Goal: Task Accomplishment & Management: Complete application form

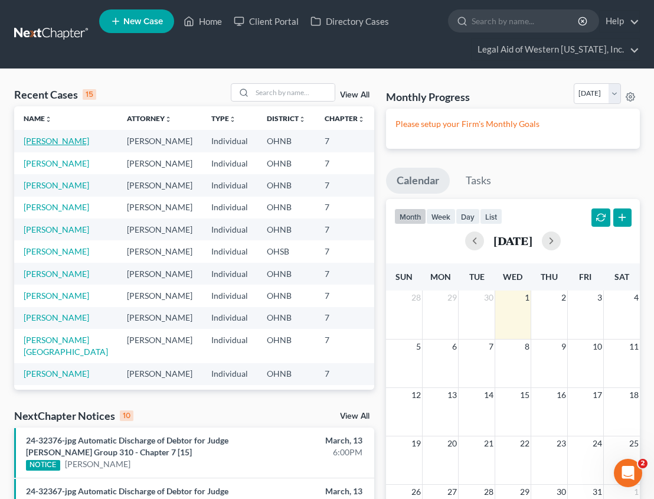
click at [48, 141] on link "[PERSON_NAME]" at bounding box center [57, 141] width 66 height 10
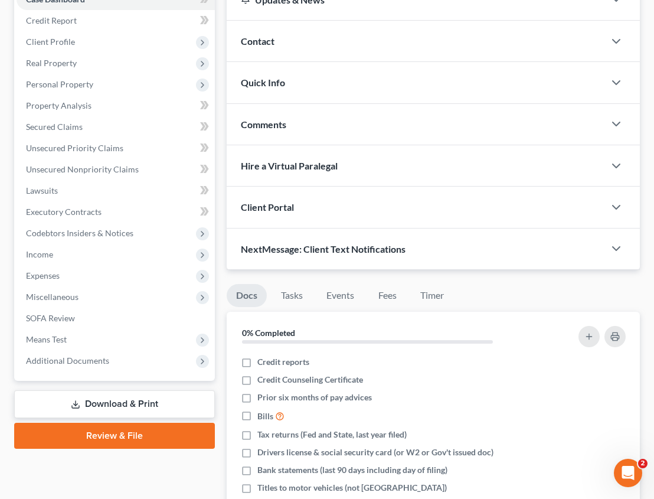
scroll to position [177, 0]
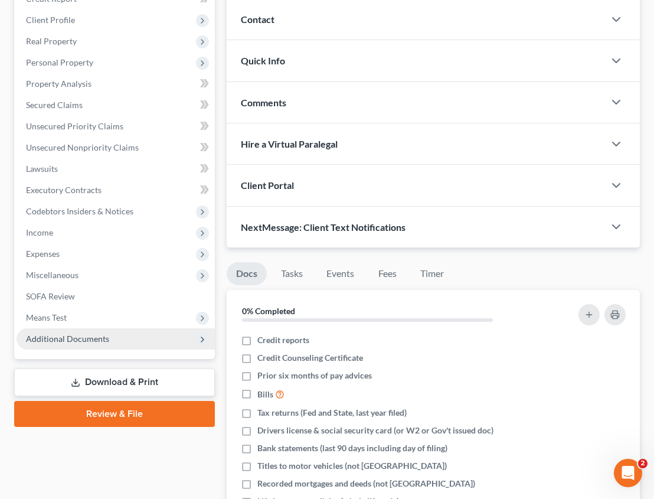
click at [97, 345] on span "Additional Documents" at bounding box center [116, 338] width 198 height 21
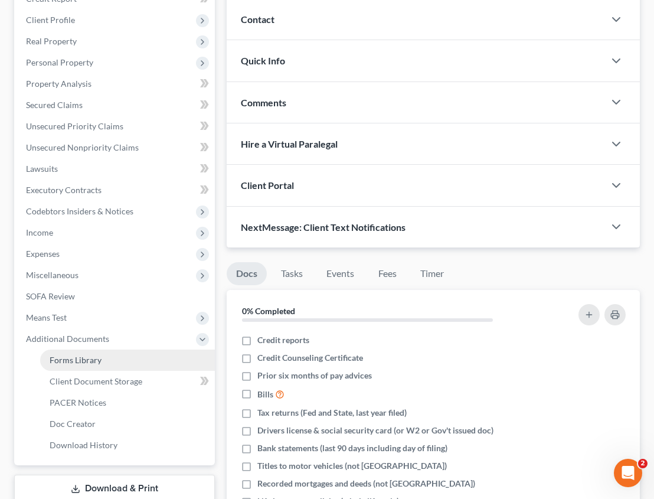
click at [99, 361] on span "Forms Library" at bounding box center [76, 360] width 52 height 10
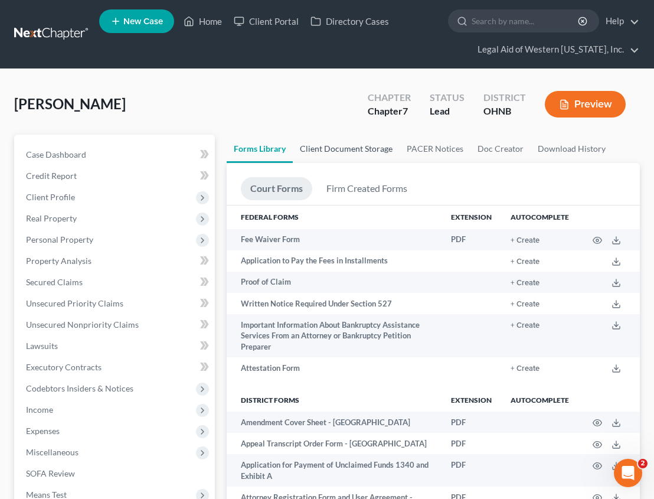
click at [328, 147] on link "Client Document Storage" at bounding box center [346, 149] width 107 height 28
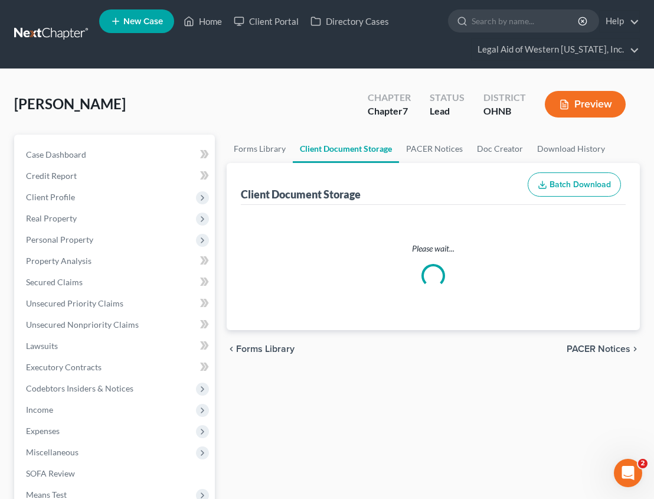
select select "4"
select select "16"
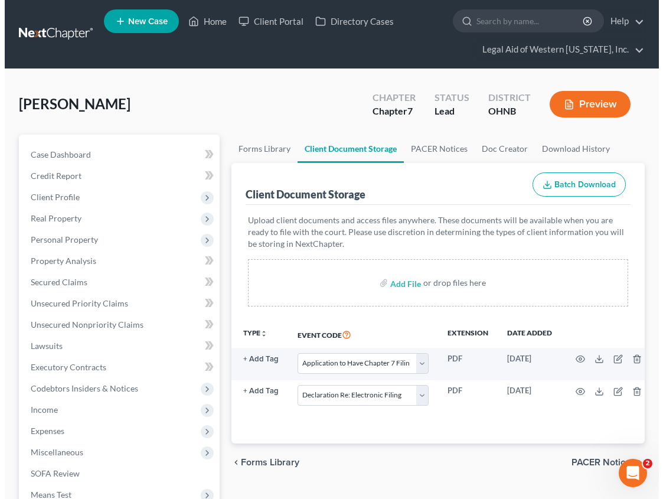
scroll to position [0, 84]
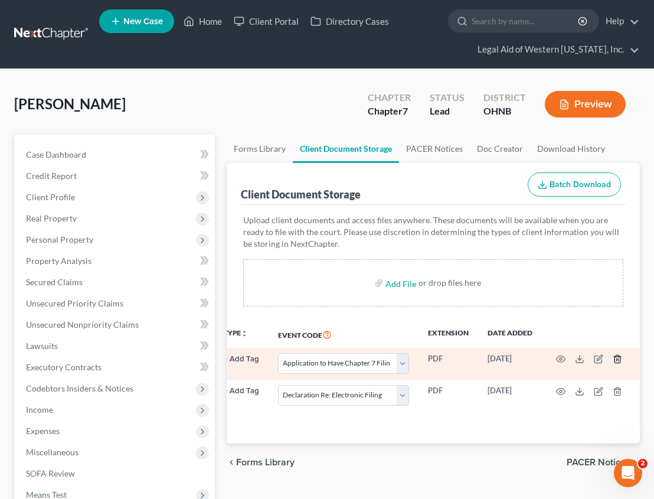
click at [618, 359] on line "button" at bounding box center [618, 360] width 0 height 2
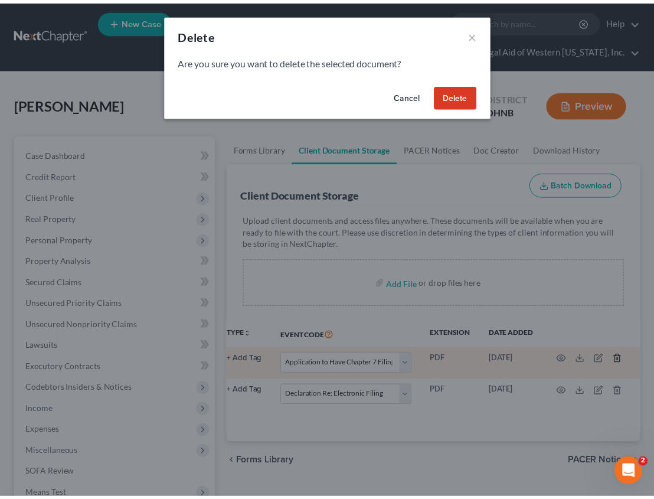
scroll to position [0, 78]
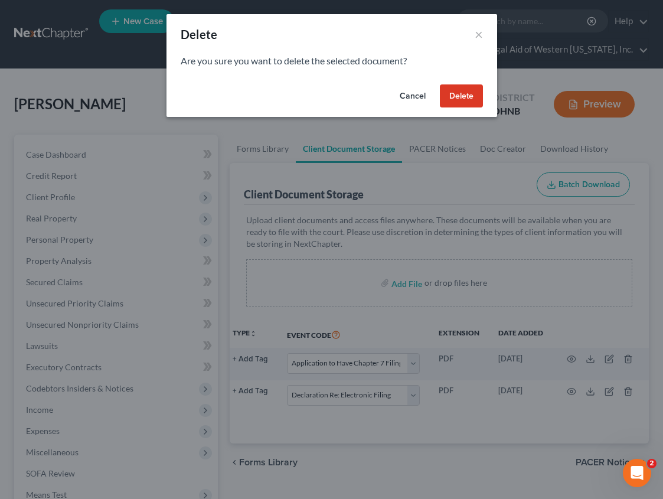
click at [456, 84] on button "Delete" at bounding box center [461, 96] width 43 height 24
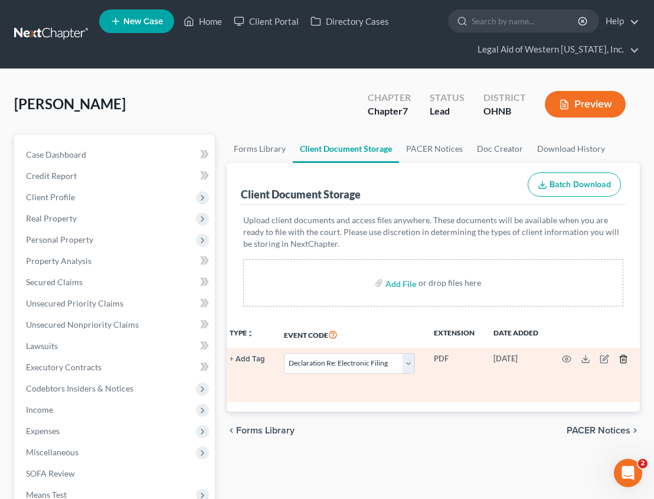
click at [620, 359] on icon "button" at bounding box center [622, 359] width 5 height 8
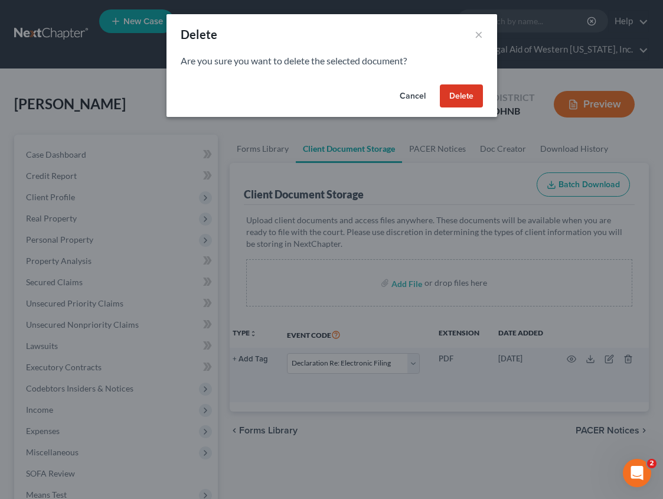
click at [460, 97] on button "Delete" at bounding box center [461, 96] width 43 height 24
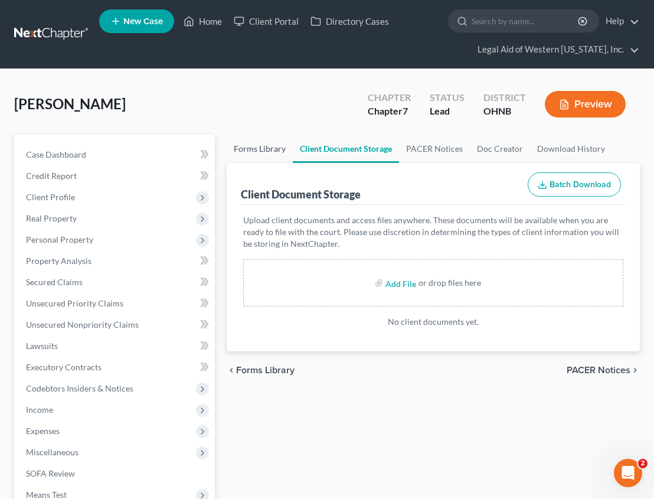
click at [258, 150] on link "Forms Library" at bounding box center [260, 149] width 66 height 28
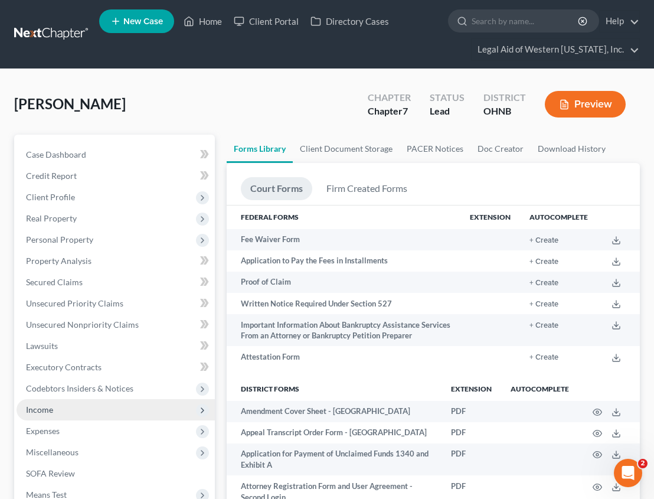
click at [48, 412] on span "Income" at bounding box center [39, 409] width 27 height 10
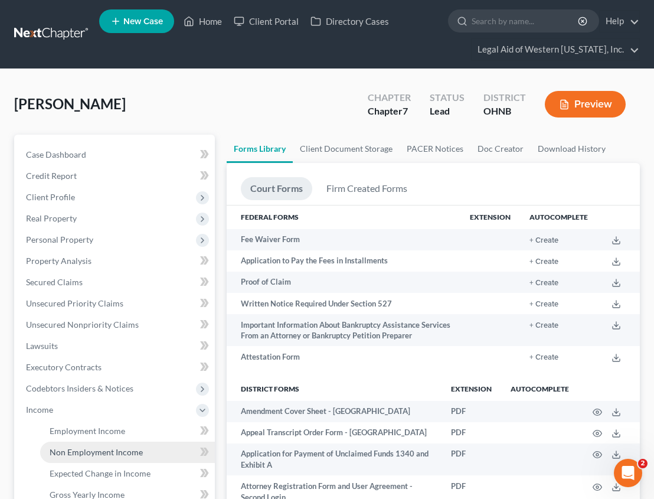
click at [85, 448] on span "Non Employment Income" at bounding box center [96, 452] width 93 height 10
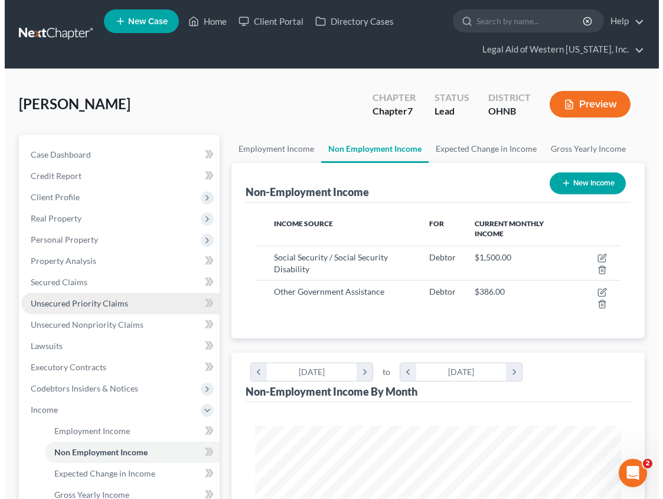
scroll to position [183, 389]
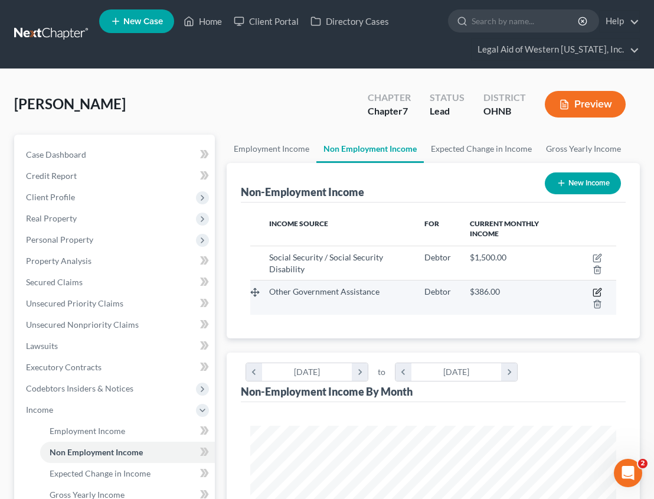
click at [597, 290] on icon "button" at bounding box center [596, 291] width 9 height 9
select select "5"
select select "0"
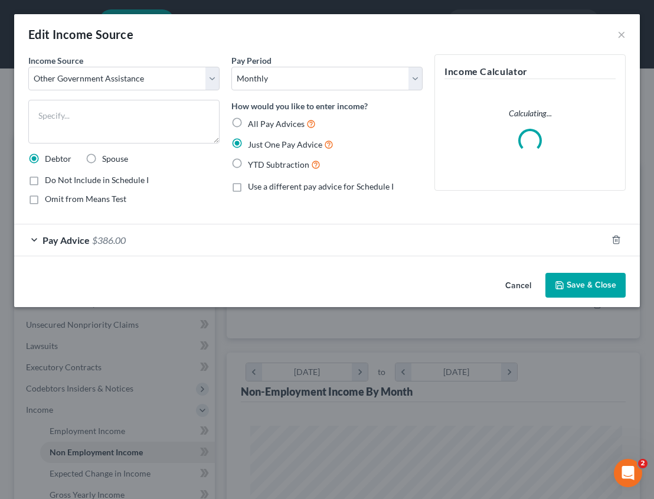
scroll to position [186, 395]
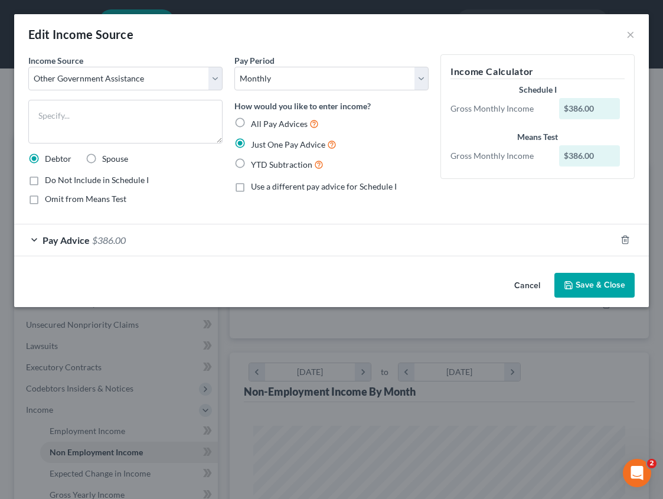
click at [131, 240] on div "Pay Advice $386.00" at bounding box center [314, 239] width 601 height 31
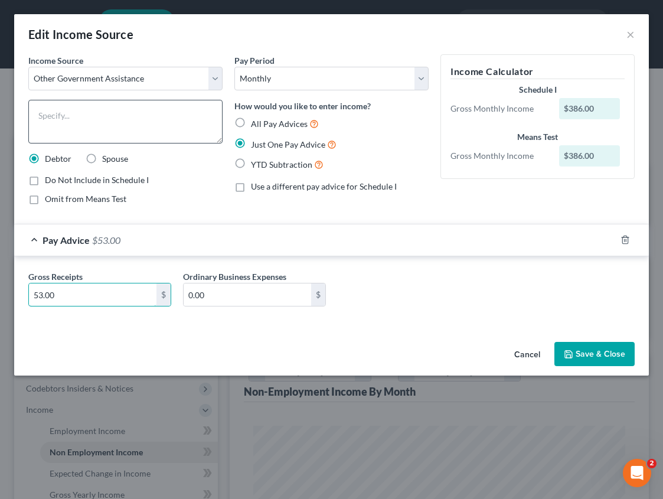
type input "53.00"
click at [134, 132] on textarea at bounding box center [125, 122] width 194 height 44
type textarea "Food stamps"
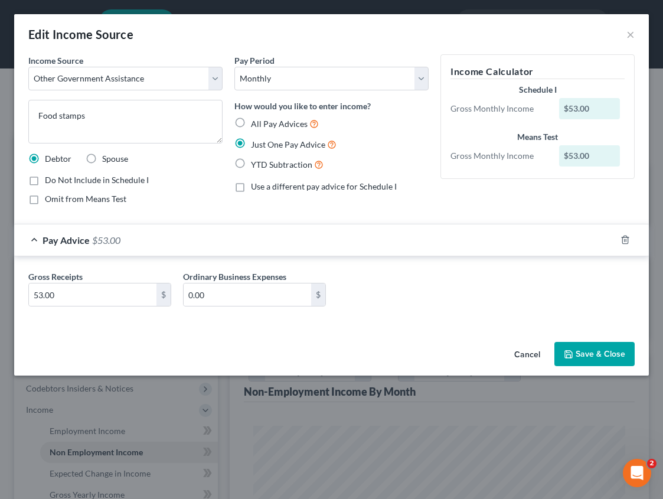
click at [582, 352] on button "Save & Close" at bounding box center [594, 354] width 80 height 25
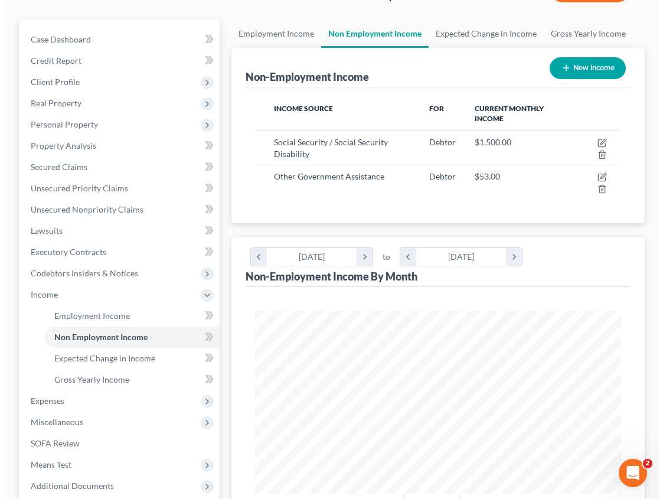
scroll to position [118, 0]
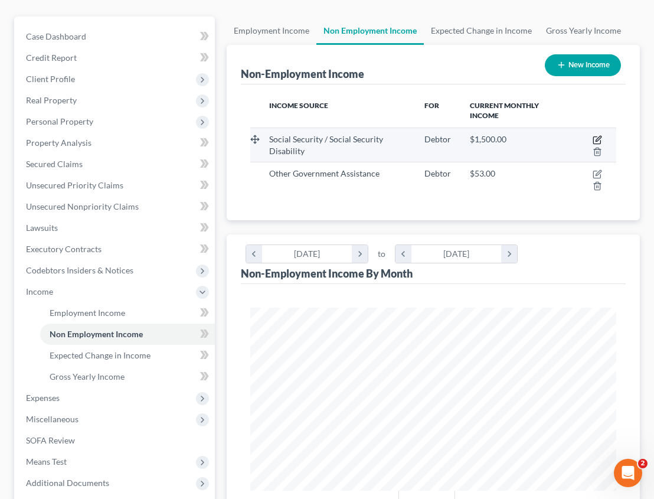
click at [595, 138] on icon "button" at bounding box center [596, 139] width 9 height 9
select select "4"
select select "0"
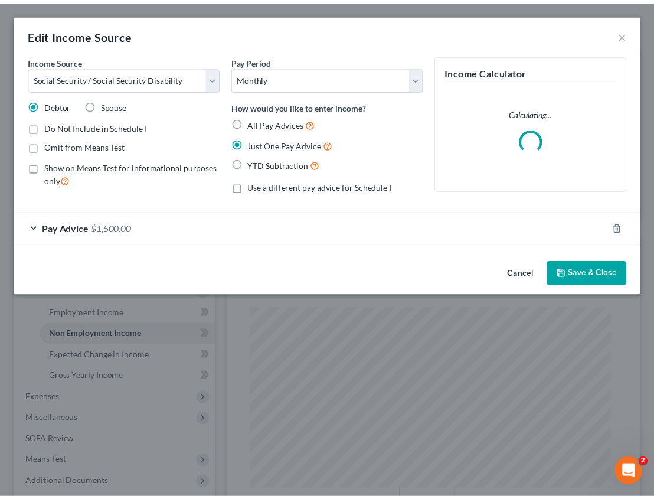
scroll to position [186, 395]
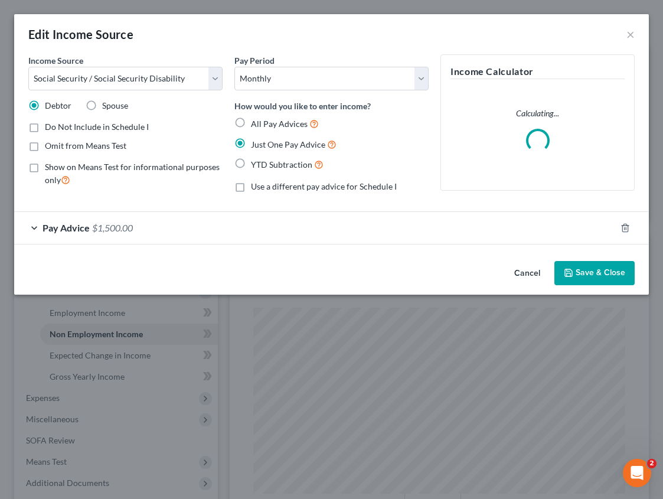
click at [113, 234] on div "Pay Advice $1,500.00" at bounding box center [314, 227] width 601 height 31
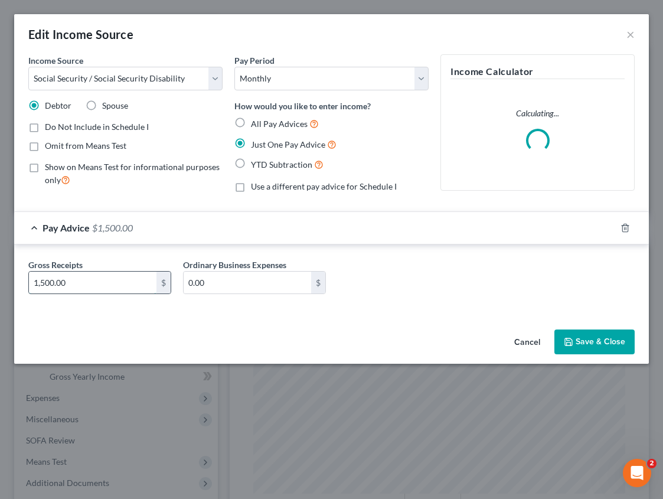
click at [99, 283] on input "1,500.00" at bounding box center [92, 282] width 127 height 22
type input "1,524.05"
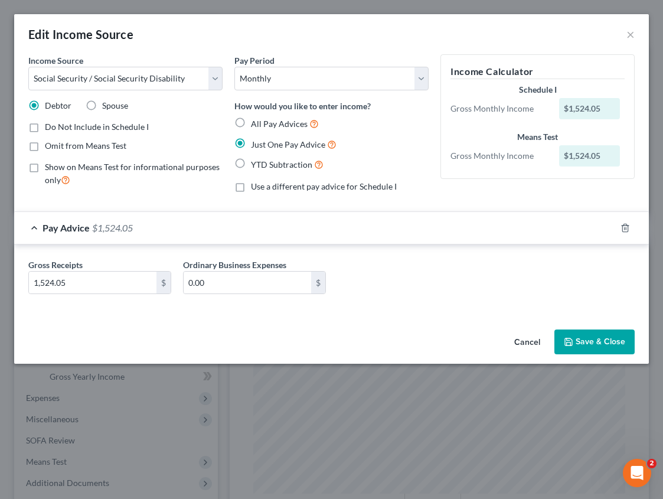
click at [573, 338] on icon "button" at bounding box center [568, 341] width 9 height 9
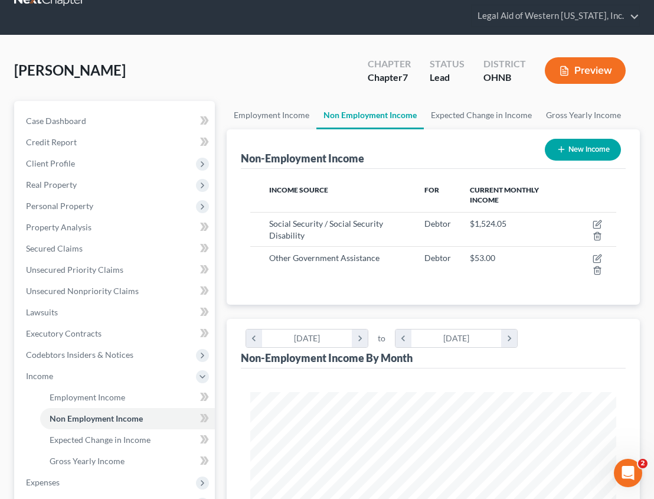
scroll to position [17, 0]
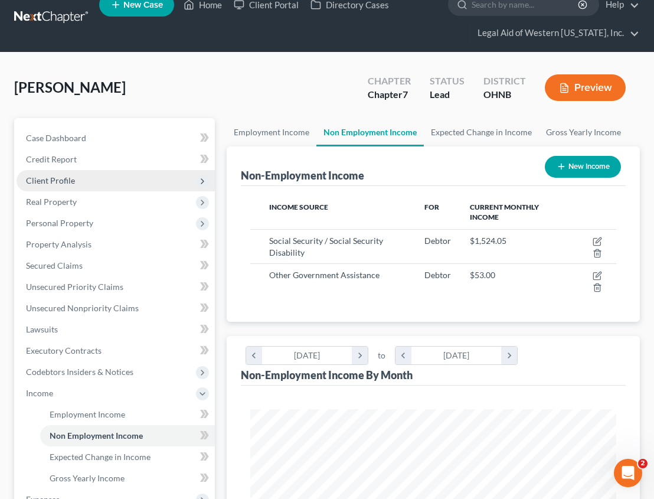
click at [80, 182] on span "Client Profile" at bounding box center [116, 180] width 198 height 21
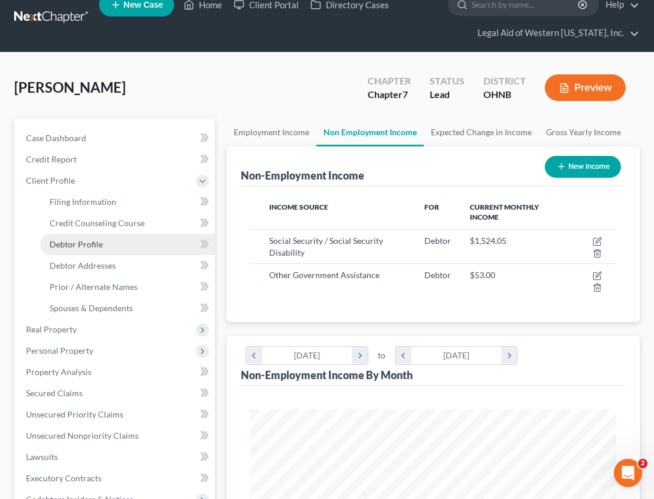
click at [86, 245] on span "Debtor Profile" at bounding box center [76, 244] width 53 height 10
select select "3"
select select "1"
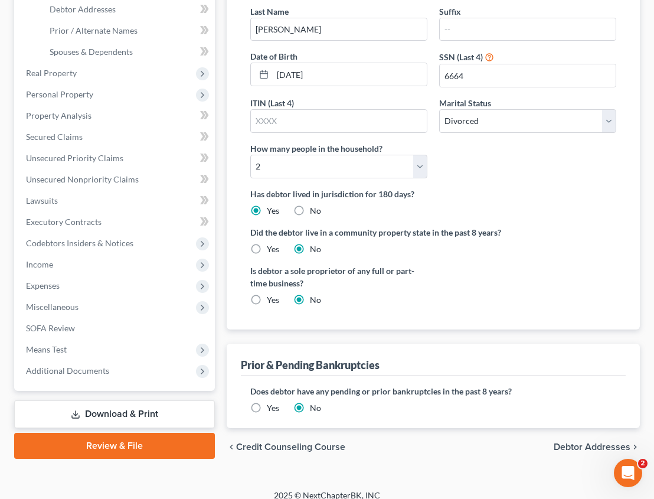
scroll to position [284, 0]
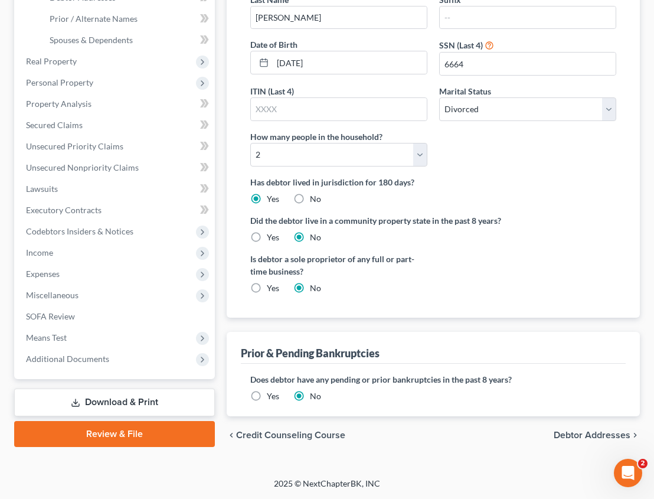
click at [582, 438] on span "Debtor Addresses" at bounding box center [592, 434] width 77 height 9
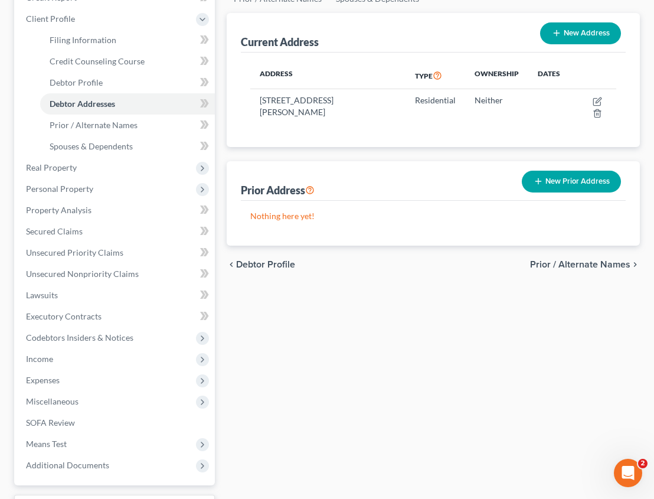
scroll to position [181, 0]
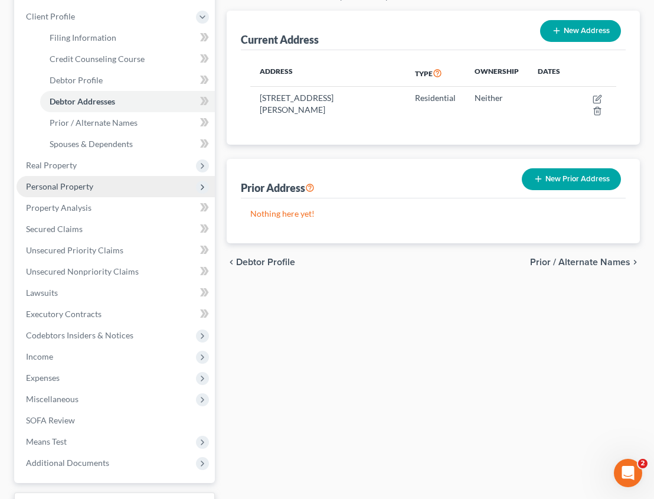
click at [93, 183] on span "Personal Property" at bounding box center [116, 186] width 198 height 21
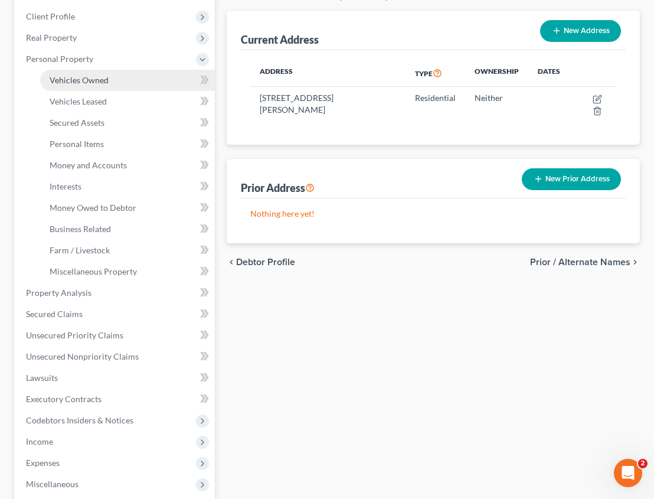
click at [104, 77] on span "Vehicles Owned" at bounding box center [79, 80] width 59 height 10
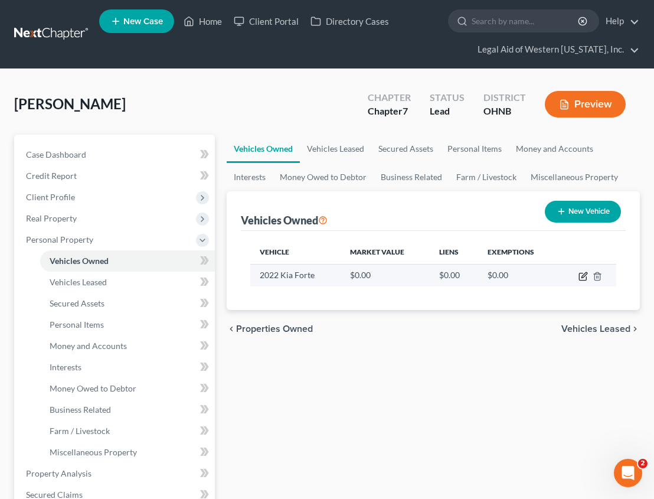
click at [585, 273] on icon "button" at bounding box center [583, 274] width 5 height 5
select select "0"
select select "4"
select select "0"
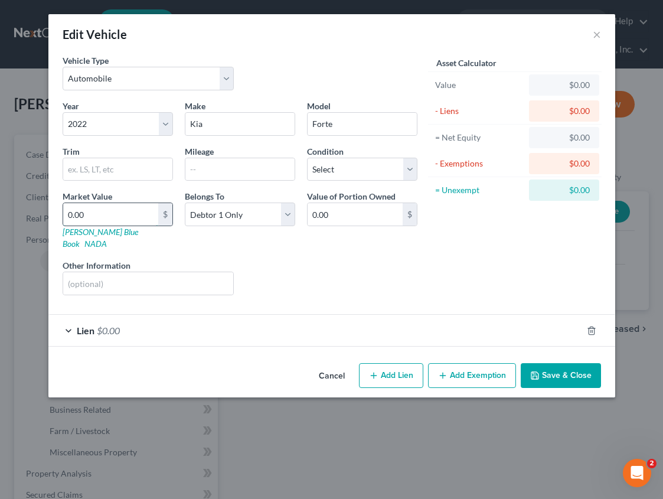
click at [101, 217] on input "0.00" at bounding box center [110, 214] width 95 height 22
type input "1"
type input "1.00"
type input "10"
type input "10.00"
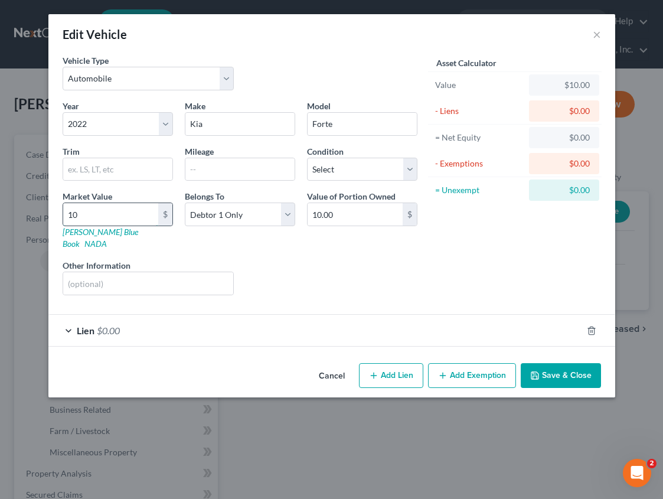
type input "105"
type input "105.00"
type input "1051"
type input "1,051.00"
type input "1,0514"
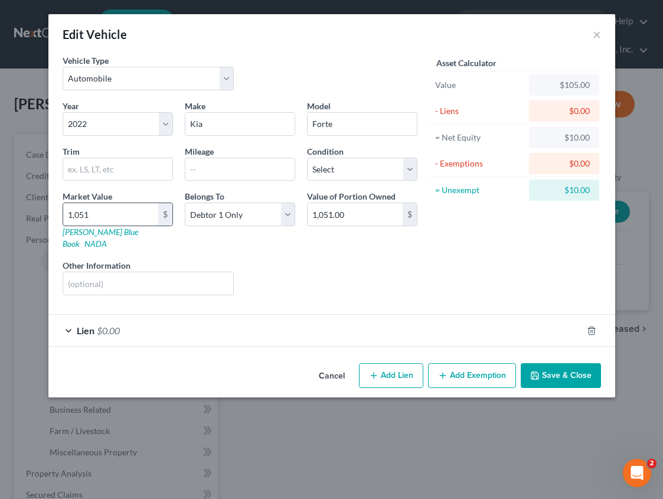
type input "10,514.00"
type input "10,514"
click at [323, 168] on select "Select Excellent Very Good Good Fair Poor" at bounding box center [362, 170] width 110 height 24
select select "2"
click at [307, 158] on select "Select Excellent Very Good Good Fair Poor" at bounding box center [362, 170] width 110 height 24
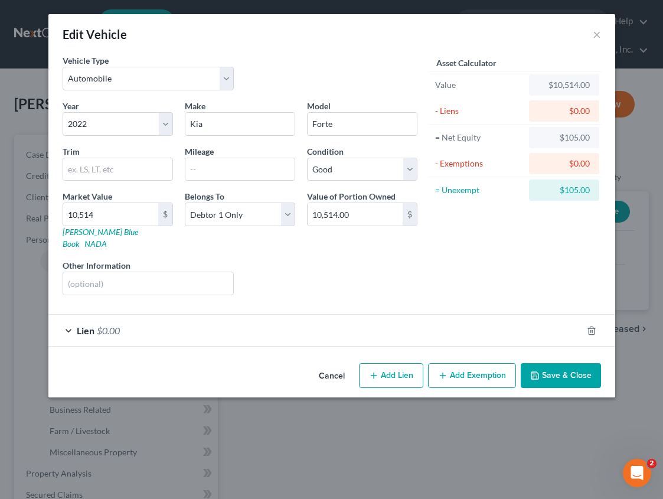
click at [91, 325] on span "Lien" at bounding box center [86, 330] width 18 height 11
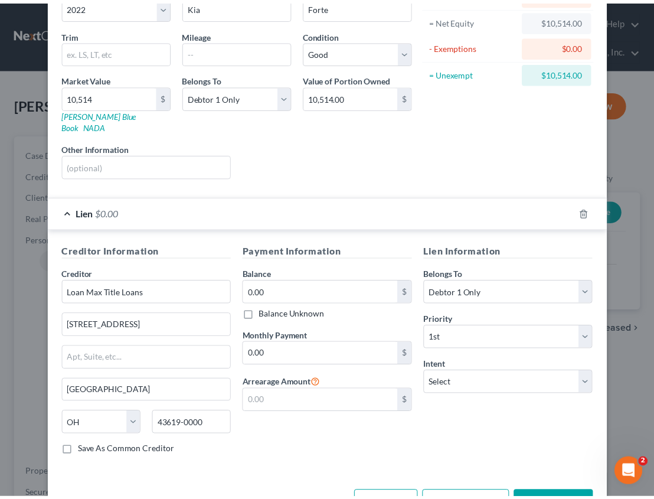
scroll to position [118, 0]
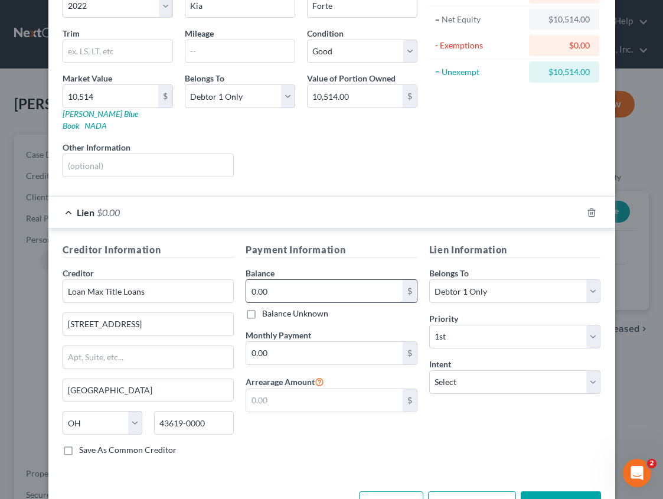
click at [299, 280] on input "0.00" at bounding box center [324, 291] width 156 height 22
type input "611.50"
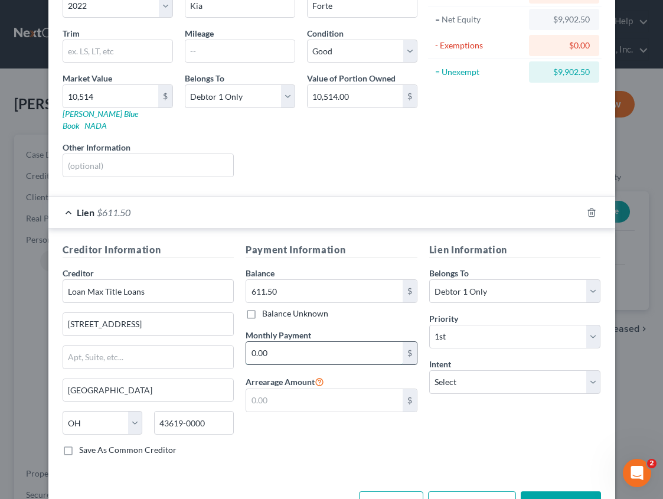
click at [302, 342] on input "0.00" at bounding box center [324, 353] width 156 height 22
type input "20.00"
click at [459, 374] on select "Select Surrender Redeem Reaffirm Avoid Other" at bounding box center [515, 382] width 172 height 24
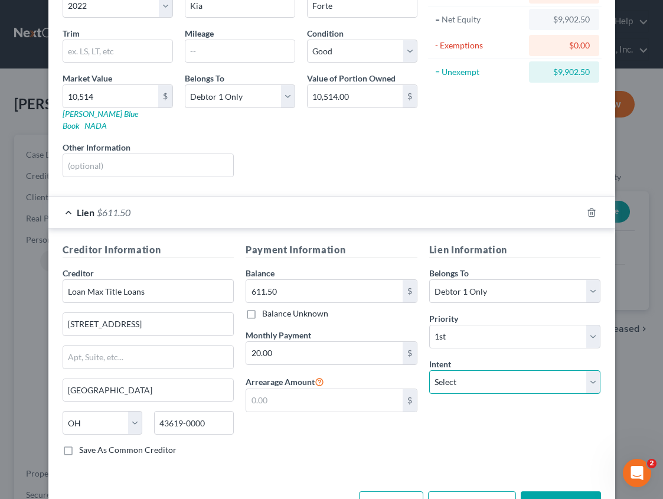
select select "2"
click at [429, 370] on select "Select Surrender Redeem Reaffirm Avoid Other" at bounding box center [515, 382] width 172 height 24
click at [544, 491] on button "Save & Close" at bounding box center [560, 503] width 80 height 25
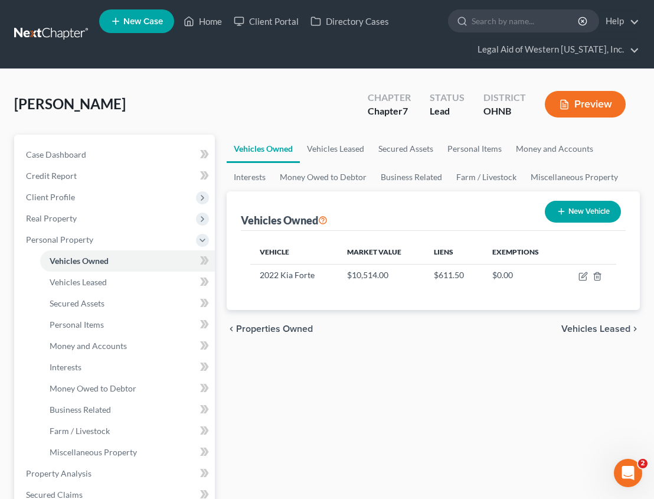
click at [576, 213] on button "New Vehicle" at bounding box center [583, 212] width 76 height 22
select select "0"
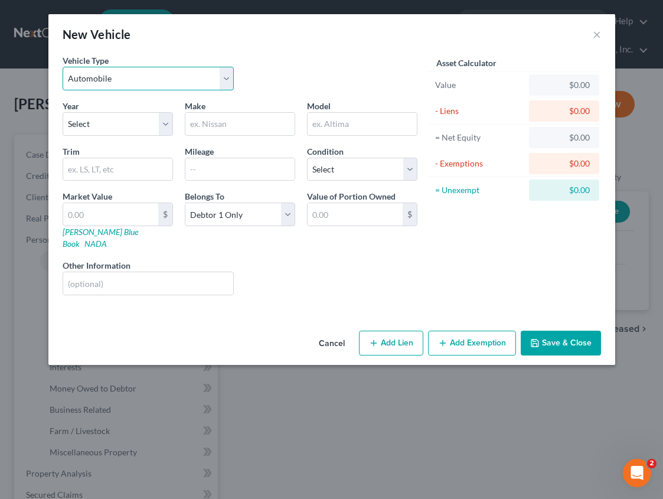
click at [127, 83] on select "Select Automobile Truck Trailer Watercraft Aircraft Motor Home Atv Other Vehicle" at bounding box center [149, 79] width 172 height 24
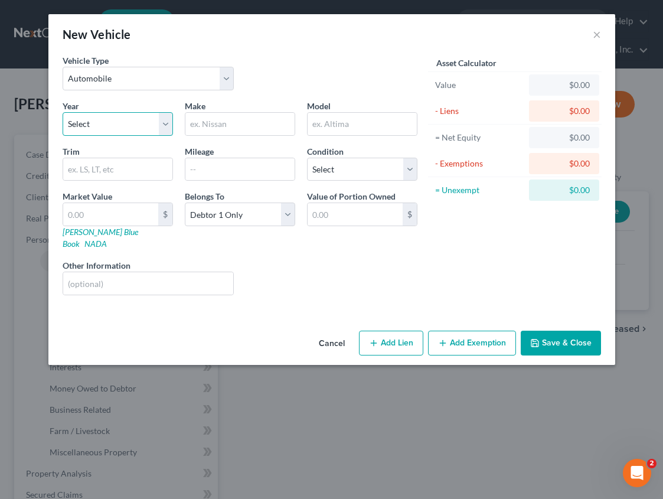
click at [107, 117] on select "Select 2026 2025 2024 2023 2022 2021 2020 2019 2018 2017 2016 2015 2014 2013 20…" at bounding box center [118, 124] width 110 height 24
select select "18"
click at [63, 112] on select "Select 2026 2025 2024 2023 2022 2021 2020 2019 2018 2017 2016 2015 2014 2013 20…" at bounding box center [118, 124] width 110 height 24
click at [231, 134] on div at bounding box center [240, 124] width 110 height 24
click at [228, 123] on input "text" at bounding box center [239, 124] width 109 height 22
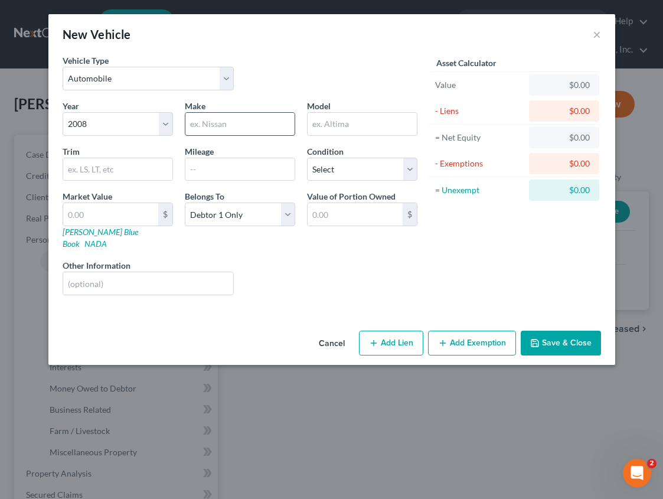
type input "Chevy"
click at [315, 115] on input "text" at bounding box center [361, 124] width 109 height 22
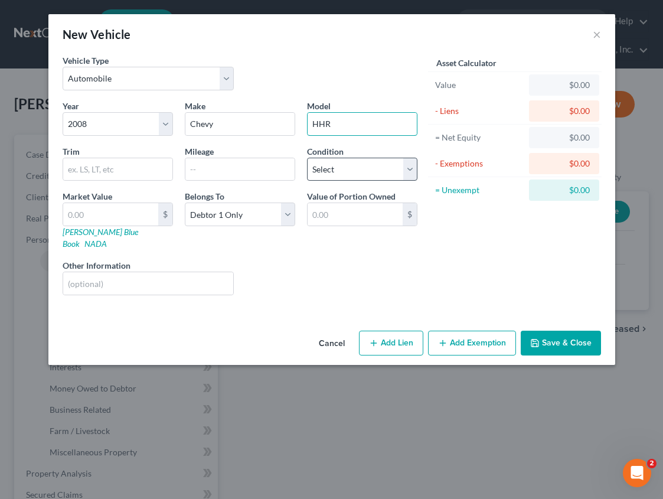
type input "HHR"
click at [361, 171] on select "Select Excellent Very Good Good Fair Poor" at bounding box center [362, 170] width 110 height 24
select select "3"
click at [307, 158] on select "Select Excellent Very Good Good Fair Poor" at bounding box center [362, 170] width 110 height 24
click at [122, 216] on input "text" at bounding box center [110, 214] width 95 height 22
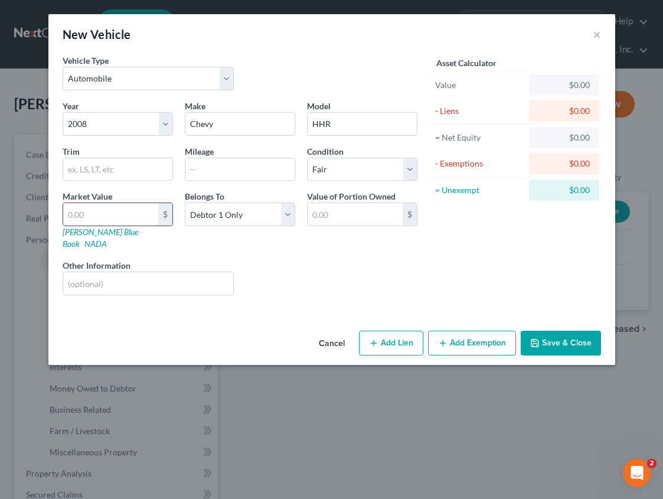
click at [122, 216] on input "text" at bounding box center [110, 214] width 95 height 22
type input "2"
type input "2.00"
type input "25"
type input "25.00"
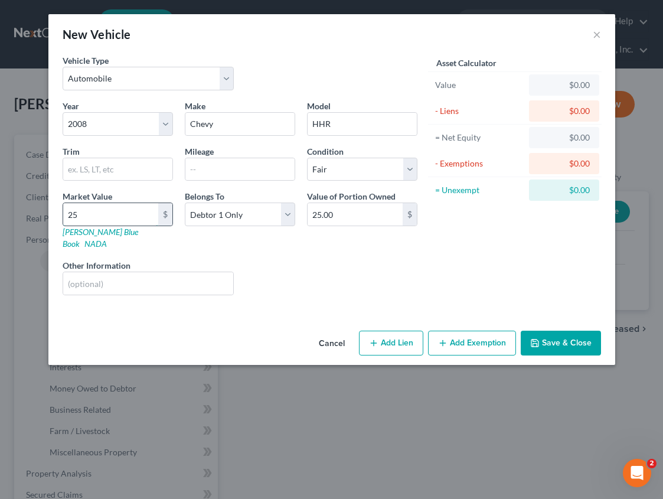
type input "250"
type input "250.00"
type input "2500"
type input "2,500.00"
type input "2,500"
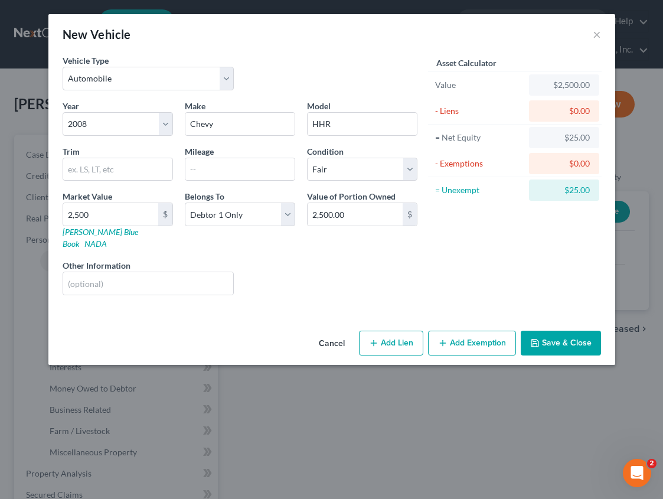
click at [556, 330] on button "Save & Close" at bounding box center [560, 342] width 80 height 25
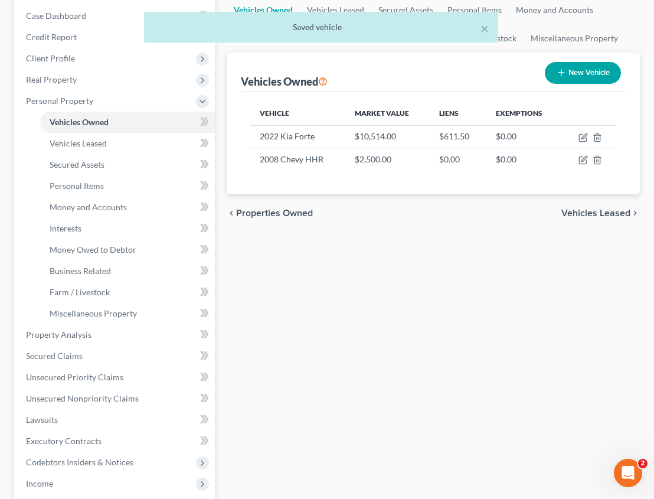
scroll to position [177, 0]
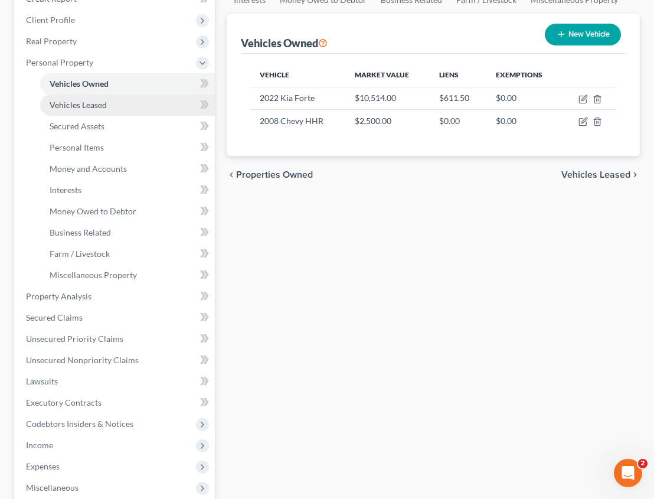
click at [119, 104] on link "Vehicles Leased" at bounding box center [127, 104] width 175 height 21
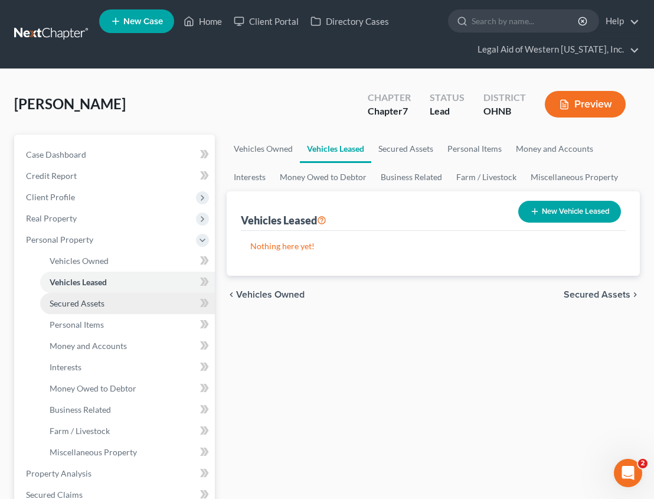
click at [119, 295] on link "Secured Assets" at bounding box center [127, 303] width 175 height 21
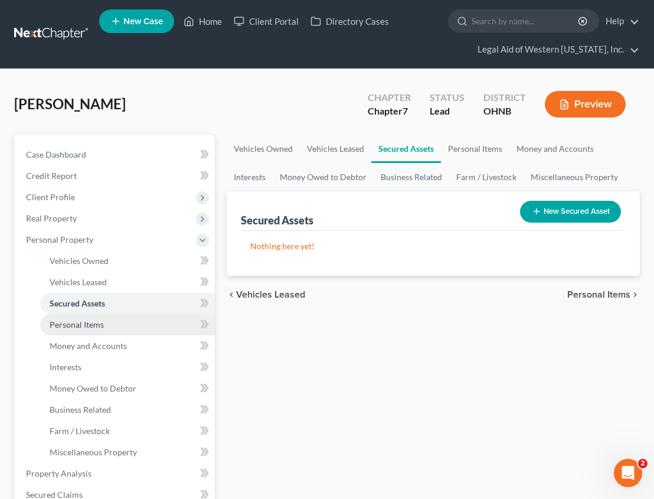
click at [109, 317] on link "Personal Items" at bounding box center [127, 324] width 175 height 21
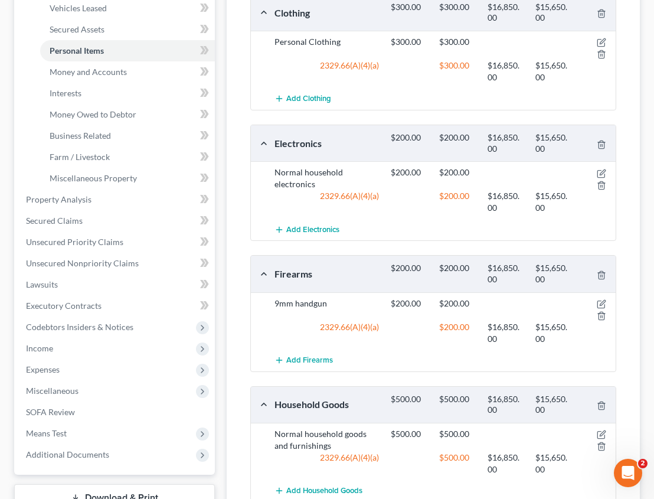
scroll to position [388, 0]
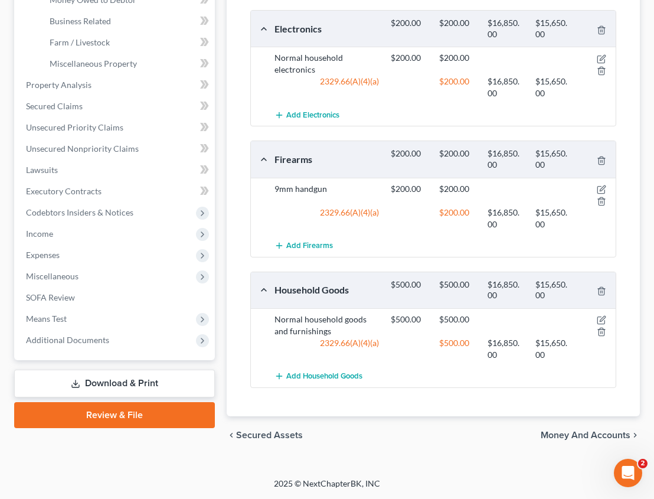
click at [577, 436] on span "Money and Accounts" at bounding box center [586, 434] width 90 height 9
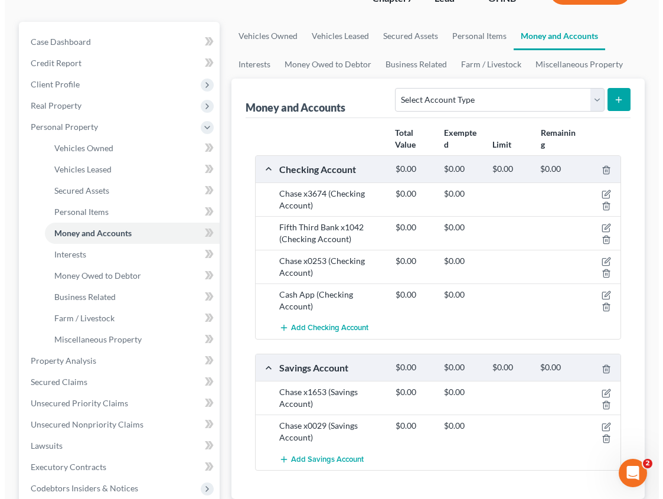
scroll to position [118, 0]
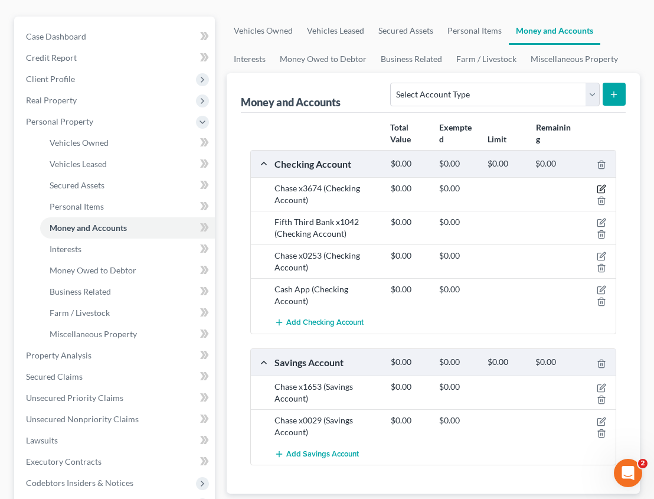
click at [601, 187] on icon "button" at bounding box center [601, 188] width 9 height 9
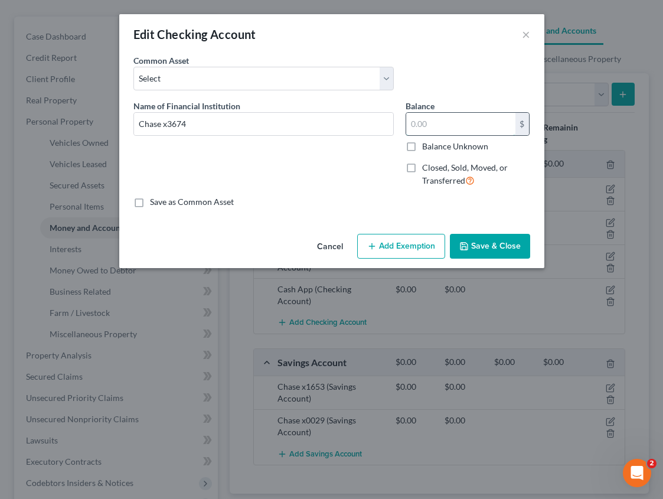
click at [460, 126] on input "text" at bounding box center [460, 124] width 109 height 22
type input "3.49"
click at [404, 244] on button "Add Exemption" at bounding box center [401, 246] width 88 height 25
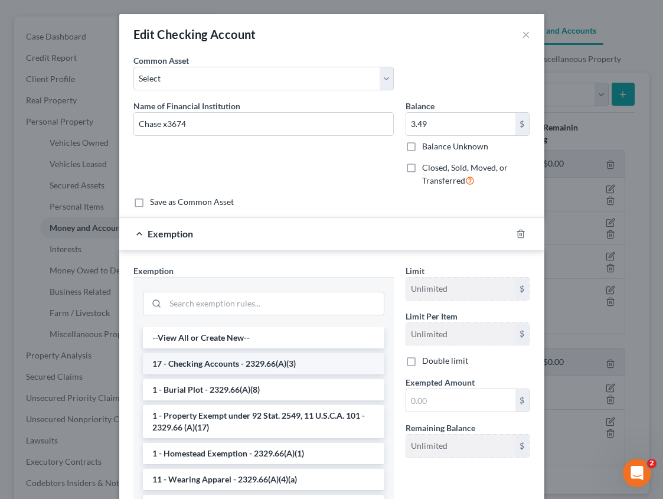
click at [290, 367] on li "17 - Checking Accounts - 2329.66(A)(3)" at bounding box center [263, 363] width 241 height 21
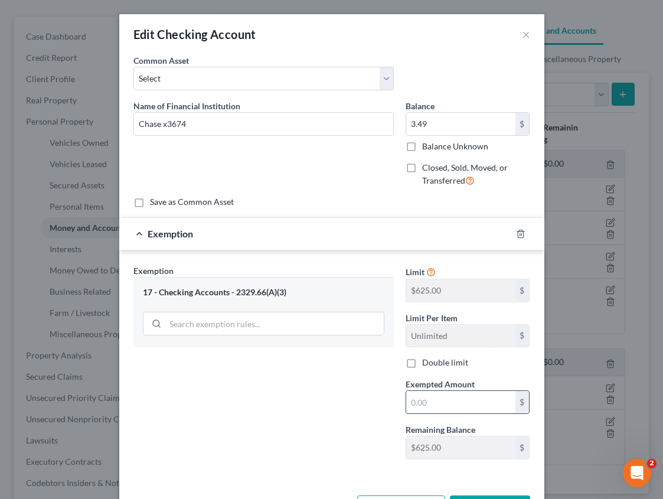
click at [425, 405] on input "text" at bounding box center [460, 402] width 109 height 22
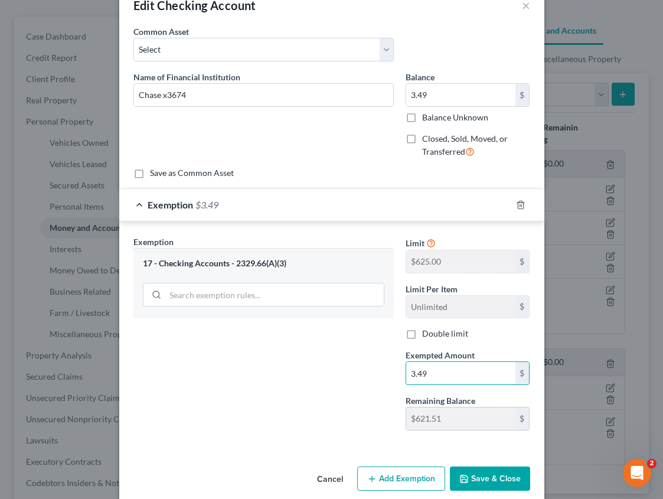
scroll to position [44, 0]
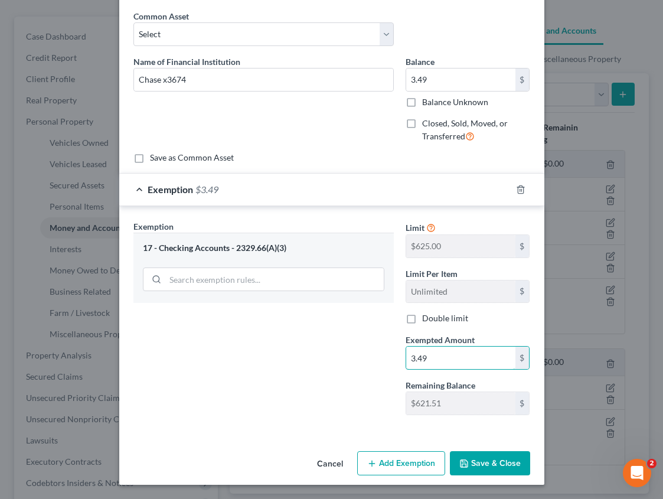
type input "3.49"
click at [502, 466] on button "Save & Close" at bounding box center [490, 463] width 80 height 25
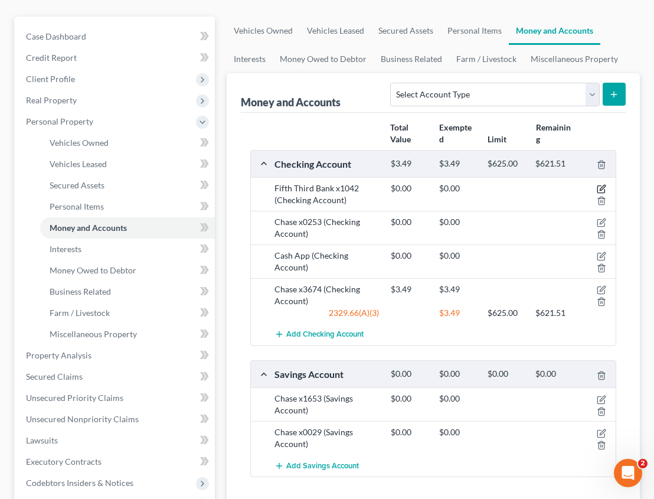
click at [603, 186] on icon "button" at bounding box center [602, 187] width 5 height 5
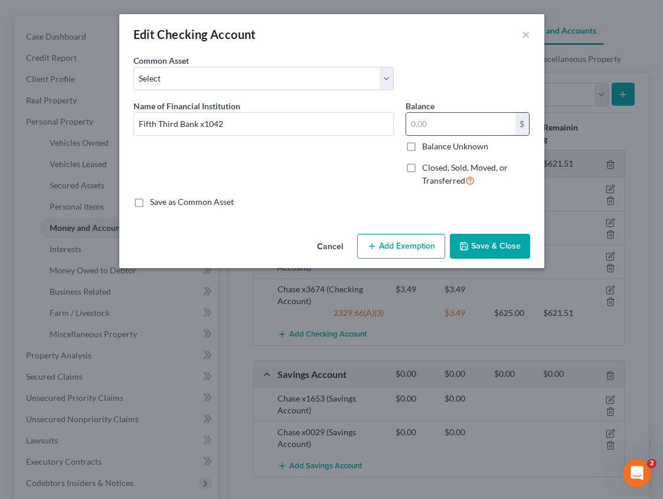
click at [470, 125] on input "text" at bounding box center [460, 124] width 109 height 22
type input "2.51"
click at [412, 251] on button "Add Exemption" at bounding box center [401, 246] width 88 height 25
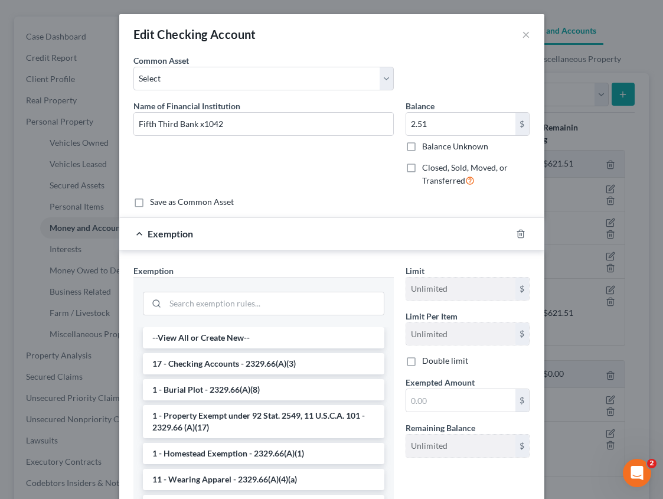
click at [246, 367] on li "17 - Checking Accounts - 2329.66(A)(3)" at bounding box center [263, 363] width 241 height 21
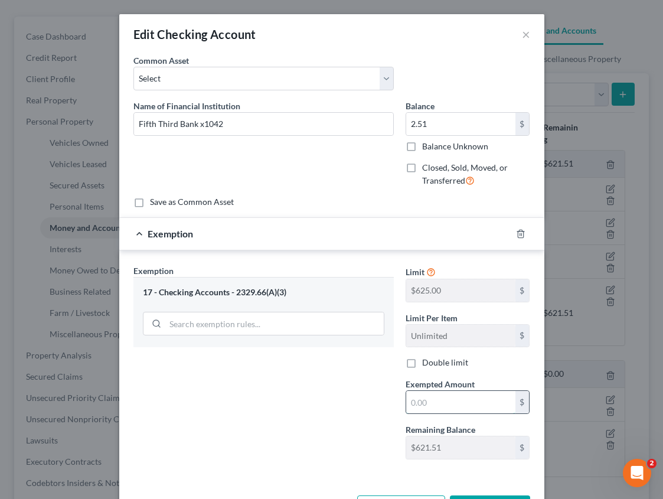
click at [453, 403] on input "text" at bounding box center [460, 402] width 109 height 22
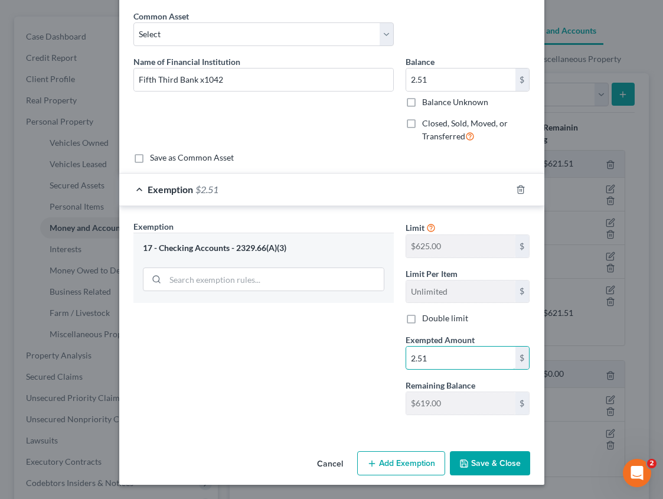
type input "2.51"
click at [489, 464] on button "Save & Close" at bounding box center [490, 463] width 80 height 25
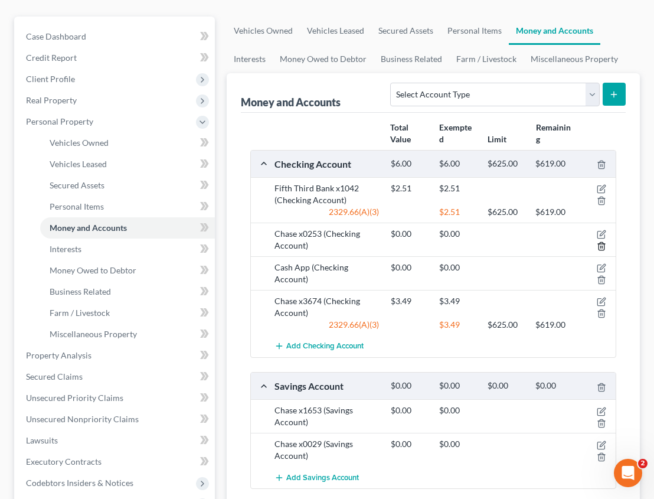
click at [602, 244] on polyline "button" at bounding box center [601, 244] width 7 height 0
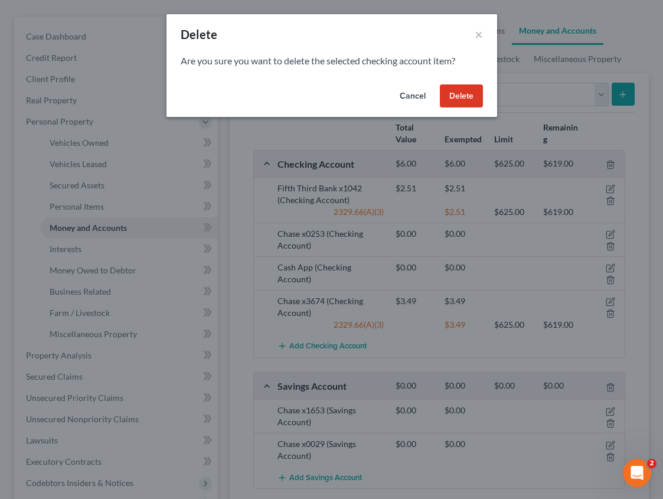
click at [467, 91] on button "Delete" at bounding box center [461, 96] width 43 height 24
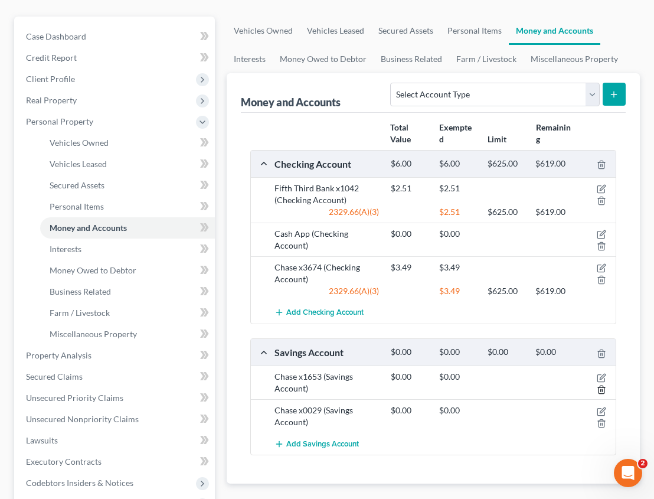
click at [601, 388] on icon "button" at bounding box center [601, 389] width 9 height 9
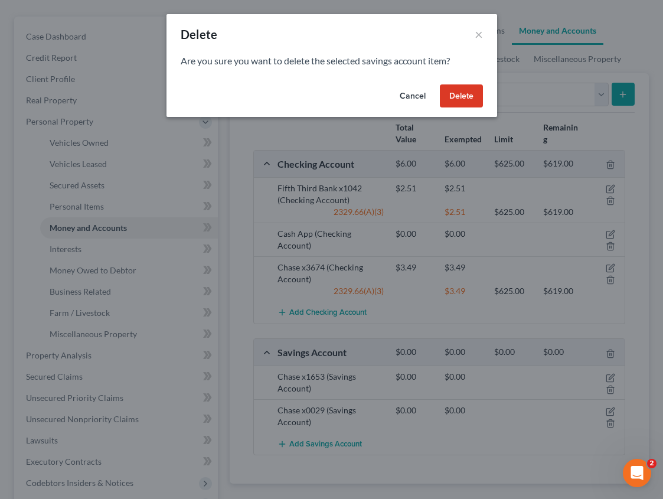
click at [472, 95] on button "Delete" at bounding box center [461, 96] width 43 height 24
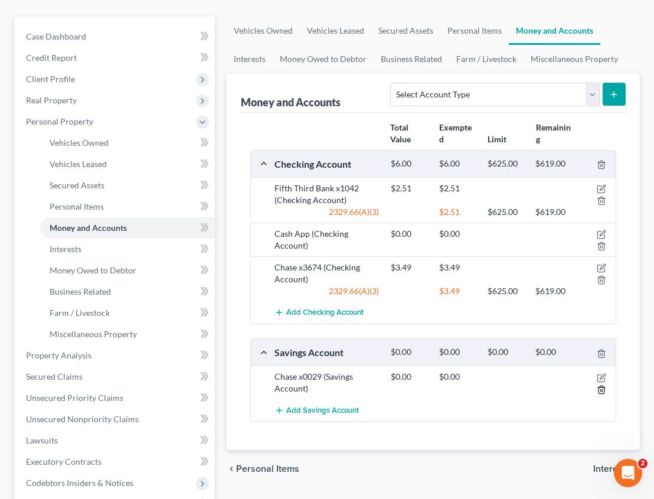
click at [600, 389] on icon "button" at bounding box center [601, 389] width 9 height 9
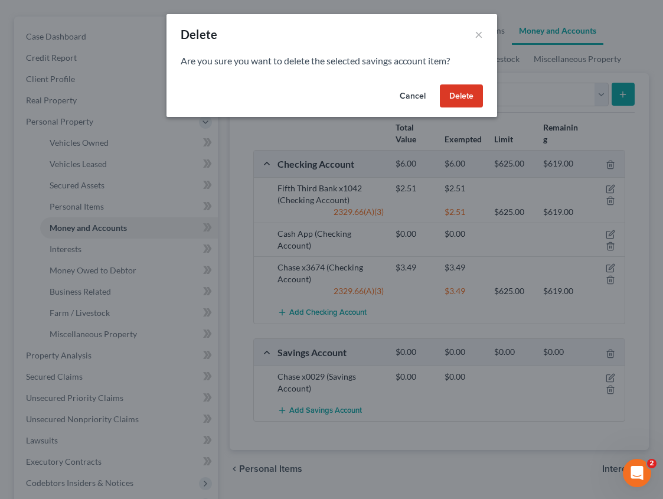
click at [455, 93] on button "Delete" at bounding box center [461, 96] width 43 height 24
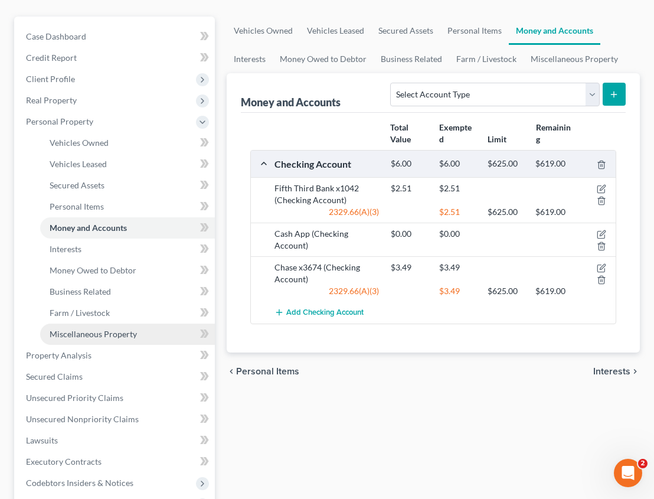
click at [143, 338] on link "Miscellaneous Property" at bounding box center [127, 333] width 175 height 21
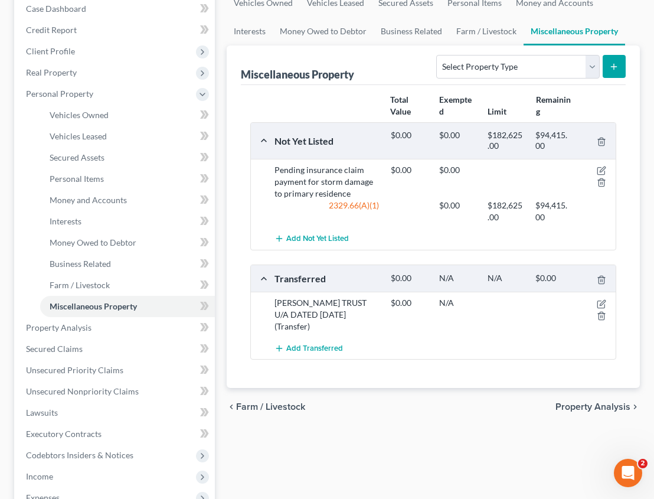
scroll to position [177, 0]
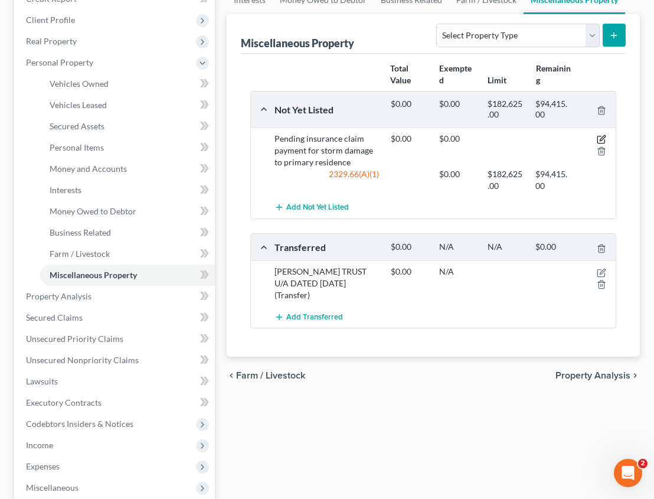
click at [601, 136] on icon "button" at bounding box center [601, 139] width 9 height 9
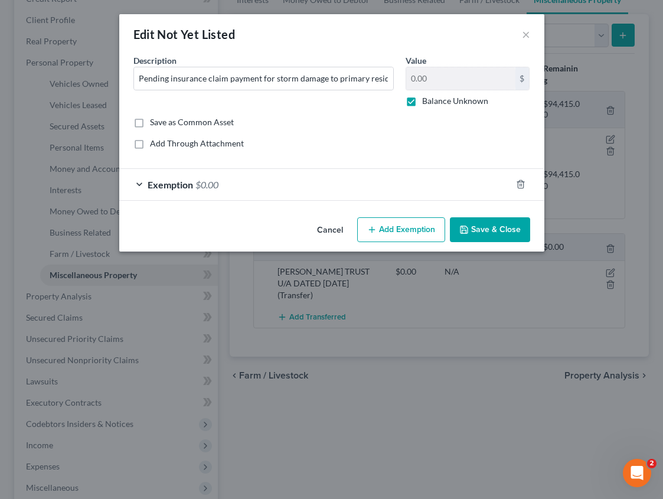
click at [171, 145] on label "Add Through Attachment" at bounding box center [197, 143] width 94 height 12
click at [162, 145] on input "Add Through Attachment" at bounding box center [159, 141] width 8 height 8
checkbox input "true"
type input "See Schedule A/B Part 11, Question 79 Attachment"
click at [150, 146] on label "Add Through Attachment" at bounding box center [197, 143] width 94 height 12
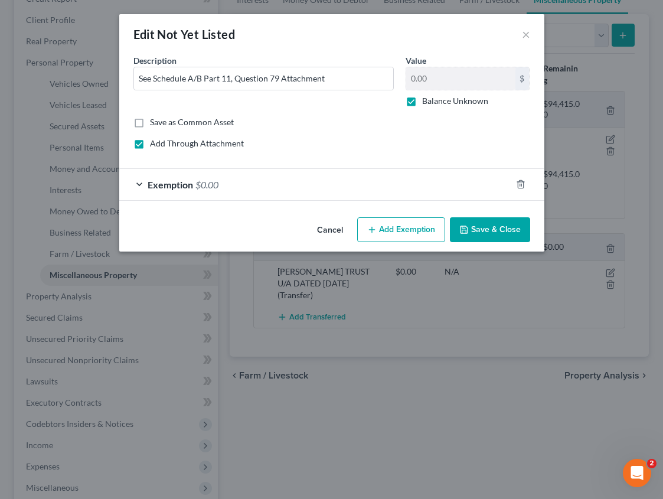
click at [155, 145] on input "Add Through Attachment" at bounding box center [159, 141] width 8 height 8
checkbox input "false"
click at [184, 184] on span "Exemption" at bounding box center [170, 184] width 45 height 11
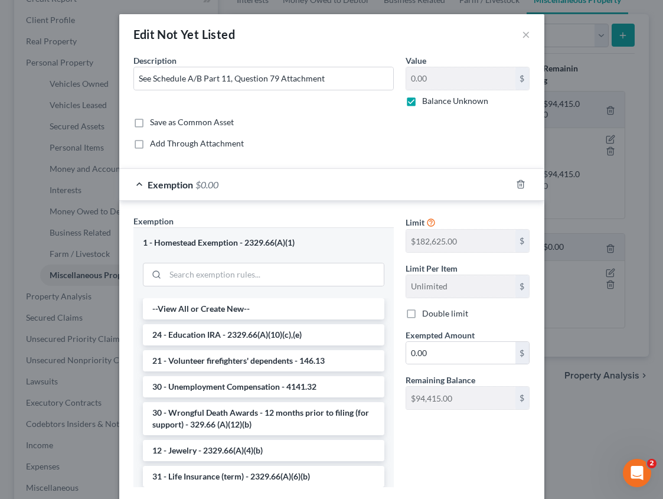
click at [184, 184] on span "Exemption" at bounding box center [170, 184] width 45 height 11
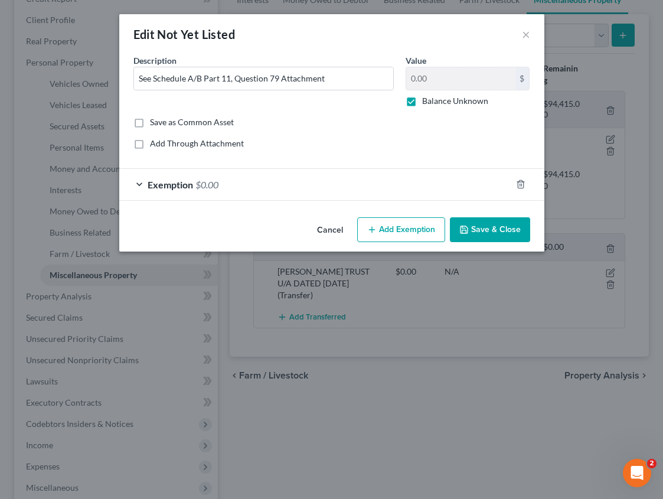
click at [338, 230] on button "Cancel" at bounding box center [329, 230] width 45 height 24
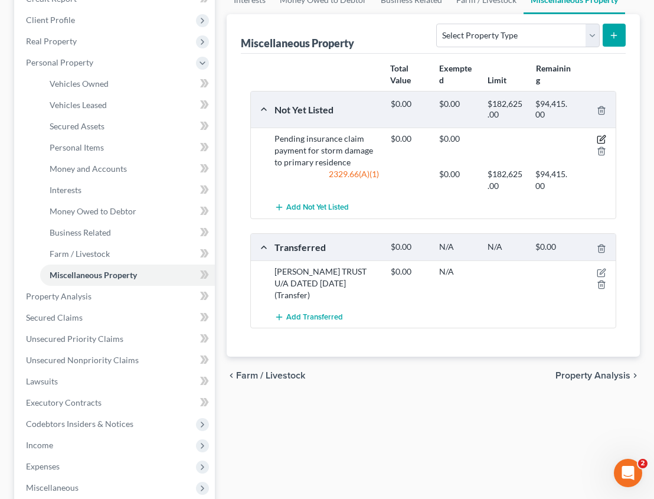
click at [598, 138] on icon "button" at bounding box center [601, 139] width 9 height 9
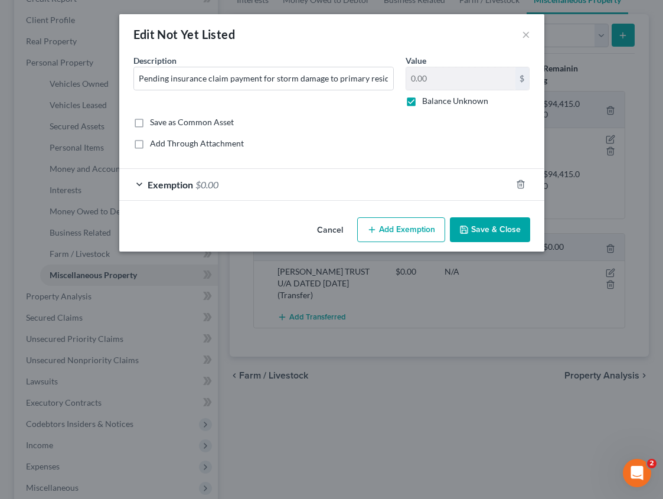
click at [488, 227] on button "Save & Close" at bounding box center [490, 229] width 80 height 25
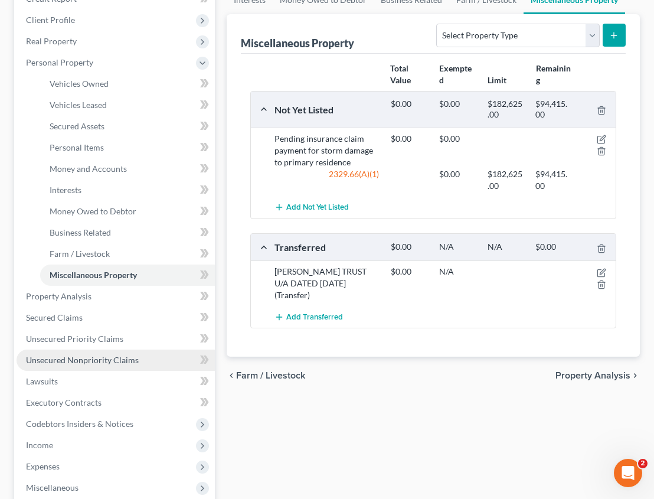
click at [111, 360] on span "Unsecured Nonpriority Claims" at bounding box center [82, 360] width 113 height 10
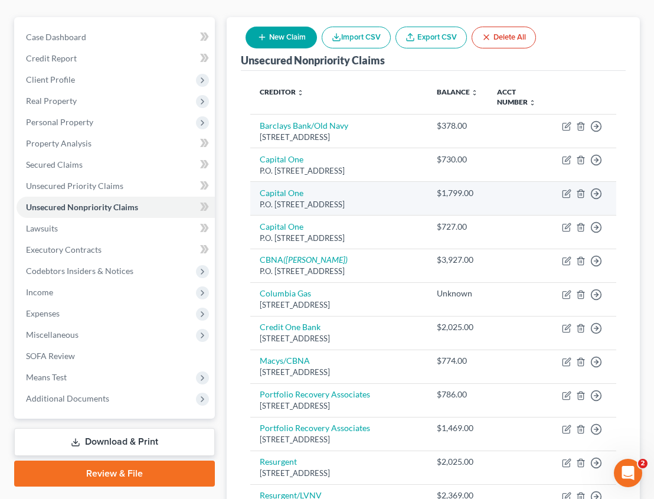
scroll to position [118, 0]
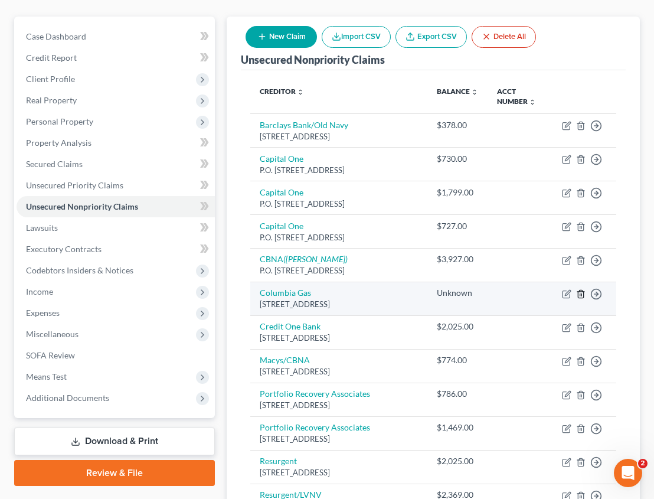
click at [580, 292] on icon "button" at bounding box center [580, 293] width 9 height 9
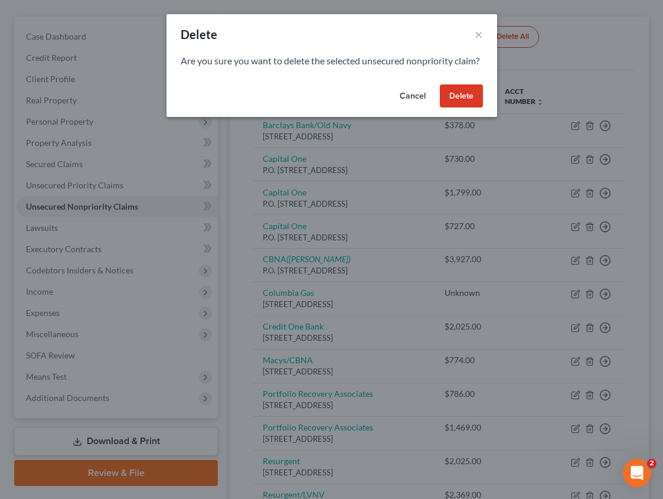
click at [469, 108] on button "Delete" at bounding box center [461, 96] width 43 height 24
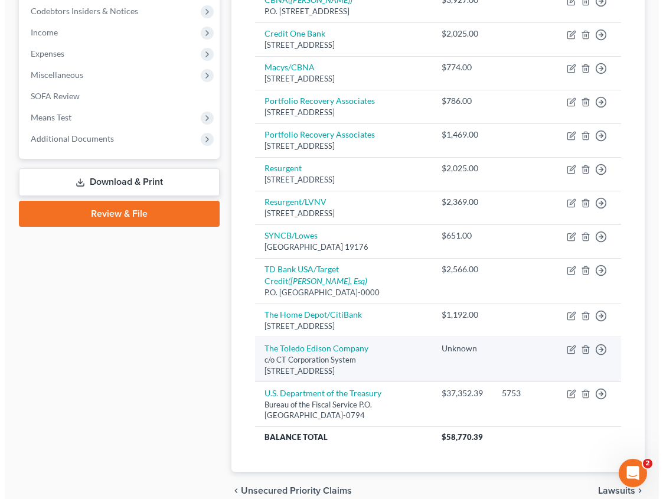
scroll to position [454, 0]
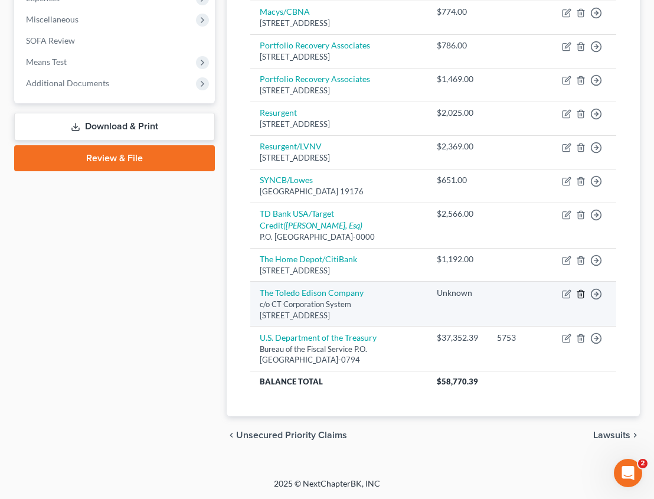
click at [583, 294] on icon "button" at bounding box center [580, 294] width 5 height 8
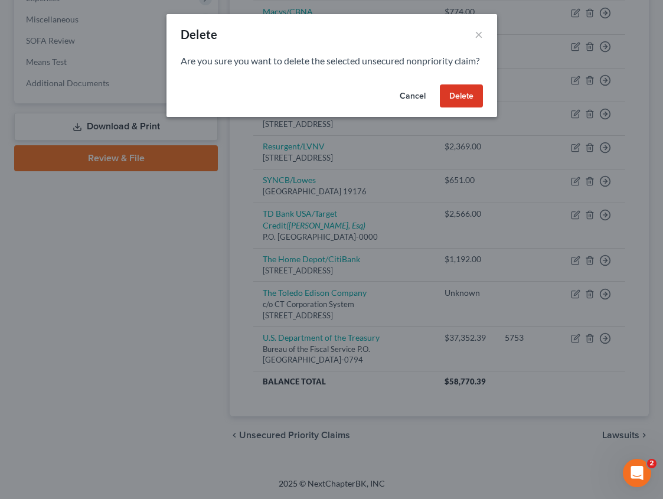
click at [470, 108] on button "Delete" at bounding box center [461, 96] width 43 height 24
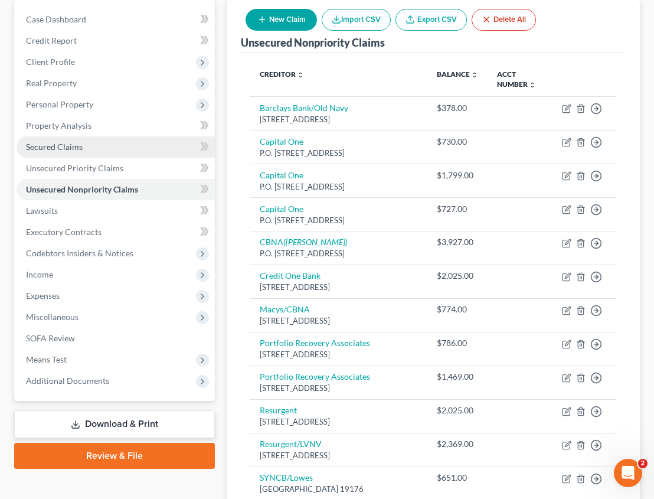
scroll to position [114, 0]
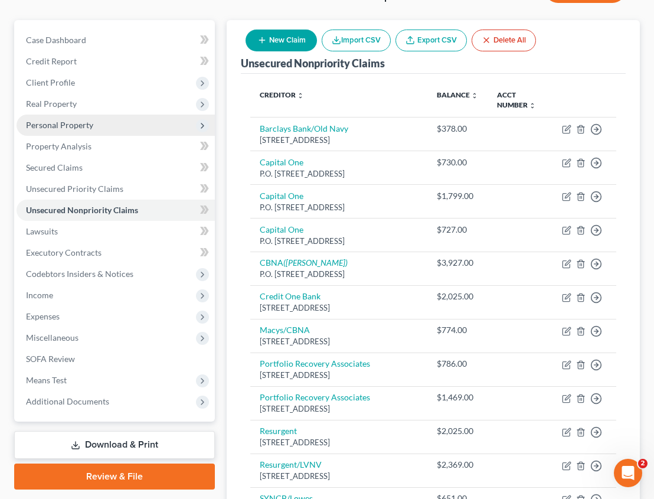
click at [85, 126] on span "Personal Property" at bounding box center [59, 125] width 67 height 10
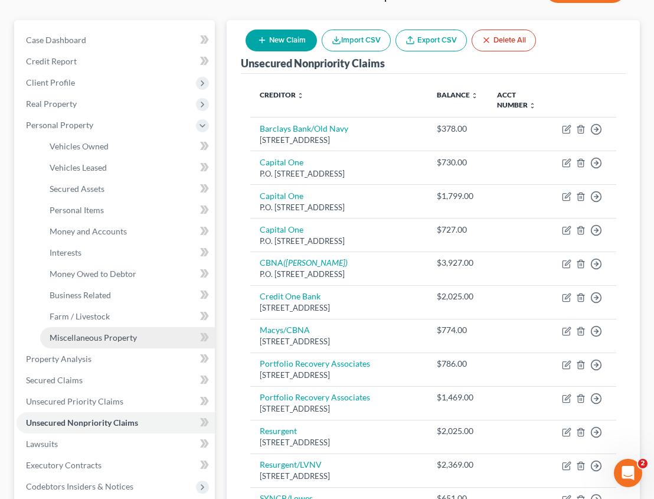
click at [94, 339] on span "Miscellaneous Property" at bounding box center [93, 337] width 87 height 10
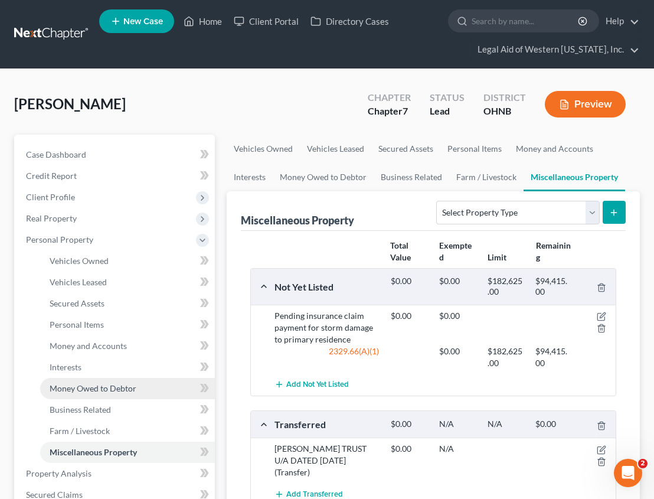
click at [135, 393] on link "Money Owed to Debtor" at bounding box center [127, 388] width 175 height 21
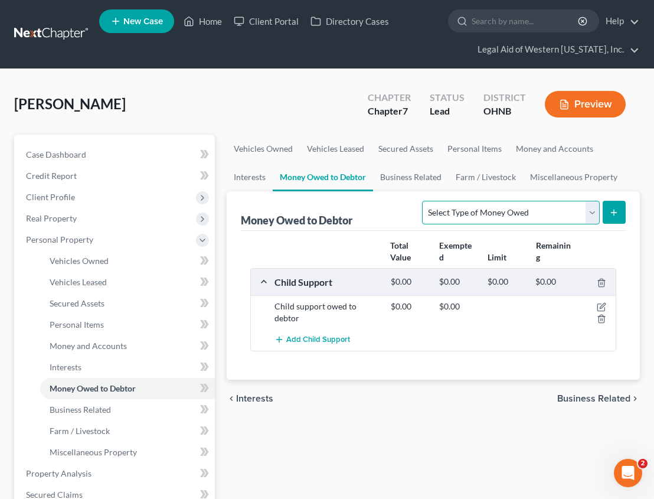
click at [488, 219] on select "Select Type of Money Owed Accounts Receivable Alimony Child Support Claims Agai…" at bounding box center [510, 213] width 177 height 24
select select "property_settlements"
click at [424, 201] on select "Select Type of Money Owed Accounts Receivable Alimony Child Support Claims Agai…" at bounding box center [510, 213] width 177 height 24
click at [614, 208] on icon "submit" at bounding box center [613, 212] width 9 height 9
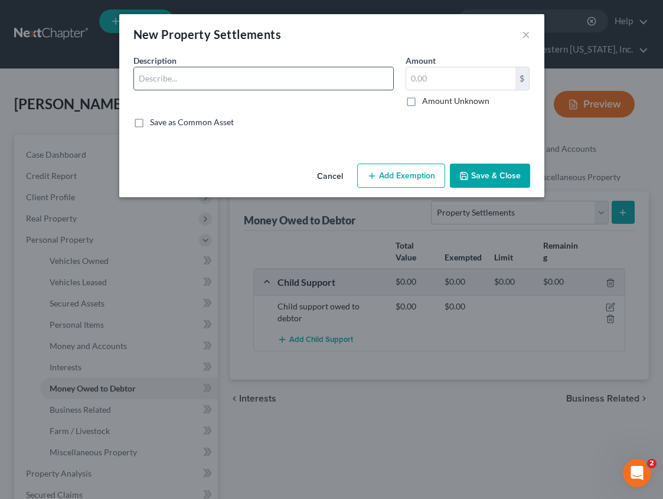
click at [217, 84] on input "text" at bounding box center [263, 78] width 259 height 22
click at [459, 74] on input "text" at bounding box center [460, 78] width 109 height 22
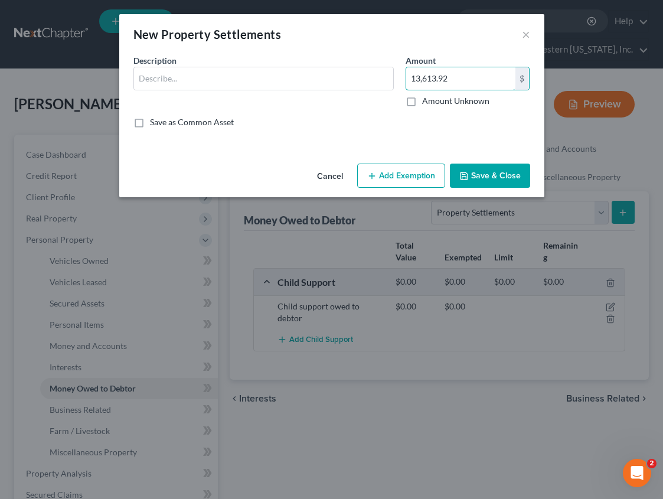
type input "13,613.92"
click at [178, 80] on input "text" at bounding box center [263, 78] width 259 height 22
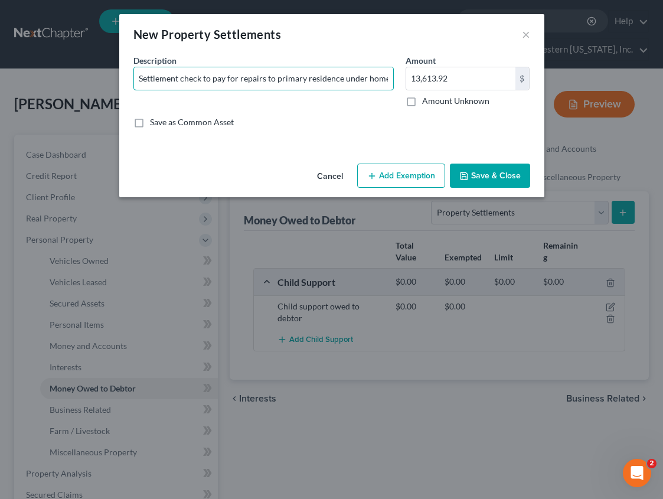
type input "Settlement check to pay for repairs to primary residence under homeowners polic…"
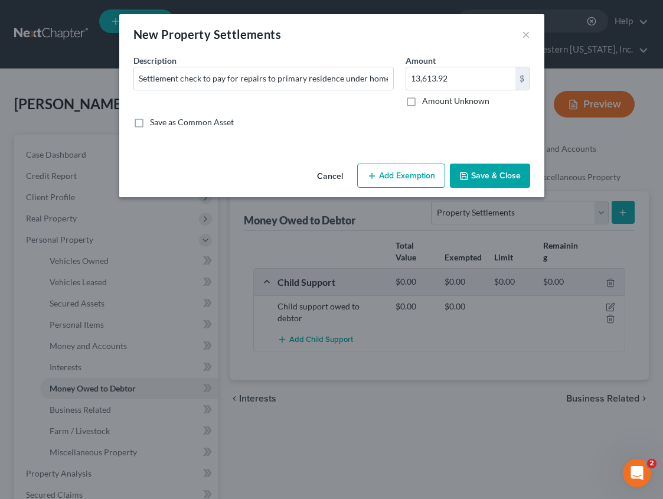
click at [396, 171] on button "Add Exemption" at bounding box center [401, 175] width 88 height 25
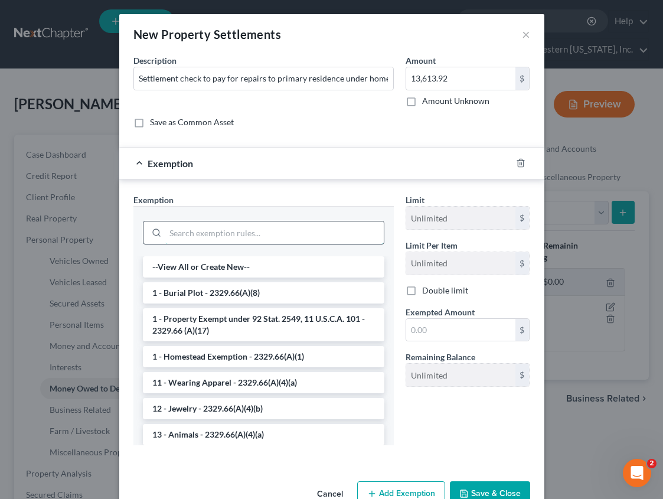
click at [260, 233] on input "search" at bounding box center [274, 232] width 218 height 22
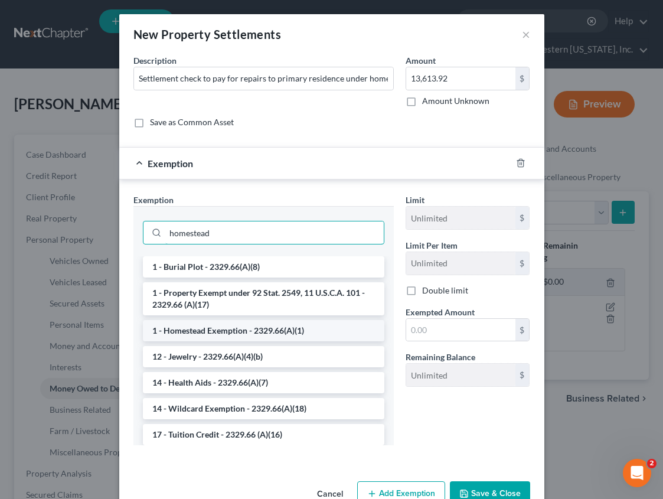
type input "homestead"
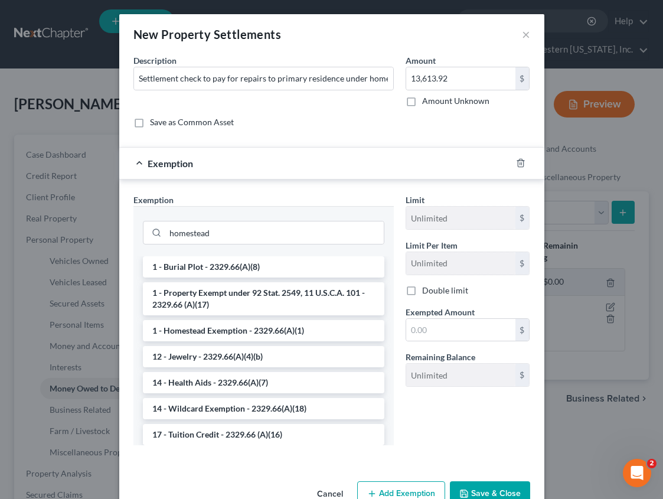
click at [258, 325] on li "1 - Homestead Exemption - 2329.66(A)(1)" at bounding box center [263, 330] width 241 height 21
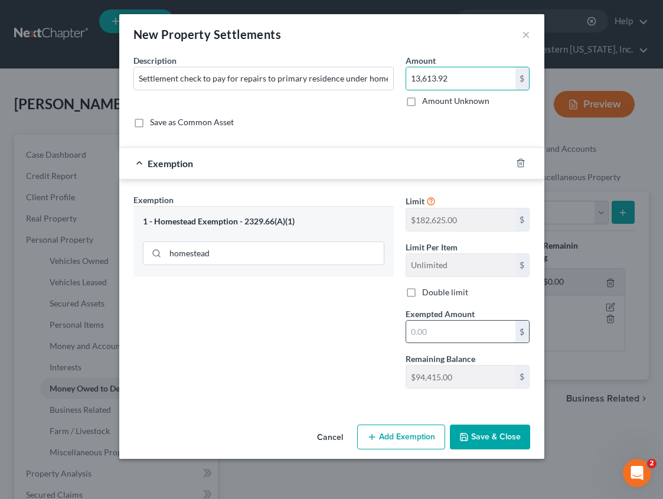
click at [434, 331] on input "text" at bounding box center [460, 331] width 109 height 22
paste input "13,613.92"
type input "13,613.92"
click at [503, 432] on button "Save & Close" at bounding box center [490, 436] width 80 height 25
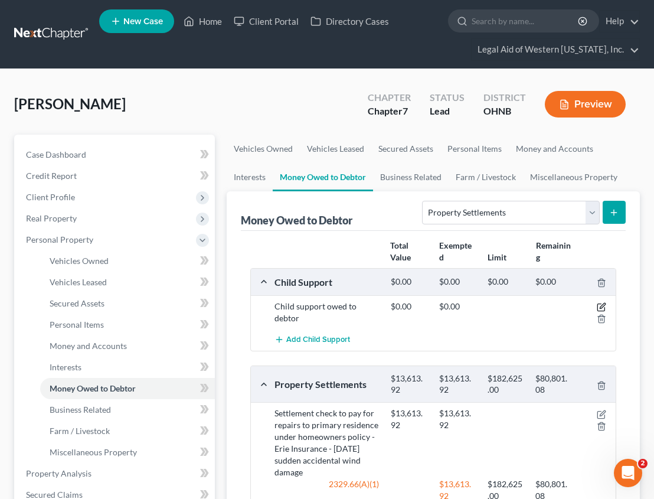
click at [601, 306] on icon "button" at bounding box center [602, 305] width 5 height 5
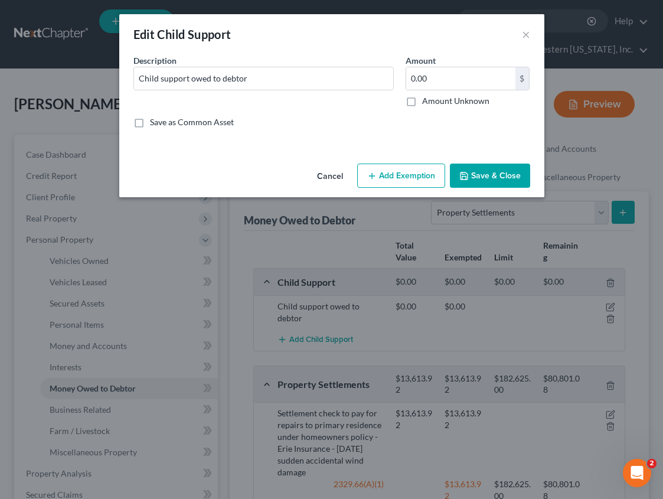
click at [422, 97] on label "Amount Unknown" at bounding box center [455, 101] width 67 height 12
click at [427, 97] on input "Amount Unknown" at bounding box center [431, 99] width 8 height 8
checkbox input "true"
click at [485, 179] on button "Save & Close" at bounding box center [490, 175] width 80 height 25
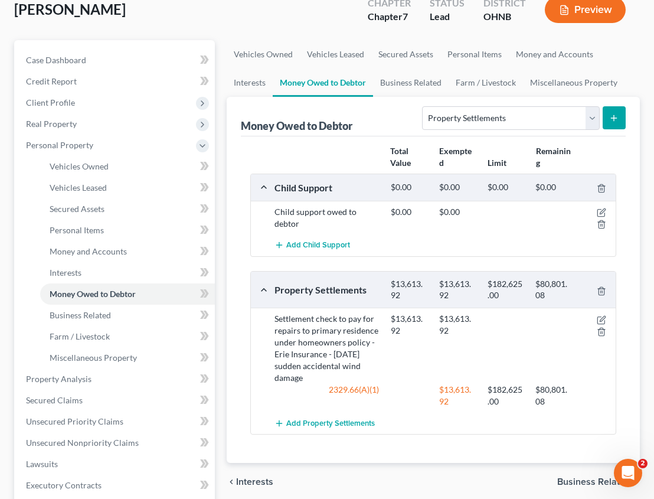
scroll to position [118, 0]
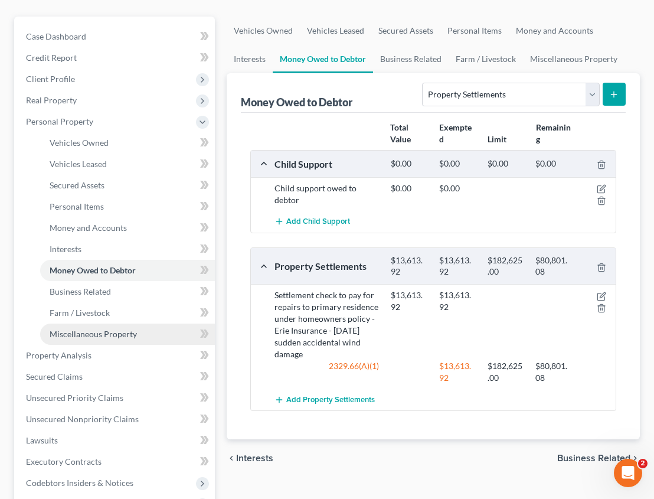
click at [127, 332] on span "Miscellaneous Property" at bounding box center [93, 334] width 87 height 10
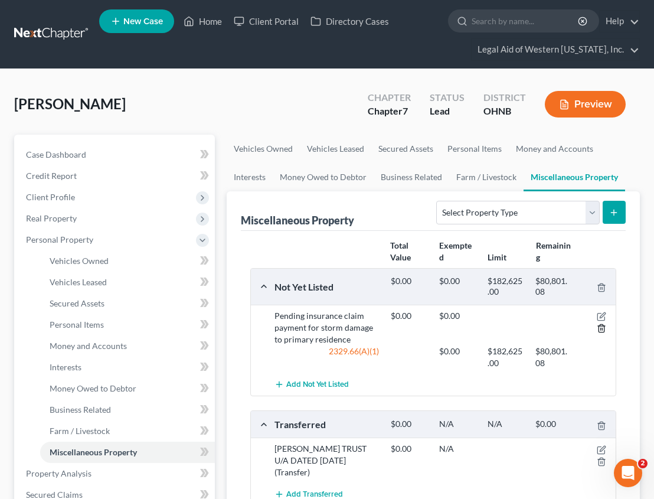
click at [604, 328] on icon "button" at bounding box center [600, 329] width 5 height 8
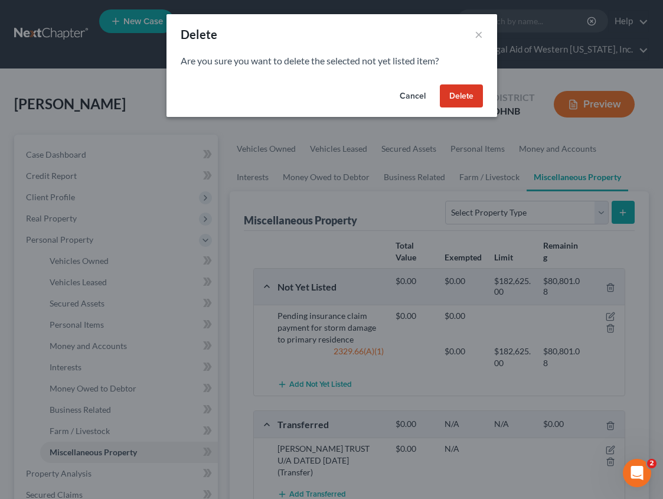
click at [464, 94] on button "Delete" at bounding box center [461, 96] width 43 height 24
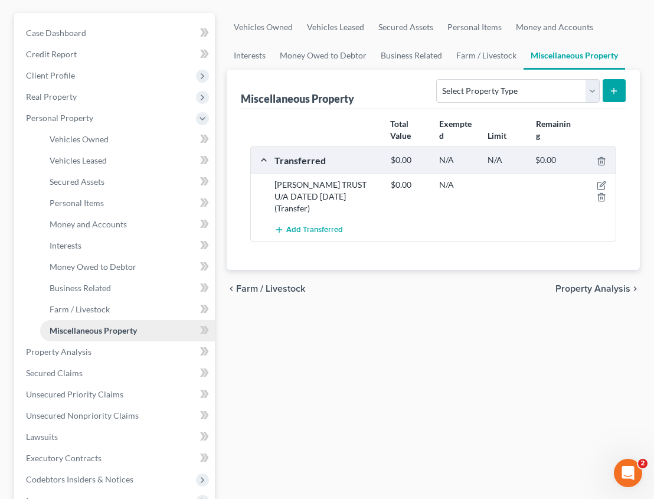
scroll to position [177, 0]
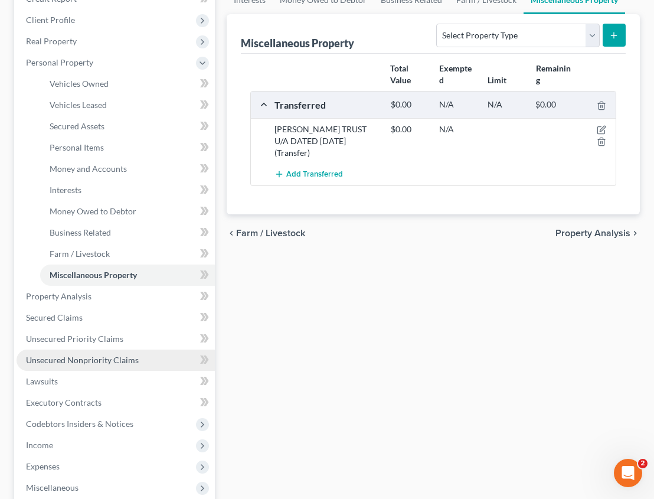
click at [114, 361] on span "Unsecured Nonpriority Claims" at bounding box center [82, 360] width 113 height 10
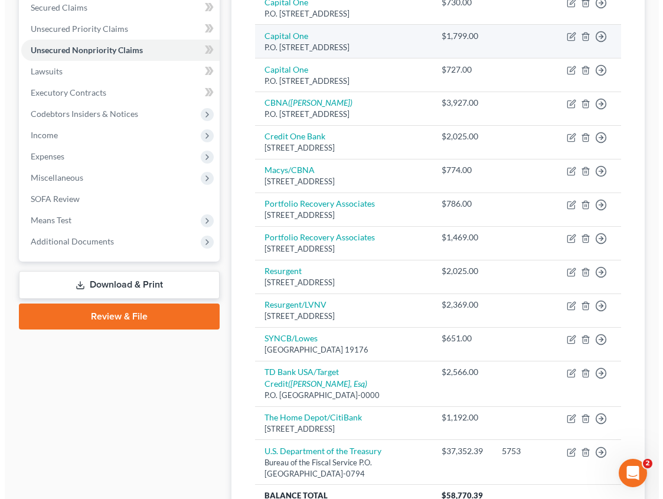
scroll to position [295, 0]
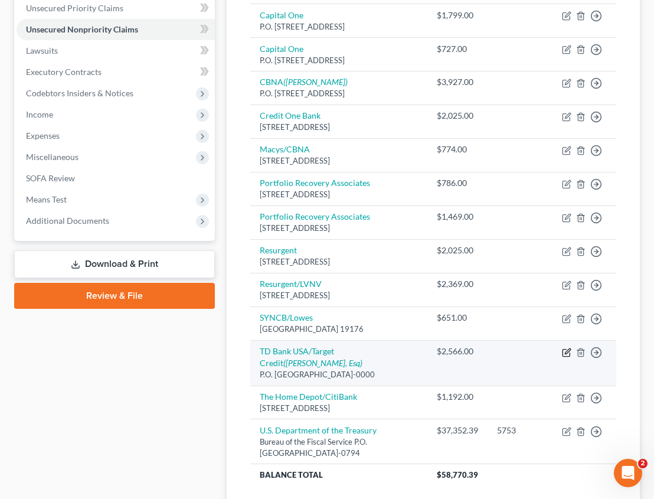
click at [569, 356] on icon "button" at bounding box center [565, 352] width 7 height 7
select select "24"
select select "2"
select select "0"
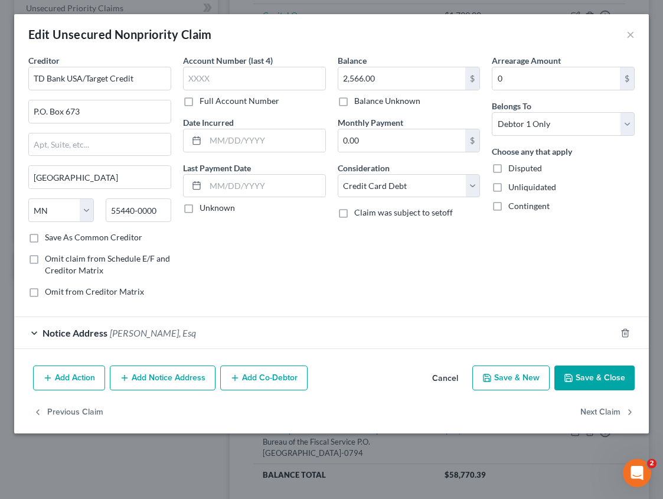
click at [160, 381] on button "Add Notice Address" at bounding box center [163, 377] width 106 height 25
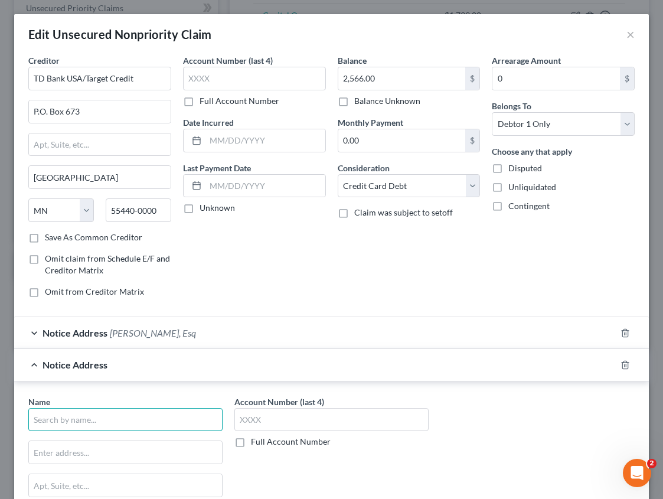
click at [77, 417] on input "text" at bounding box center [125, 420] width 194 height 24
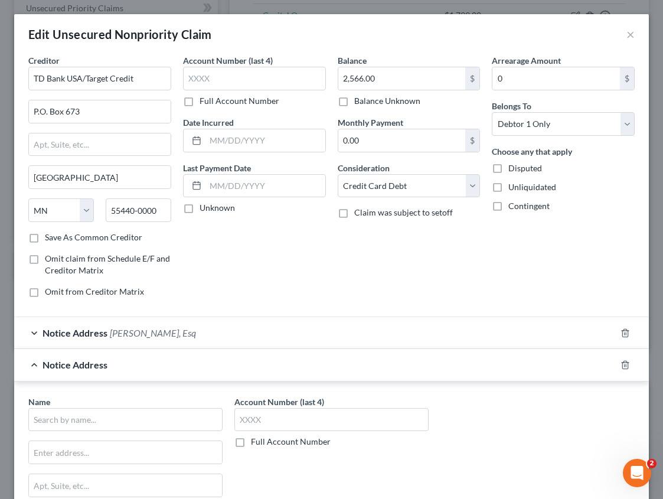
click at [155, 334] on span "[PERSON_NAME], Esq" at bounding box center [153, 332] width 86 height 11
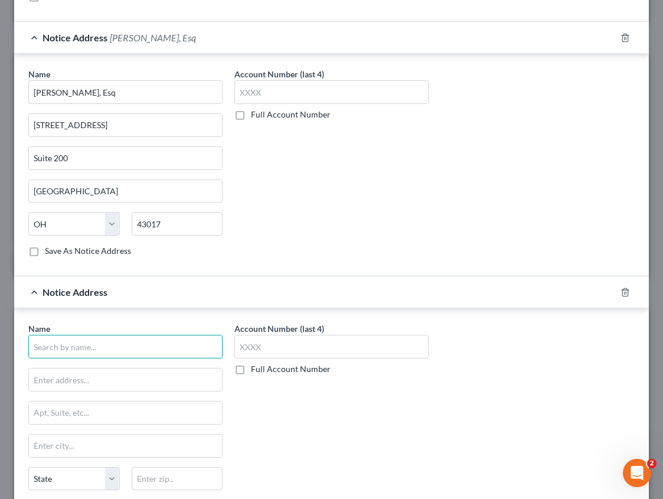
click at [89, 354] on input "text" at bounding box center [125, 347] width 194 height 24
type input "[PERSON_NAME] [PERSON_NAME] Bank"
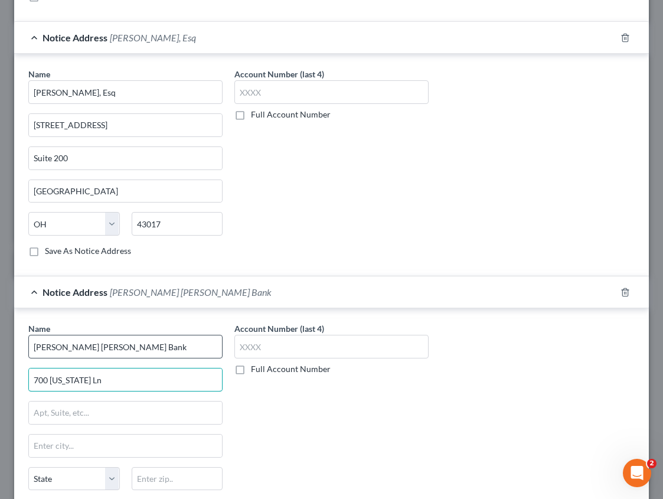
type input "700 [US_STATE] Ln"
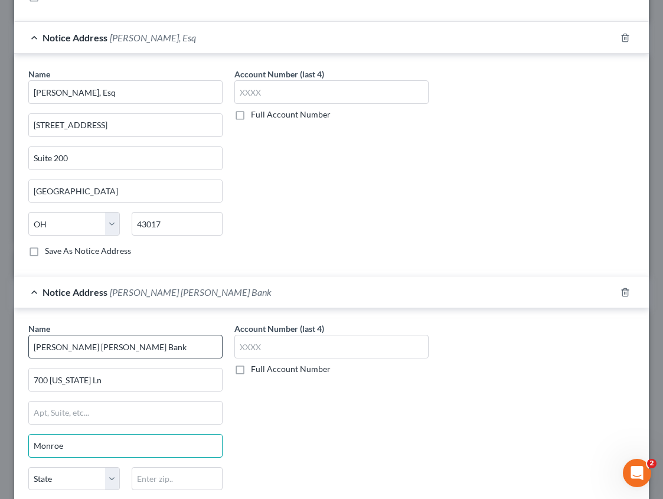
type input "Monroe"
select select "19"
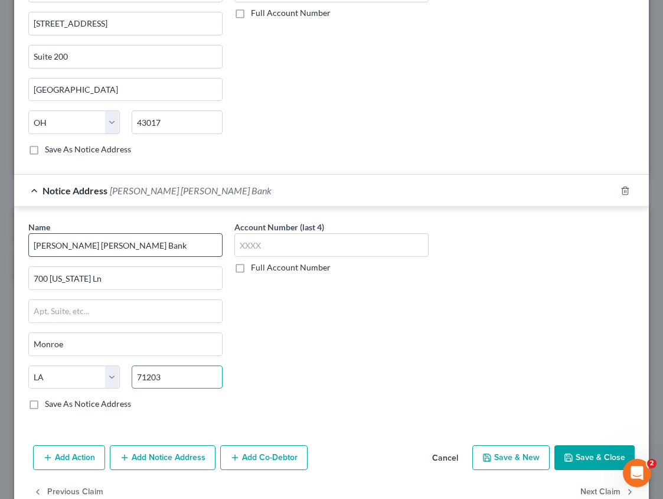
scroll to position [425, 0]
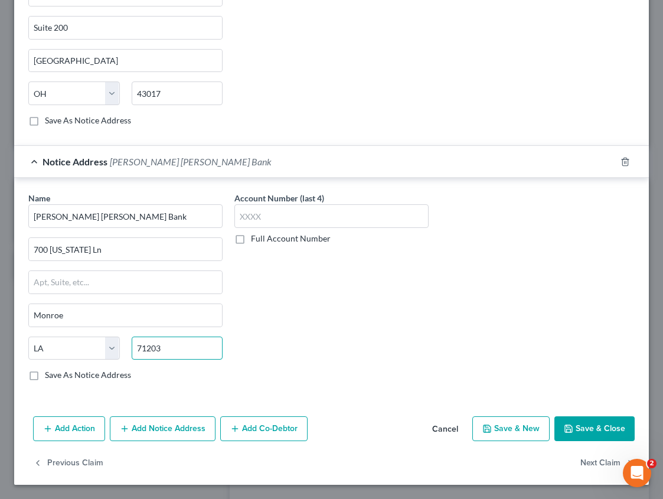
type input "71203"
click at [148, 428] on button "Add Notice Address" at bounding box center [163, 428] width 106 height 25
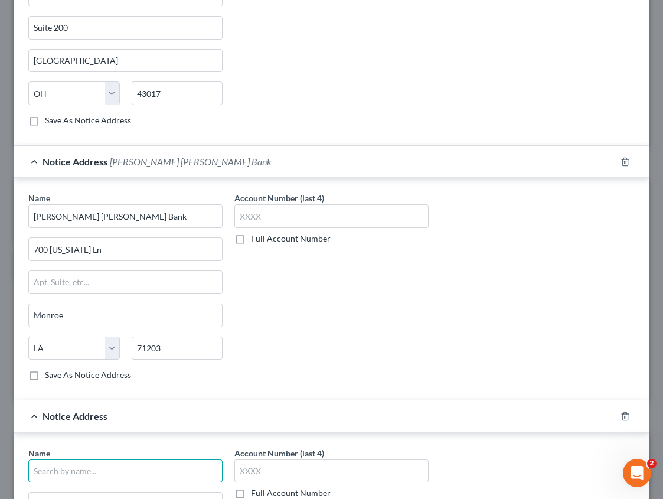
click at [81, 467] on input "text" at bounding box center [125, 471] width 194 height 24
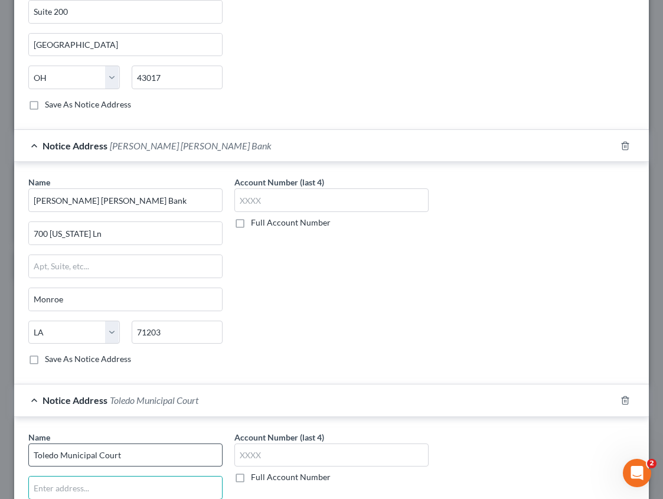
type input "Toledo Municipal Court"
type input "5"
type input "Civil Clerk of Courts"
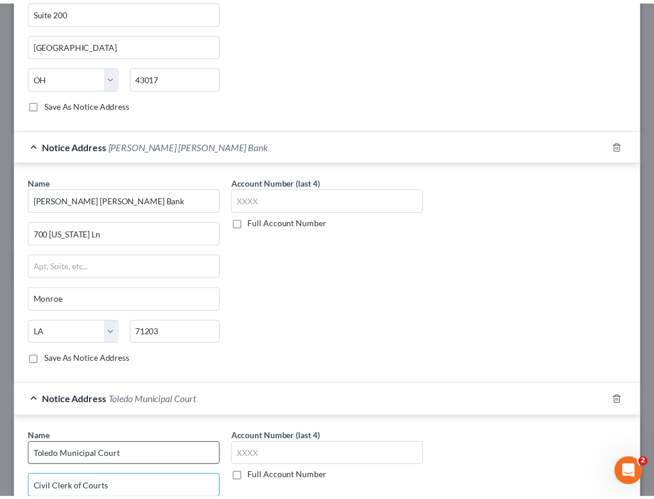
scroll to position [680, 0]
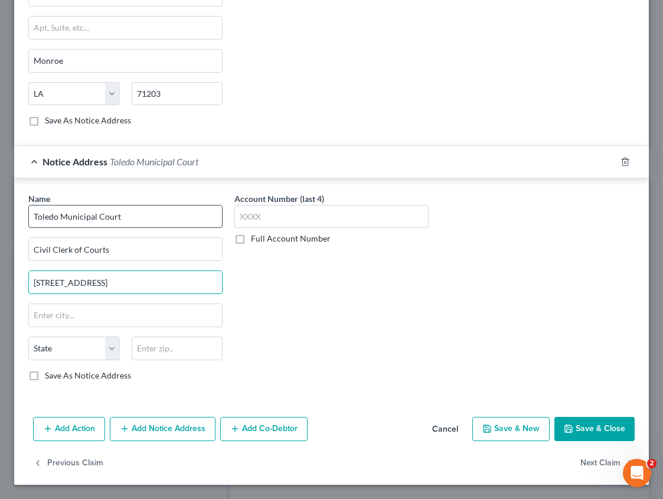
type input "[STREET_ADDRESS]"
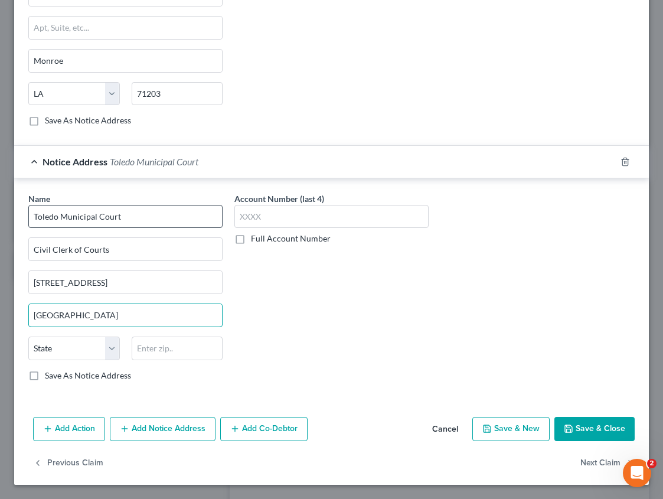
type input "[GEOGRAPHIC_DATA]"
select select "36"
type input "43604"
click at [126, 212] on input "Toledo Municipal Court" at bounding box center [125, 217] width 194 height 24
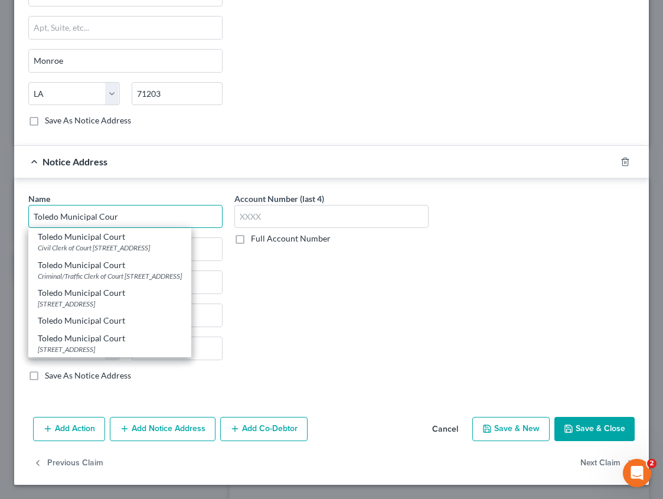
type input "Toledo Municipal Court"
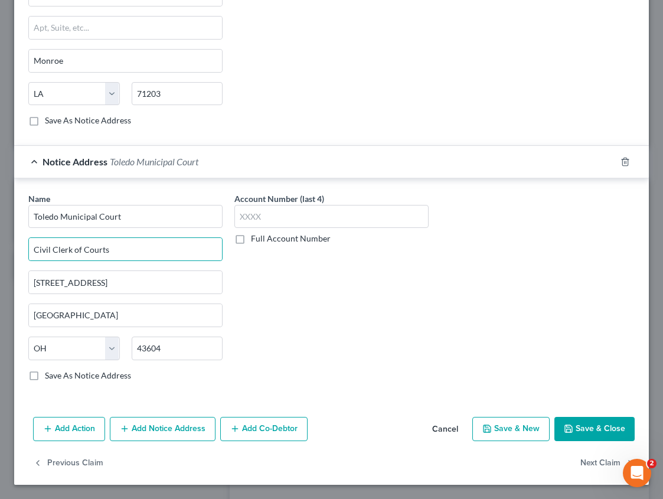
click at [251, 239] on label "Full Account Number" at bounding box center [291, 239] width 80 height 12
click at [256, 239] on input "Full Account Number" at bounding box center [260, 237] width 8 height 8
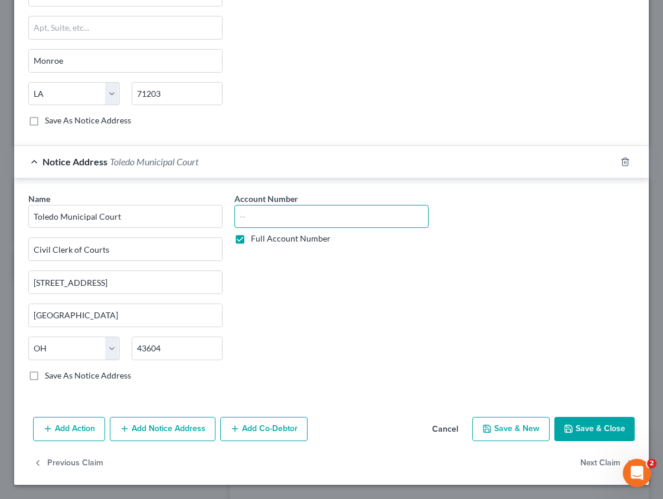
click at [257, 223] on input "text" at bounding box center [331, 217] width 194 height 24
type input "CVF-25-06632"
click at [598, 438] on button "Save & Close" at bounding box center [594, 429] width 80 height 25
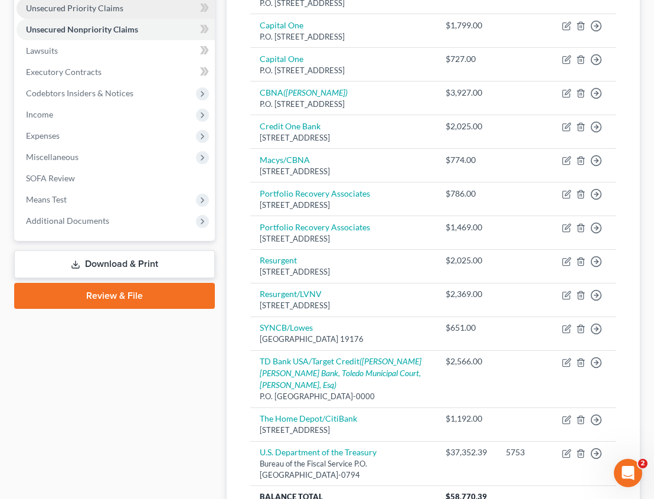
click at [97, 6] on span "Unsecured Priority Claims" at bounding box center [74, 8] width 97 height 10
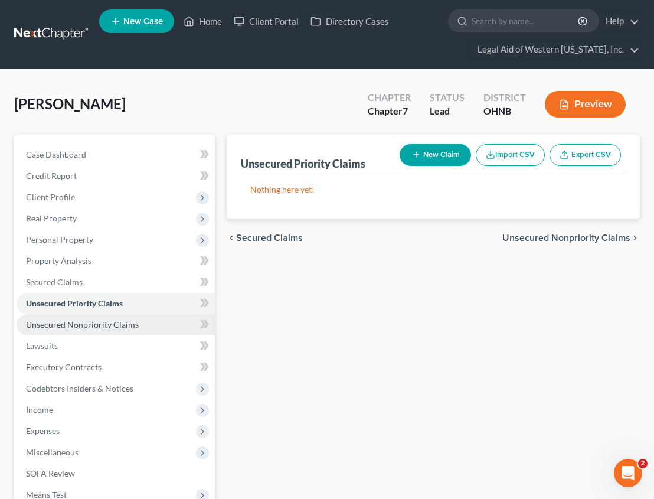
click at [112, 325] on span "Unsecured Nonpriority Claims" at bounding box center [82, 324] width 113 height 10
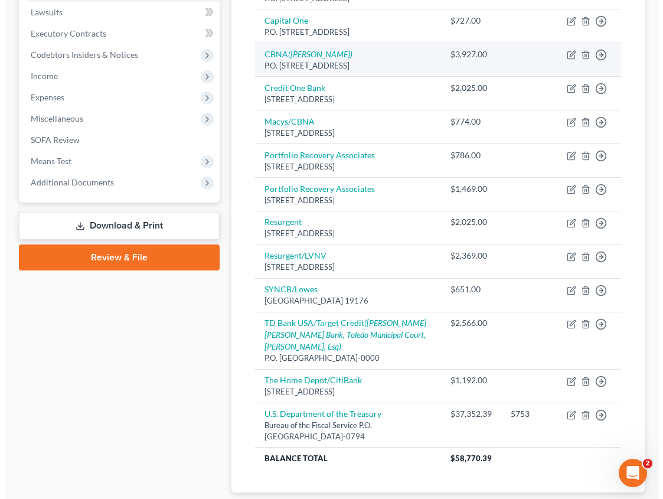
scroll to position [354, 0]
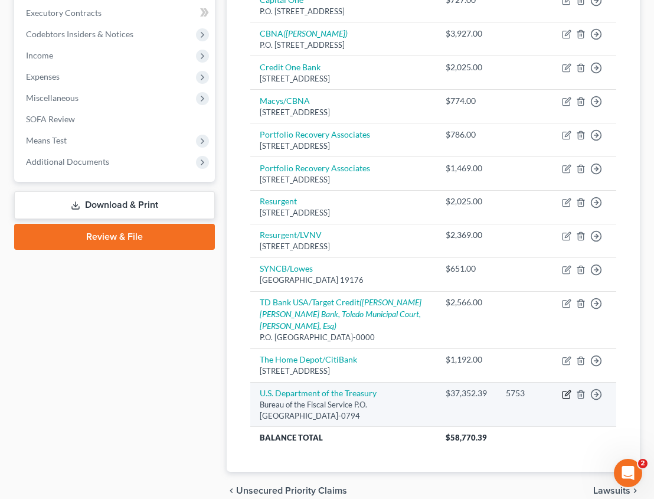
click at [569, 399] on icon "button" at bounding box center [566, 393] width 9 height 9
select select "0"
select select "9"
select select "0"
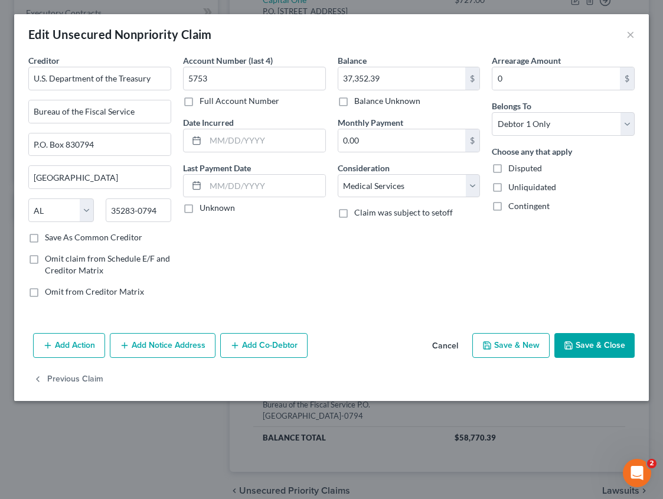
click at [166, 349] on button "Add Notice Address" at bounding box center [163, 345] width 106 height 25
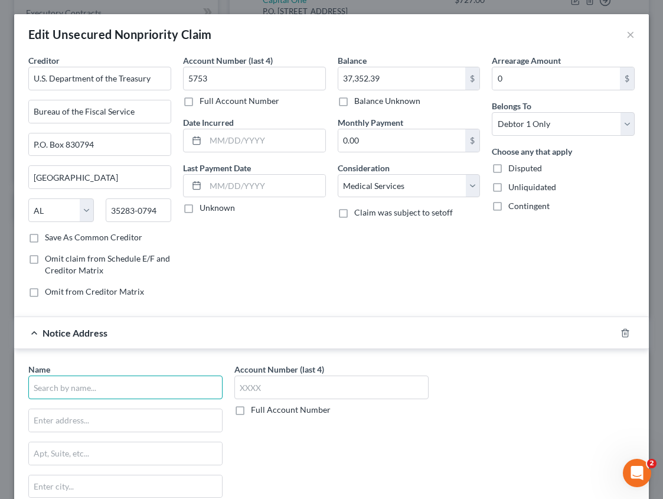
click at [93, 396] on input "text" at bounding box center [125, 387] width 194 height 24
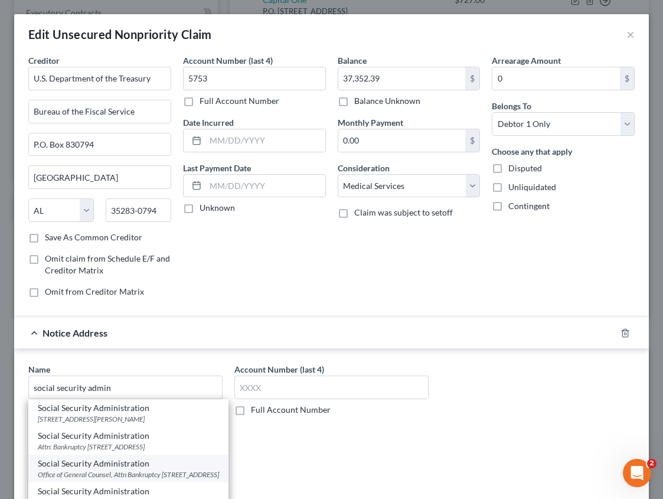
click at [152, 469] on div "Social Security Administration" at bounding box center [128, 463] width 181 height 12
type input "Social Security Administration"
type input "Office of General Counsel, Attn Bankruptcy"
type input "[STREET_ADDRESS]"
type input "[GEOGRAPHIC_DATA]"
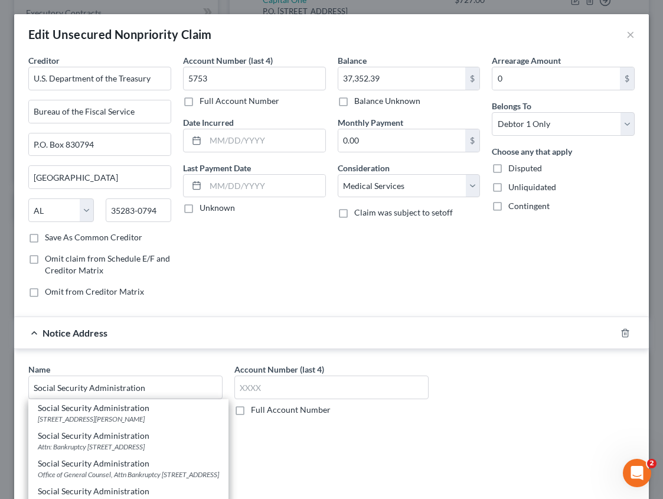
select select "21"
type input "21235"
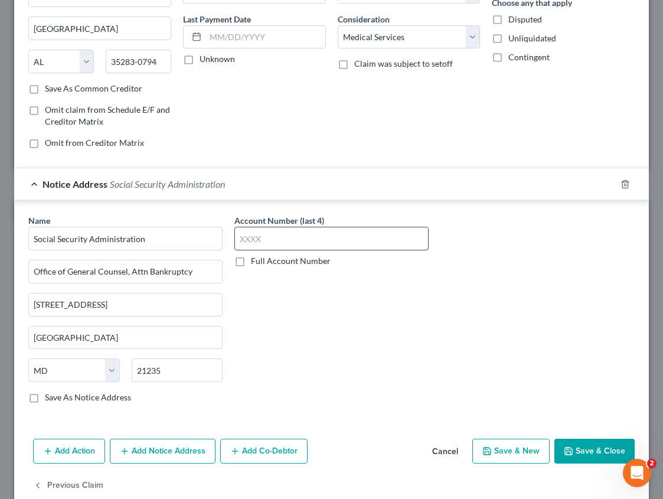
scroll to position [171, 0]
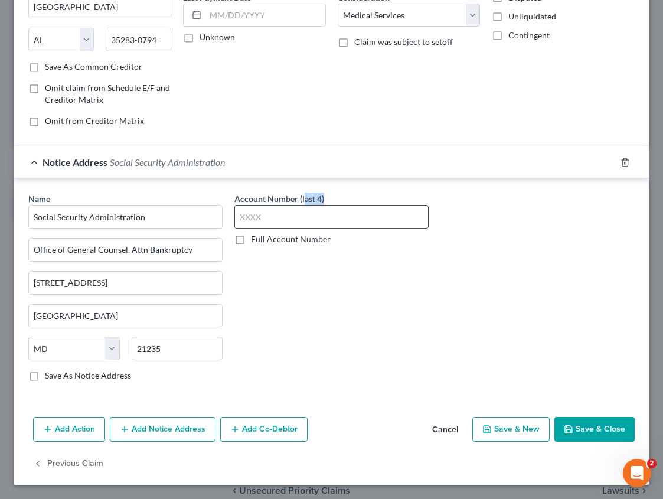
click at [303, 208] on div "Account Number (last 4) Full Account Number" at bounding box center [331, 218] width 194 height 53
click at [302, 218] on input "text" at bounding box center [331, 217] width 194 height 24
type input "6664"
click at [165, 428] on button "Add Notice Address" at bounding box center [163, 429] width 106 height 25
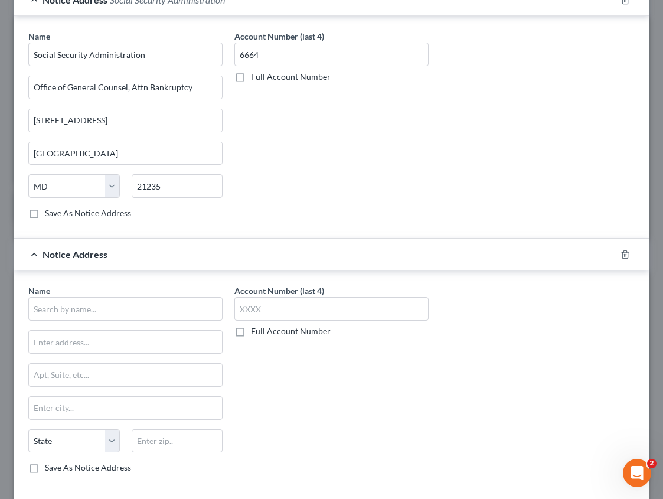
scroll to position [348, 0]
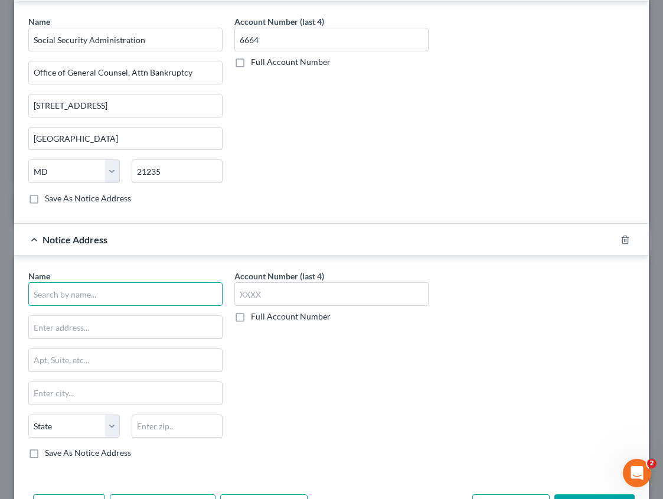
click at [120, 297] on input "text" at bounding box center [125, 294] width 194 height 24
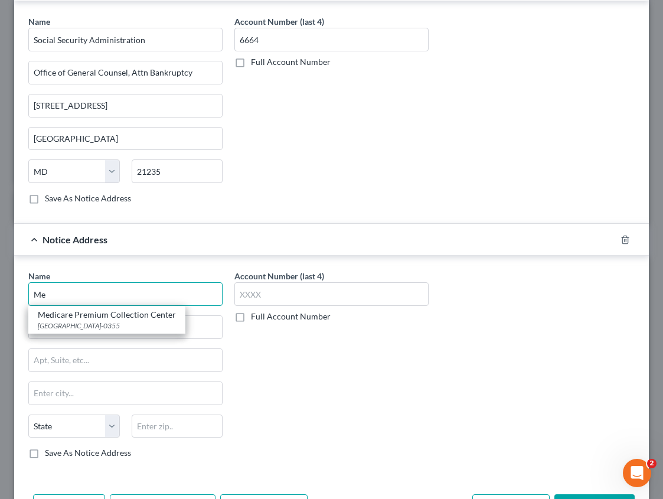
type input "M"
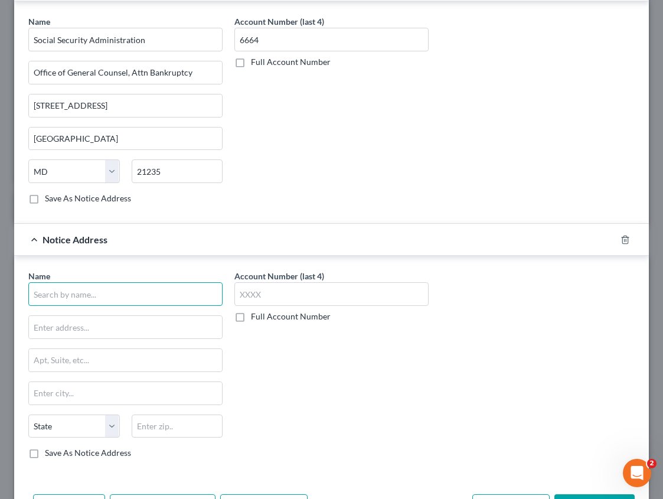
click at [86, 301] on input "text" at bounding box center [125, 294] width 194 height 24
paste input "Medicare—MSP General Correspondence"
type input "Medicare—MSP General Correspondence"
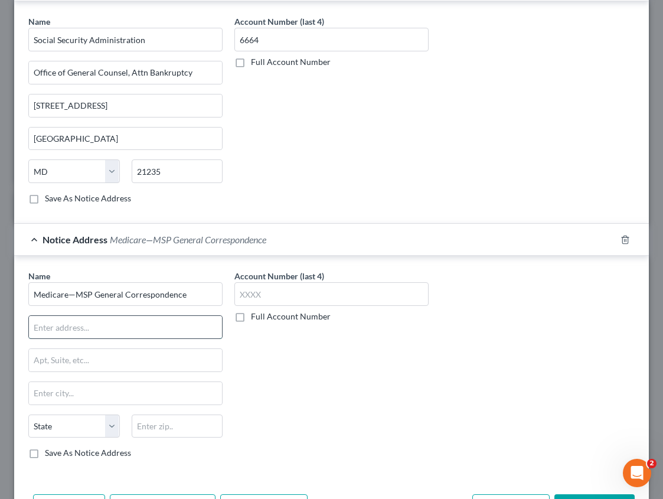
click at [112, 320] on input "text" at bounding box center [125, 327] width 193 height 22
paste input "P.O. Box 138897"
type input "P.O. Box 138897"
click at [92, 395] on input "text" at bounding box center [125, 393] width 193 height 22
paste input "[US_STATE][GEOGRAPHIC_DATA]-8897"
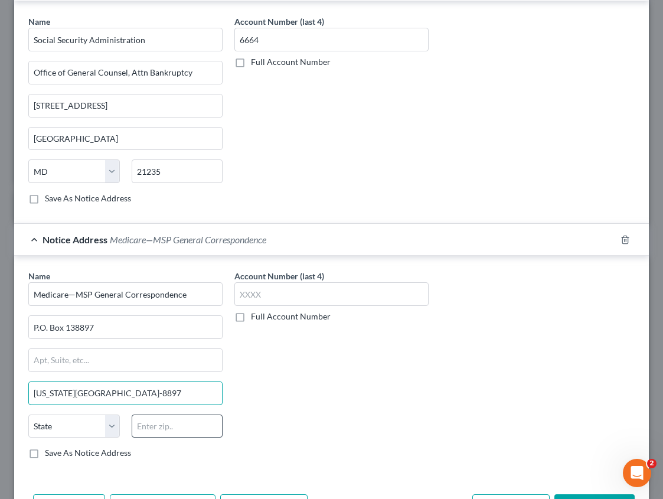
type input "[US_STATE][GEOGRAPHIC_DATA]-8897"
click at [155, 424] on input "text" at bounding box center [177, 426] width 91 height 24
type input "73113"
type input "[US_STATE][GEOGRAPHIC_DATA]"
select select "37"
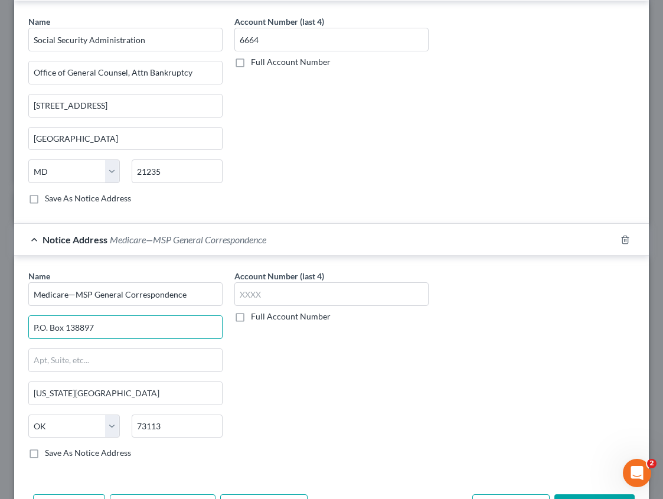
drag, startPoint x: 101, startPoint y: 323, endPoint x: 22, endPoint y: 312, distance: 79.4
click at [22, 312] on div "Name * Medicare—MSP General Correspondence P.O. Box 138897 [US_STATE][GEOGRAPHI…" at bounding box center [125, 369] width 206 height 198
click at [67, 363] on input "text" at bounding box center [125, 360] width 193 height 22
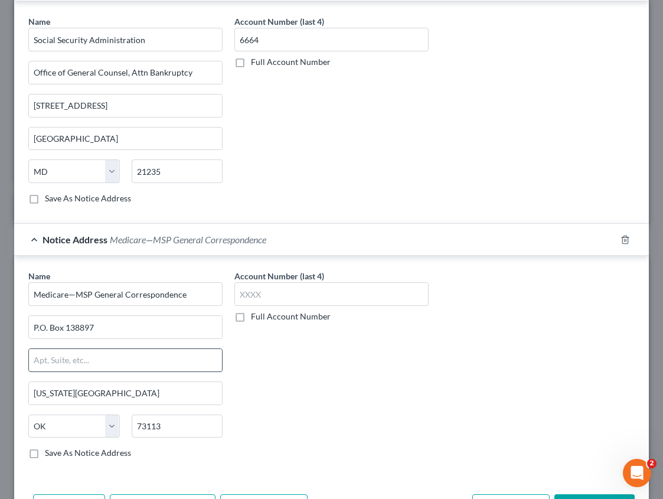
paste input "P.O. Box 138897"
type input "P.O. Box 138897"
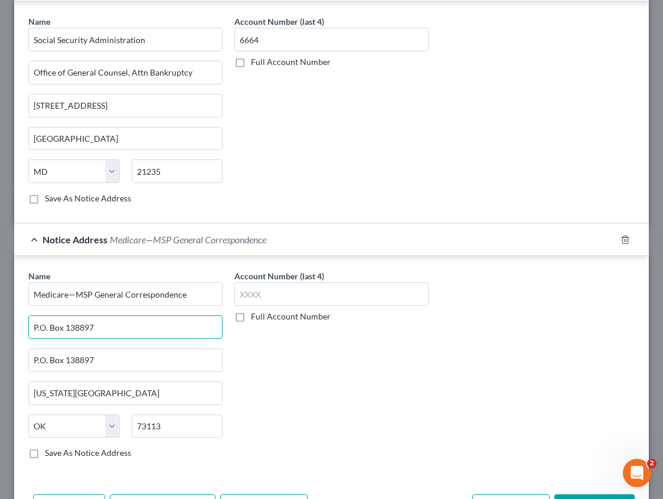
drag, startPoint x: 114, startPoint y: 325, endPoint x: 18, endPoint y: 326, distance: 95.6
click at [18, 326] on div "Name * Medicare—MSP General Correspondence P.O. Box 138897 P.O. Box 138897 [US_…" at bounding box center [331, 367] width 634 height 222
type input "Attn: Legal"
drag, startPoint x: 99, startPoint y: 330, endPoint x: 24, endPoint y: 319, distance: 76.4
click at [24, 319] on div "Name * Medicare—MSP General Correspondence Attn: Legal P.O. Box 138897 [US_STAT…" at bounding box center [125, 369] width 206 height 198
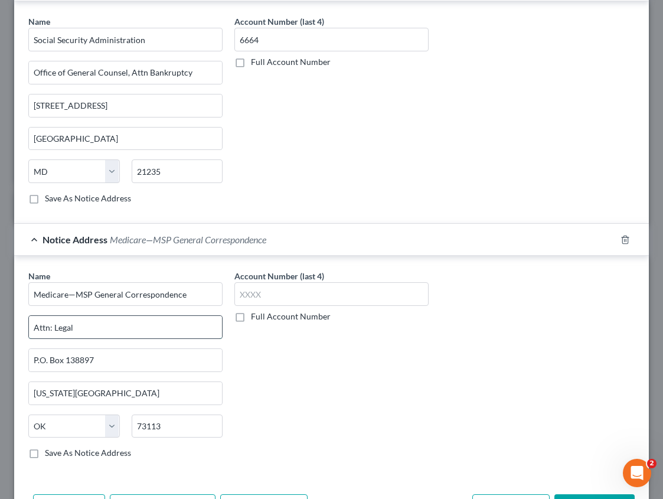
click at [141, 329] on input "Attn: Legal" at bounding box center [125, 327] width 193 height 22
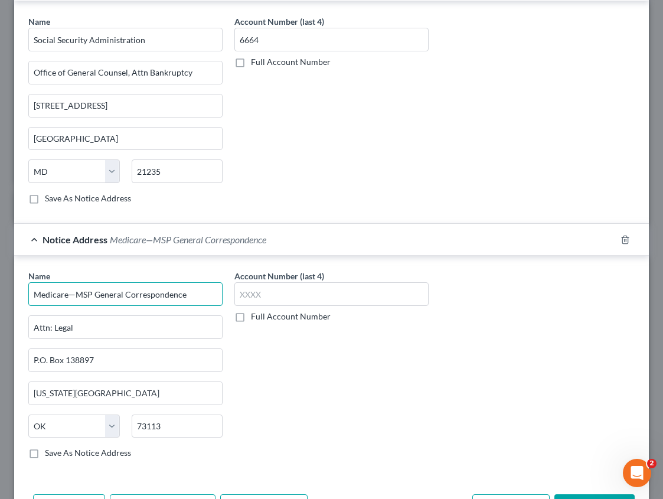
click at [192, 297] on input "Medicare—MSP General Correspondence" at bounding box center [125, 294] width 194 height 24
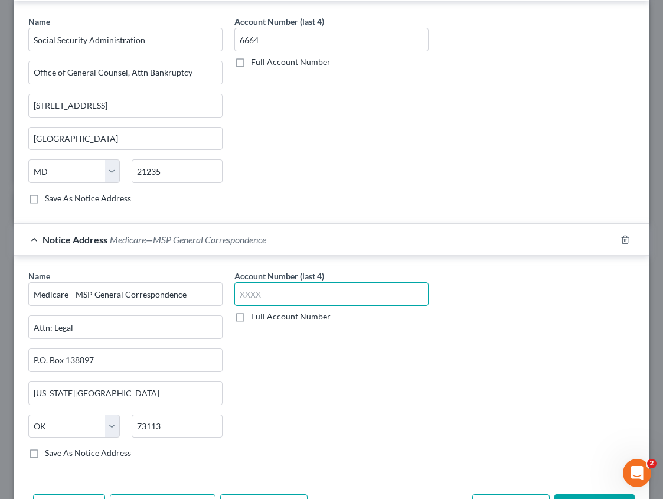
click at [263, 291] on input "text" at bounding box center [331, 294] width 194 height 24
click at [280, 290] on input "text" at bounding box center [331, 294] width 194 height 24
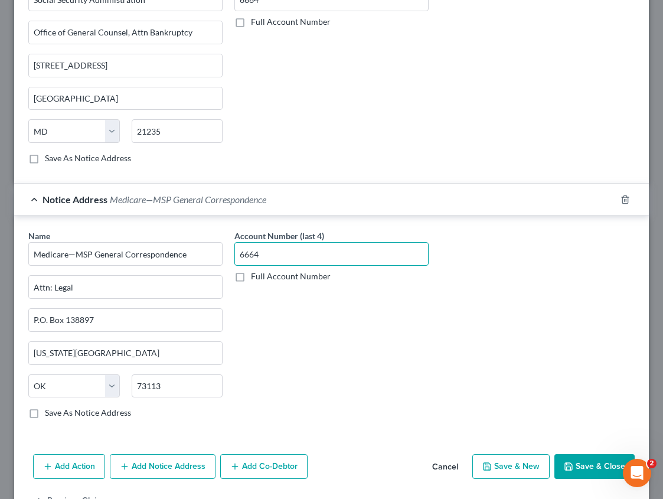
scroll to position [425, 0]
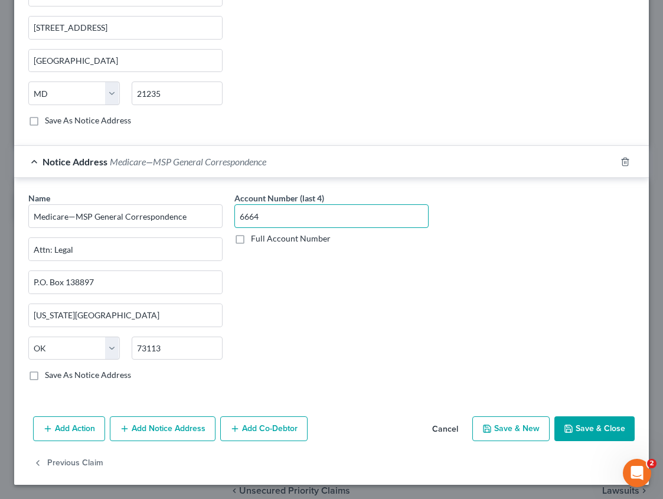
type input "6664"
click at [140, 430] on button "Add Notice Address" at bounding box center [163, 428] width 106 height 25
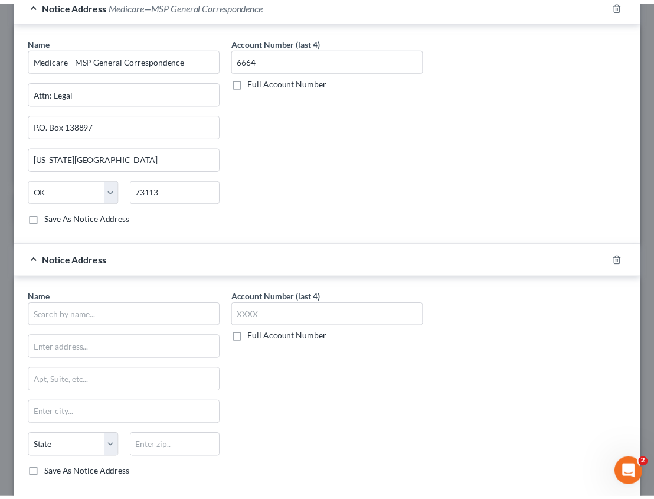
scroll to position [662, 0]
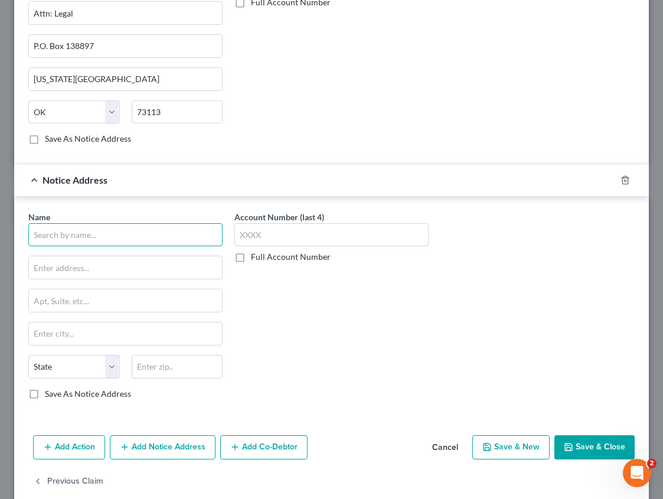
click at [76, 246] on input "text" at bounding box center [125, 235] width 194 height 24
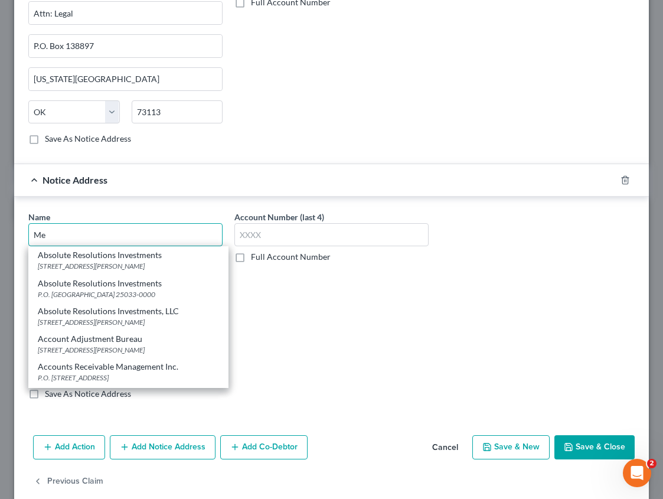
type input "M"
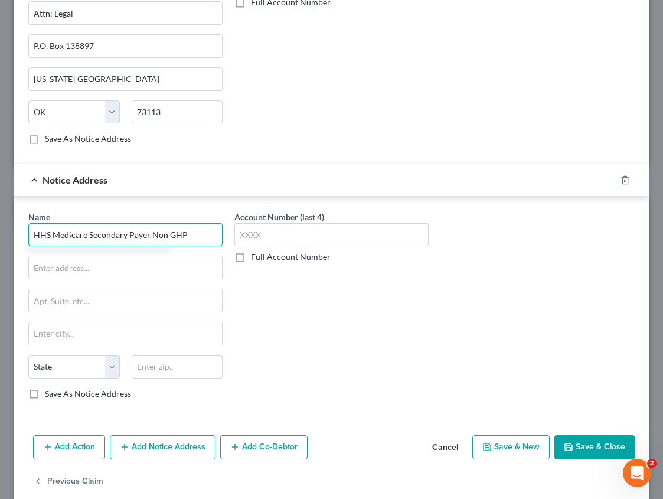
type input "HHS Medicare Secondary Payer Non GHP"
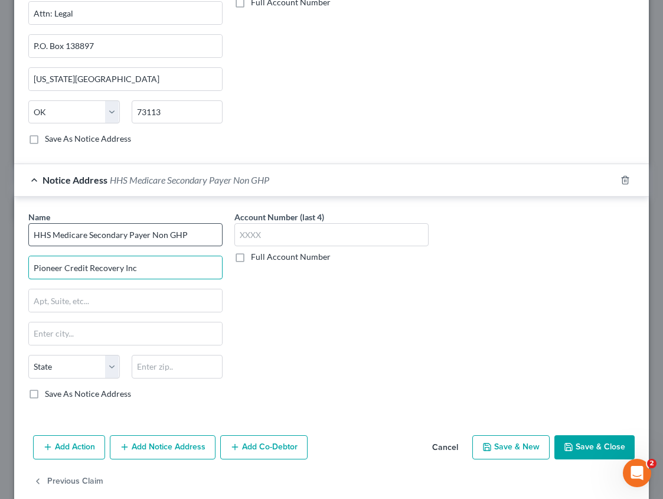
type input "Pioneer Credit Recovery Inc"
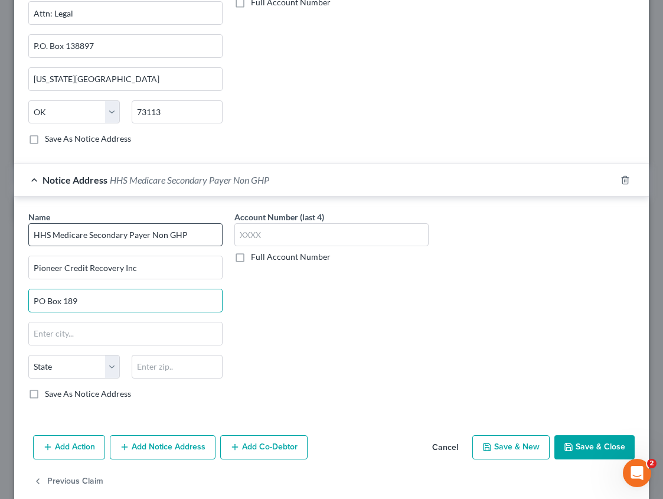
type input "PO Box 189"
type input "14009"
type input "Arcade"
select select "35"
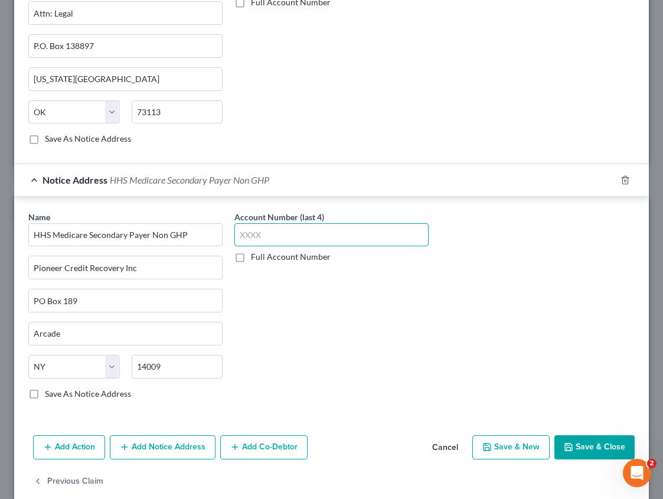
click at [258, 233] on input "text" at bounding box center [331, 235] width 194 height 24
type input "6664"
click at [585, 447] on button "Save & Close" at bounding box center [594, 447] width 80 height 25
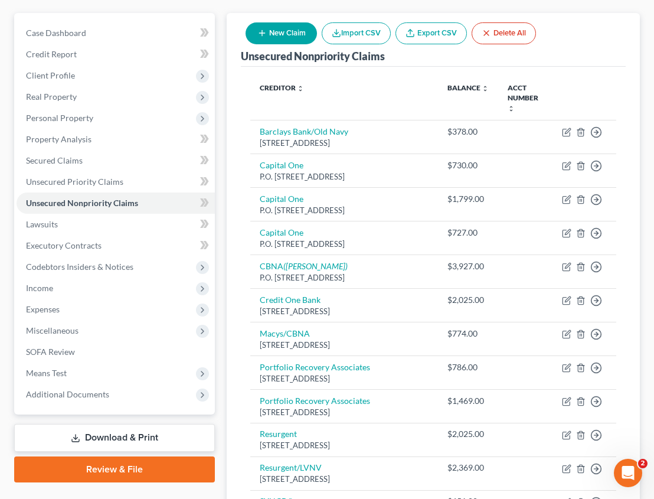
scroll to position [118, 0]
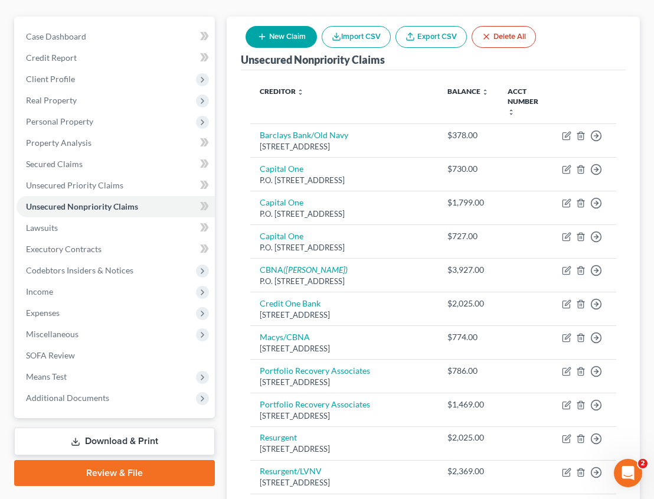
click at [293, 38] on button "New Claim" at bounding box center [280, 37] width 71 height 22
select select "0"
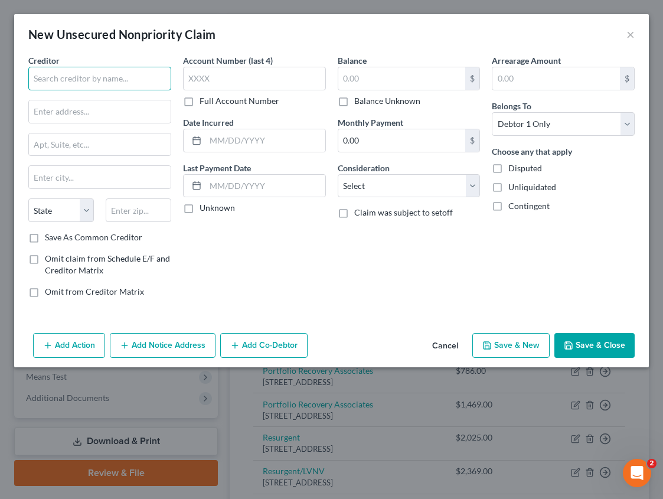
click at [125, 77] on input "text" at bounding box center [99, 79] width 143 height 24
type input "Spotloan"
paste input "P.O. Box 720,"
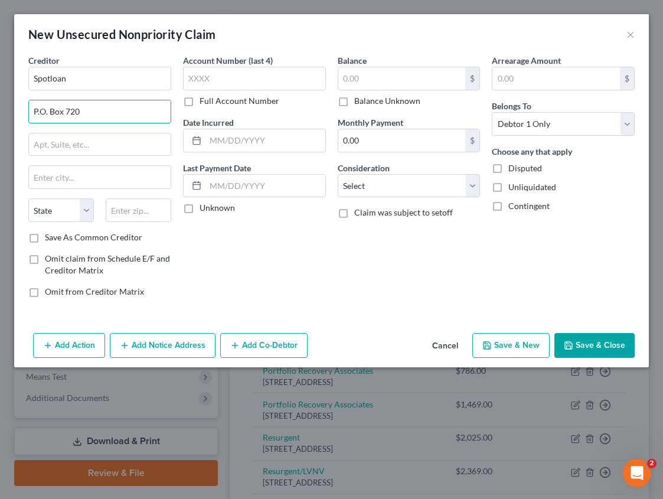
type input "P.O. Box 720"
click at [139, 209] on input "text" at bounding box center [139, 210] width 66 height 24
type input "58316"
type input "Belcourt"
select select "29"
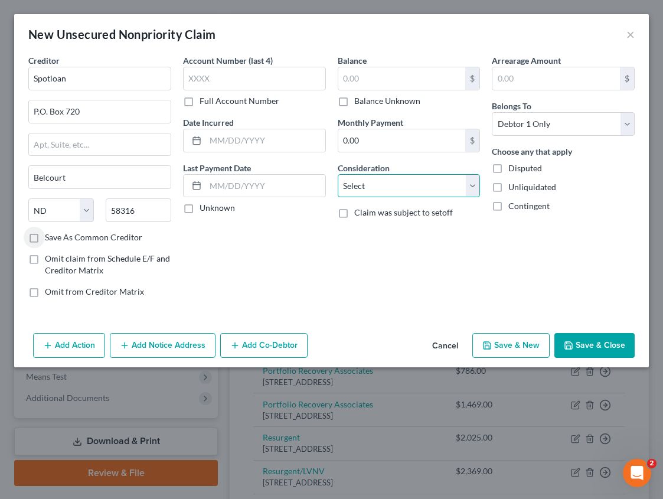
click at [373, 178] on select "Select Cable / Satellite Services Collection Agency Credit Card Debt Debt Couns…" at bounding box center [409, 186] width 143 height 24
click at [367, 181] on select "Select Cable / Satellite Services Collection Agency Credit Card Debt Debt Couns…" at bounding box center [409, 186] width 143 height 24
click at [354, 103] on label "Balance Unknown" at bounding box center [387, 101] width 66 height 12
click at [359, 103] on input "Balance Unknown" at bounding box center [363, 99] width 8 height 8
checkbox input "true"
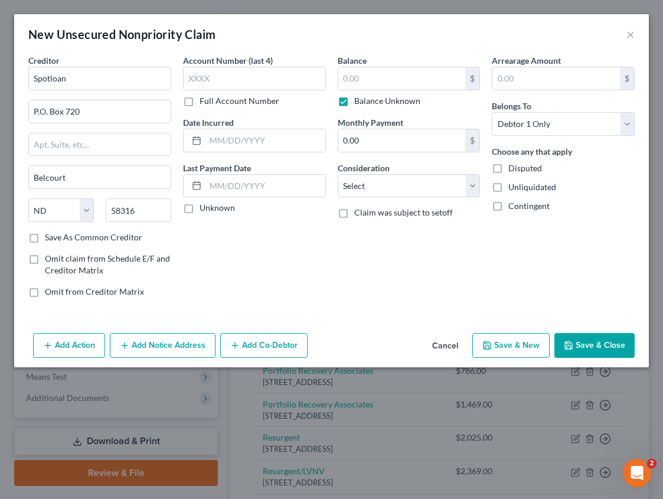
type input "0.00"
click at [615, 345] on button "Save & Close" at bounding box center [594, 345] width 80 height 25
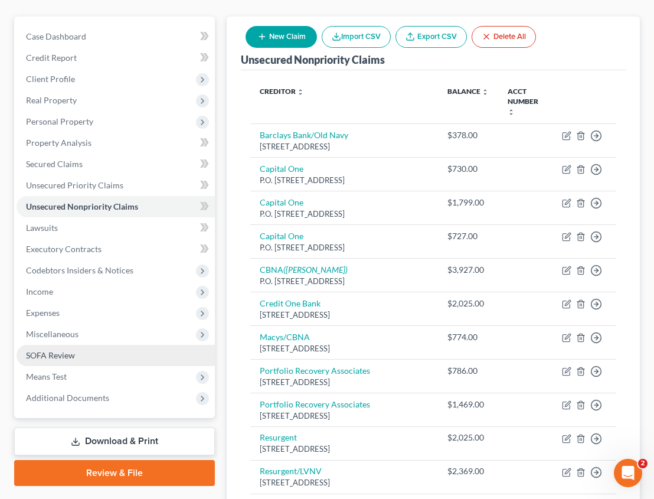
click at [104, 352] on link "SOFA Review" at bounding box center [116, 355] width 198 height 21
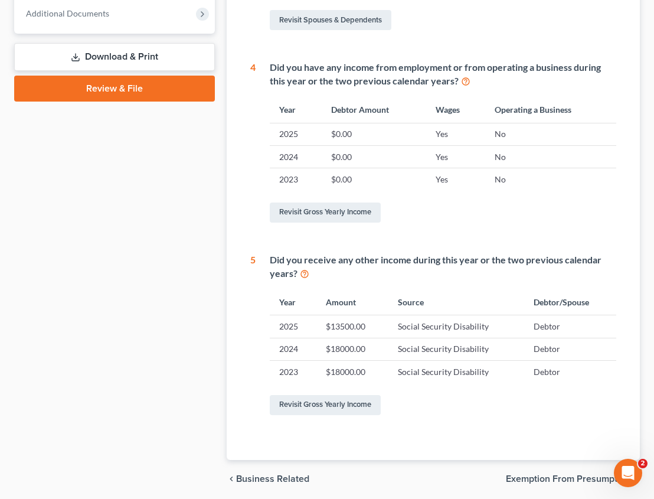
scroll to position [531, 0]
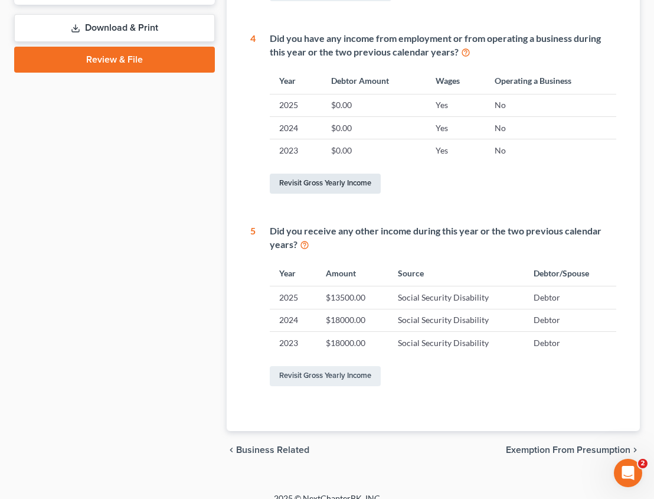
click at [346, 185] on link "Revisit Gross Yearly Income" at bounding box center [325, 183] width 111 height 20
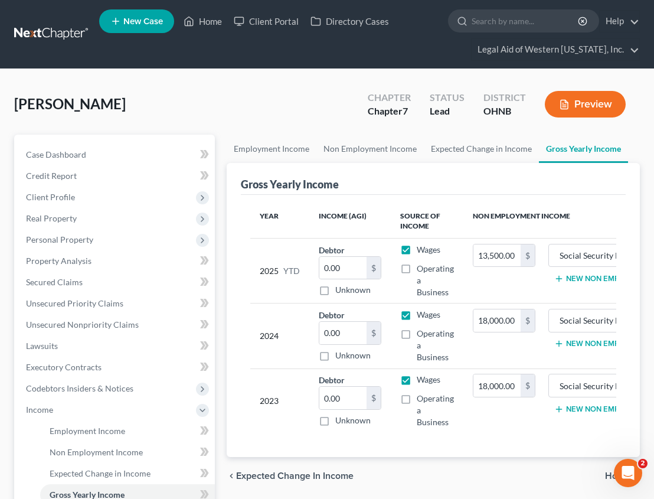
click at [417, 248] on label "Wages" at bounding box center [429, 250] width 24 height 12
click at [421, 248] on input "Wages" at bounding box center [425, 248] width 8 height 8
checkbox input "false"
click at [417, 315] on label "Wages" at bounding box center [429, 315] width 24 height 12
click at [421, 315] on input "Wages" at bounding box center [425, 313] width 8 height 8
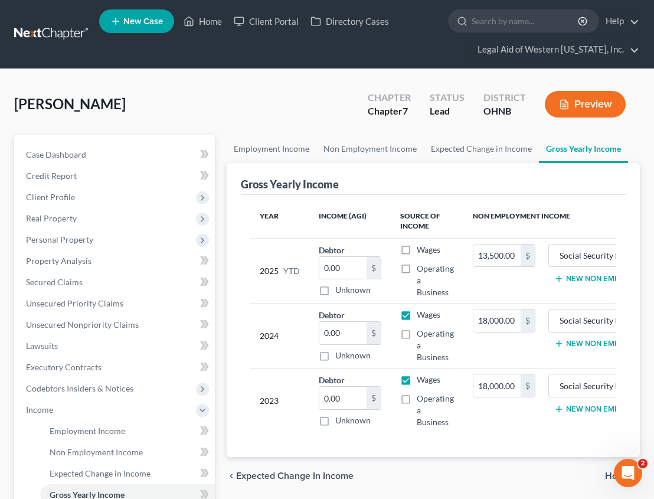
checkbox input "false"
click at [417, 377] on label "Wages" at bounding box center [429, 380] width 24 height 12
click at [421, 377] on input "Wages" at bounding box center [425, 378] width 8 height 8
checkbox input "false"
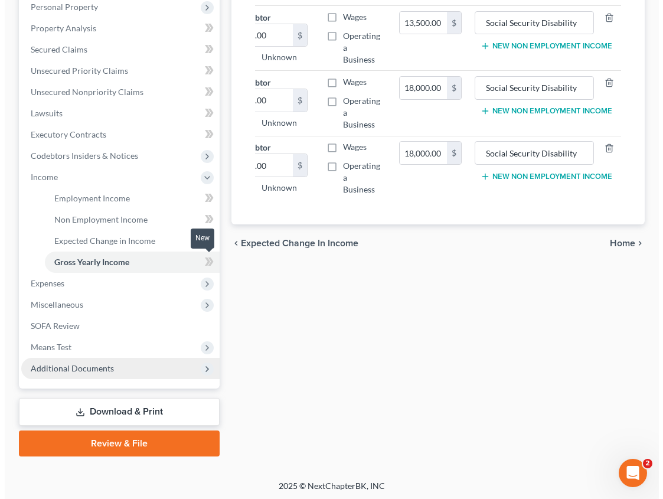
scroll to position [235, 0]
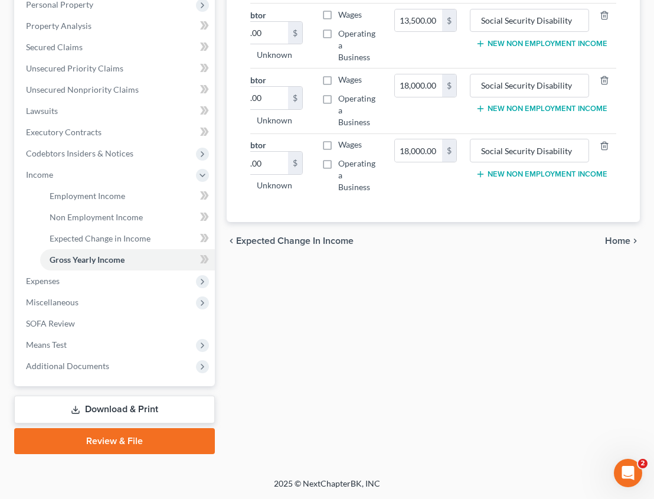
click at [615, 245] on span "Home" at bounding box center [617, 240] width 25 height 9
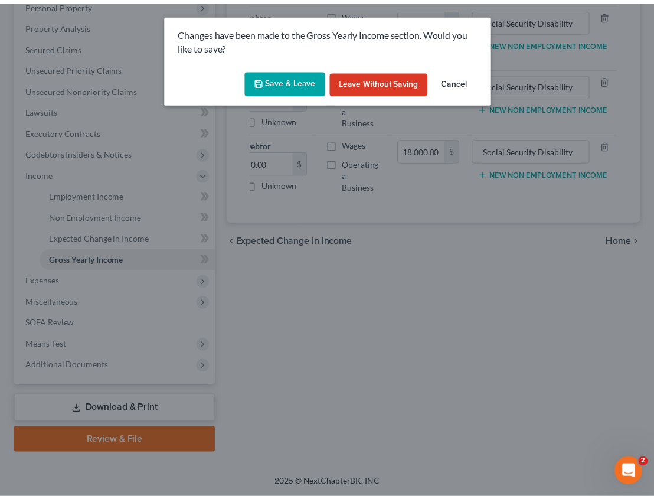
scroll to position [0, 73]
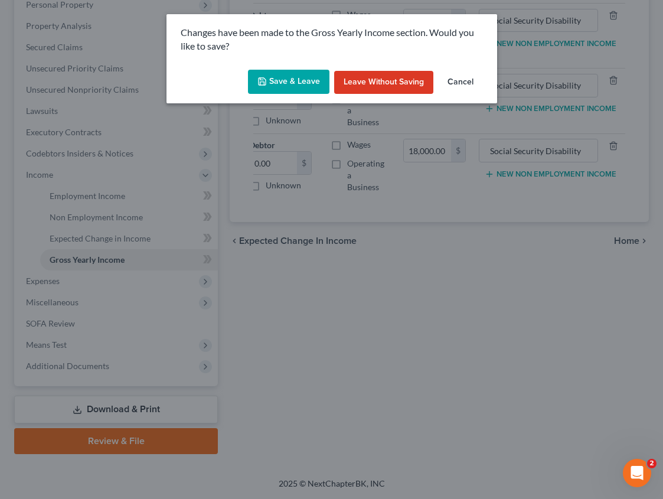
click at [288, 78] on button "Save & Leave" at bounding box center [288, 82] width 81 height 25
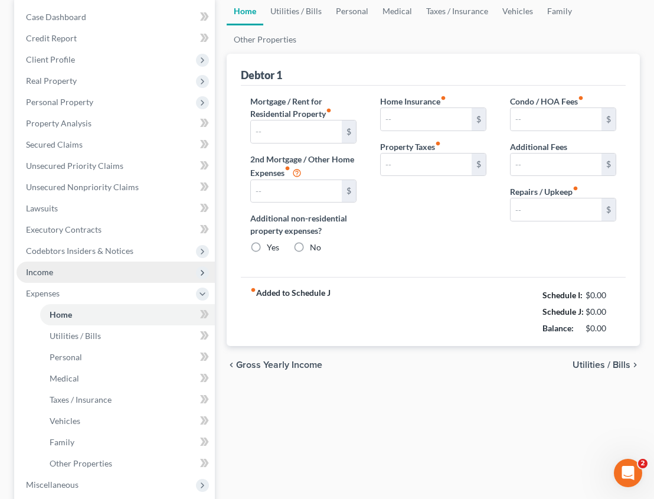
type input "368.00"
type input "0.00"
radio input "true"
type input "112.00"
type input "218.00"
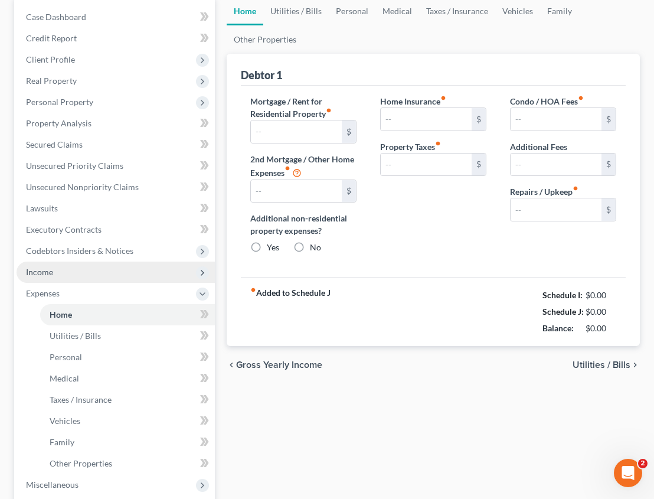
type input "0.00"
type input "125.00"
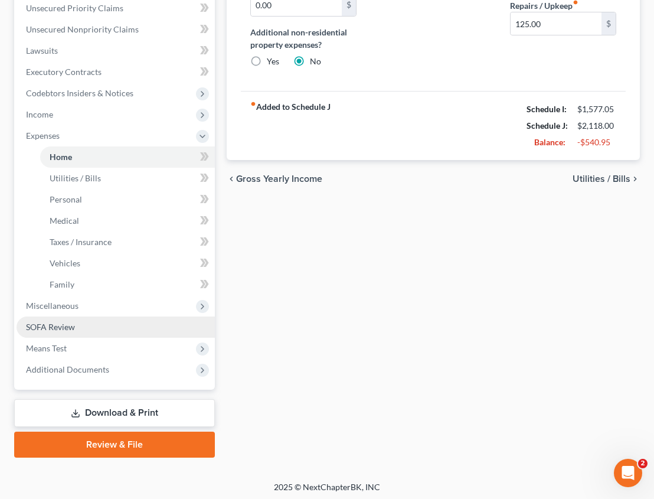
click at [67, 325] on span "SOFA Review" at bounding box center [50, 327] width 49 height 10
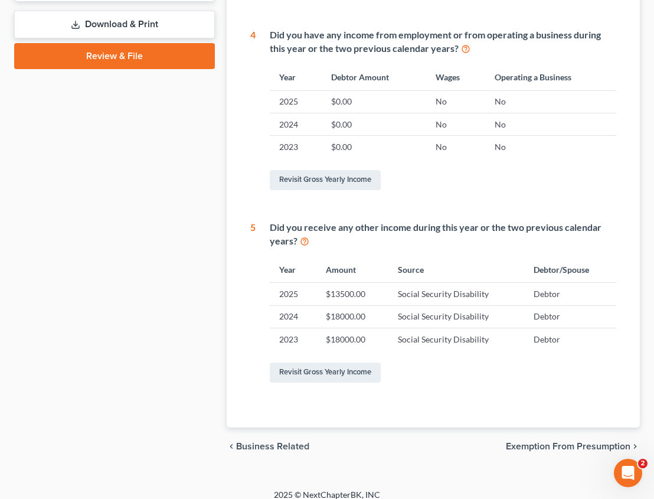
scroll to position [546, 0]
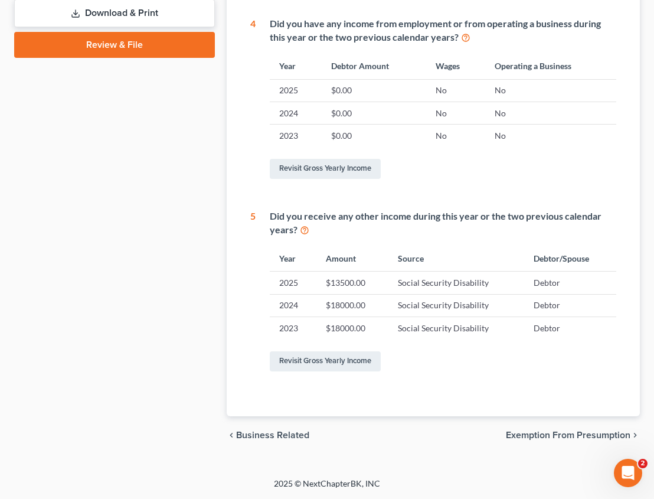
click at [526, 434] on span "Exemption from Presumption" at bounding box center [568, 434] width 125 height 9
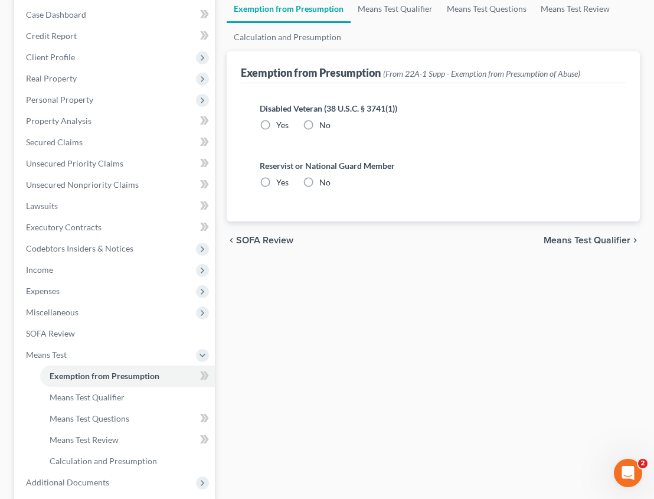
radio input "true"
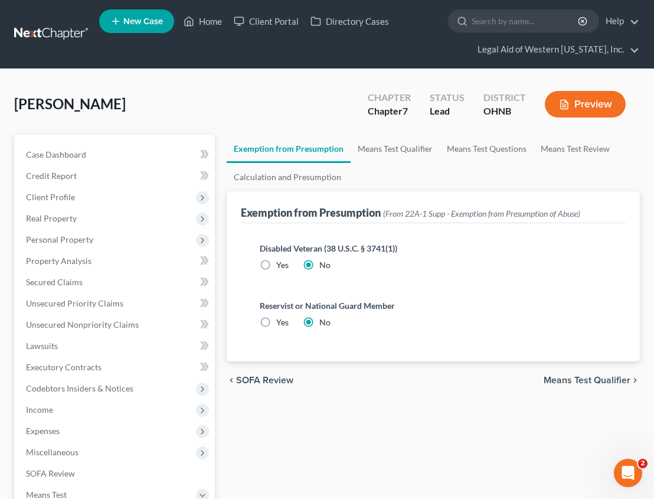
click at [559, 380] on span "Means Test Qualifier" at bounding box center [586, 379] width 87 height 9
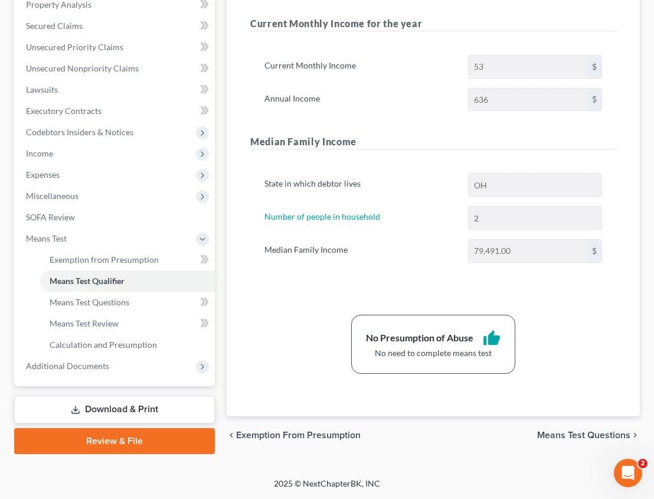
click at [571, 436] on span "Means Test Questions" at bounding box center [583, 434] width 93 height 9
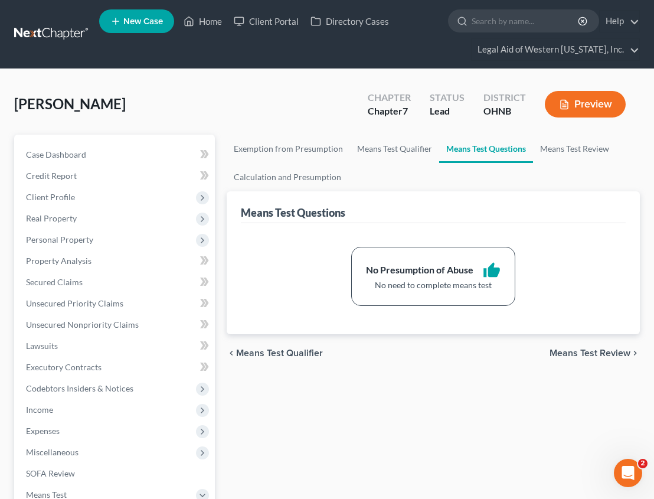
click at [589, 348] on span "Means Test Review" at bounding box center [589, 352] width 81 height 9
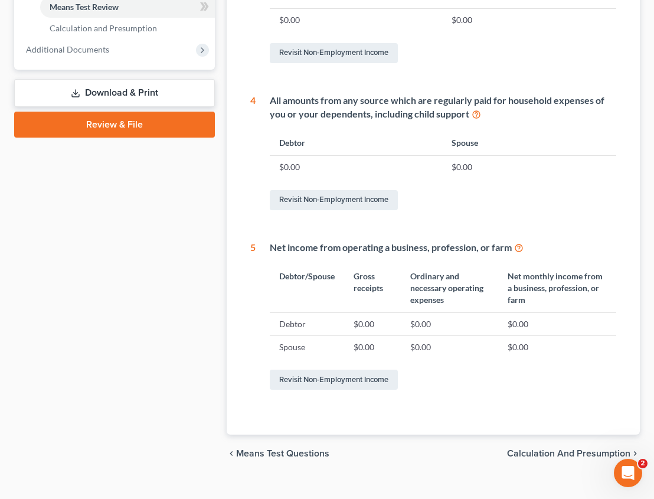
scroll to position [591, 0]
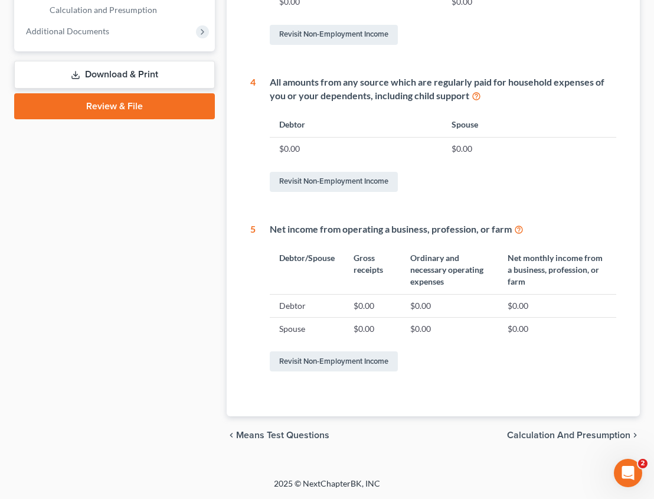
click at [587, 435] on span "Calculation and Presumption" at bounding box center [568, 434] width 123 height 9
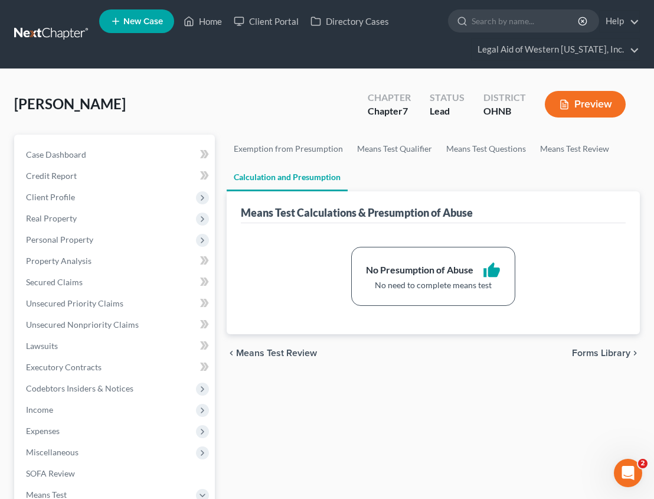
click at [594, 352] on span "Forms Library" at bounding box center [601, 352] width 58 height 9
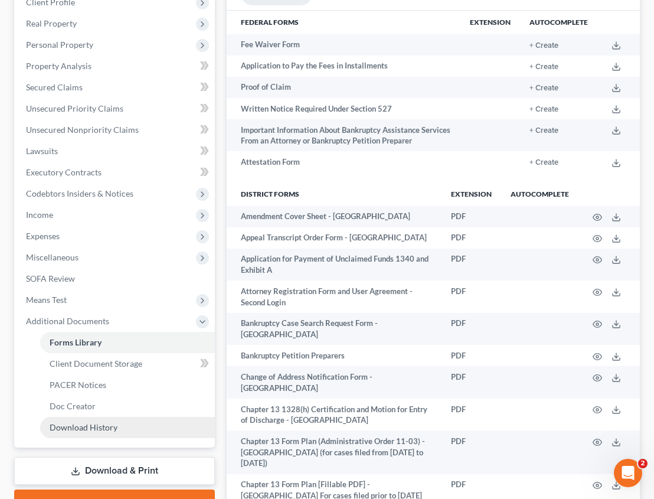
scroll to position [236, 0]
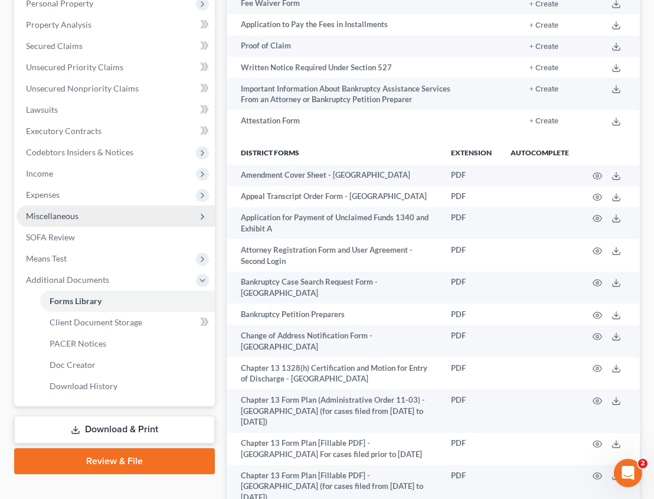
click at [74, 220] on span "Miscellaneous" at bounding box center [52, 216] width 53 height 10
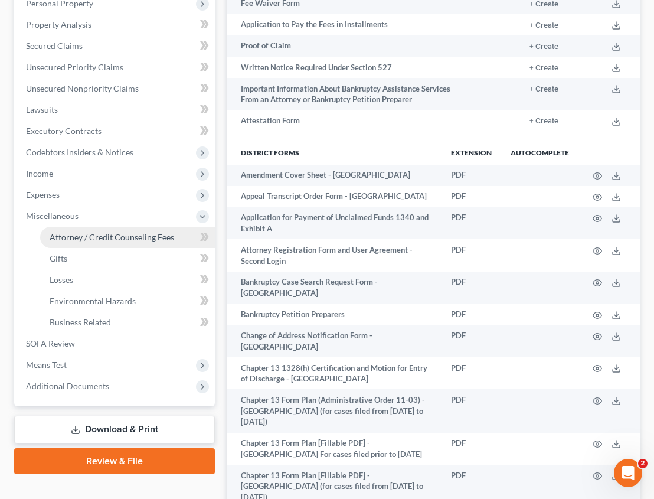
click at [118, 240] on span "Attorney / Credit Counseling Fees" at bounding box center [112, 237] width 125 height 10
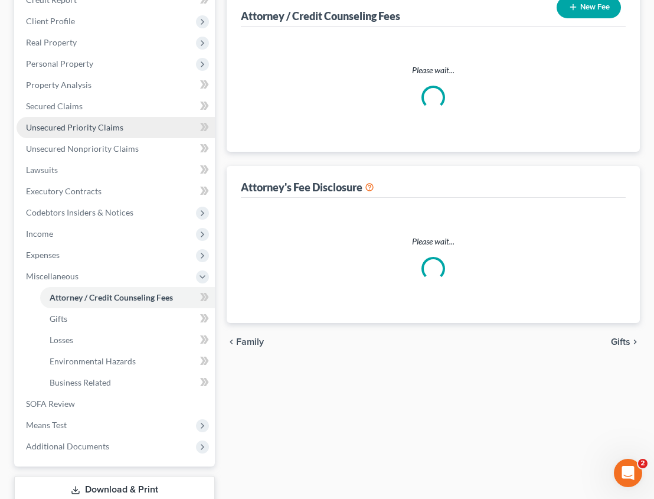
select select "0"
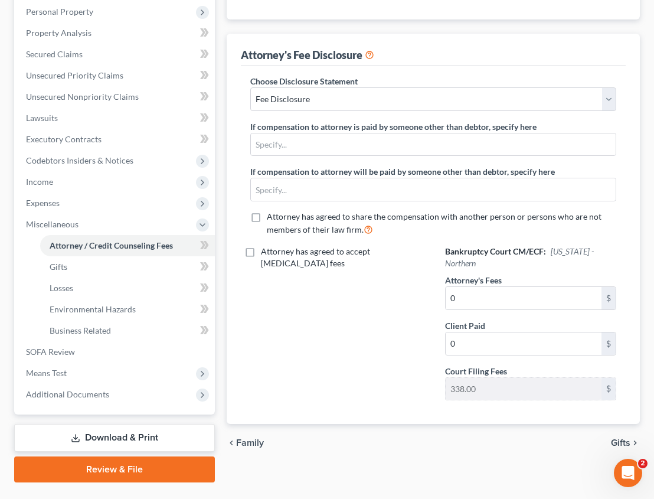
scroll to position [236, 0]
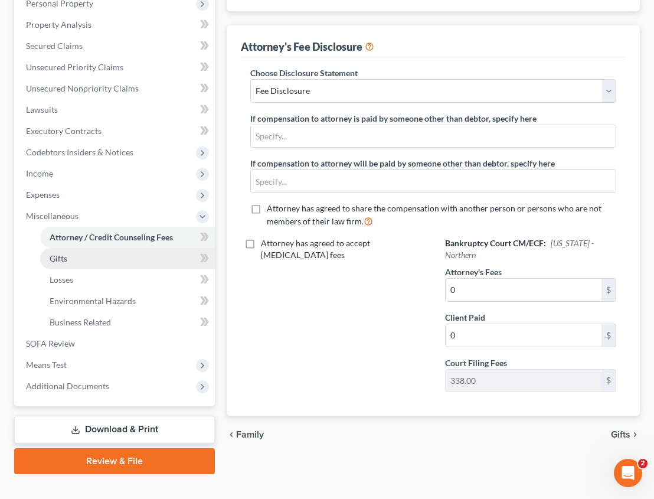
click at [90, 259] on link "Gifts" at bounding box center [127, 258] width 175 height 21
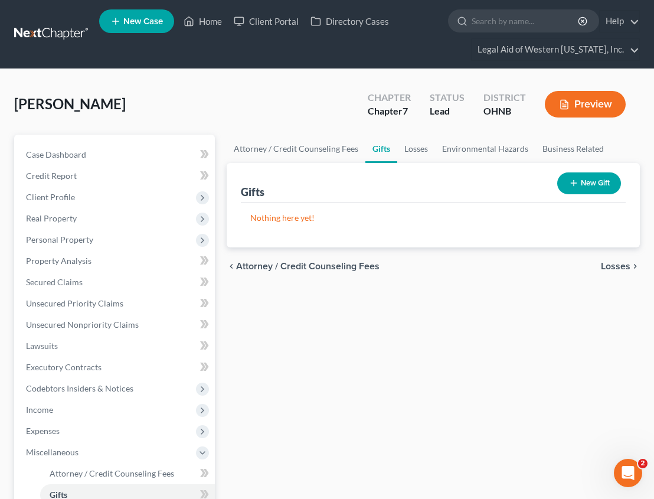
click at [607, 263] on span "Losses" at bounding box center [616, 265] width 30 height 9
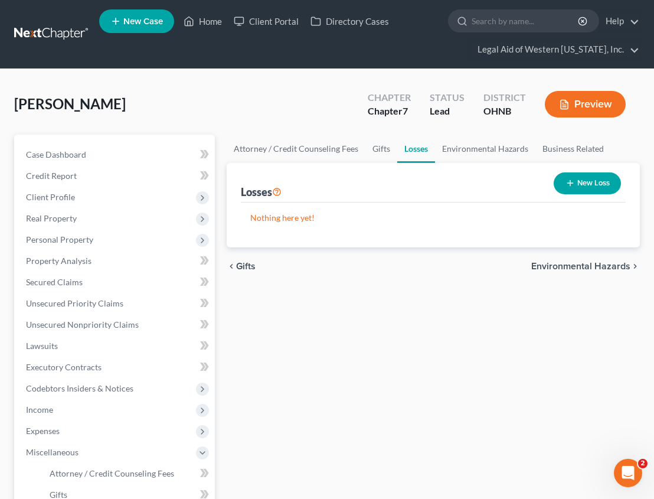
click at [594, 176] on button "New Loss" at bounding box center [587, 183] width 67 height 22
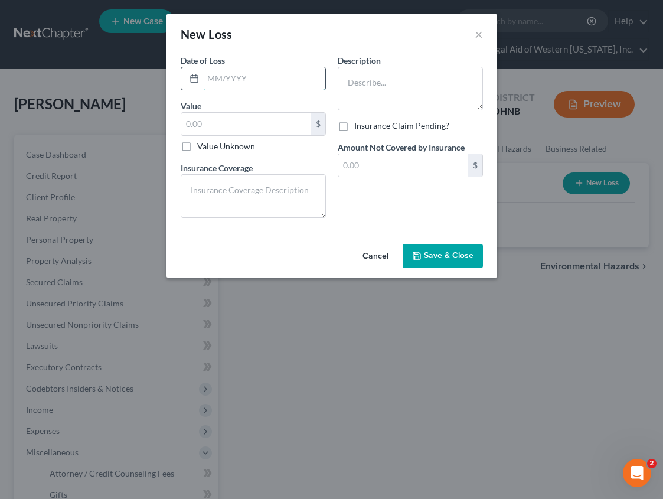
click at [244, 80] on input "text" at bounding box center [264, 78] width 122 height 22
type input "[DATE]"
click at [238, 119] on input "text" at bounding box center [246, 124] width 130 height 22
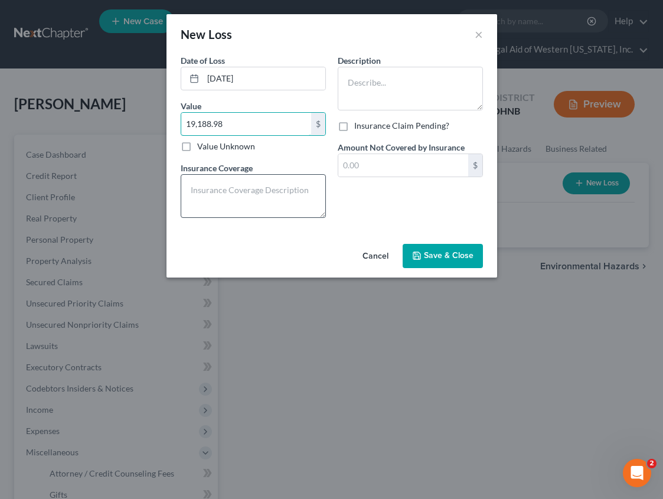
type input "19,188.98"
click at [239, 185] on textarea at bounding box center [253, 196] width 145 height 44
type textarea "s"
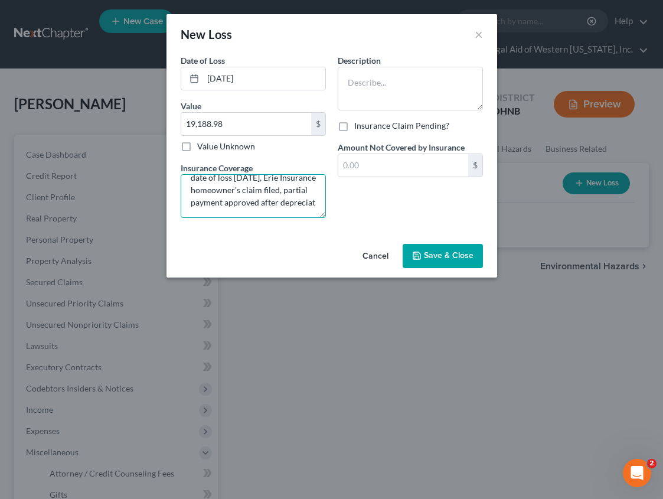
scroll to position [40, 0]
type textarea "Sudden accidental wind damage, date of loss [DATE], Erie Insurance homeowner's …"
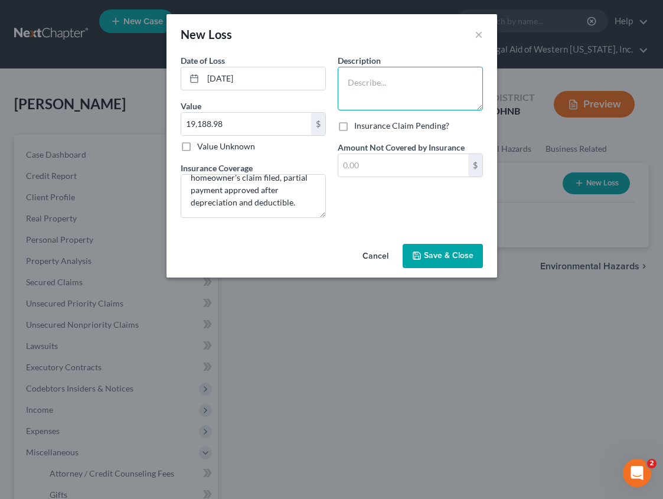
click at [373, 94] on textarea at bounding box center [410, 89] width 145 height 44
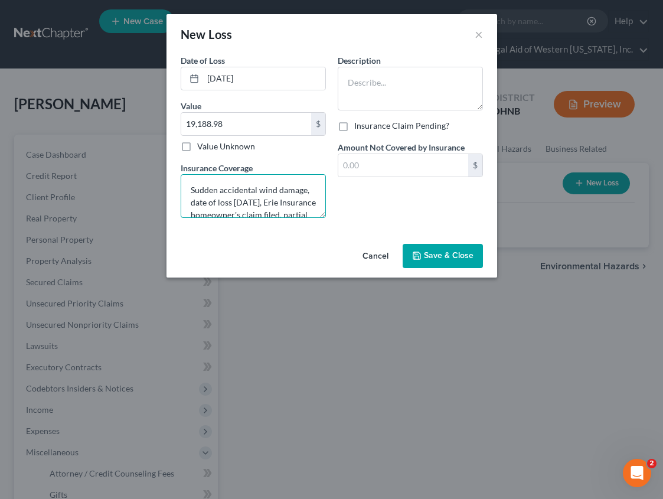
scroll to position [50, 0]
drag, startPoint x: 190, startPoint y: 186, endPoint x: 310, endPoint y: 232, distance: 128.3
click at [310, 232] on div "Date of Loss * [DATE] Value 19,188.98 $ Value Unknown Balance Undetermined 19,1…" at bounding box center [331, 146] width 330 height 185
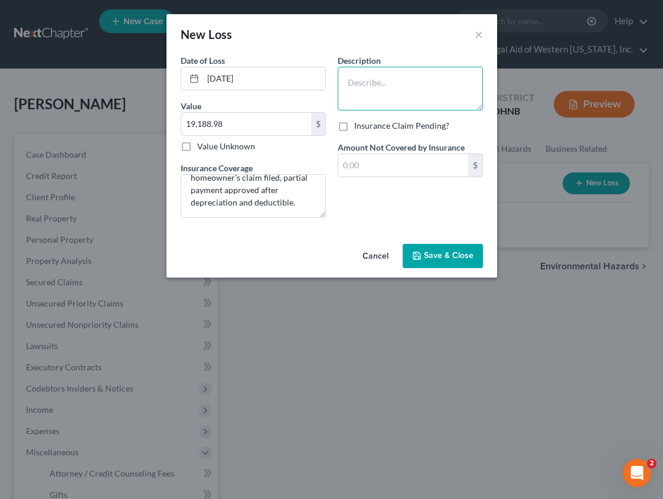
click at [388, 79] on textarea at bounding box center [410, 89] width 145 height 44
paste textarea "Sudden accidental wind damage, date of loss [DATE], Erie Insurance homeowner's …"
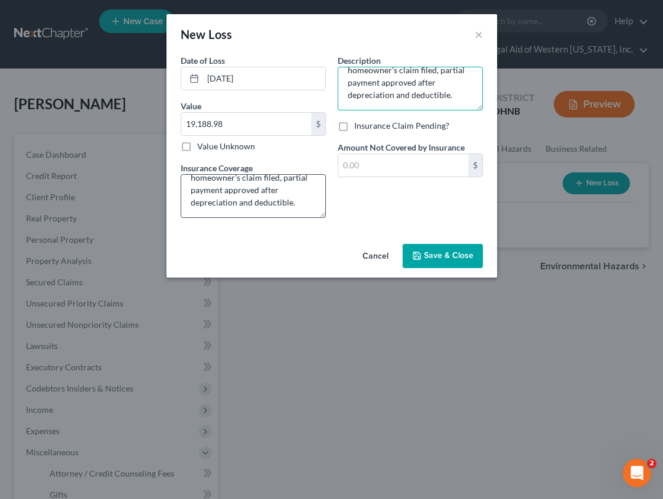
type textarea "Sudden accidental wind damage, date of loss [DATE], Erie Insurance homeowner's …"
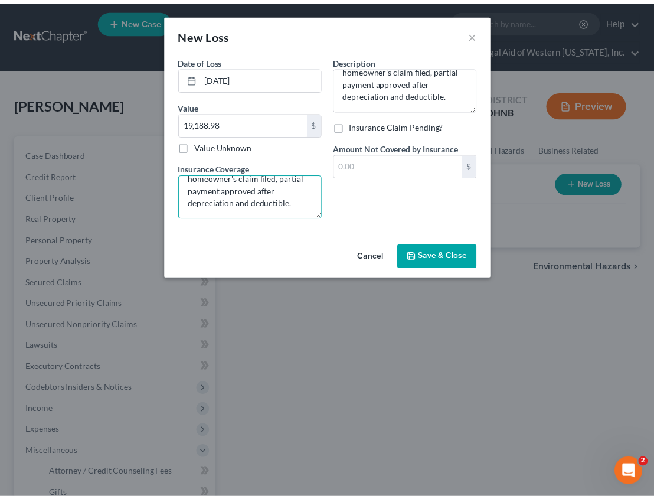
scroll to position [0, 0]
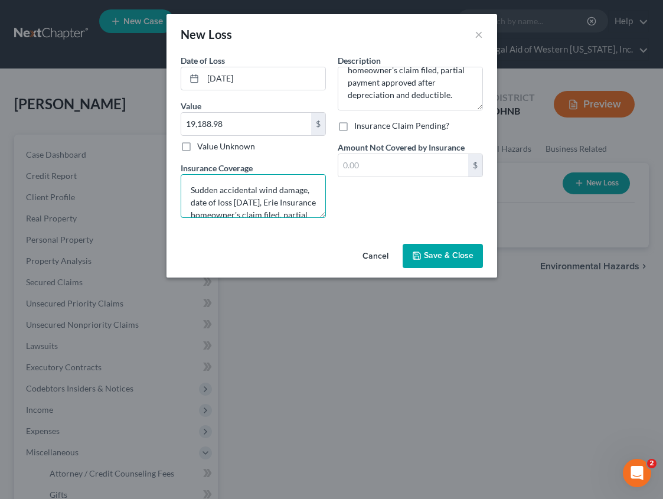
drag, startPoint x: 305, startPoint y: 204, endPoint x: 179, endPoint y: 162, distance: 133.1
click at [179, 162] on div "Date of Loss * [DATE] Value 19,188.98 $ Value Unknown Balance Undetermined 19,1…" at bounding box center [253, 140] width 157 height 173
type textarea "Homeowners policy with Erie Insurance"
click at [354, 128] on label "Insurance Claim Pending?" at bounding box center [401, 126] width 95 height 12
click at [359, 127] on input "Insurance Claim Pending?" at bounding box center [363, 124] width 8 height 8
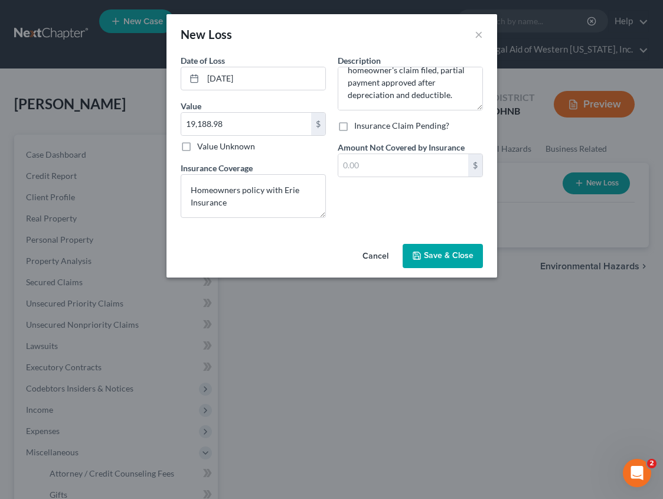
checkbox input "true"
click at [387, 166] on input "text" at bounding box center [403, 165] width 130 height 22
type input "5,575.06"
click at [459, 256] on span "Save & Close" at bounding box center [449, 256] width 50 height 10
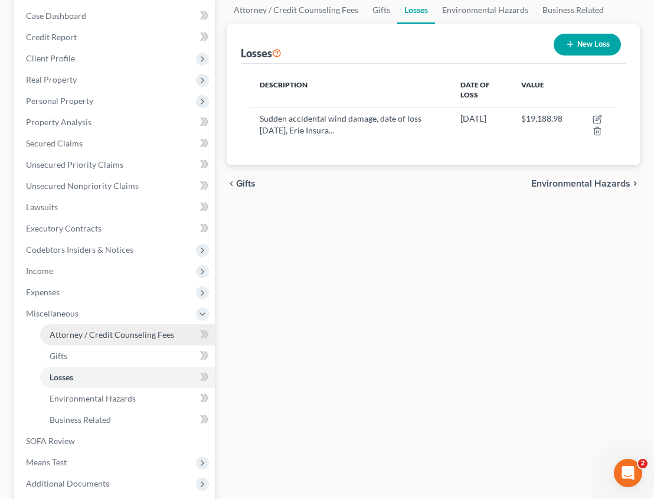
scroll to position [177, 0]
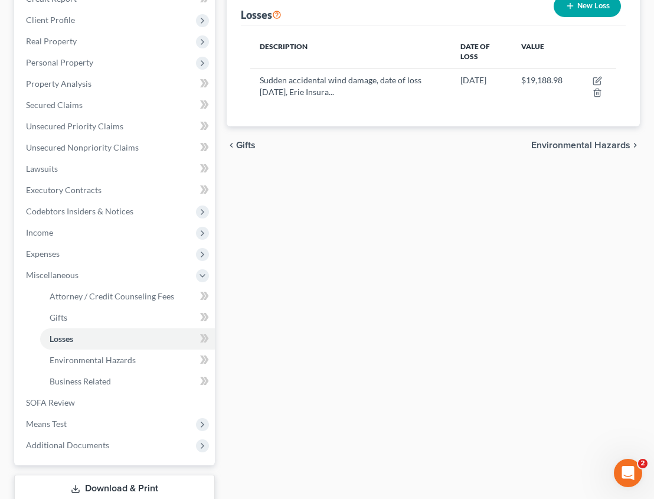
click at [585, 150] on span "Environmental Hazards" at bounding box center [580, 144] width 99 height 9
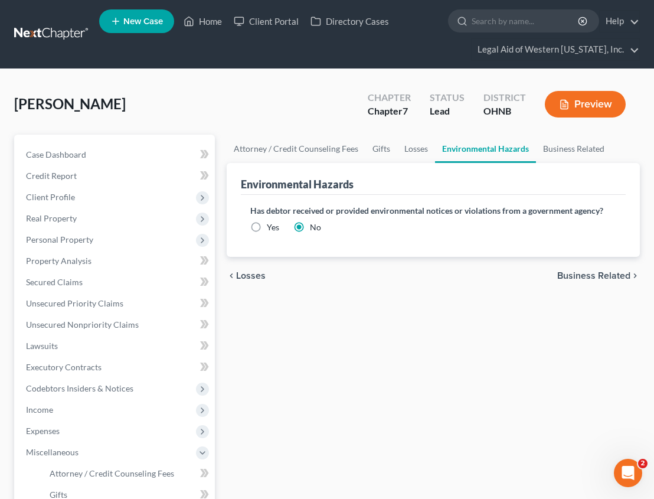
click at [607, 274] on span "Business Related" at bounding box center [593, 275] width 73 height 9
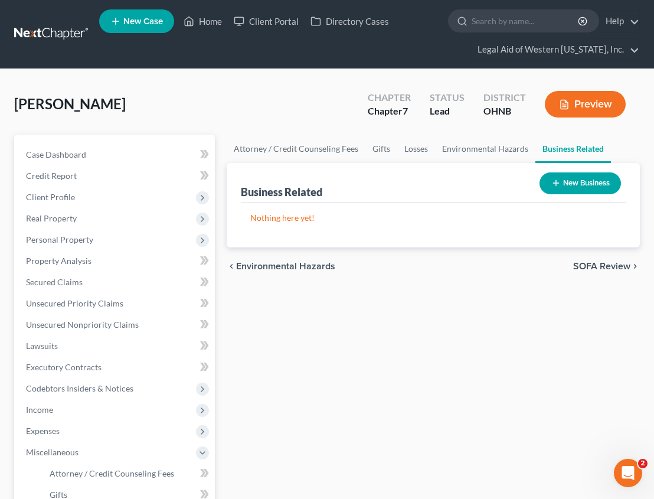
click at [607, 264] on span "SOFA Review" at bounding box center [601, 265] width 57 height 9
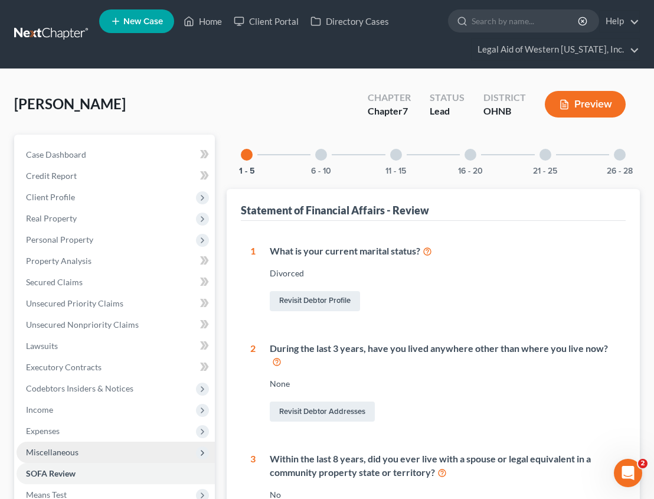
click at [68, 451] on span "Miscellaneous" at bounding box center [52, 452] width 53 height 10
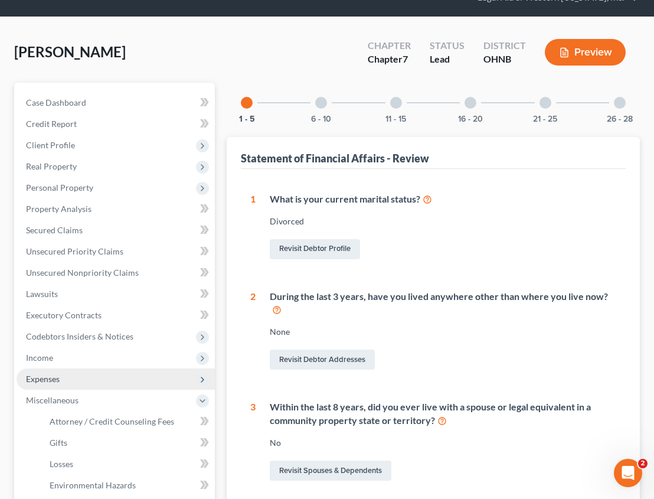
scroll to position [118, 0]
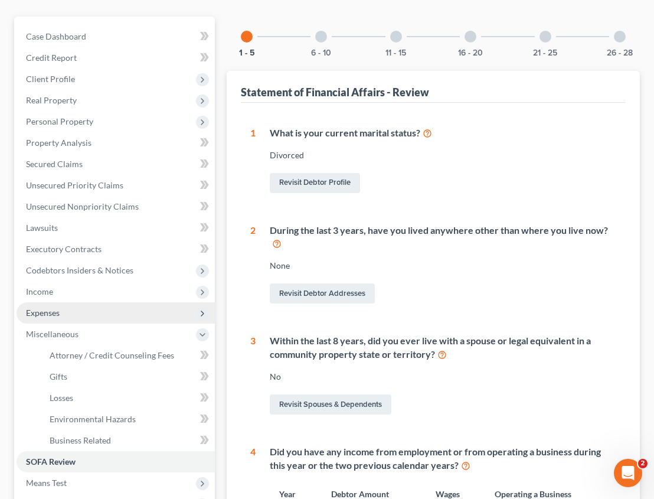
click at [64, 318] on span "Expenses" at bounding box center [116, 312] width 198 height 21
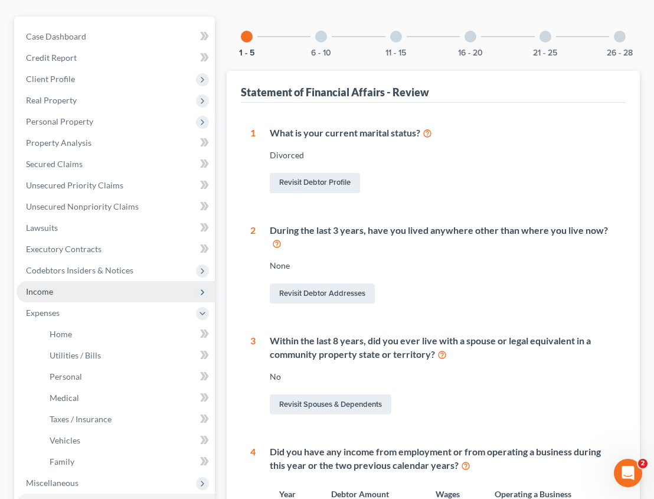
click at [61, 291] on span "Income" at bounding box center [116, 291] width 198 height 21
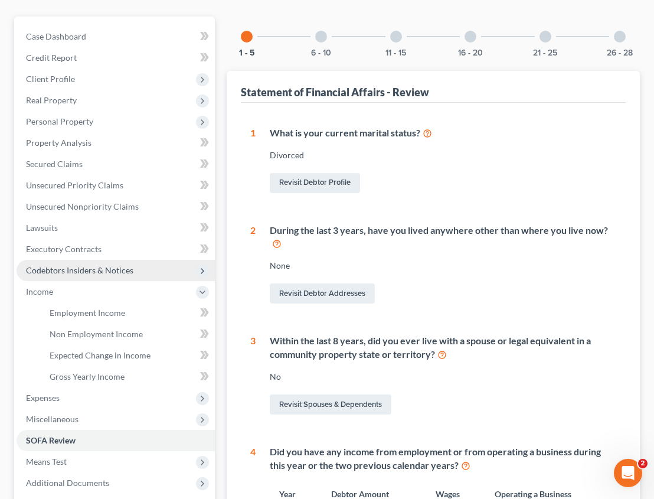
click at [92, 277] on span "Codebtors Insiders & Notices" at bounding box center [116, 270] width 198 height 21
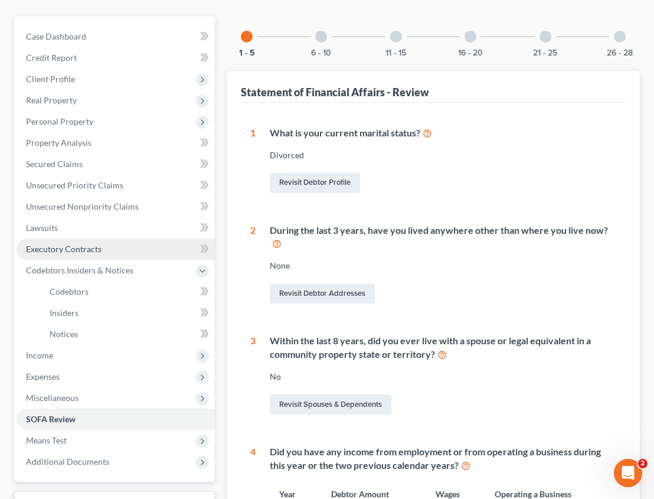
click at [97, 257] on link "Executory Contracts" at bounding box center [116, 248] width 198 height 21
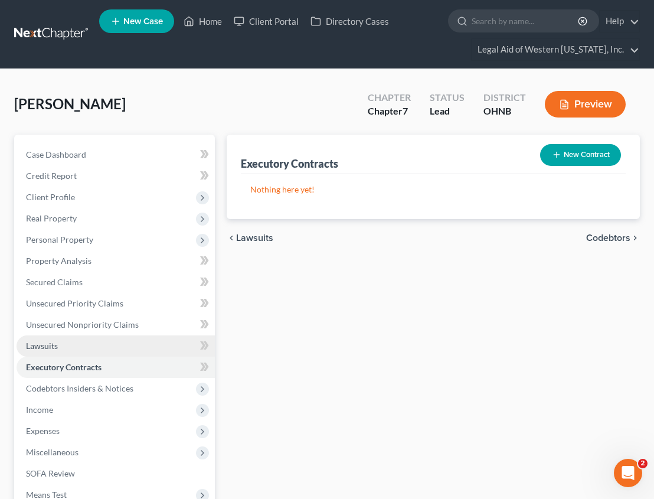
click at [50, 348] on span "Lawsuits" at bounding box center [42, 345] width 32 height 10
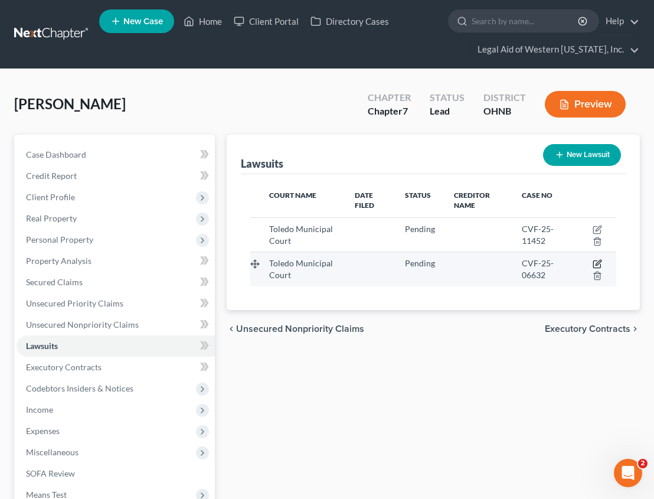
click at [598, 261] on icon "button" at bounding box center [596, 263] width 9 height 9
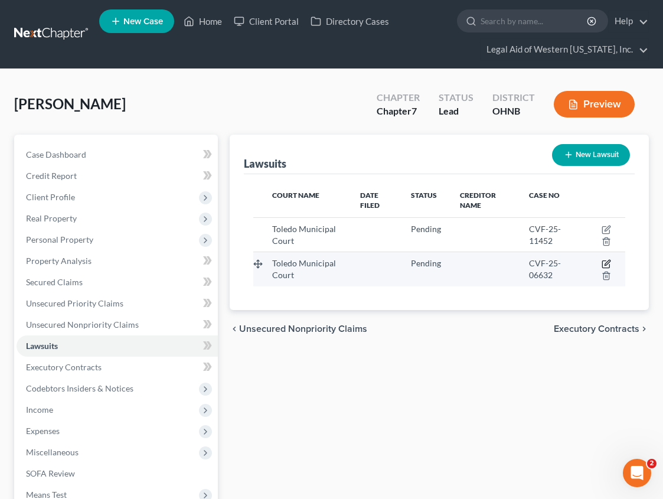
select select "36"
select select "0"
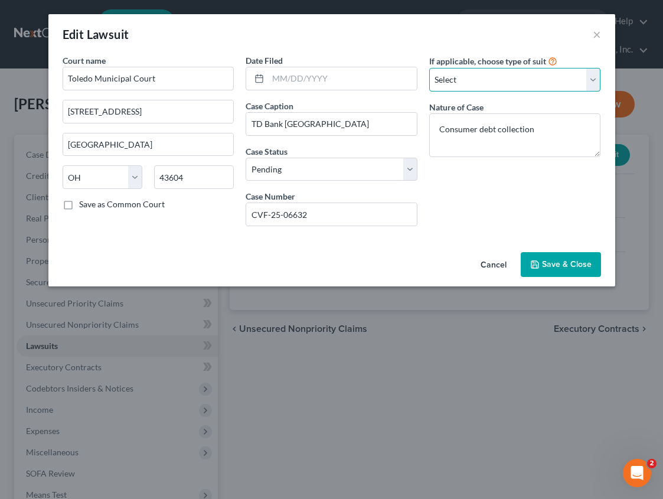
click at [495, 74] on select "Select Repossession Garnishment Foreclosure Attached, Seized, Or Levied Other" at bounding box center [515, 80] width 172 height 24
select select "1"
click at [429, 68] on select "Select Repossession Garnishment Foreclosure Attached, Seized, Or Levied Other" at bounding box center [515, 80] width 172 height 24
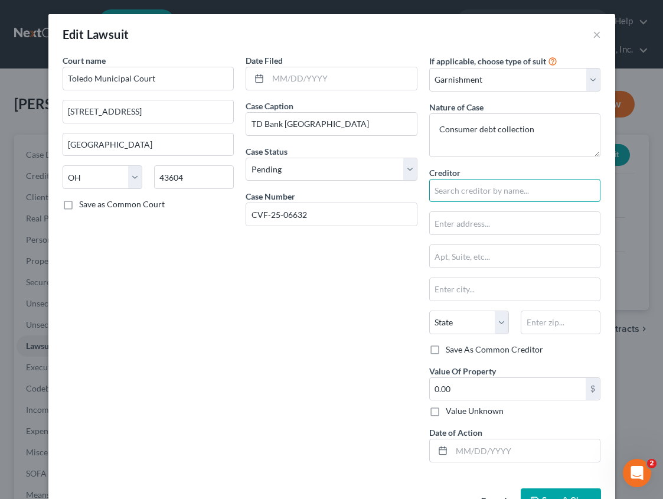
click at [440, 192] on input "text" at bounding box center [515, 191] width 172 height 24
type input "TD Bank USA NA"
click at [443, 233] on input "text" at bounding box center [515, 223] width 171 height 22
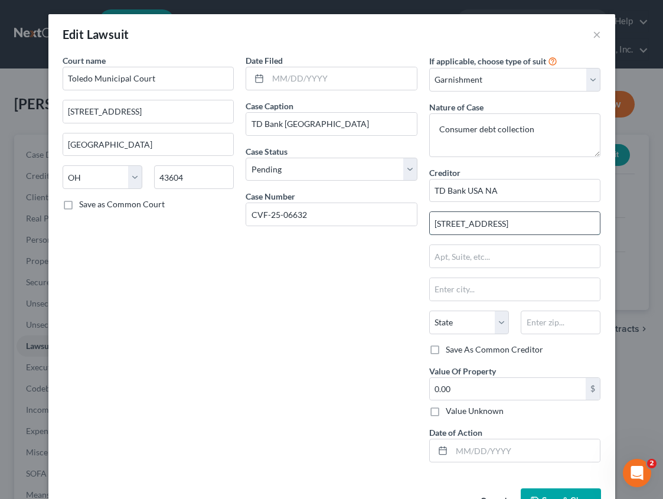
type input "[STREET_ADDRESS]"
type input "55445"
type input "[GEOGRAPHIC_DATA]"
select select "24"
type input "[STREET_ADDRESS]"
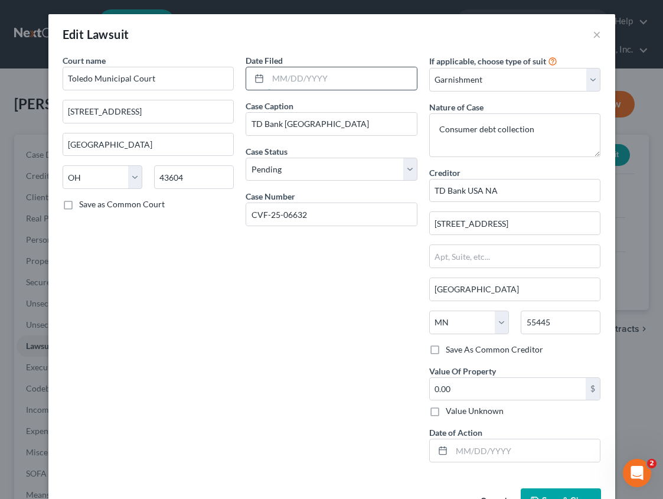
click at [313, 79] on input "text" at bounding box center [342, 78] width 149 height 22
type input "[DATE]"
click at [467, 388] on input "0.00" at bounding box center [508, 389] width 156 height 22
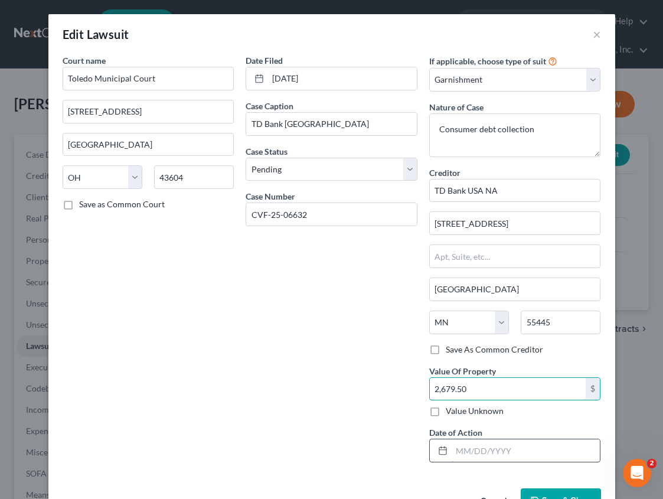
type input "2,679.50"
click at [468, 455] on input "text" at bounding box center [525, 450] width 149 height 22
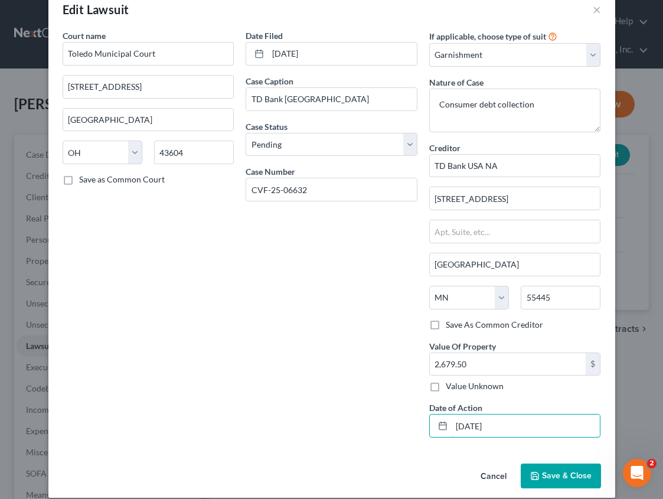
scroll to position [38, 0]
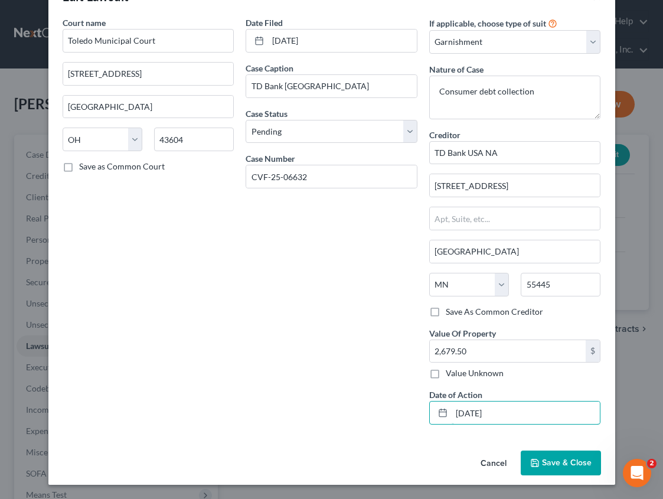
type input "[DATE]"
click at [568, 458] on span "Save & Close" at bounding box center [567, 462] width 50 height 10
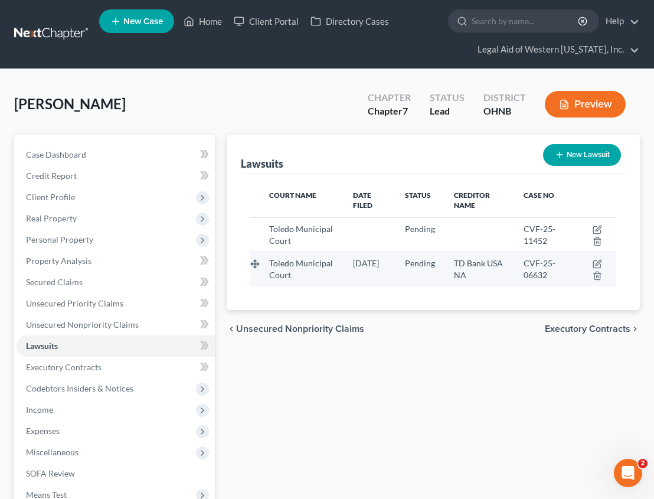
click at [596, 258] on td at bounding box center [595, 269] width 42 height 34
click at [596, 262] on icon "button" at bounding box center [596, 263] width 9 height 9
select select "36"
select select "0"
select select "1"
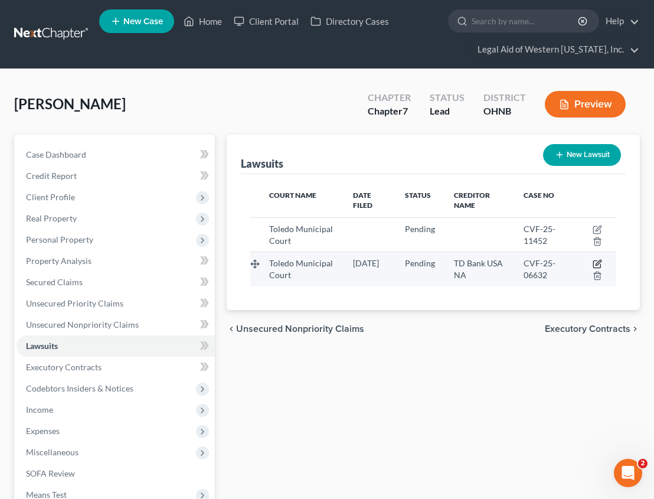
select select "24"
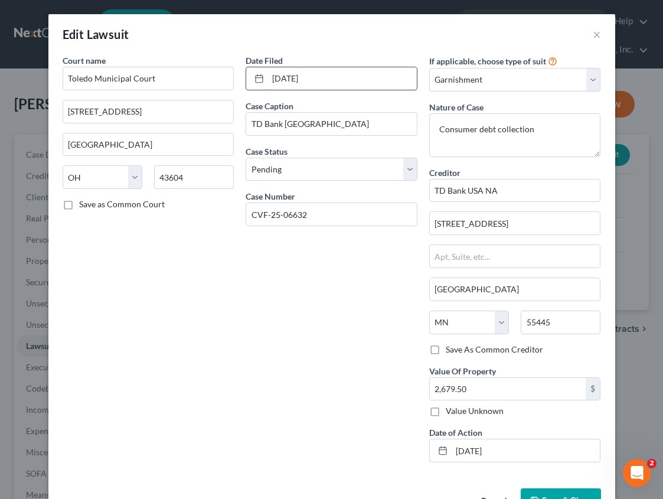
click at [328, 77] on input "[DATE]" at bounding box center [342, 78] width 149 height 22
drag, startPoint x: 289, startPoint y: 77, endPoint x: 262, endPoint y: 77, distance: 27.1
click at [263, 76] on div "[DATE]" at bounding box center [331, 79] width 172 height 24
type input "[DATE]"
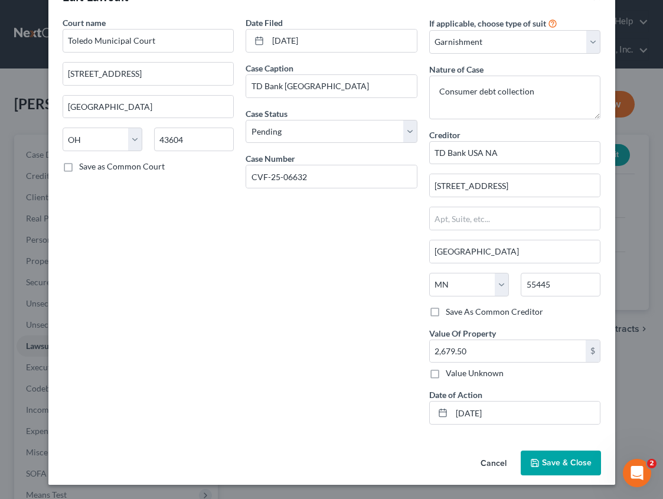
click at [545, 472] on button "Save & Close" at bounding box center [560, 462] width 80 height 25
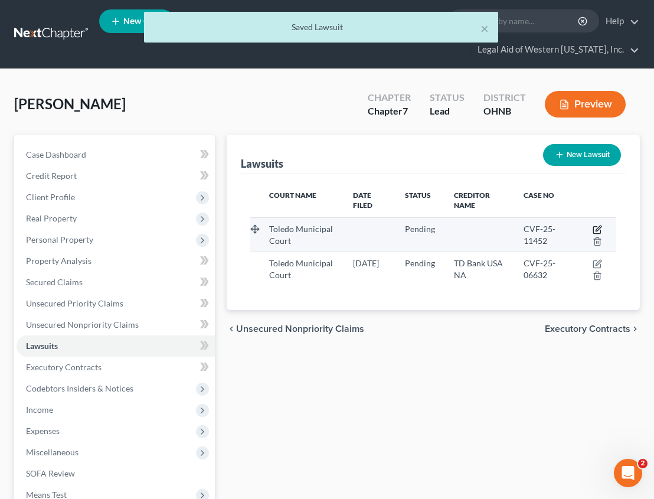
click at [598, 227] on icon "button" at bounding box center [596, 229] width 9 height 9
select select "36"
select select "0"
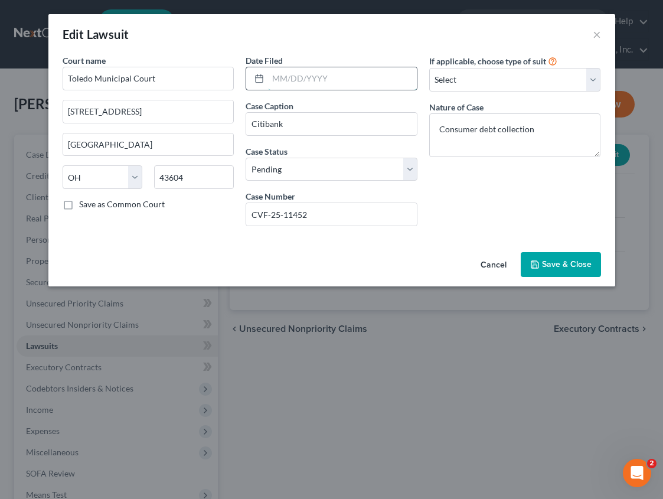
click at [277, 79] on input "text" at bounding box center [342, 78] width 149 height 22
type input "[DATE]"
click at [475, 76] on select "Select Repossession Garnishment Foreclosure Attached, Seized, Or Levied Other" at bounding box center [515, 80] width 172 height 24
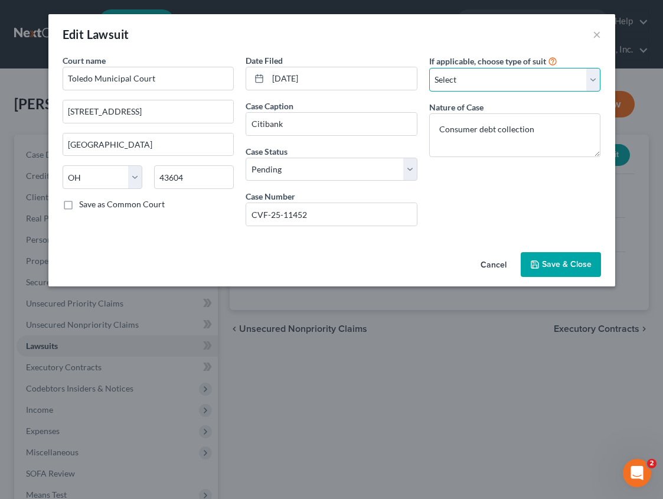
click at [478, 80] on select "Select Repossession Garnishment Foreclosure Attached, Seized, Or Levied Other" at bounding box center [515, 80] width 172 height 24
select select "4"
click at [429, 68] on select "Select Repossession Garnishment Foreclosure Attached, Seized, Or Levied Other" at bounding box center [515, 80] width 172 height 24
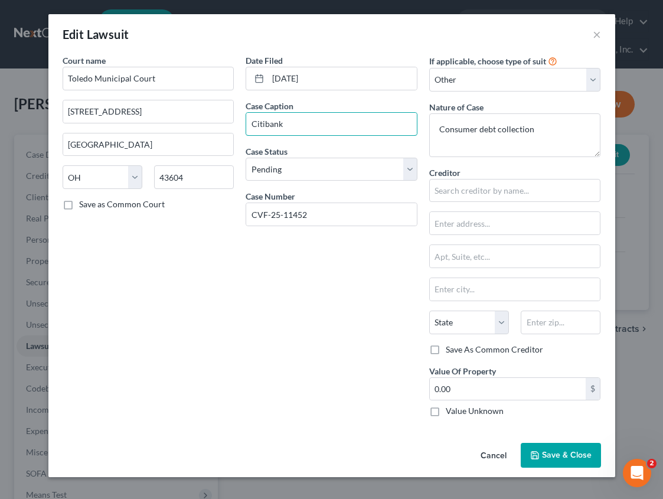
drag, startPoint x: 323, startPoint y: 122, endPoint x: 177, endPoint y: 130, distance: 146.0
click at [177, 130] on div "Court name * Toledo Municipal Court [STREET_ADDRESS][GEOGRAPHIC_DATA] [US_STATE…" at bounding box center [332, 240] width 550 height 372
paste input "ITIBANK, N.A."
paste input "[PERSON_NAME] AKA [PERSON_NAME]"
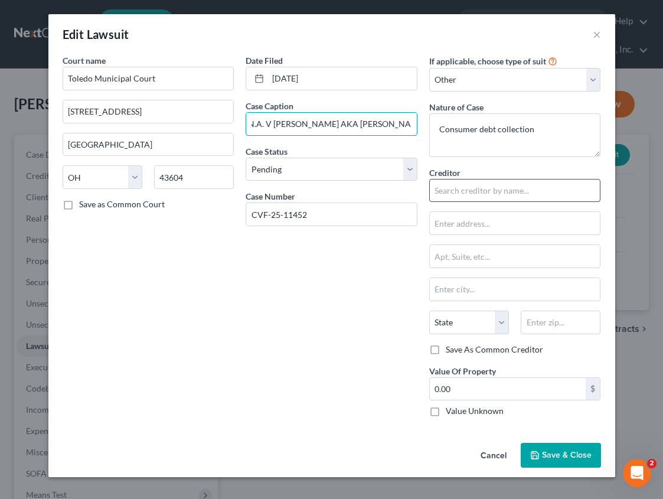
type input "CITIBANK, N.A. V [PERSON_NAME] AKA [PERSON_NAME]"
click at [461, 200] on input "text" at bounding box center [515, 191] width 172 height 24
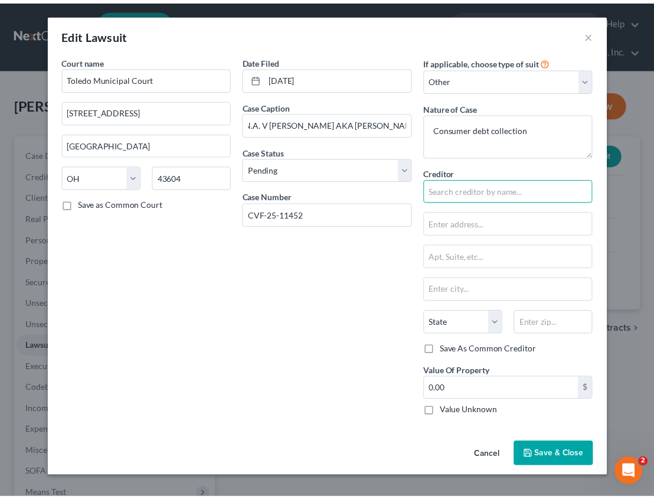
scroll to position [0, 0]
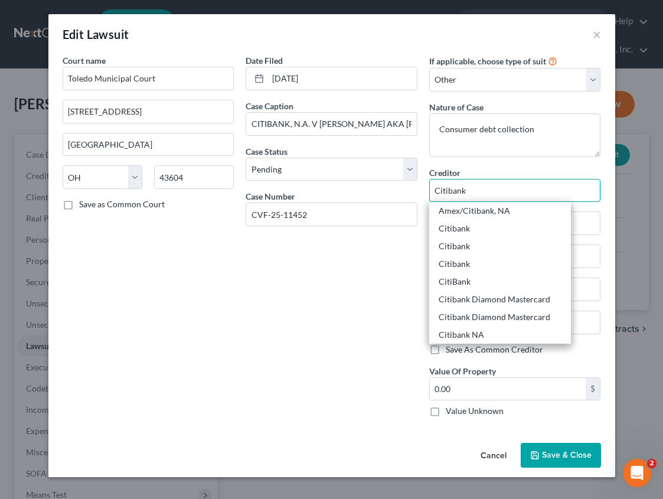
type input "Citibank"
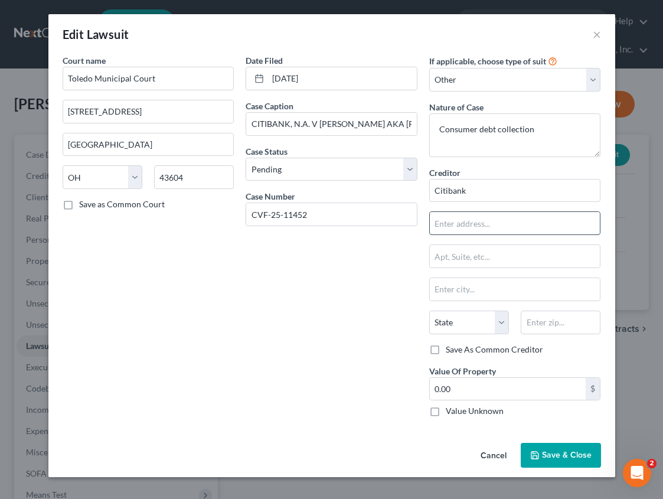
click at [472, 218] on input "text" at bounding box center [515, 223] width 171 height 22
type input "[STREET_ADDRESS]"
click at [554, 327] on input "text" at bounding box center [560, 322] width 80 height 24
type input "57117-0000"
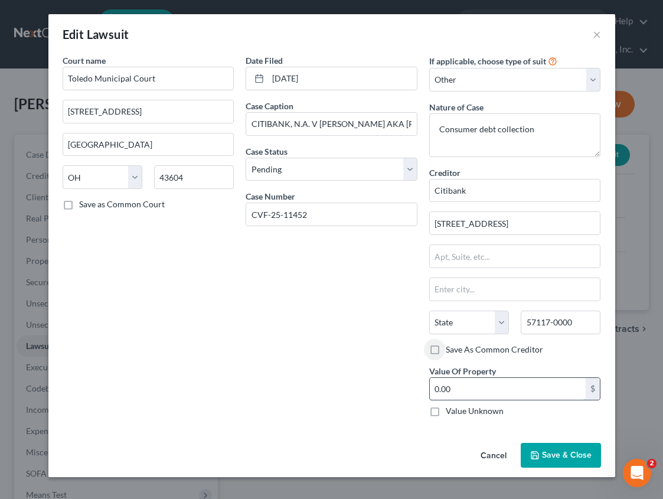
click at [471, 389] on input "0.00" at bounding box center [508, 389] width 156 height 22
type input "3,927.43"
click at [546, 454] on span "Save & Close" at bounding box center [567, 455] width 50 height 10
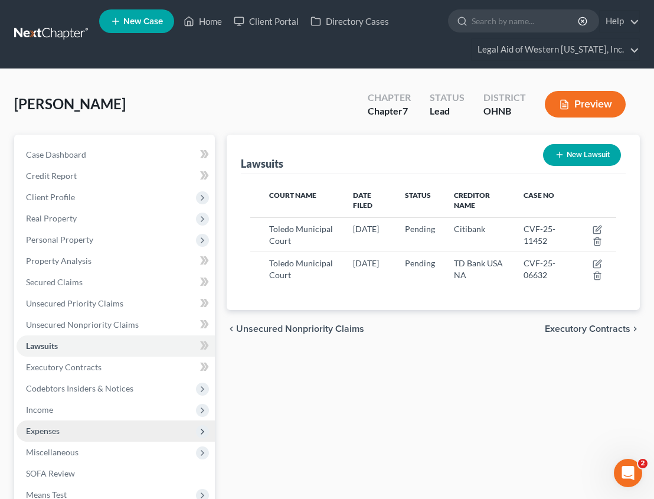
scroll to position [59, 0]
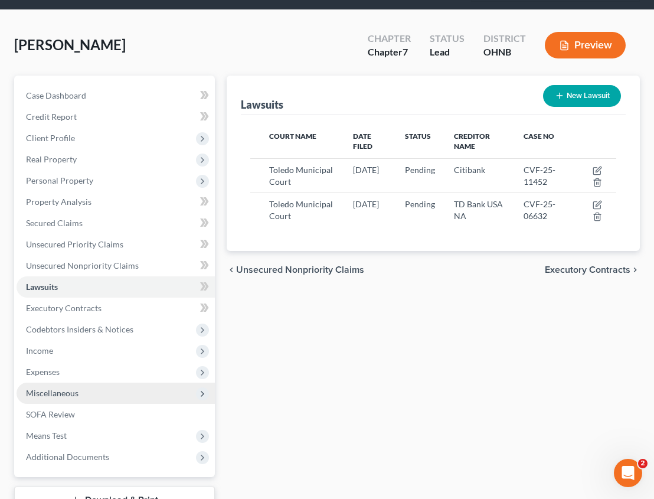
click at [80, 389] on span "Miscellaneous" at bounding box center [116, 392] width 198 height 21
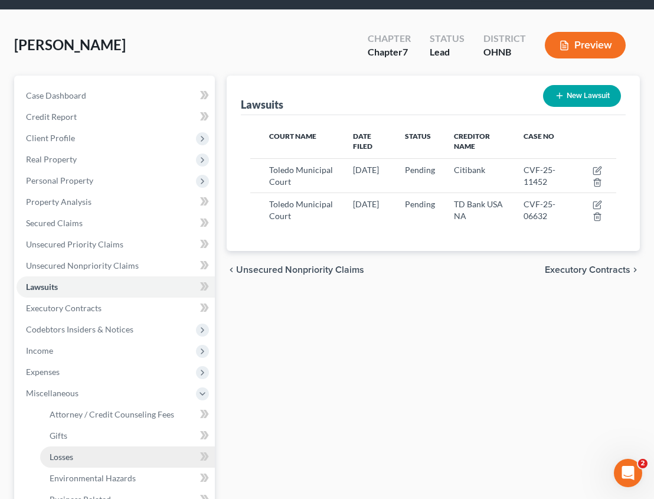
click at [79, 457] on link "Losses" at bounding box center [127, 456] width 175 height 21
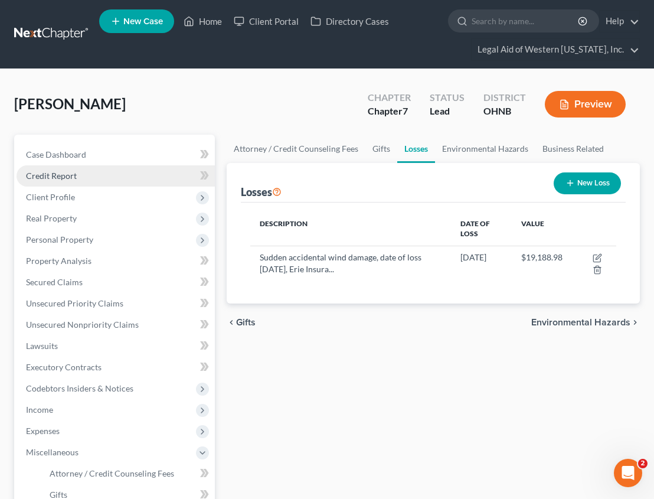
click at [71, 175] on span "Credit Report" at bounding box center [51, 176] width 51 height 10
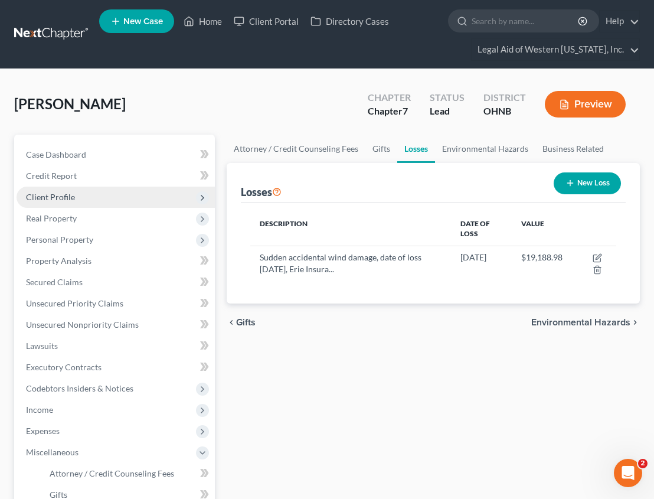
click at [72, 195] on span "Client Profile" at bounding box center [50, 197] width 49 height 10
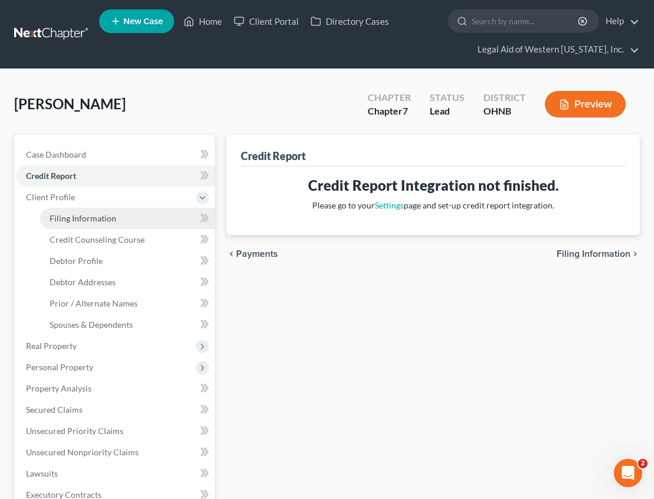
click at [97, 213] on span "Filing Information" at bounding box center [83, 218] width 67 height 10
select select "1"
select select "0"
select select "36"
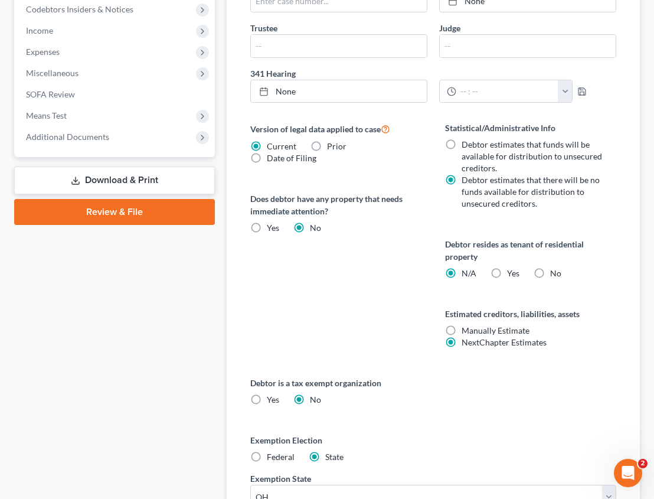
scroll to position [531, 0]
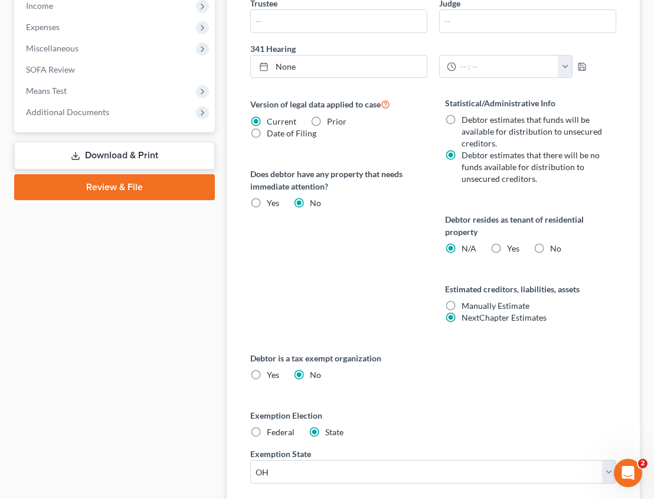
click at [550, 248] on label "No" at bounding box center [555, 249] width 11 height 12
click at [555, 248] on input "No" at bounding box center [559, 247] width 8 height 8
radio input "true"
radio input "false"
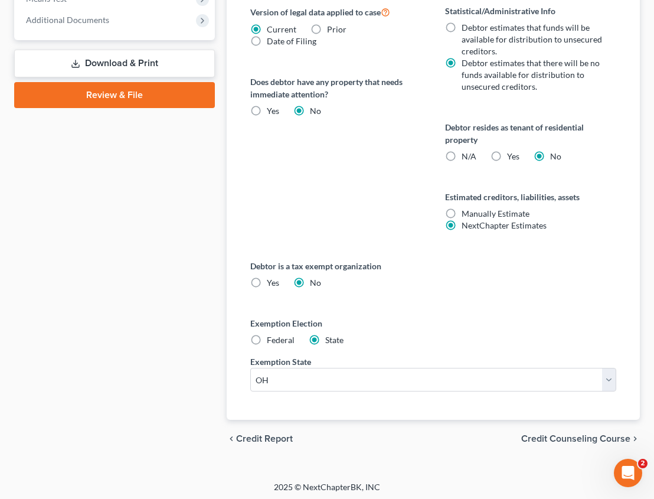
scroll to position [627, 0]
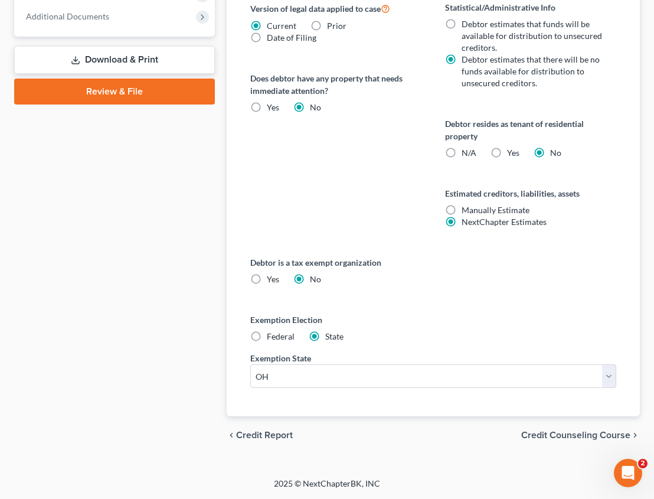
click at [556, 431] on span "Credit Counseling Course" at bounding box center [575, 434] width 109 height 9
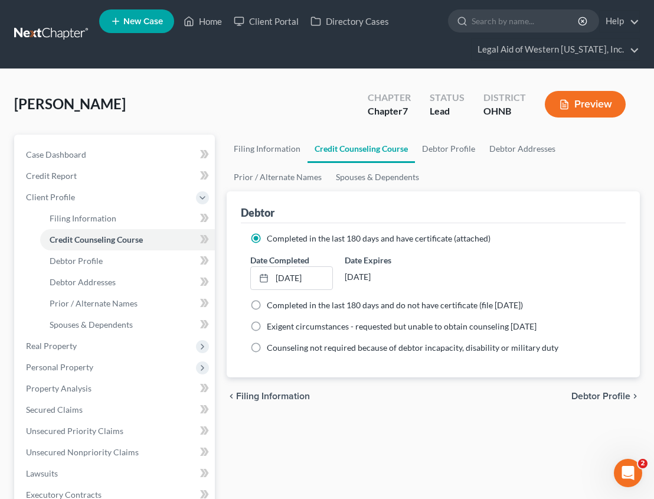
click at [581, 397] on span "Debtor Profile" at bounding box center [600, 395] width 59 height 9
select select "3"
select select "1"
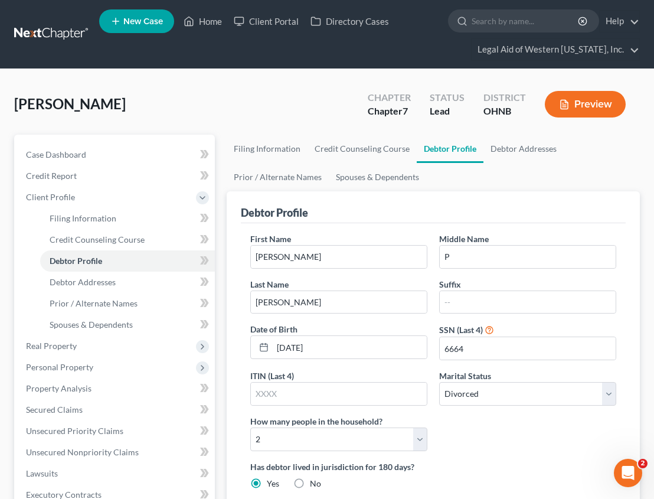
click at [388, 46] on ul "New Case Home Client Portal Directory Cases - No Result - See all results Or Pr…" at bounding box center [369, 34] width 541 height 57
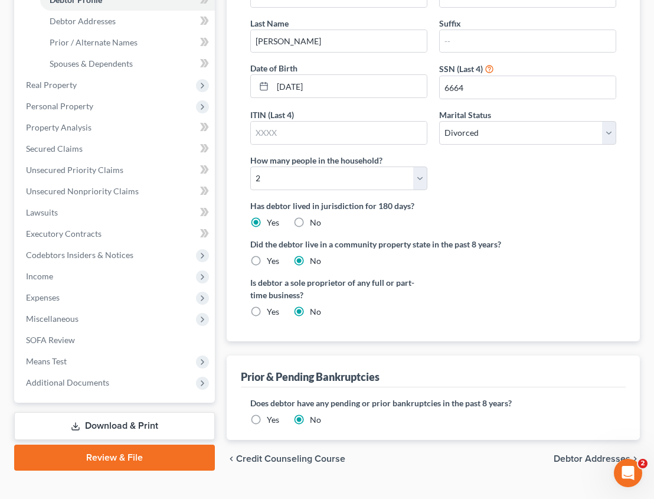
scroll to position [284, 0]
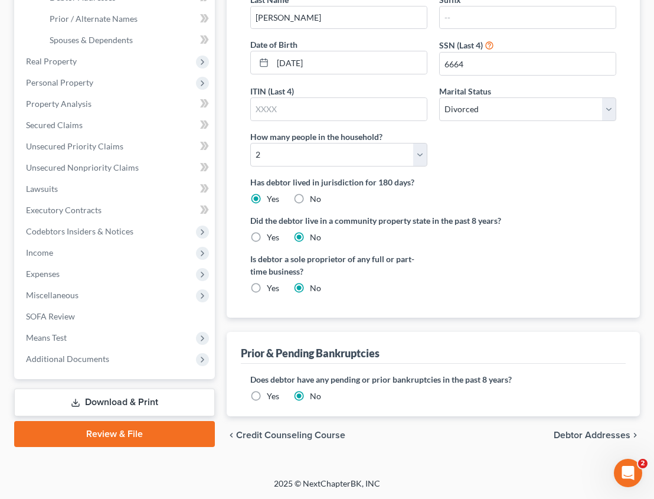
click at [571, 432] on span "Debtor Addresses" at bounding box center [592, 434] width 77 height 9
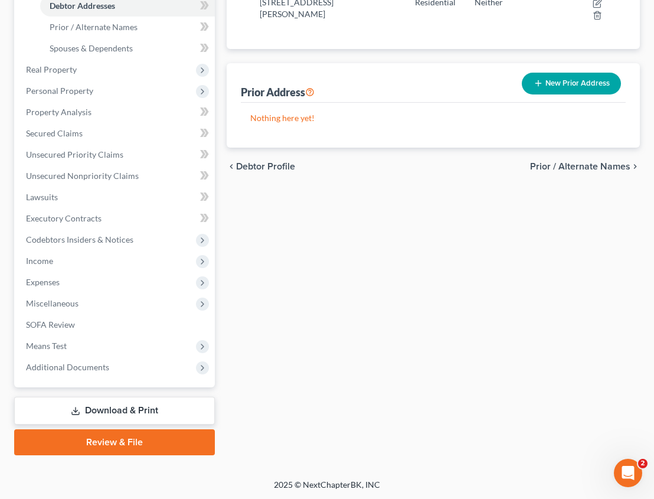
scroll to position [277, 0]
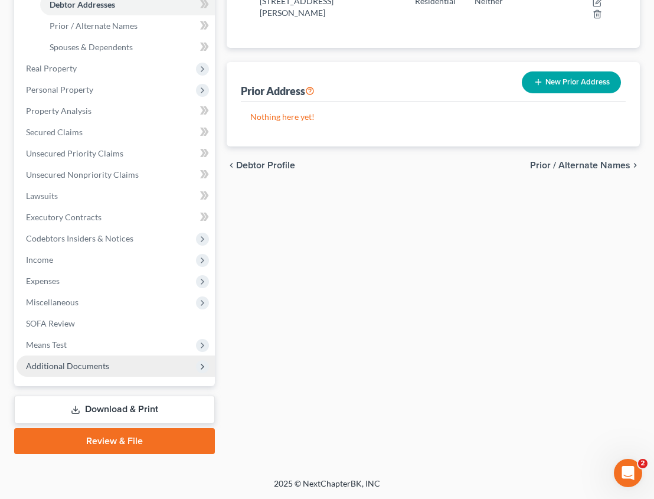
click at [64, 361] on span "Additional Documents" at bounding box center [67, 366] width 83 height 10
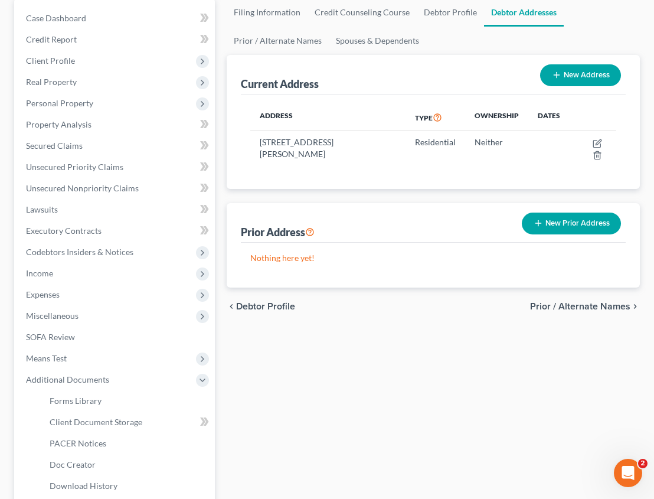
scroll to position [256, 0]
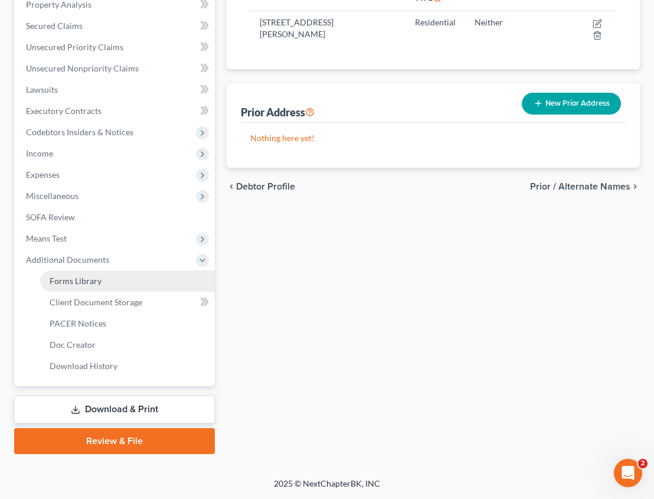
click at [94, 288] on link "Forms Library" at bounding box center [127, 280] width 175 height 21
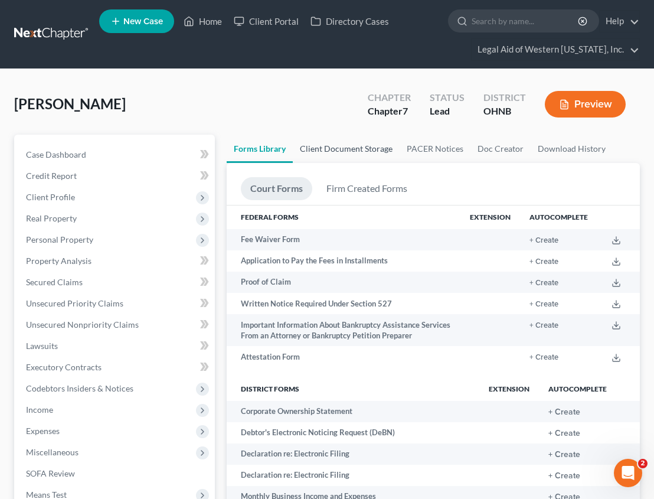
click at [367, 148] on link "Client Document Storage" at bounding box center [346, 149] width 107 height 28
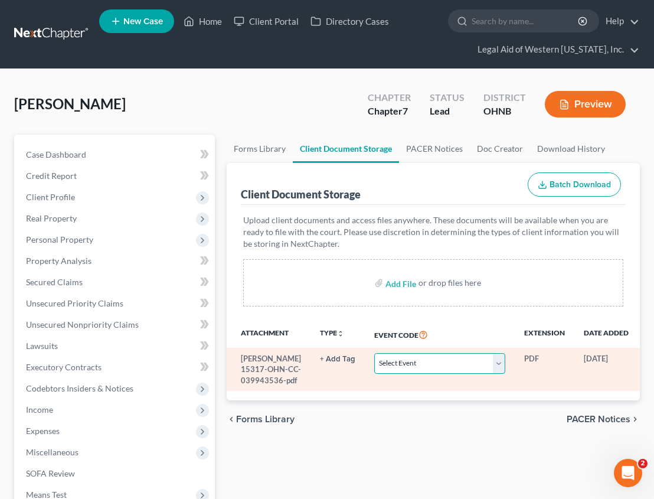
click at [419, 360] on select "Select Event 20 Largest Unsecured Creditors Amended List of Creditors (Fee) Ame…" at bounding box center [439, 363] width 131 height 21
select select "5"
click at [374, 353] on select "Select Event 20 Largest Unsecured Creditors Amended List of Creditors (Fee) Ame…" at bounding box center [439, 363] width 131 height 21
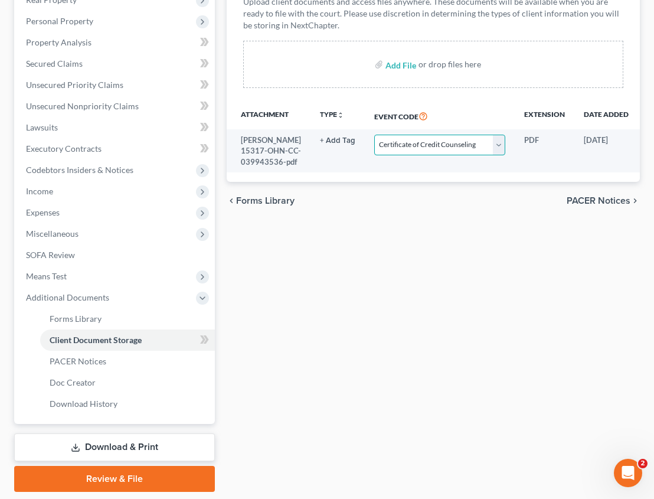
scroll to position [256, 0]
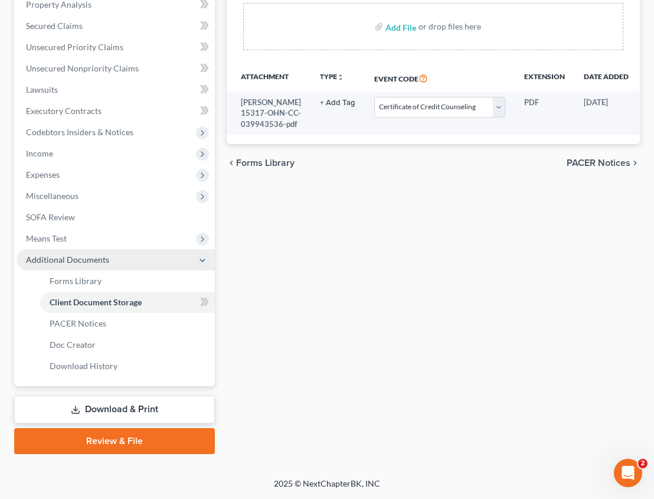
click at [99, 259] on span "Additional Documents" at bounding box center [67, 259] width 83 height 10
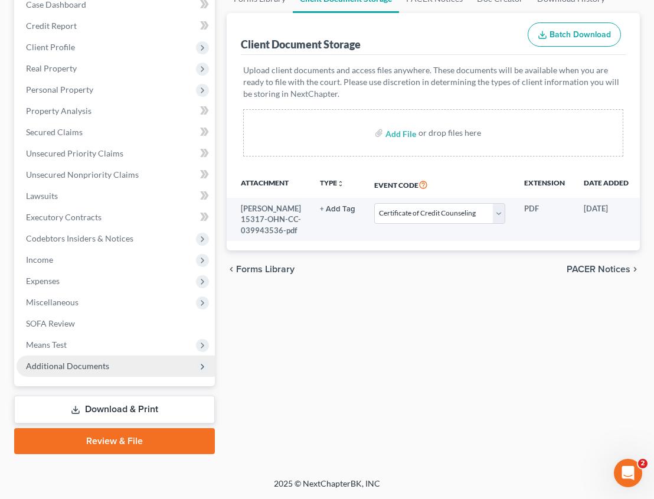
scroll to position [150, 0]
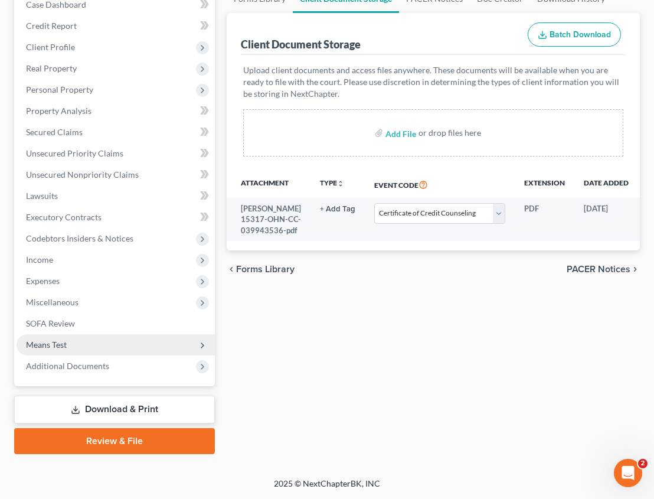
click at [72, 338] on span "Means Test" at bounding box center [116, 344] width 198 height 21
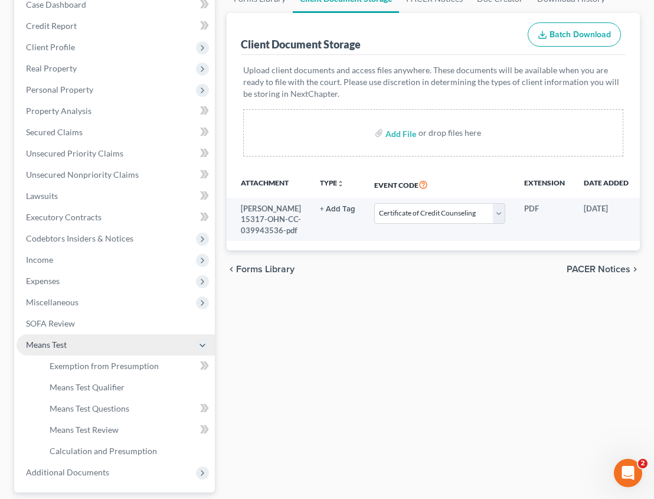
scroll to position [256, 0]
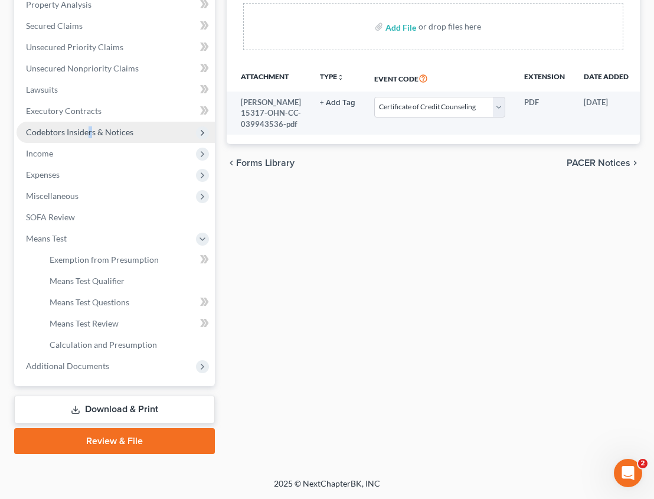
click at [90, 127] on span "Codebtors Insiders & Notices" at bounding box center [79, 132] width 107 height 10
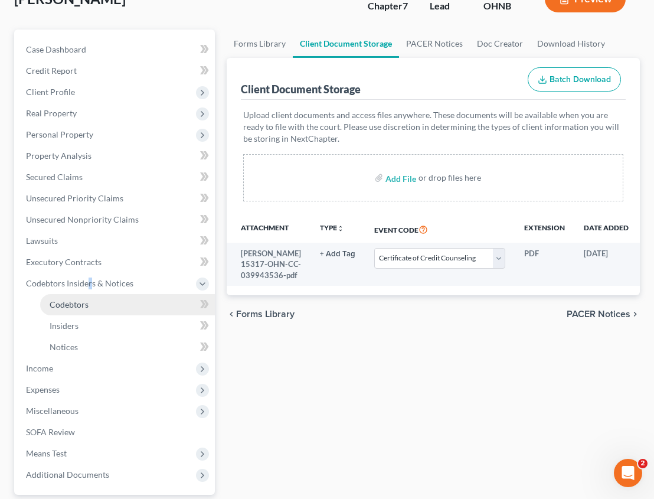
scroll to position [96, 0]
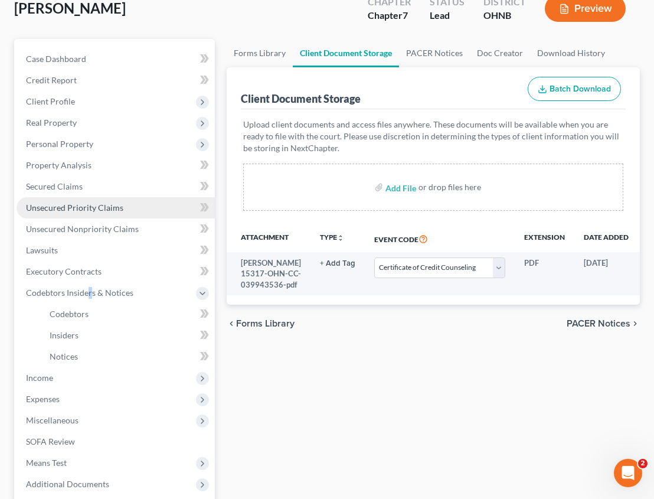
click at [133, 207] on link "Unsecured Priority Claims" at bounding box center [116, 207] width 198 height 21
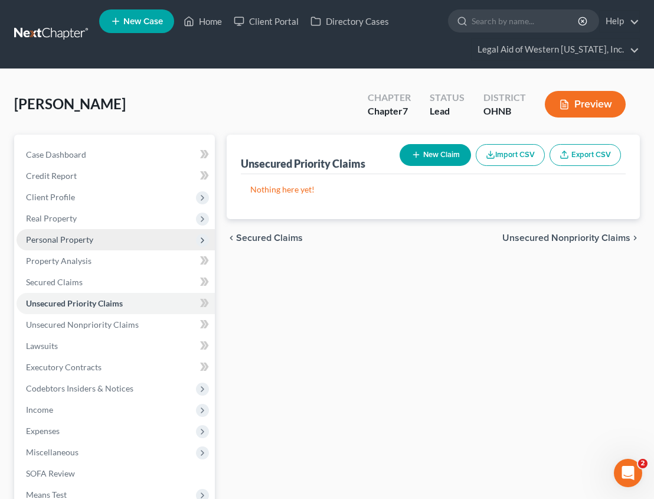
click at [100, 237] on span "Personal Property" at bounding box center [116, 239] width 198 height 21
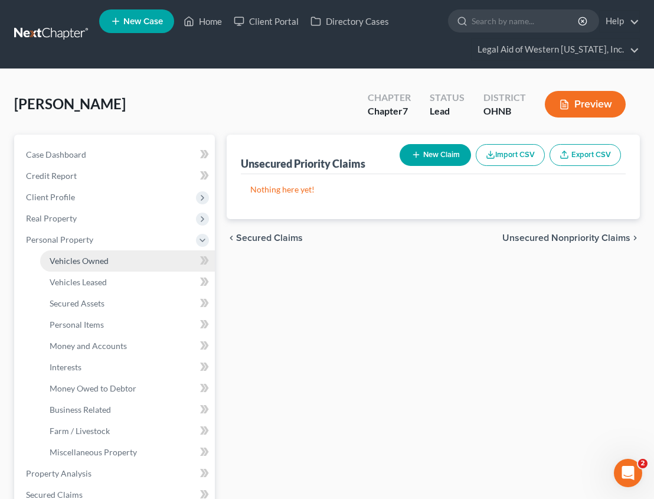
click at [107, 261] on span "Vehicles Owned" at bounding box center [79, 261] width 59 height 10
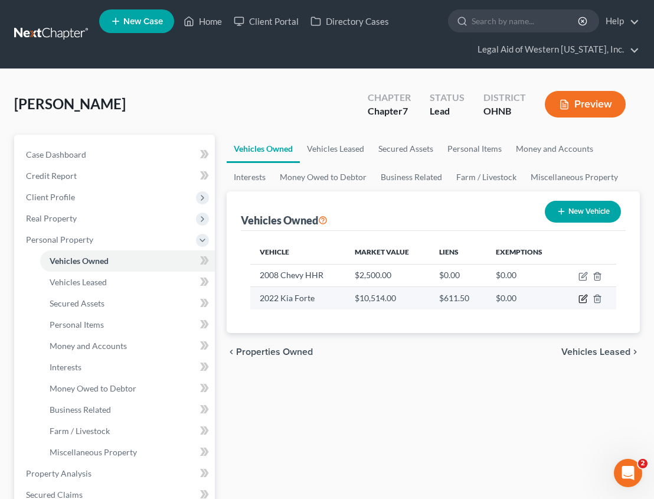
click at [582, 297] on icon "button" at bounding box center [582, 298] width 9 height 9
select select "0"
select select "4"
select select "2"
select select "0"
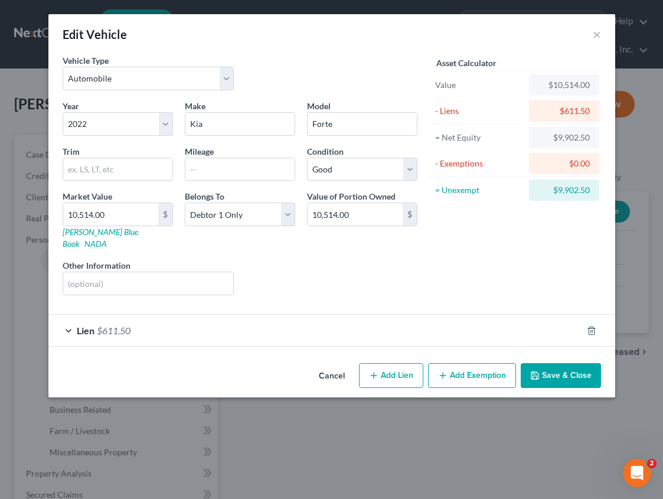
click at [496, 366] on button "Add Exemption" at bounding box center [472, 375] width 88 height 25
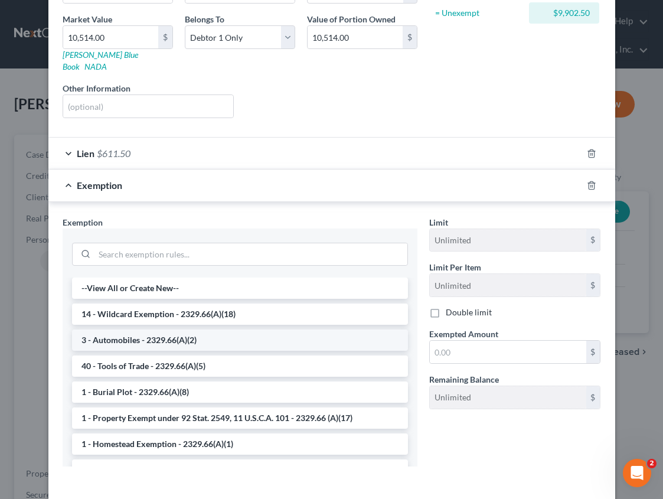
click at [197, 329] on li "3 - Automobiles - 2329.66(A)(2)" at bounding box center [240, 339] width 336 height 21
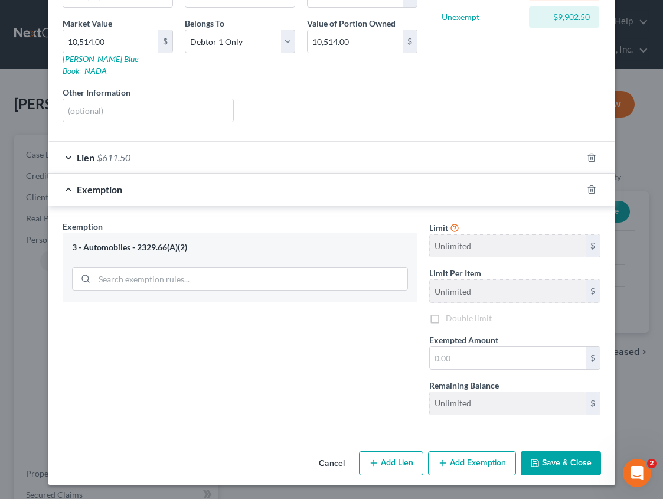
scroll to position [161, 0]
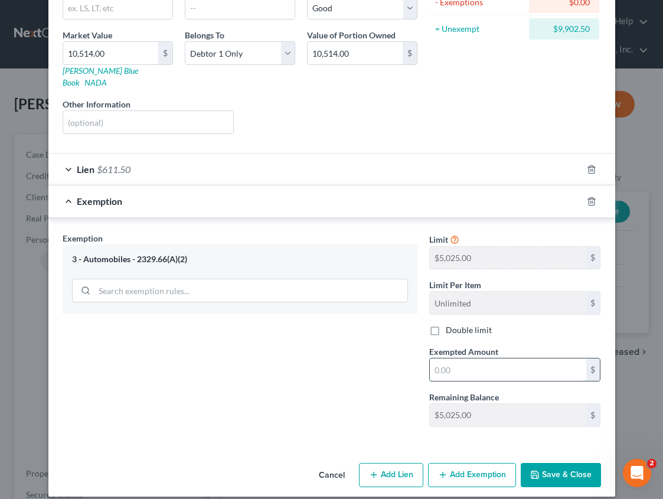
click at [473, 358] on input "text" at bounding box center [508, 369] width 156 height 22
click at [394, 328] on div "Exemption Set must be selected for CA. Exemption * 3 - Automobiles - 2329.66(A)…" at bounding box center [240, 334] width 366 height 204
click at [429, 248] on div "$5,025.00 $" at bounding box center [515, 258] width 172 height 24
click at [491, 365] on input "text" at bounding box center [508, 369] width 156 height 22
paste input "$5,025.00"
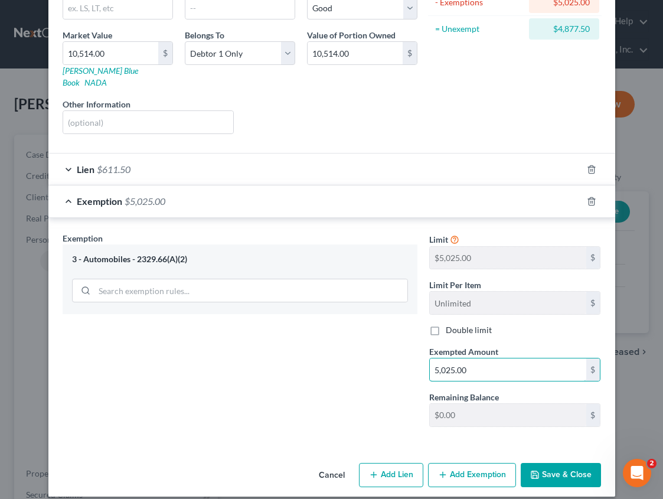
type input "5,025.00"
click at [545, 463] on button "Save & Close" at bounding box center [560, 475] width 80 height 25
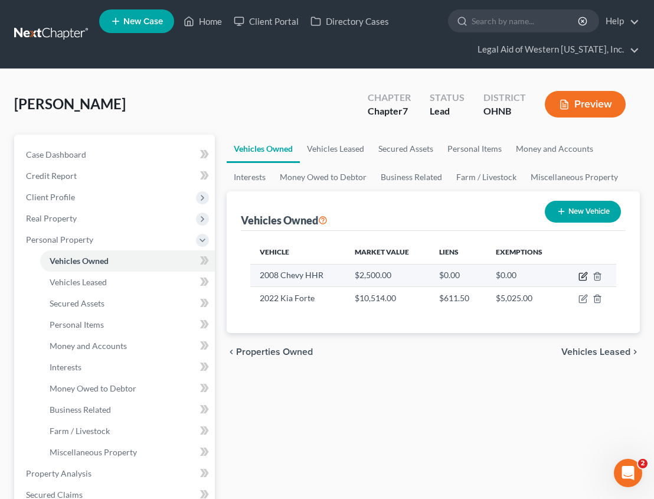
click at [580, 274] on icon "button" at bounding box center [582, 275] width 9 height 9
select select "0"
select select "18"
select select "3"
select select "0"
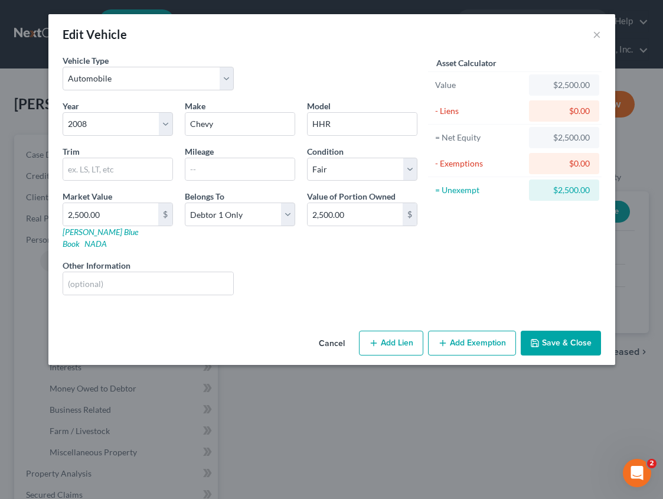
click at [325, 332] on button "Cancel" at bounding box center [331, 344] width 45 height 24
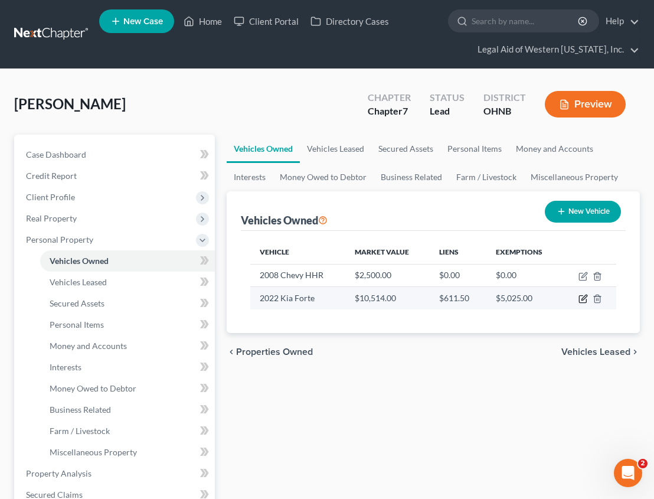
click at [585, 298] on icon "button" at bounding box center [583, 297] width 5 height 5
select select "0"
select select "4"
select select "2"
select select "0"
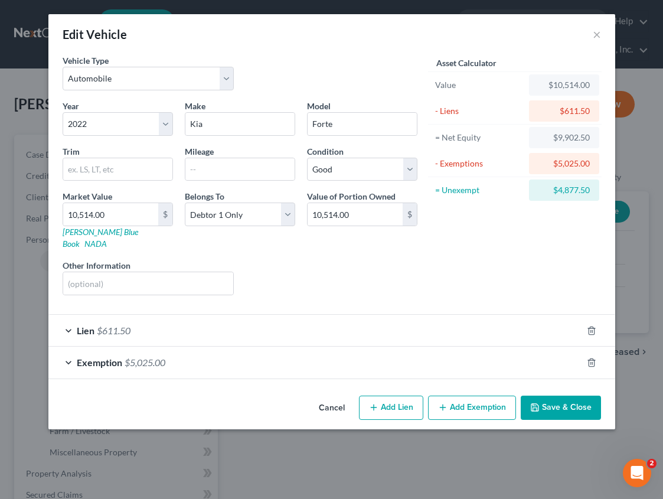
click at [455, 395] on button "Add Exemption" at bounding box center [472, 407] width 88 height 25
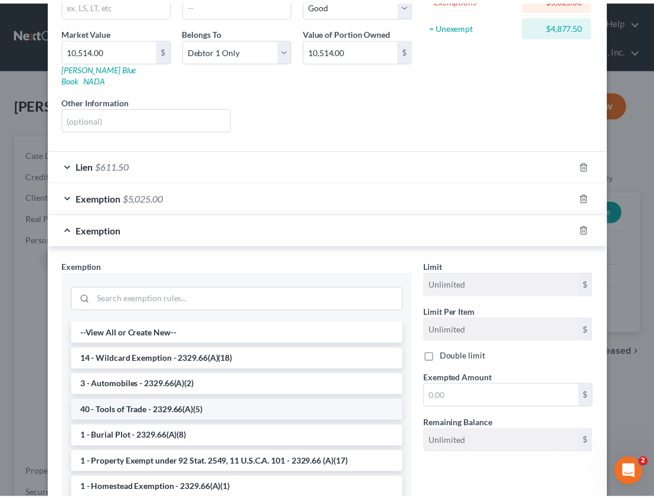
scroll to position [177, 0]
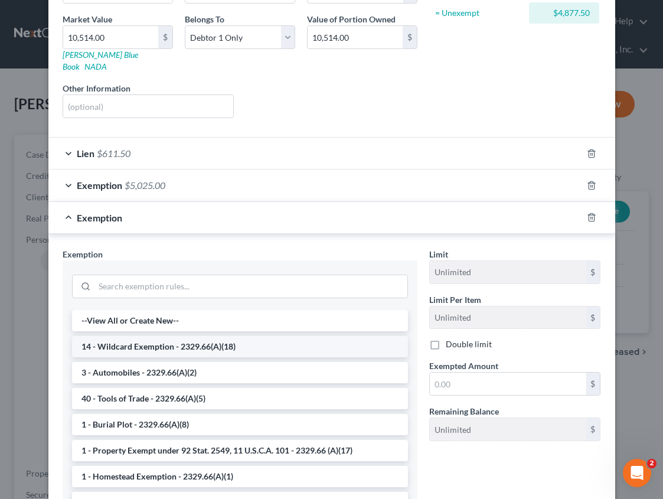
click at [283, 339] on li "14 - Wildcard Exemption - 2329.66(A)(18)" at bounding box center [240, 346] width 336 height 21
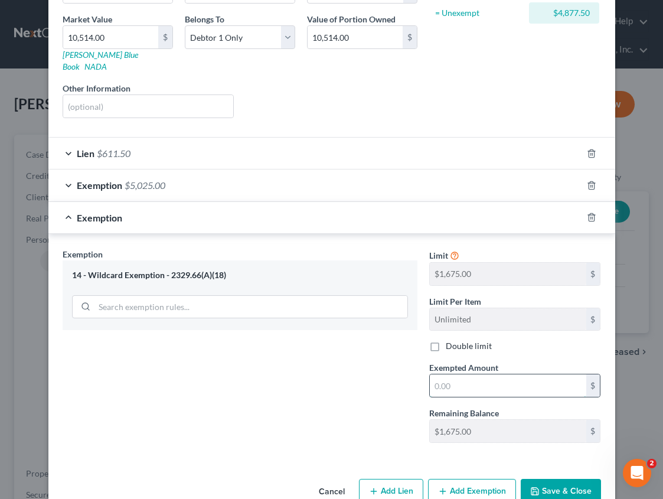
click at [458, 374] on input "text" at bounding box center [508, 385] width 156 height 22
click at [375, 372] on div "Exemption Set must be selected for CA. Exemption * 14 - Wildcard Exemption - 23…" at bounding box center [240, 350] width 366 height 204
click at [423, 261] on div "Limit $1,675.00 $" at bounding box center [515, 267] width 184 height 38
click at [490, 377] on input "text" at bounding box center [508, 385] width 156 height 22
paste input "$1,675.00"
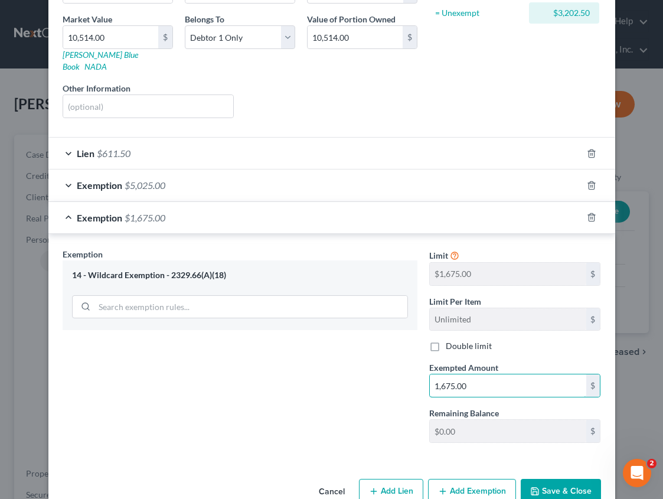
type input "1,675.00"
click at [557, 482] on button "Save & Close" at bounding box center [560, 491] width 80 height 25
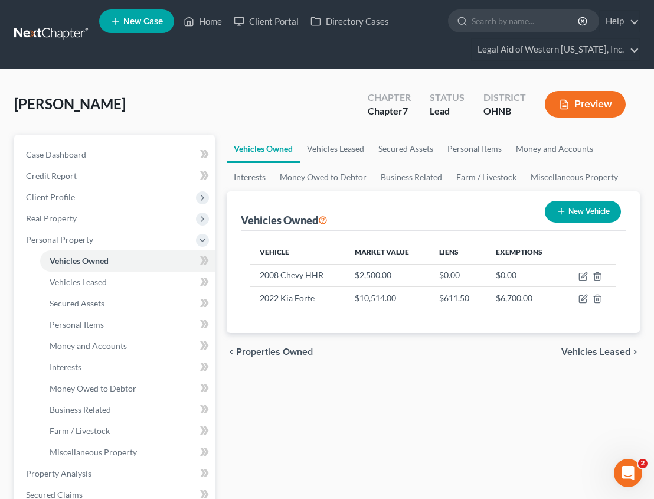
click at [593, 353] on span "Vehicles Leased" at bounding box center [595, 351] width 69 height 9
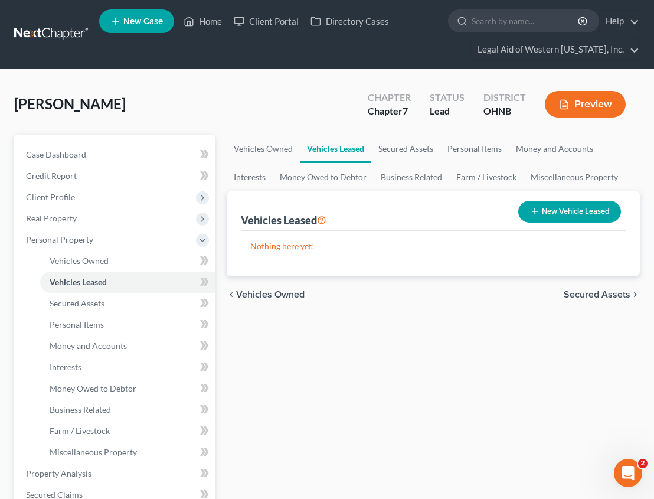
click at [610, 294] on span "Secured Assets" at bounding box center [597, 294] width 67 height 9
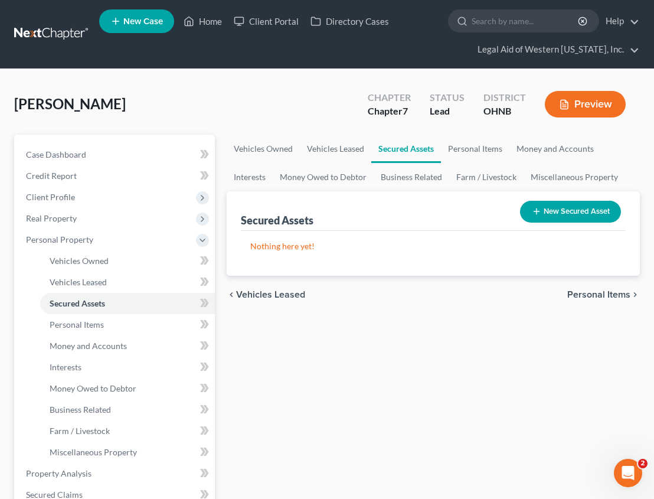
click at [610, 296] on span "Personal Items" at bounding box center [598, 294] width 63 height 9
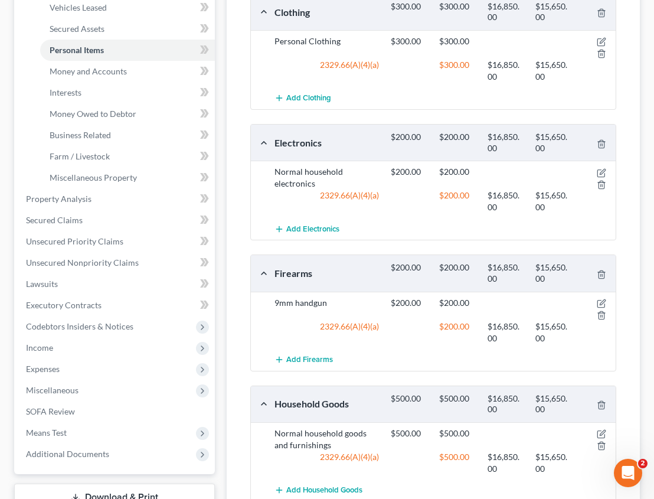
scroll to position [388, 0]
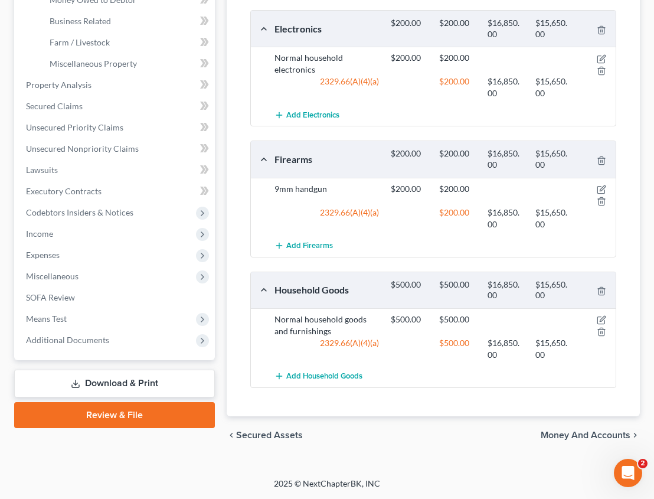
click at [573, 434] on span "Money and Accounts" at bounding box center [586, 434] width 90 height 9
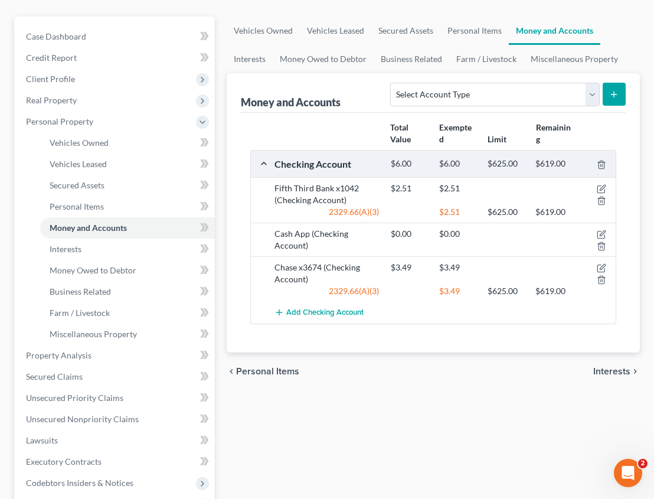
click at [609, 368] on span "Interests" at bounding box center [611, 370] width 37 height 9
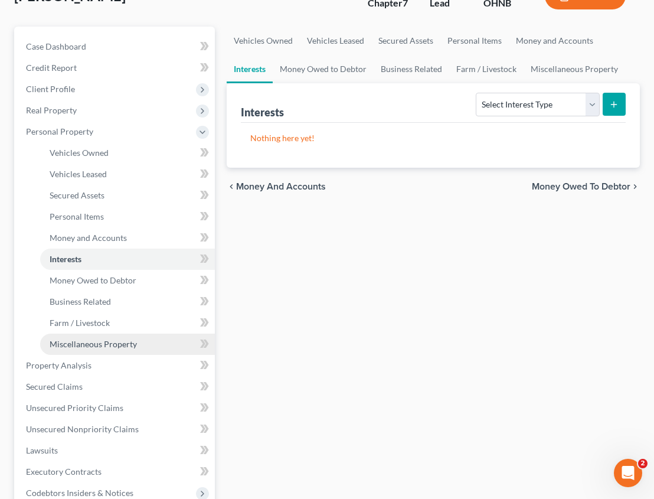
scroll to position [118, 0]
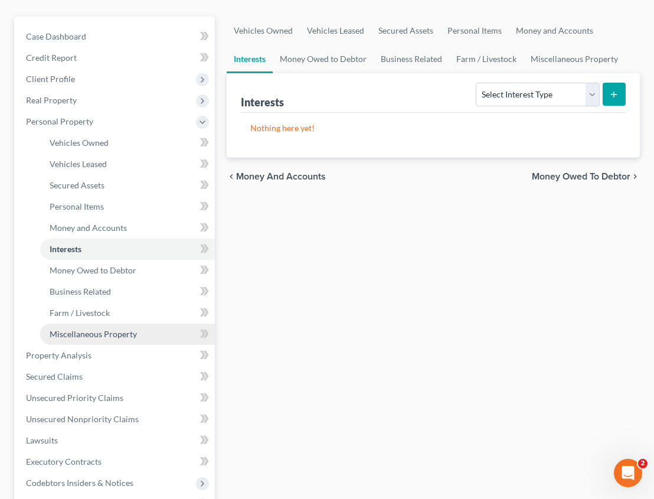
click at [122, 331] on span "Miscellaneous Property" at bounding box center [93, 334] width 87 height 10
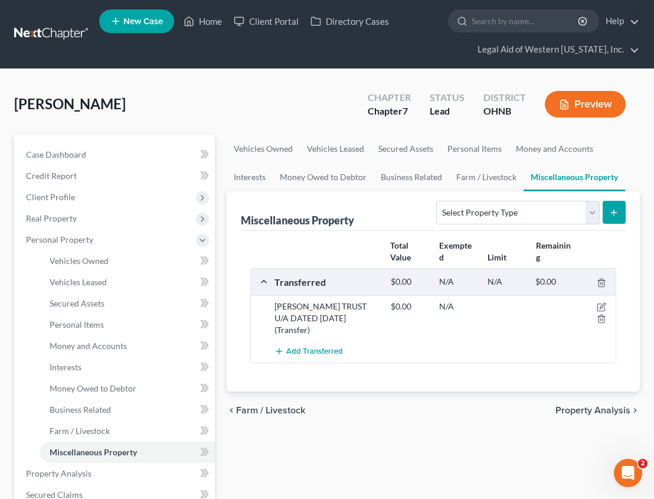
click at [602, 408] on span "Property Analysis" at bounding box center [592, 409] width 75 height 9
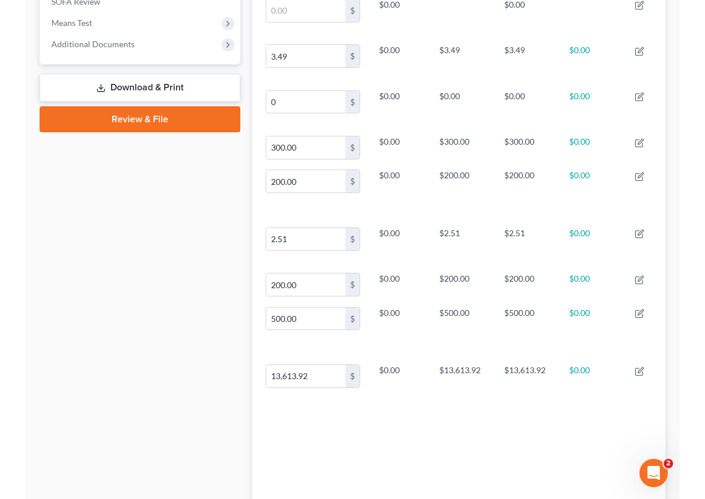
scroll to position [464, 0]
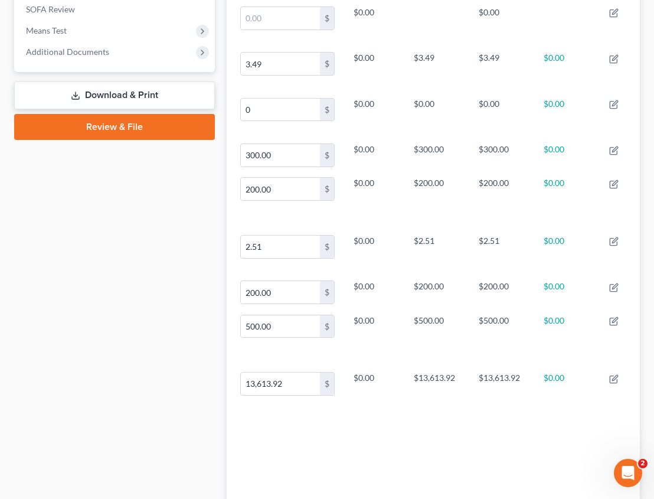
click at [142, 303] on div "Case Dashboard Payments Invoices Payments Payments Credit Report Client Profile" at bounding box center [114, 124] width 212 height 907
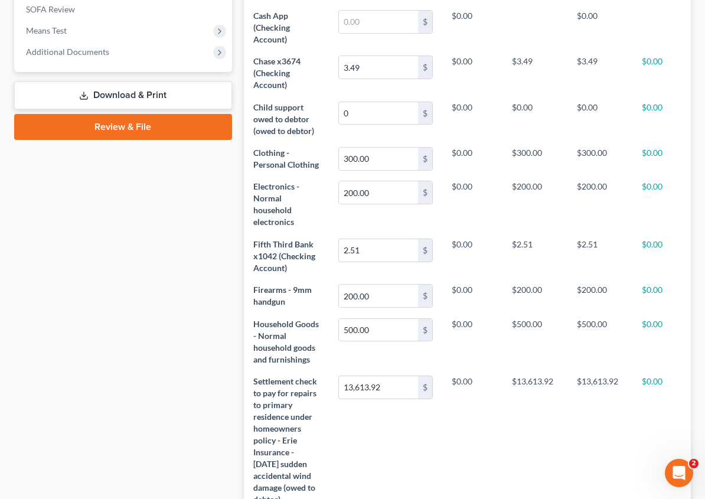
scroll to position [177, 513]
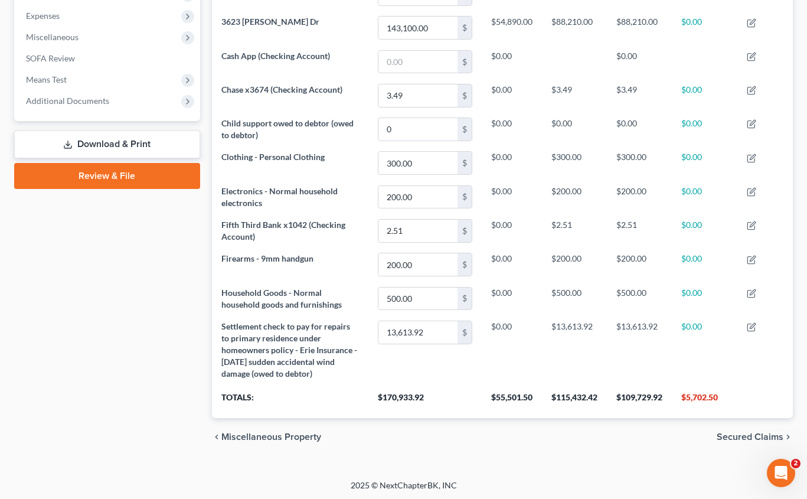
click at [116, 293] on div "Case Dashboard Payments Invoices Payments Payments Credit Report Client Profile" at bounding box center [107, 88] width 198 height 736
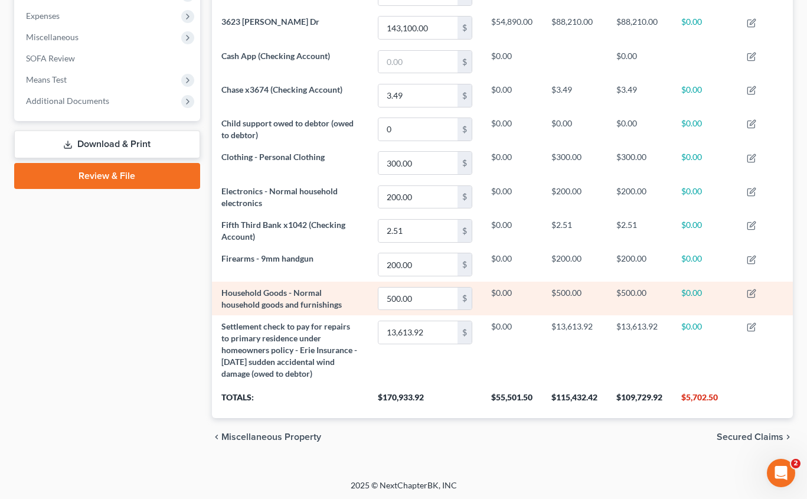
drag, startPoint x: 140, startPoint y: 326, endPoint x: 608, endPoint y: 289, distance: 469.4
click at [139, 326] on div "Case Dashboard Payments Invoices Payments Payments Credit Report Client Profile" at bounding box center [107, 88] width 198 height 736
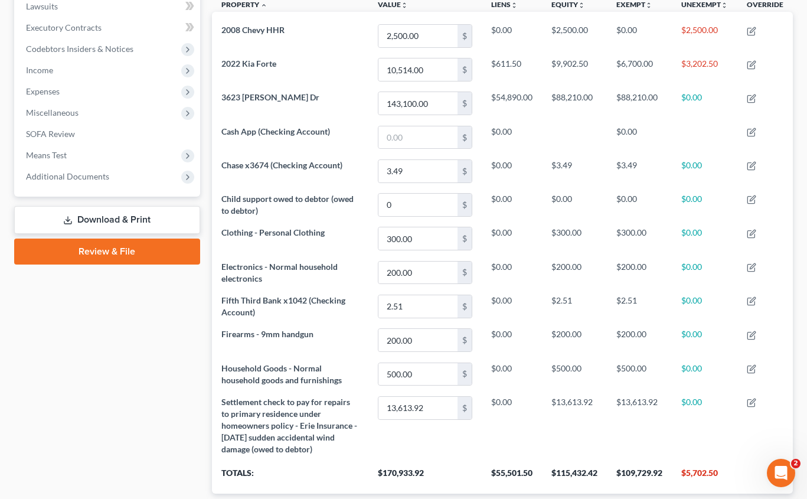
scroll to position [325, 0]
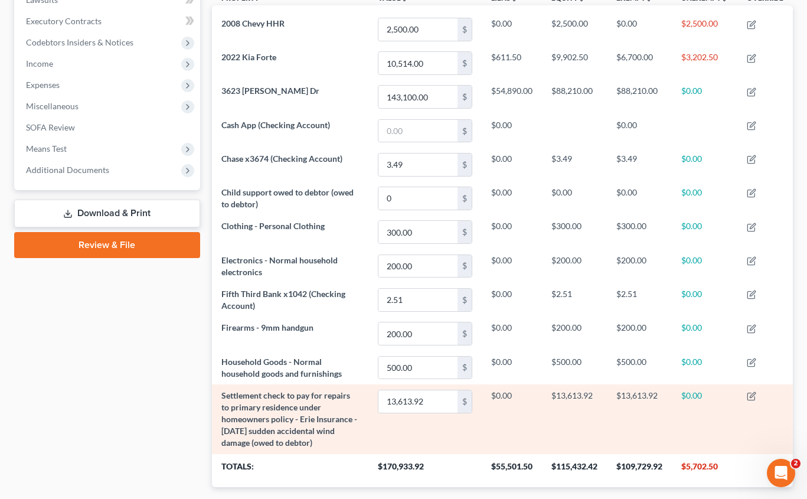
click at [563, 423] on td "$13,613.92" at bounding box center [574, 418] width 65 height 69
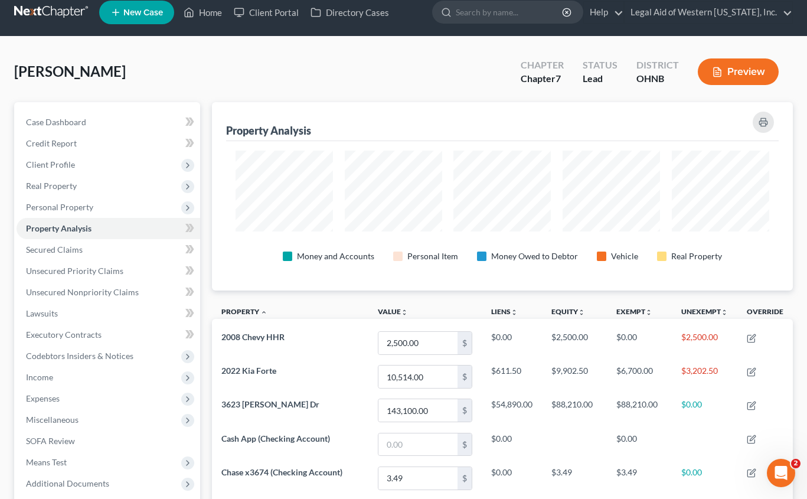
scroll to position [0, 0]
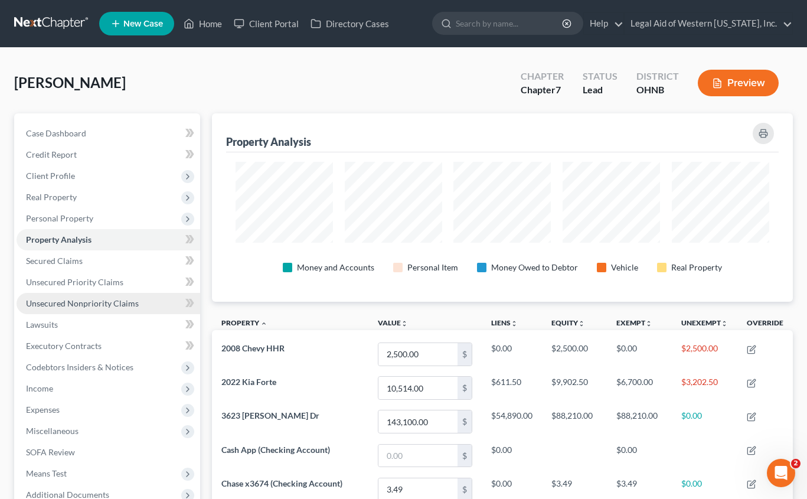
click at [110, 304] on span "Unsecured Nonpriority Claims" at bounding box center [82, 303] width 113 height 10
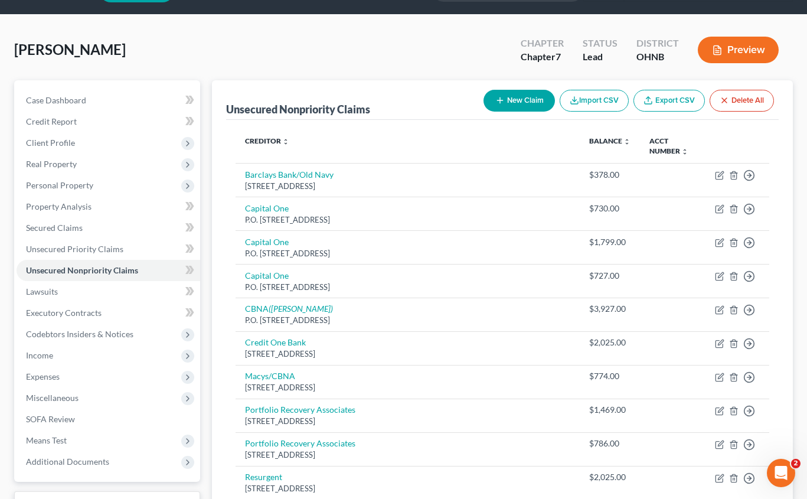
scroll to position [32, 0]
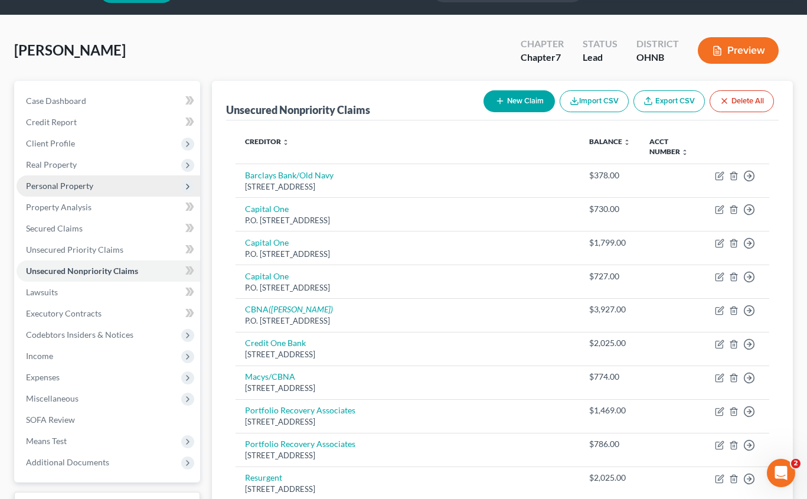
click at [83, 187] on span "Personal Property" at bounding box center [59, 186] width 67 height 10
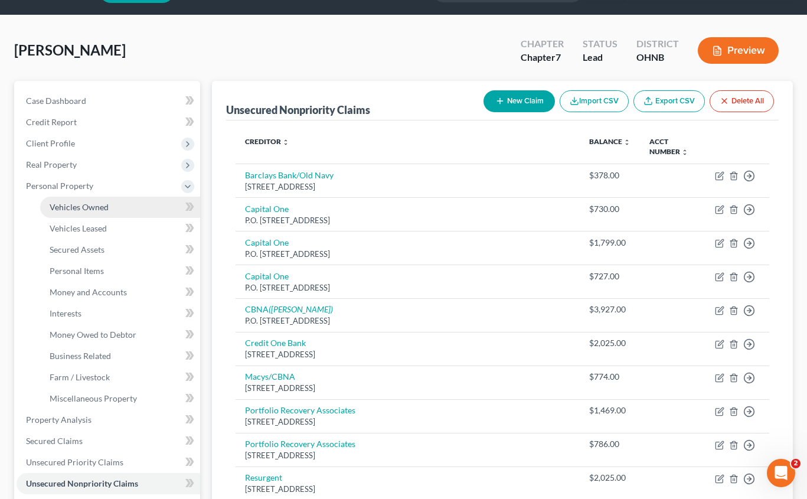
click at [107, 208] on span "Vehicles Owned" at bounding box center [79, 207] width 59 height 10
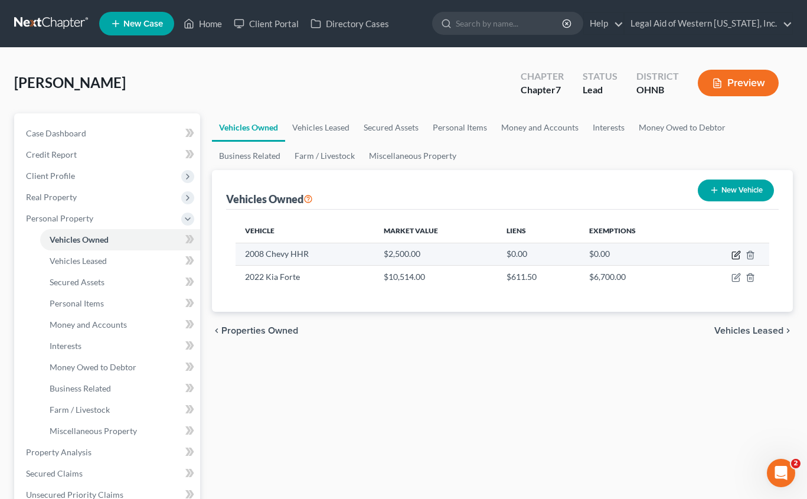
click at [662, 255] on icon "button" at bounding box center [735, 254] width 9 height 9
select select "0"
select select "18"
select select "3"
select select "0"
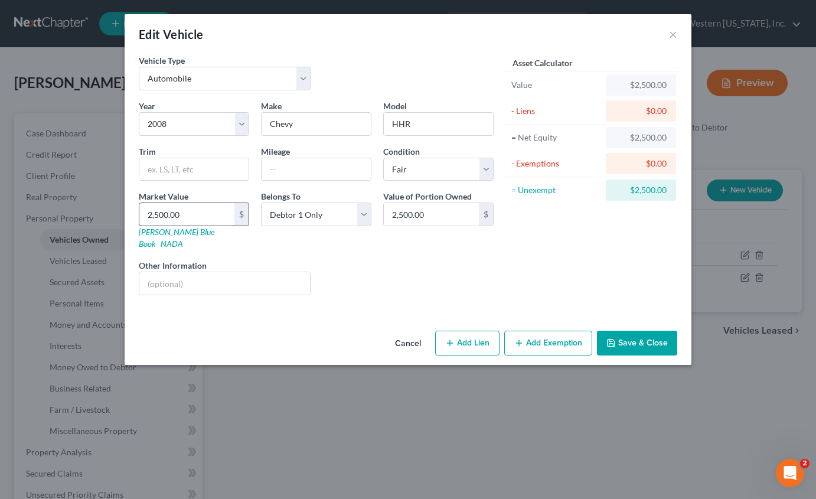
click at [198, 220] on input "2,500.00" at bounding box center [186, 214] width 95 height 22
type input "1"
type input "1.00"
type input "18"
type input "18.00"
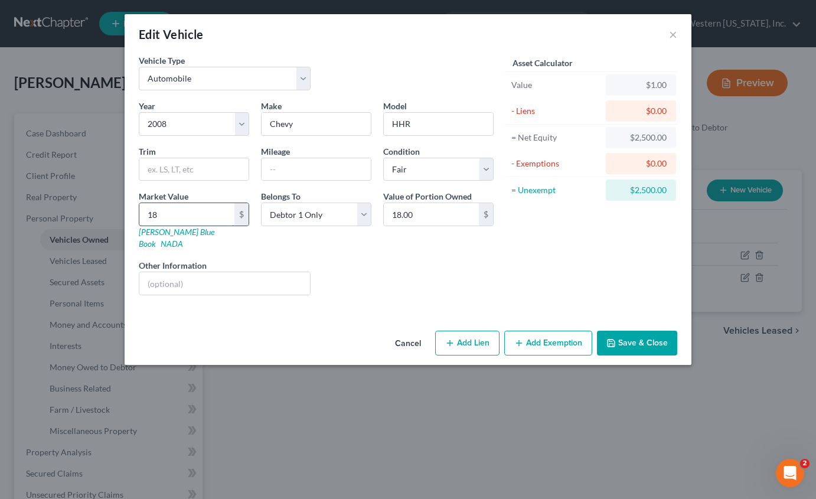
type input "181"
type input "181.00"
type input "1813"
type input "1,813.00"
type input "1,813"
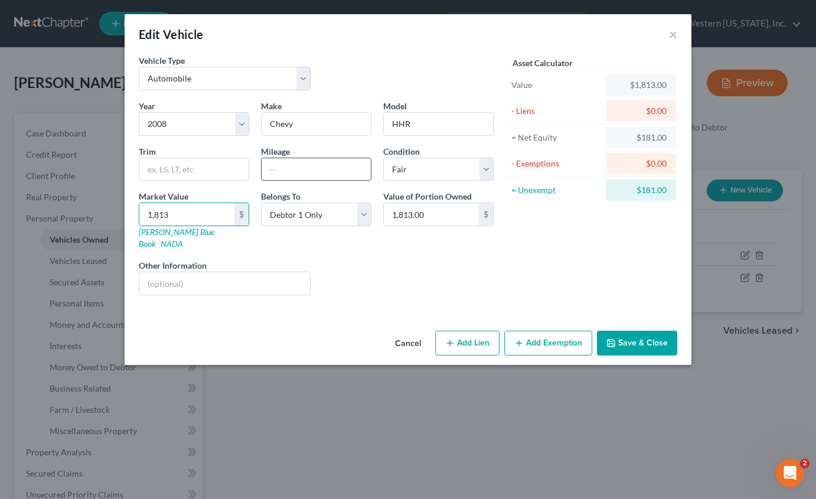
click at [284, 172] on input "text" at bounding box center [315, 169] width 109 height 22
type input "180907"
click at [659, 335] on button "Save & Close" at bounding box center [637, 342] width 80 height 25
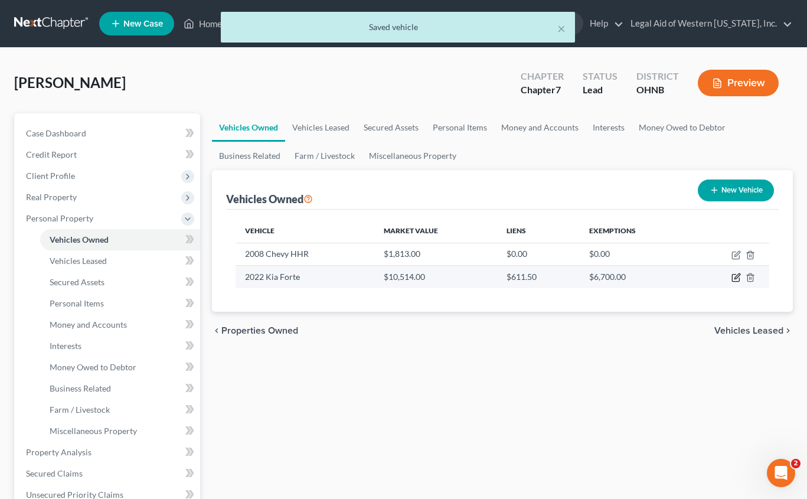
click at [662, 277] on icon "button" at bounding box center [735, 277] width 9 height 9
select select "0"
select select "4"
select select "2"
select select "0"
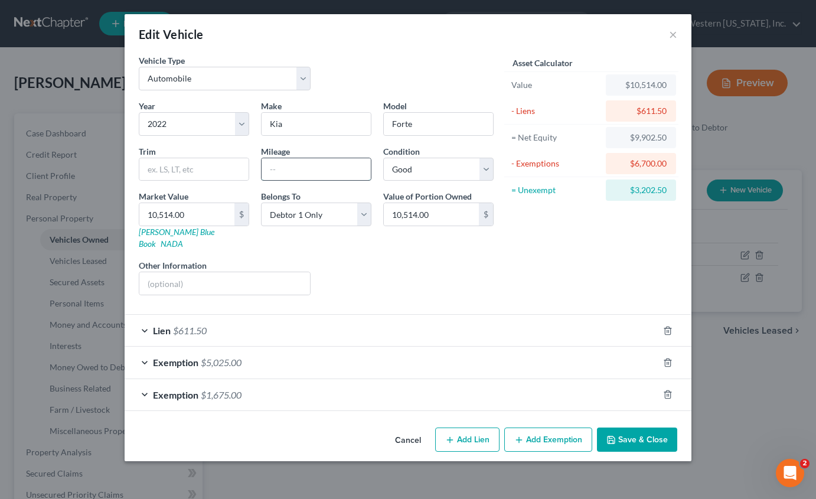
click at [329, 169] on input "text" at bounding box center [315, 169] width 109 height 22
click at [282, 168] on input "text" at bounding box center [315, 169] width 109 height 22
type input "33844"
click at [205, 217] on input "10,514.00" at bounding box center [186, 214] width 95 height 22
click at [631, 427] on button "Save & Close" at bounding box center [637, 439] width 80 height 25
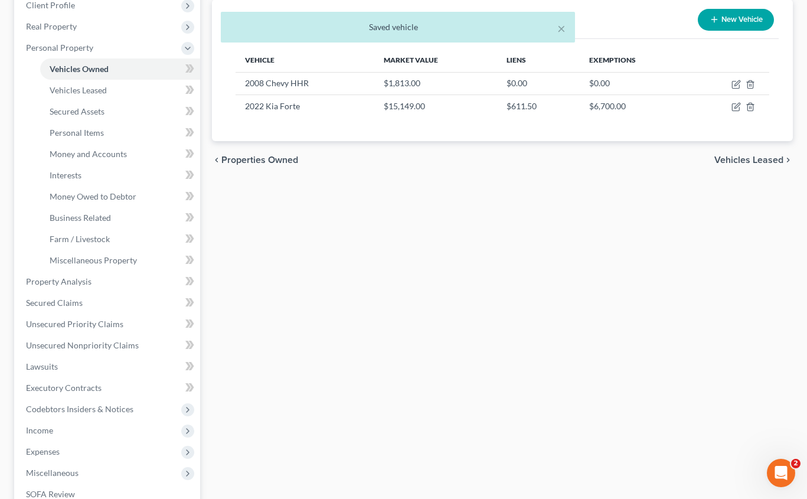
scroll to position [177, 0]
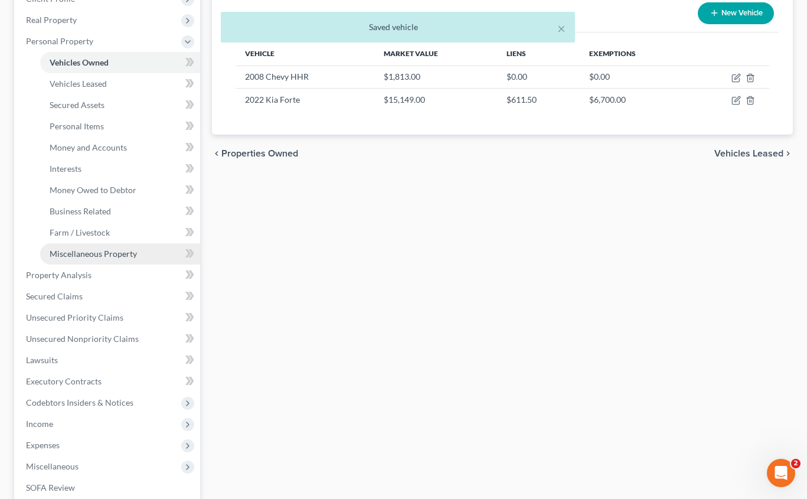
click at [98, 254] on span "Miscellaneous Property" at bounding box center [93, 253] width 87 height 10
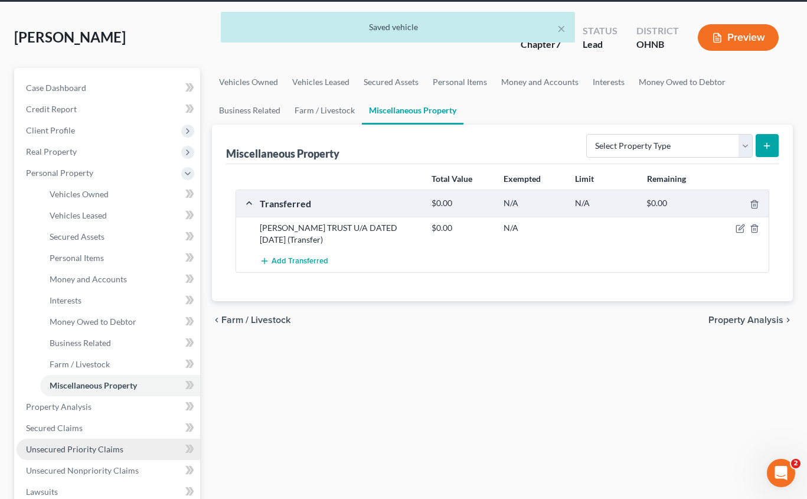
scroll to position [59, 0]
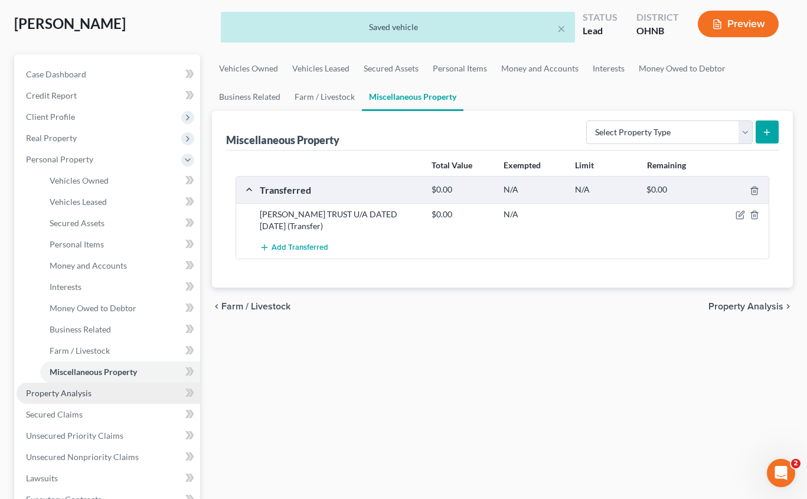
click at [91, 397] on link "Property Analysis" at bounding box center [109, 392] width 184 height 21
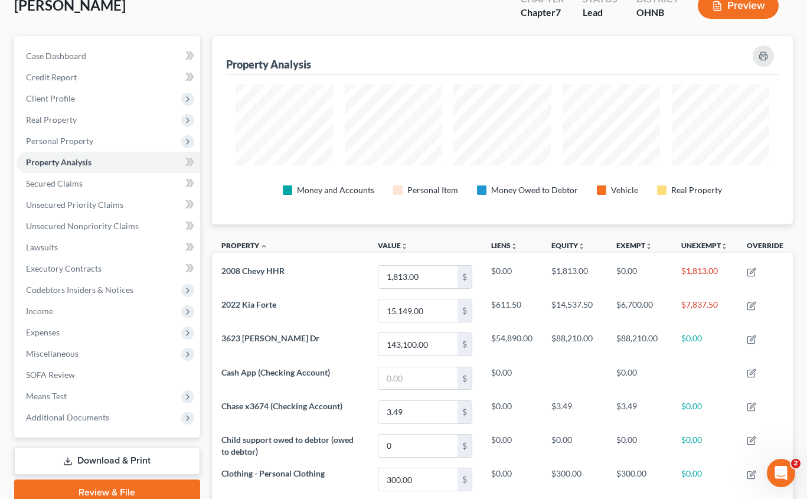
scroll to position [81, 0]
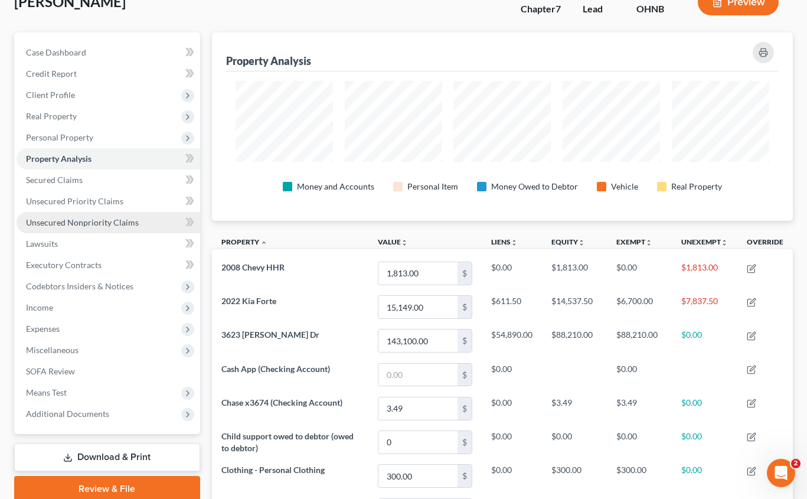
click at [99, 223] on span "Unsecured Nonpriority Claims" at bounding box center [82, 222] width 113 height 10
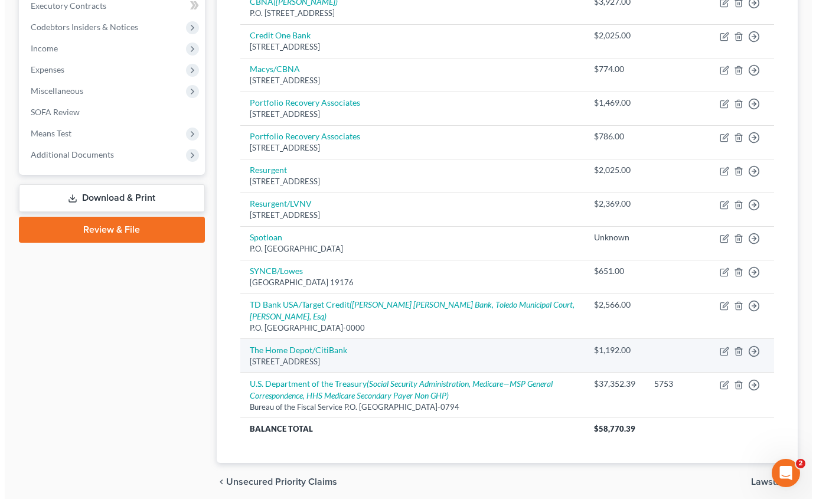
scroll to position [387, 0]
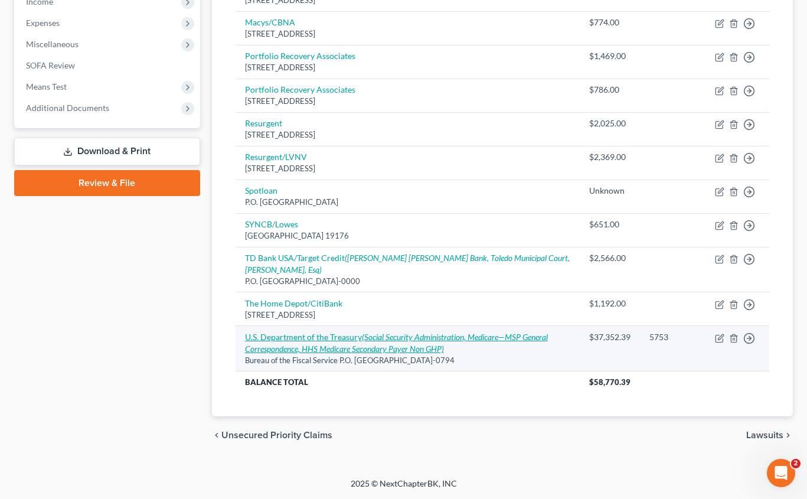
click at [484, 337] on icon "(Social Security Administration, Medicare—MSP General Correspondence, HHS Medic…" at bounding box center [396, 343] width 303 height 22
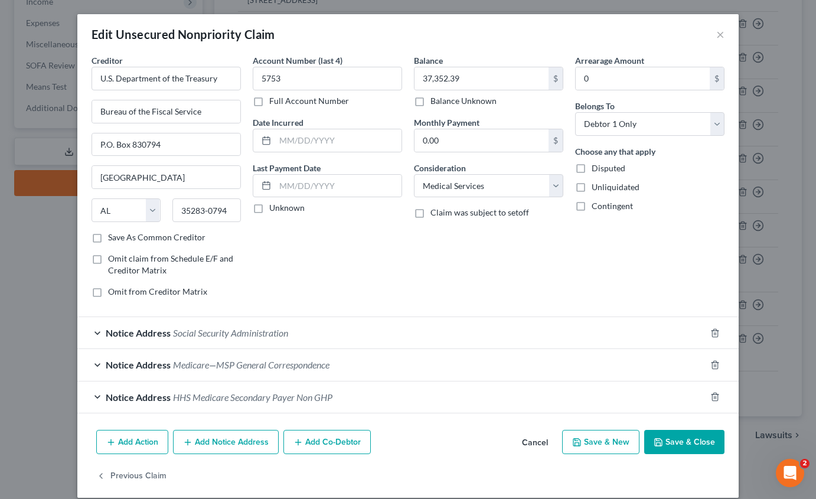
click at [344, 398] on div "Notice Address HHS Medicare Secondary Payer Non GHP" at bounding box center [391, 396] width 628 height 31
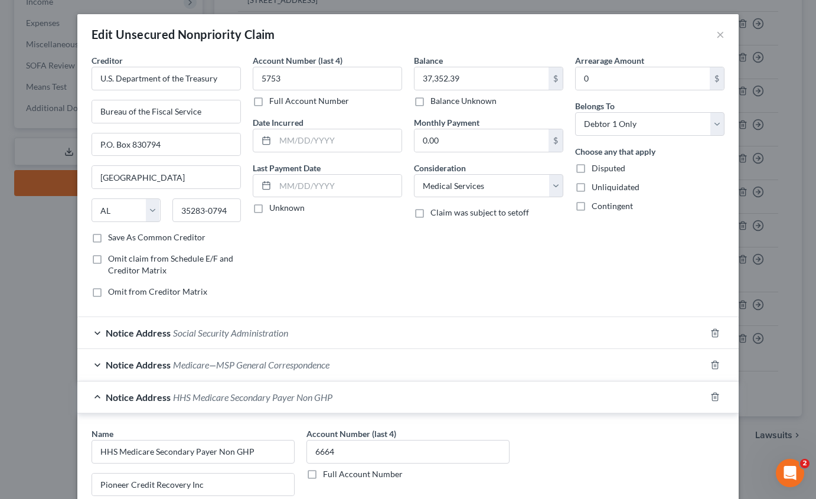
scroll to position [59, 0]
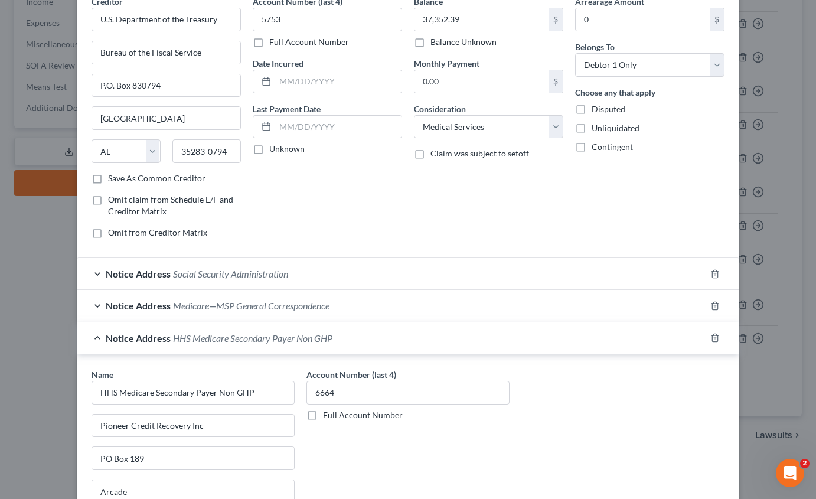
click at [94, 338] on div "Notice Address HHS Medicare Secondary Payer Non GHP" at bounding box center [391, 337] width 628 height 31
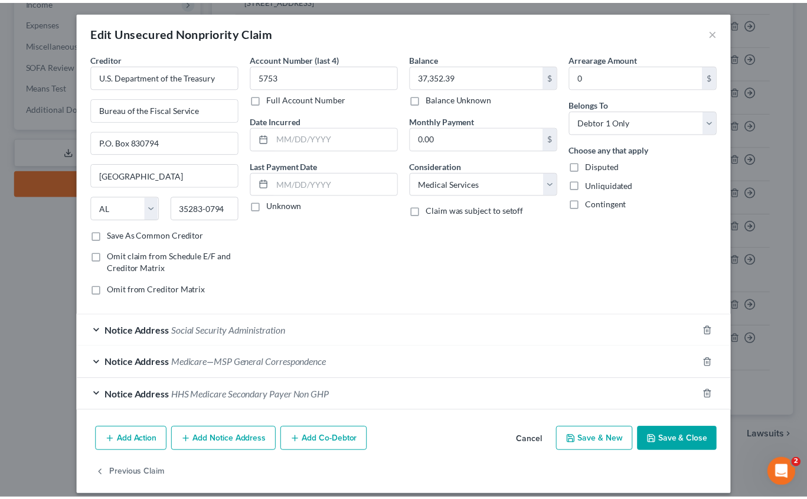
scroll to position [0, 0]
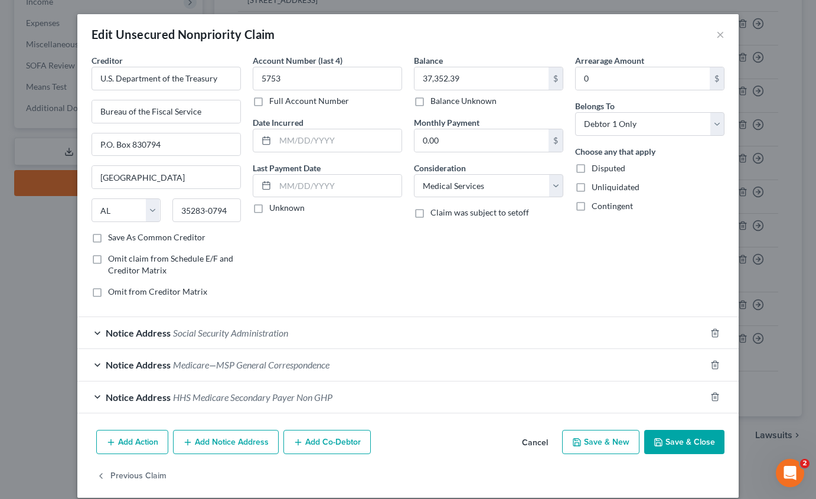
click at [662, 442] on button "Save & Close" at bounding box center [684, 442] width 80 height 25
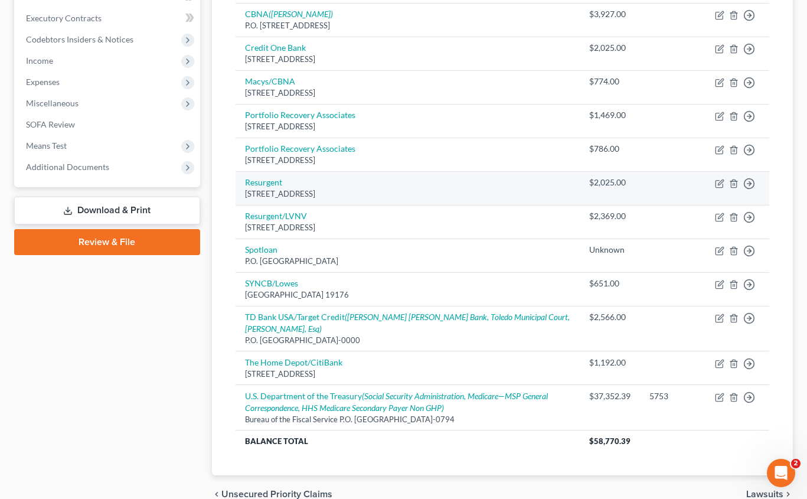
scroll to position [387, 0]
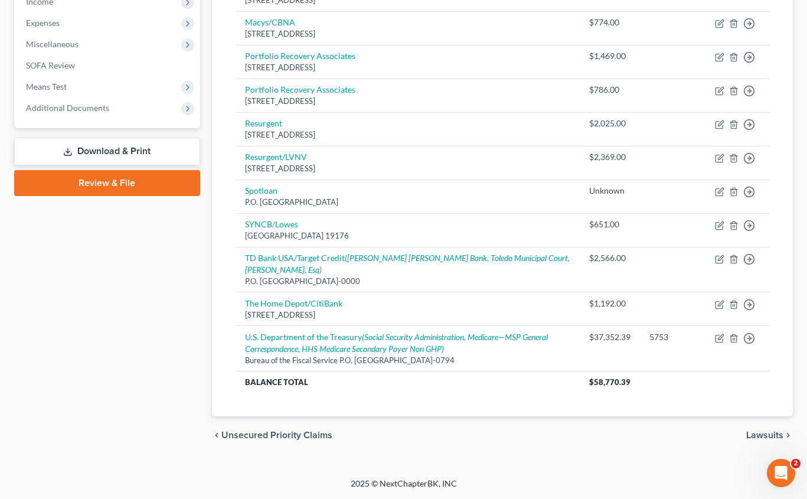
click at [662, 434] on span "Lawsuits" at bounding box center [764, 434] width 37 height 9
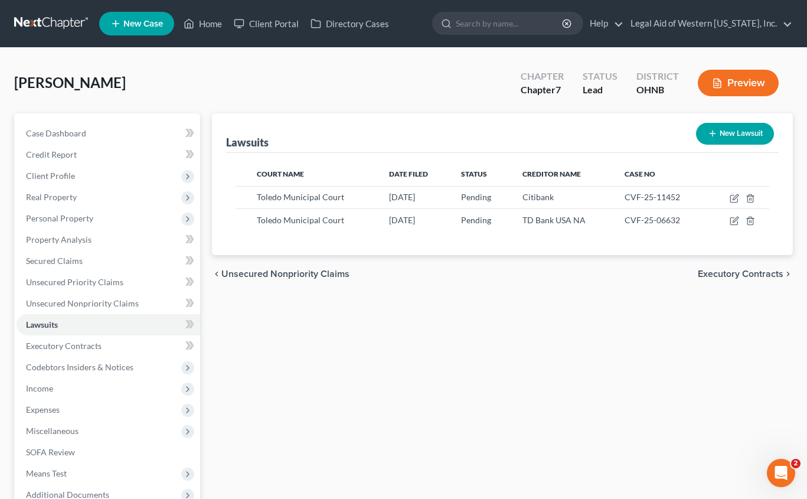
click at [662, 271] on span "Executory Contracts" at bounding box center [741, 273] width 86 height 9
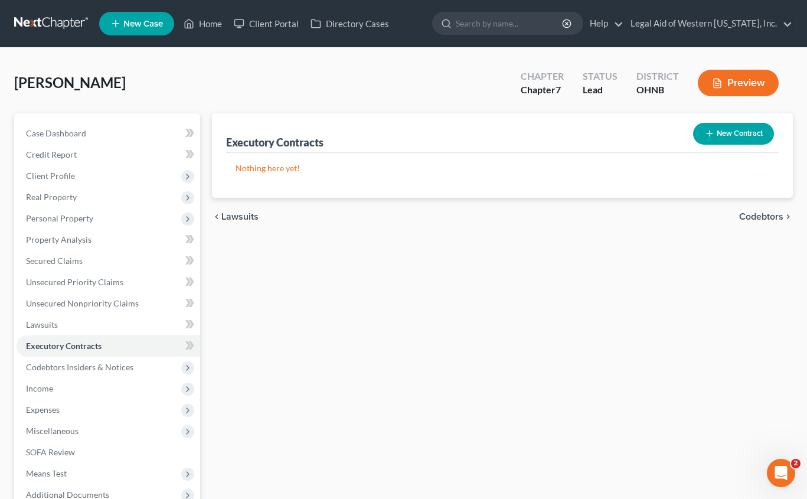
click at [662, 218] on span "Codebtors" at bounding box center [761, 216] width 44 height 9
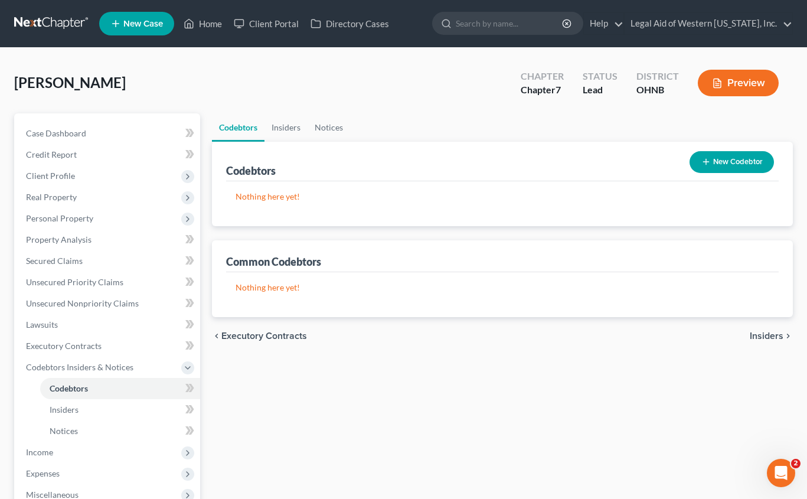
click at [662, 333] on span "Insiders" at bounding box center [766, 335] width 34 height 9
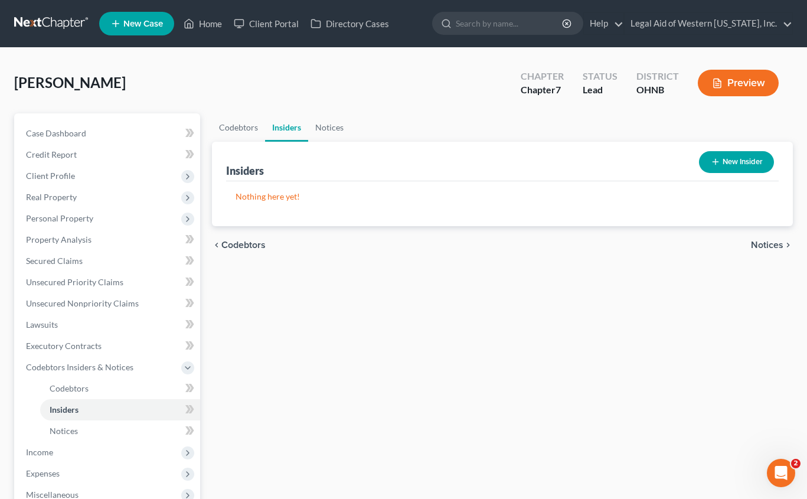
click at [579, 114] on ul "Codebtors Insiders Notices" at bounding box center [502, 127] width 581 height 28
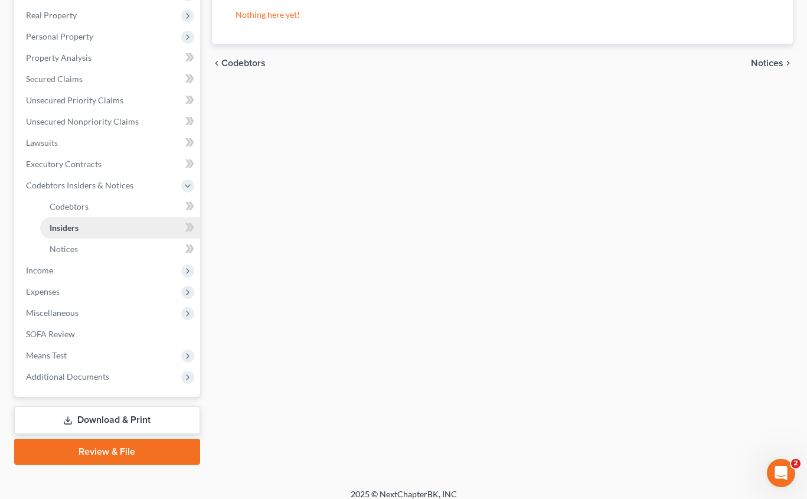
scroll to position [192, 0]
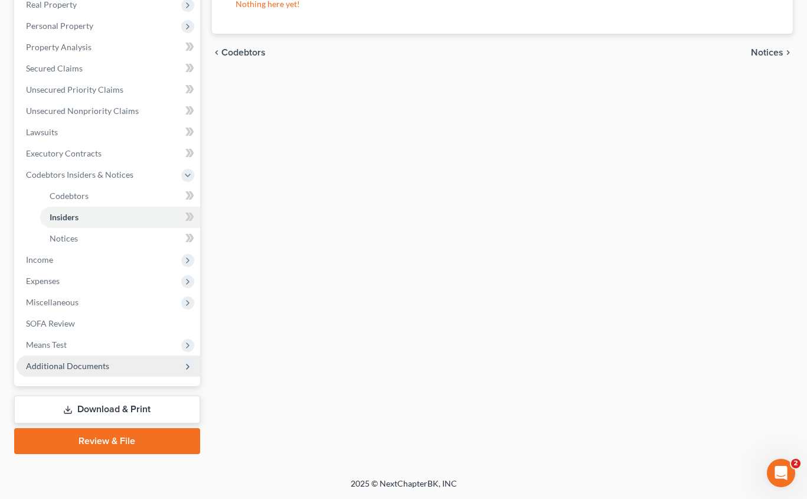
click at [112, 369] on span "Additional Documents" at bounding box center [109, 365] width 184 height 21
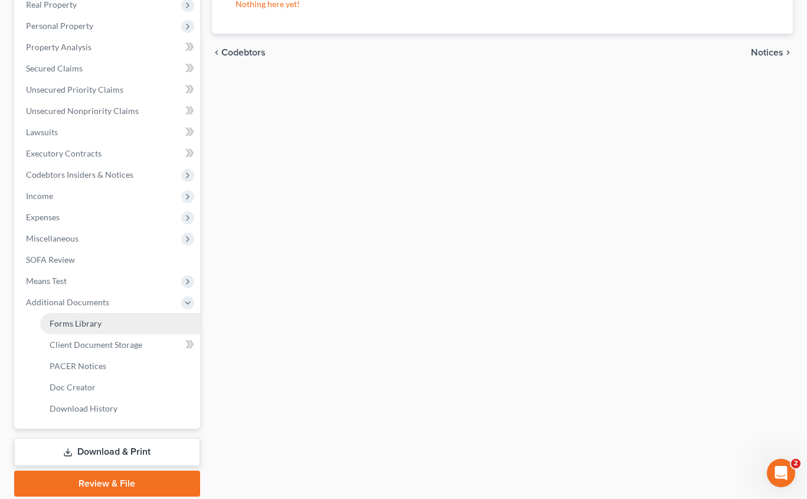
click at [117, 328] on link "Forms Library" at bounding box center [120, 323] width 160 height 21
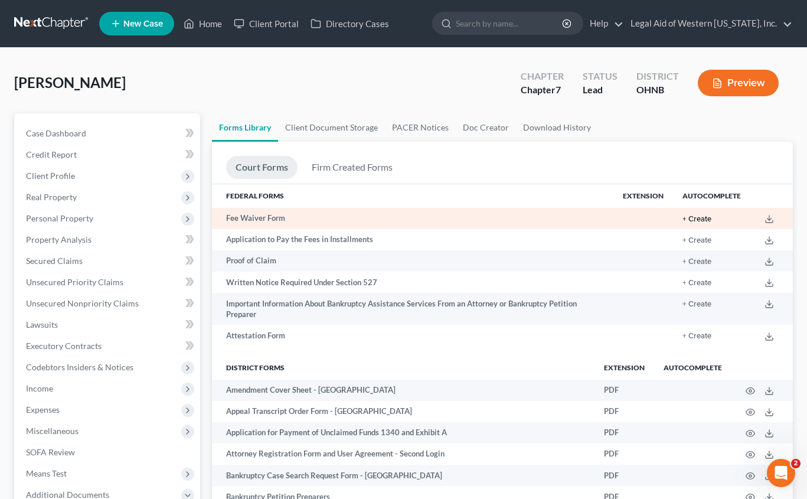
click at [662, 216] on button "+ Create" at bounding box center [696, 219] width 29 height 8
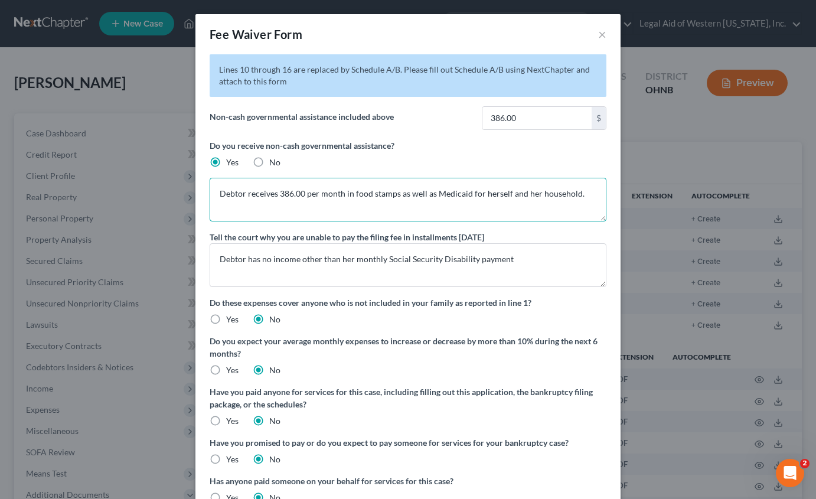
drag, startPoint x: 274, startPoint y: 194, endPoint x: 299, endPoint y: 199, distance: 24.8
click at [299, 199] on textarea "Debtor receives 386.00 per month in food stamps as well as Medicaid for herself…" at bounding box center [407, 200] width 397 height 44
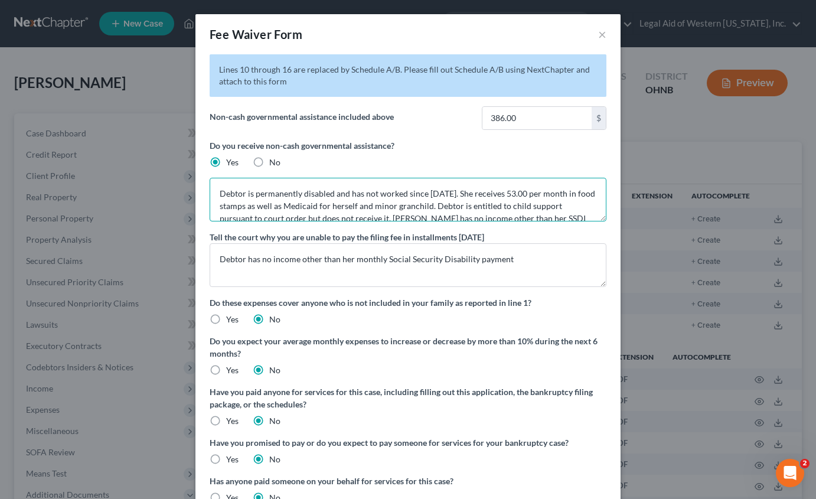
drag, startPoint x: 484, startPoint y: 213, endPoint x: 200, endPoint y: 157, distance: 289.3
click at [200, 157] on div "Lines 10 through 16 are replaced by Schedule A/B. Please fill out Schedule A/B …" at bounding box center [407, 300] width 425 height 492
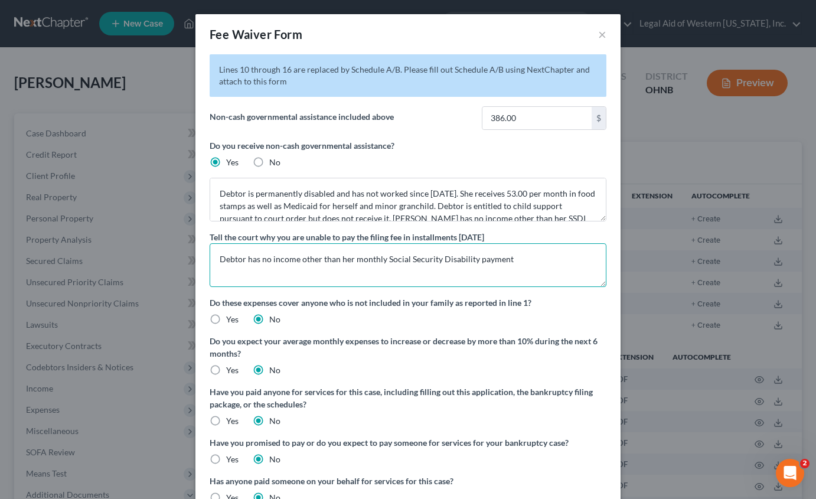
drag, startPoint x: 525, startPoint y: 260, endPoint x: 193, endPoint y: 244, distance: 332.6
click at [195, 245] on div "Lines 10 through 16 are replaced by Schedule A/B. Please fill out Schedule A/B …" at bounding box center [407, 300] width 425 height 492
paste textarea "is permanently disabled and has not worked since [DATE]. She receives 53.00 per…"
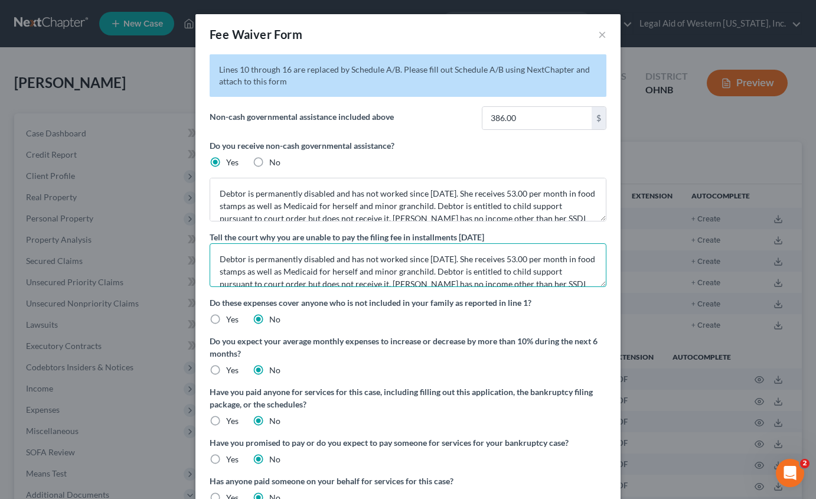
scroll to position [15, 0]
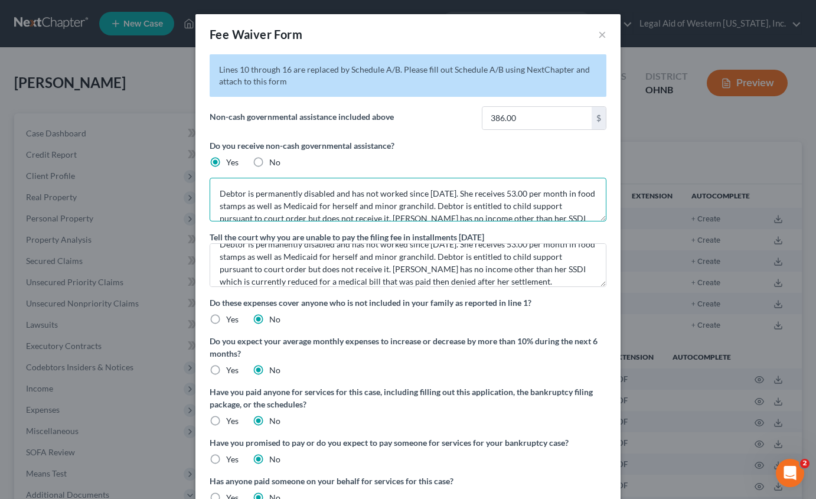
drag, startPoint x: 457, startPoint y: 193, endPoint x: 242, endPoint y: 197, distance: 215.4
click at [241, 197] on textarea "Debtor is permanently disabled and has not worked since [DATE]. She receives 53…" at bounding box center [407, 200] width 397 height 44
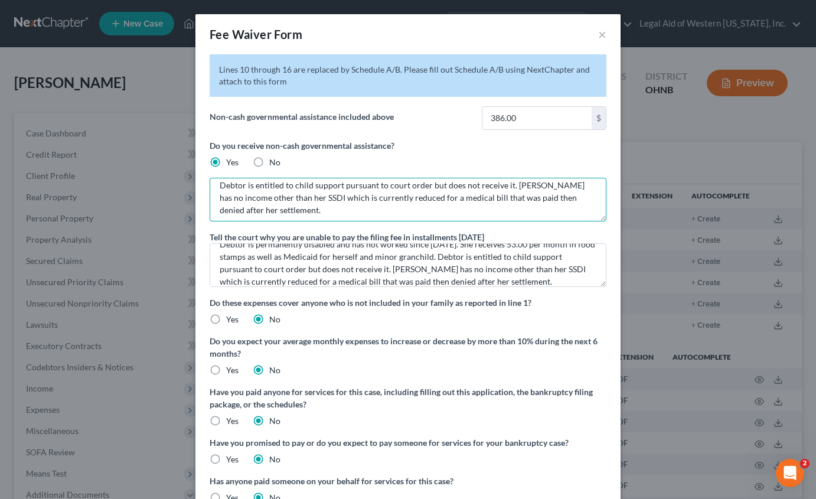
scroll to position [25, 0]
drag, startPoint x: 212, startPoint y: 205, endPoint x: 513, endPoint y: 216, distance: 301.8
click at [513, 216] on textarea "Debtor receives 53.00 per month in food stamps as well as Medicaid for herself …" at bounding box center [407, 200] width 397 height 44
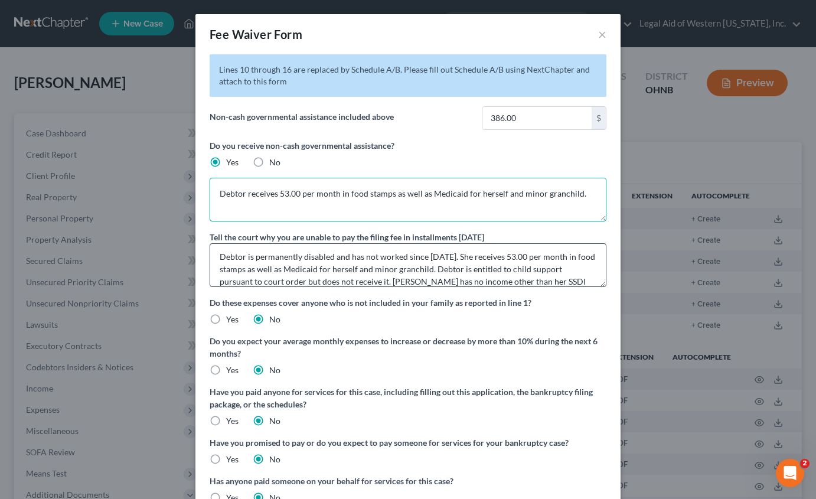
scroll to position [0, 0]
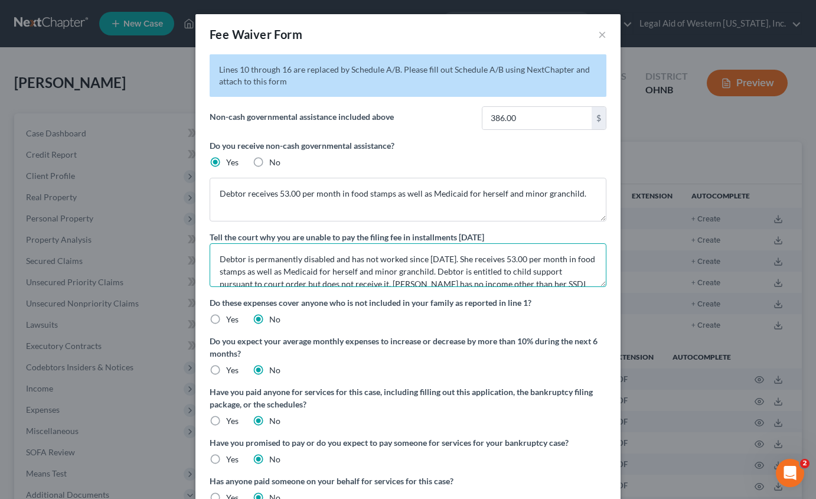
drag, startPoint x: 446, startPoint y: 256, endPoint x: 428, endPoint y: 266, distance: 19.8
click at [428, 266] on textarea "Debtor is permanently disabled and has not worked since [DATE]. She receives 53…" at bounding box center [407, 265] width 397 height 44
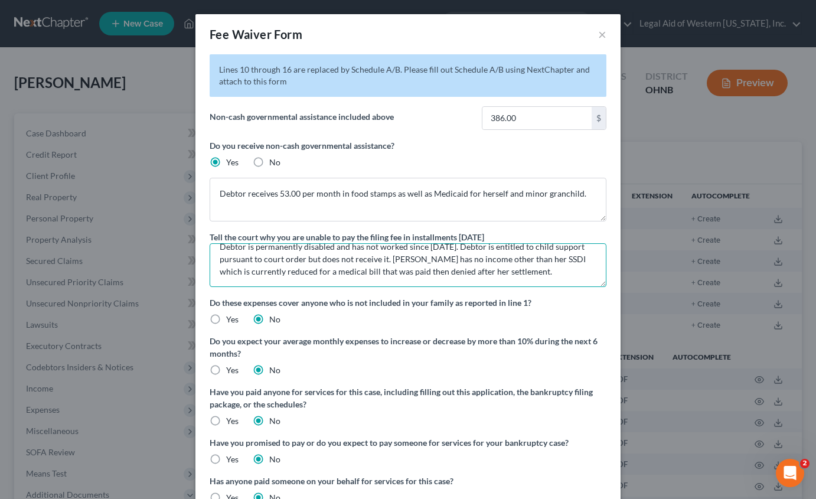
click at [342, 269] on textarea "Debtor is permanently disabled and has not worked since [DATE]. Debtor is entit…" at bounding box center [407, 265] width 397 height 44
drag, startPoint x: 342, startPoint y: 271, endPoint x: 436, endPoint y: 271, distance: 93.2
click at [436, 271] on textarea "Debtor is permanently disabled and has not worked since [DATE]. Debtor is entit…" at bounding box center [407, 265] width 397 height 44
click at [519, 269] on textarea "Debtor is permanently disabled and has not worked since [DATE]. Debtor is entit…" at bounding box center [407, 265] width 397 height 44
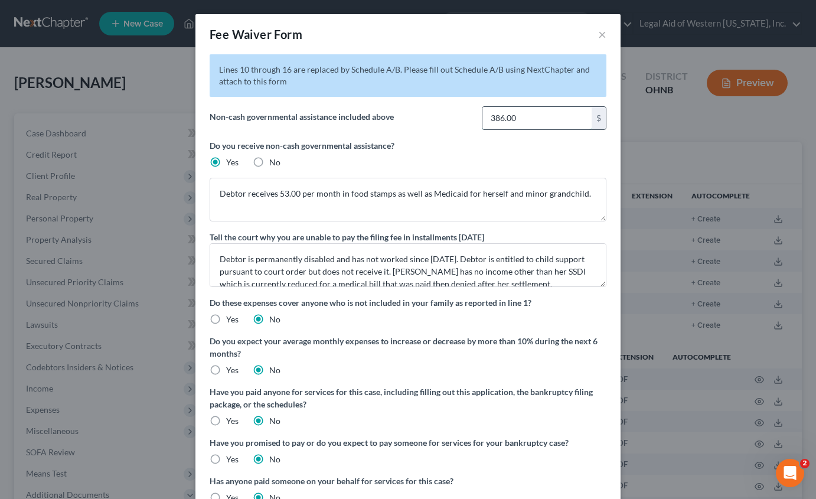
click at [539, 117] on input "386.00" at bounding box center [536, 118] width 109 height 22
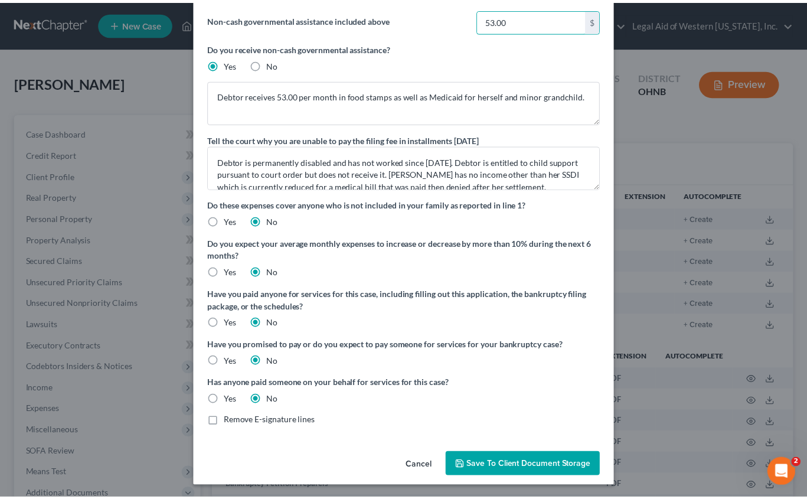
scroll to position [100, 0]
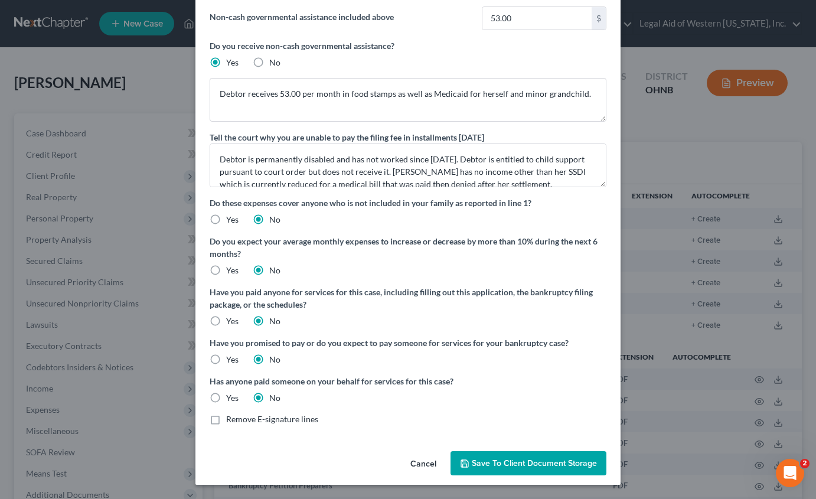
click at [515, 455] on button "Save to Client Document Storage" at bounding box center [528, 463] width 156 height 25
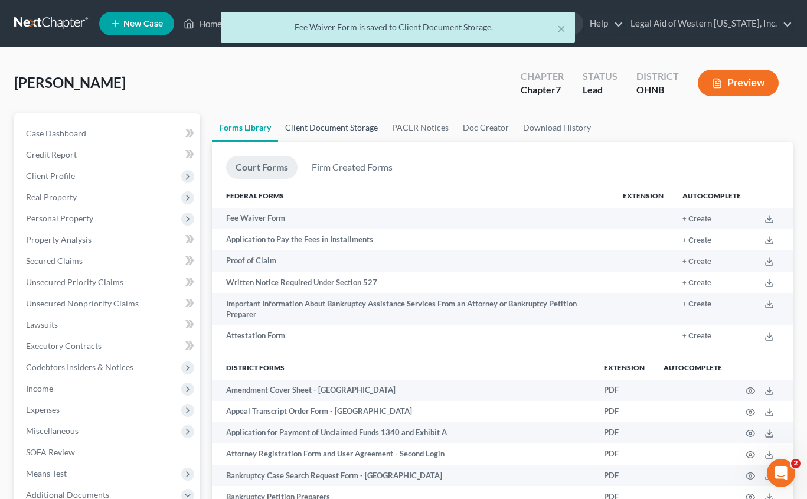
click at [340, 125] on link "Client Document Storage" at bounding box center [331, 127] width 107 height 28
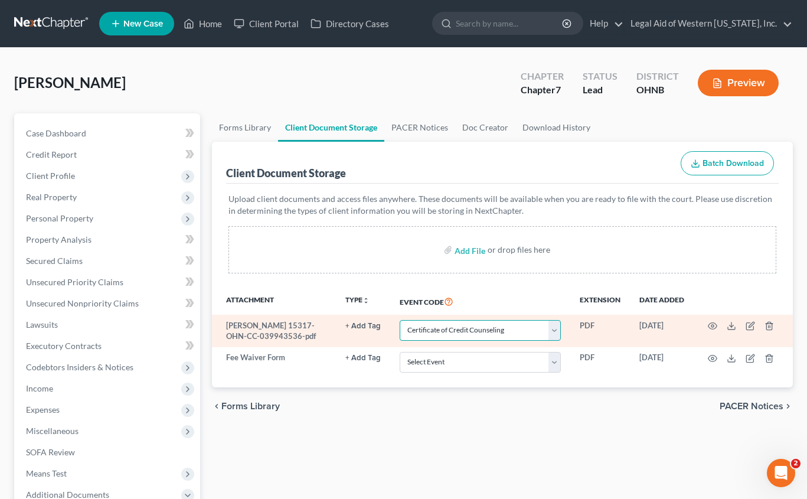
click at [457, 331] on select "Select Event 20 Largest Unsecured Creditors Amended List of Creditors (Fee) Ame…" at bounding box center [480, 330] width 161 height 21
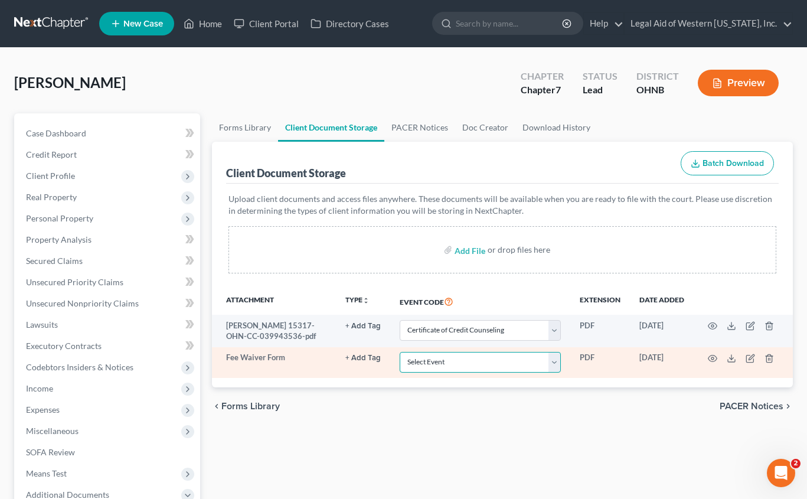
click at [445, 362] on select "Select Event 20 Largest Unsecured Creditors Amended List of Creditors (Fee) Ame…" at bounding box center [480, 362] width 161 height 21
click at [400, 352] on select "Select Event 20 Largest Unsecured Creditors Amended List of Creditors (Fee) Ame…" at bounding box center [480, 362] width 161 height 21
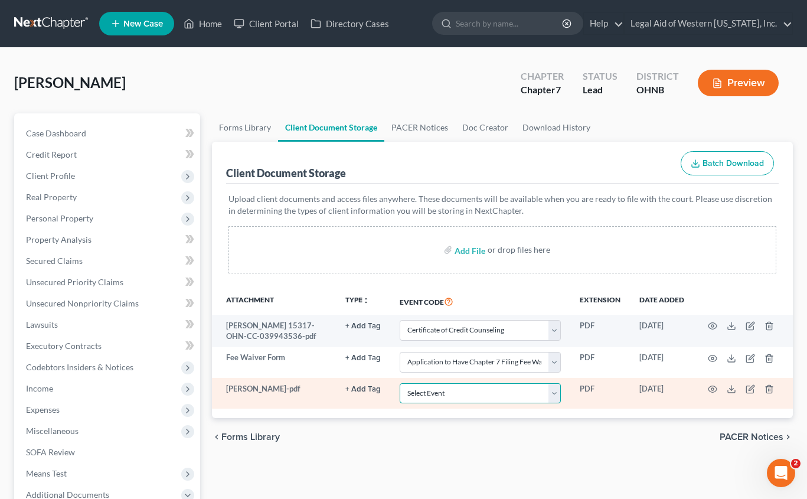
click at [457, 393] on select "Select Event 20 Largest Unsecured Creditors Amended List of Creditors (Fee) Ame…" at bounding box center [480, 393] width 161 height 21
click at [400, 383] on select "Select Event 20 Largest Unsecured Creditors Amended List of Creditors (Fee) Ame…" at bounding box center [480, 393] width 161 height 21
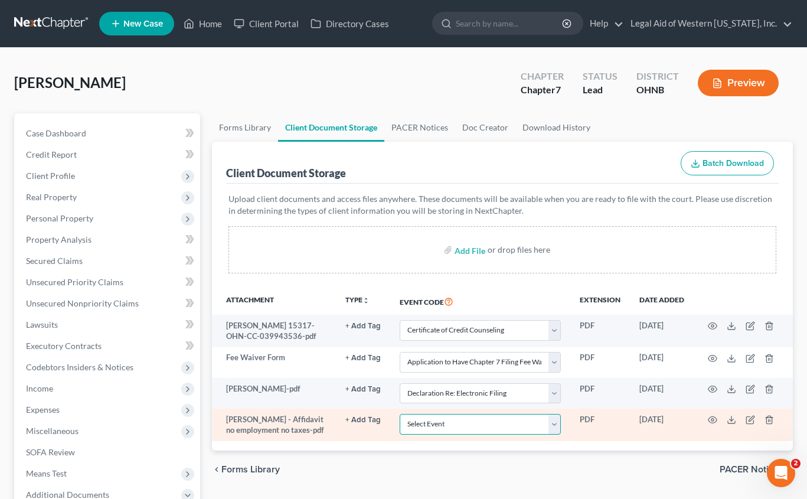
click at [483, 427] on select "Select Event 20 Largest Unsecured Creditors Amended List of Creditors (Fee) Ame…" at bounding box center [480, 424] width 161 height 21
click at [400, 414] on select "Select Event 20 Largest Unsecured Creditors Amended List of Creditors (Fee) Ame…" at bounding box center [480, 424] width 161 height 21
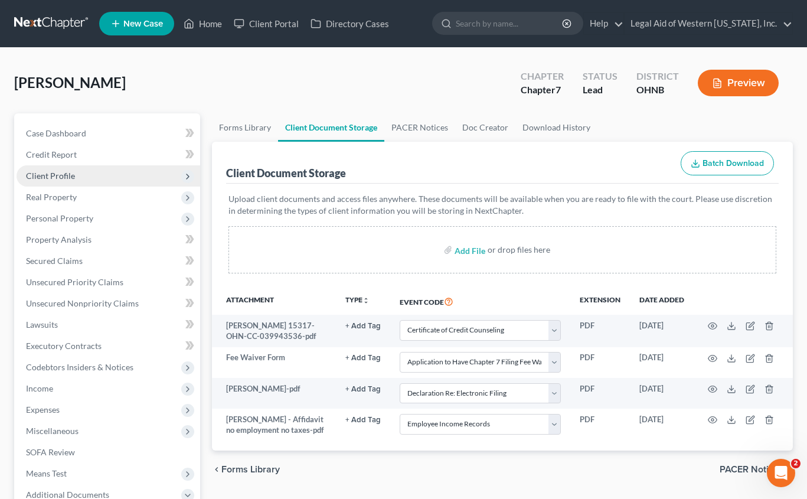
click at [75, 172] on span "Client Profile" at bounding box center [109, 175] width 184 height 21
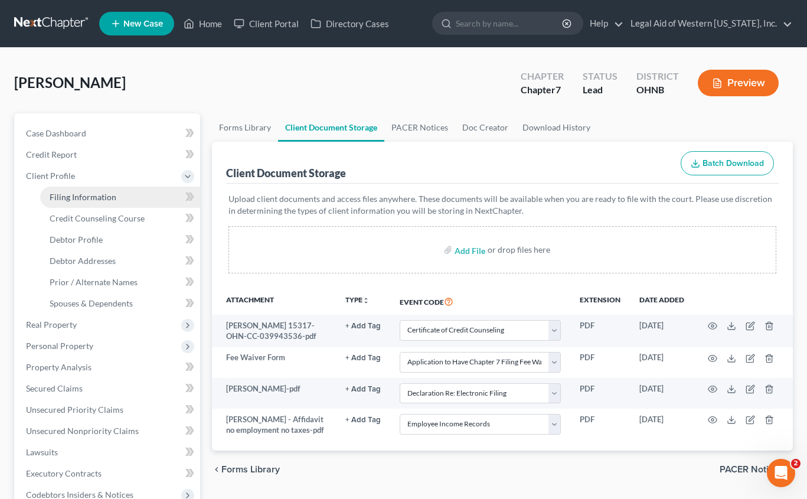
click at [85, 198] on span "Filing Information" at bounding box center [83, 197] width 67 height 10
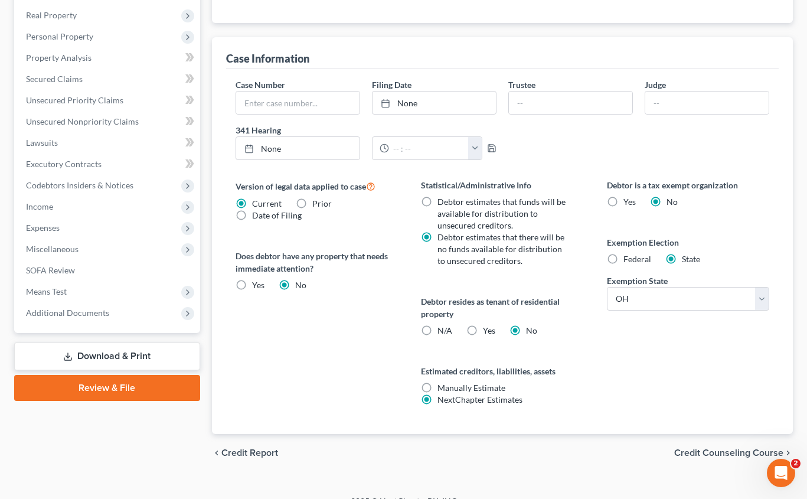
scroll to position [327, 0]
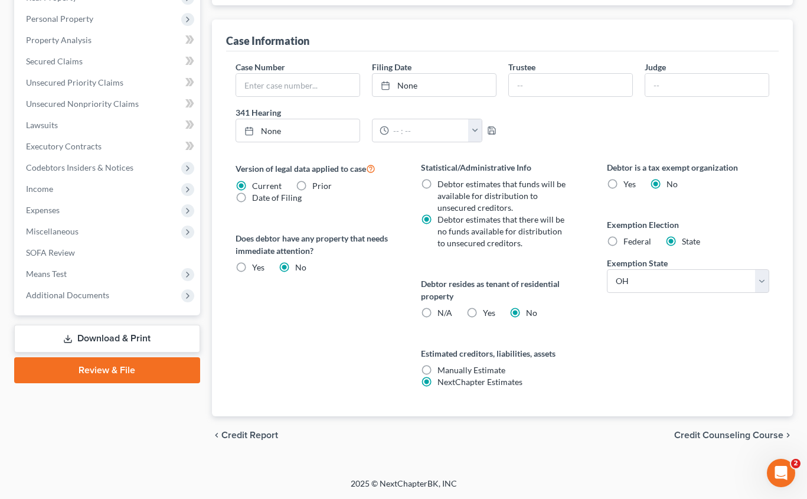
click at [662, 433] on span "Credit Counseling Course" at bounding box center [728, 434] width 109 height 9
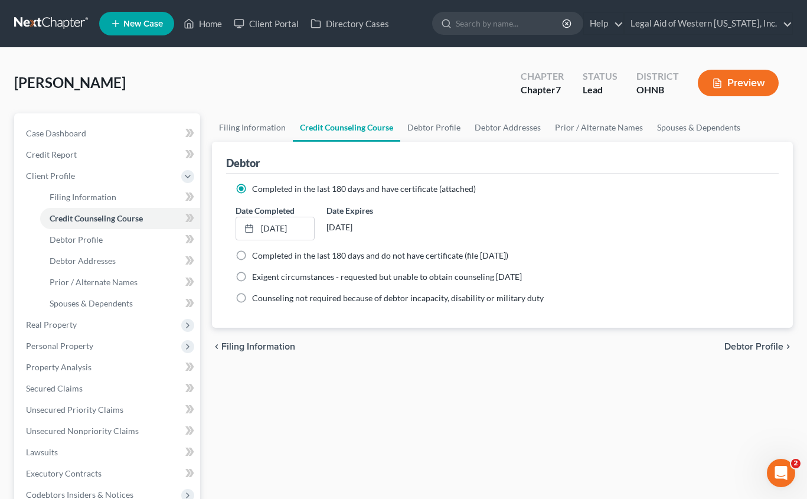
click at [662, 346] on span "Debtor Profile" at bounding box center [753, 346] width 59 height 9
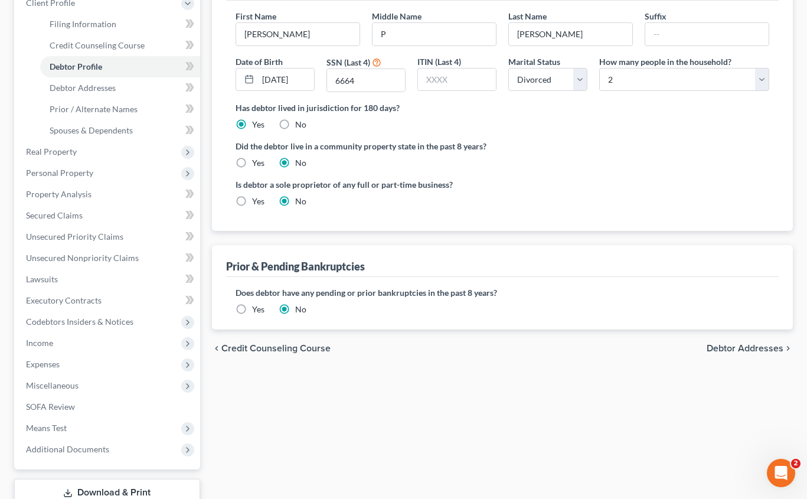
scroll to position [177, 0]
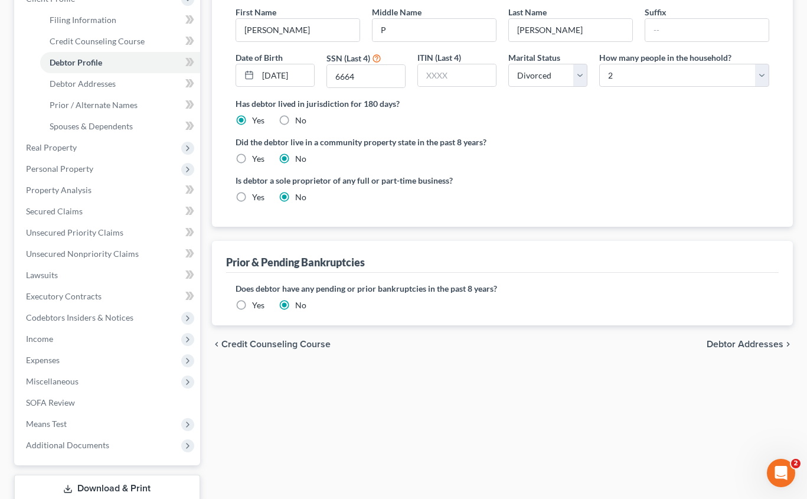
click at [662, 346] on span "Debtor Addresses" at bounding box center [744, 343] width 77 height 9
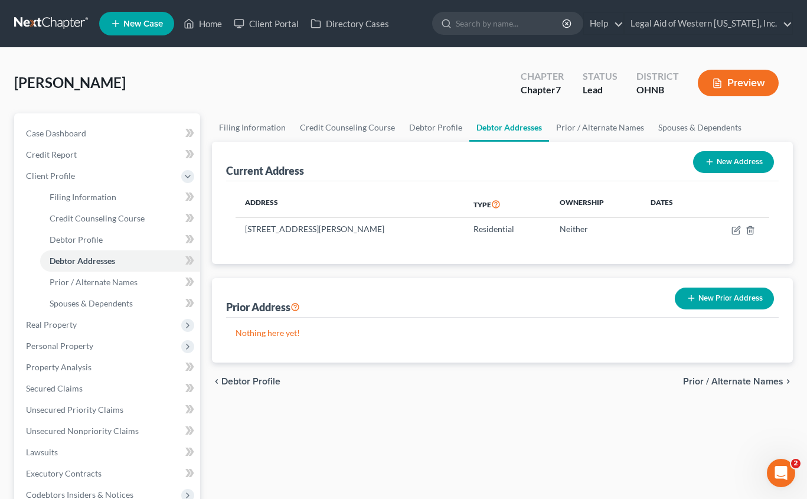
click at [662, 376] on span "Prior / Alternate Names" at bounding box center [733, 380] width 100 height 9
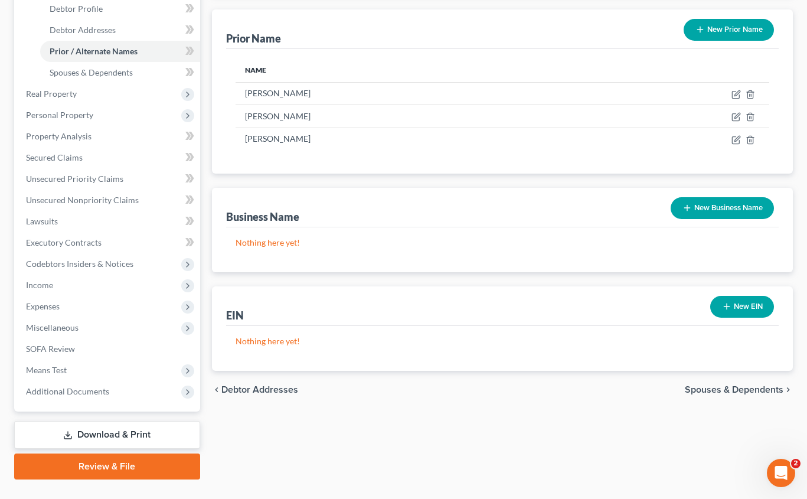
scroll to position [236, 0]
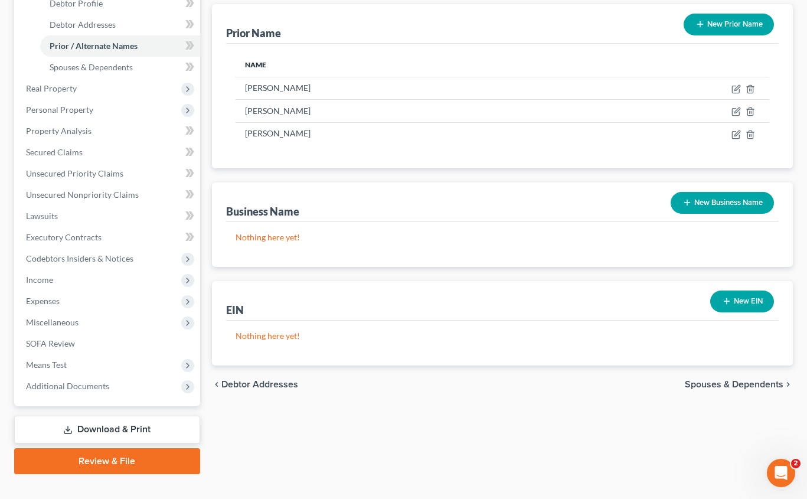
click at [662, 384] on span "Spouses & Dependents" at bounding box center [734, 383] width 99 height 9
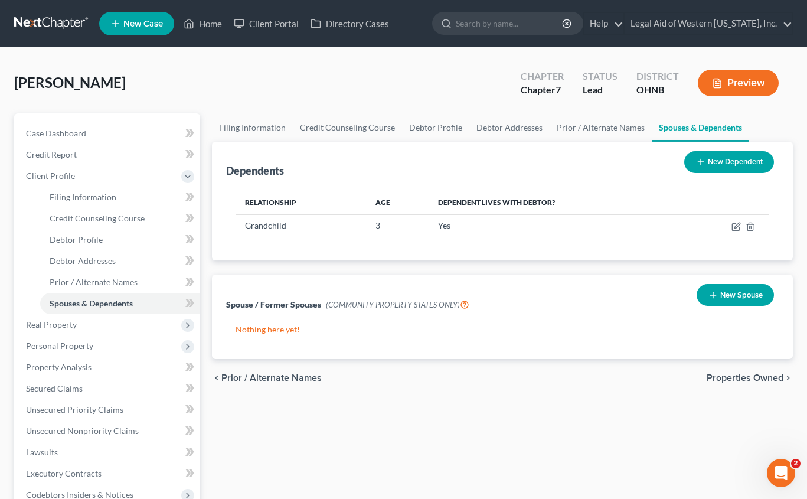
click at [662, 378] on span "Properties Owned" at bounding box center [744, 377] width 77 height 9
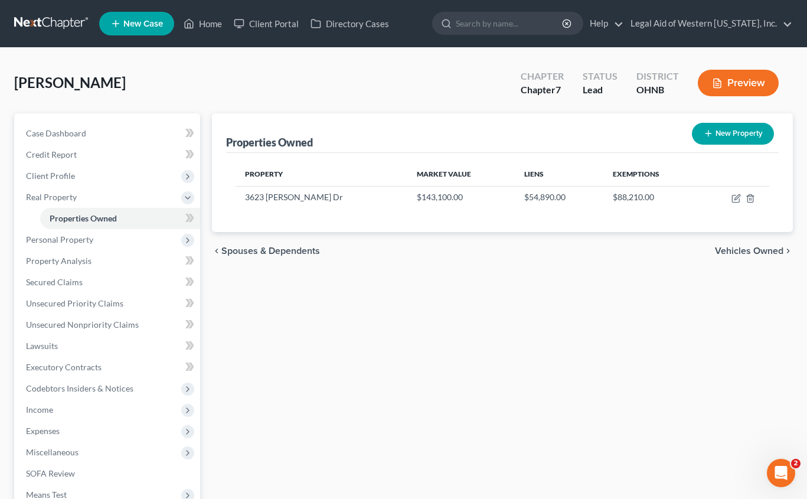
click at [662, 250] on span "Vehicles Owned" at bounding box center [749, 250] width 68 height 9
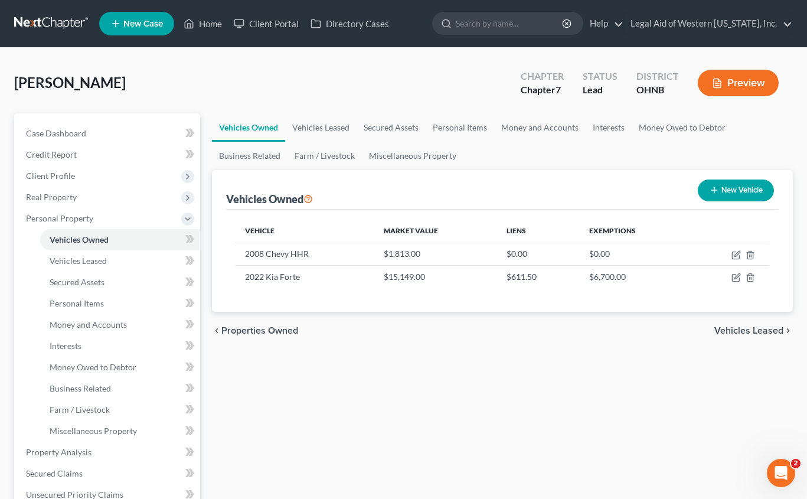
click at [662, 330] on span "Vehicles Leased" at bounding box center [748, 330] width 69 height 9
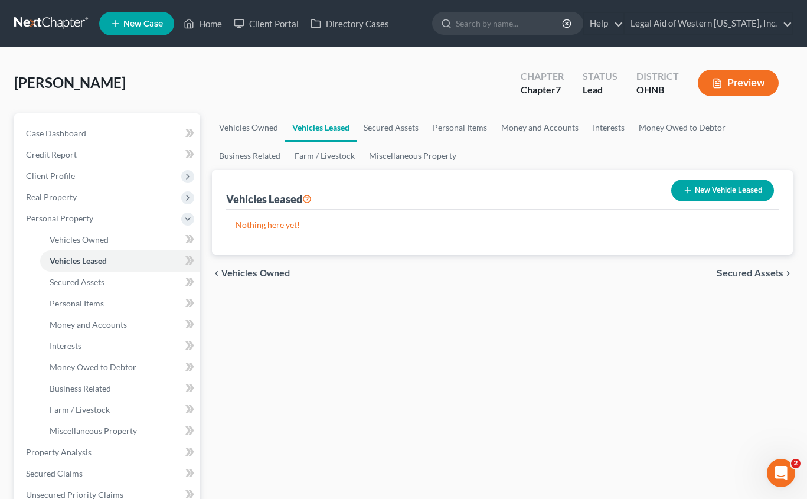
click at [662, 273] on span "Secured Assets" at bounding box center [749, 273] width 67 height 9
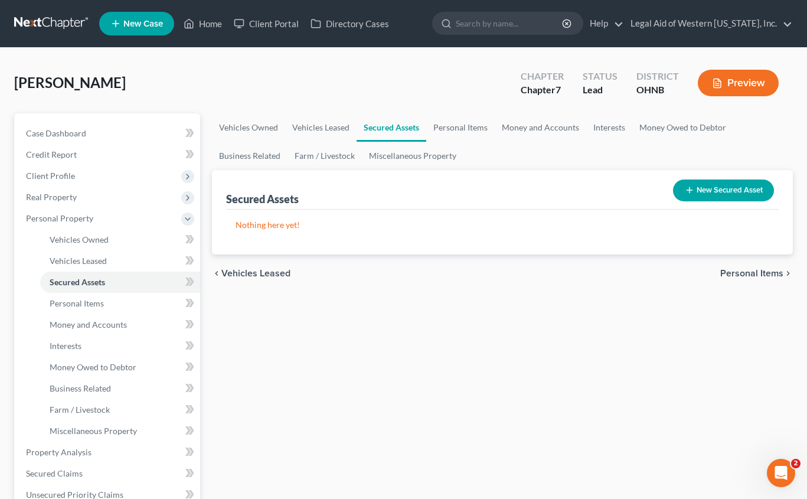
click at [662, 274] on span "Personal Items" at bounding box center [751, 273] width 63 height 9
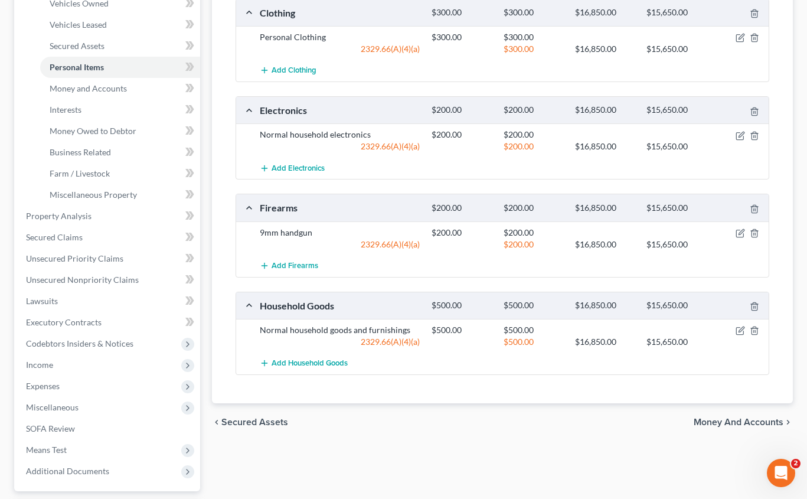
click at [662, 420] on span "Money and Accounts" at bounding box center [738, 421] width 90 height 9
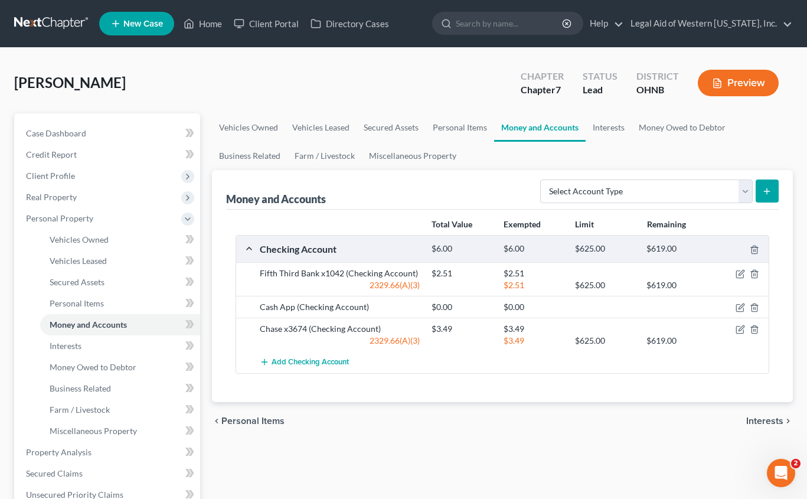
click at [662, 421] on span "Interests" at bounding box center [764, 420] width 37 height 9
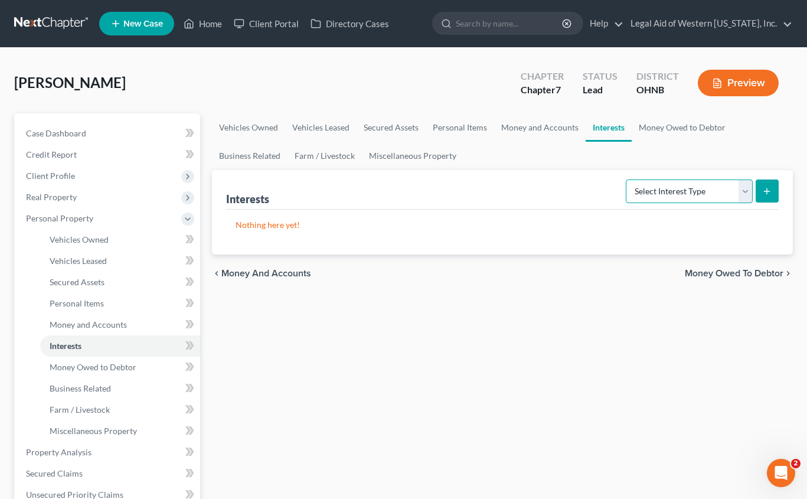
click at [662, 192] on select "Select Interest Type 401K Annuity Bond Education IRA Government Bond Government…" at bounding box center [689, 191] width 127 height 24
click at [555, 149] on ul "Vehicles Owned Vehicles Leased Secured Assets Personal Items Money and Accounts…" at bounding box center [502, 141] width 581 height 57
click at [662, 270] on span "Money Owed to Debtor" at bounding box center [734, 273] width 99 height 9
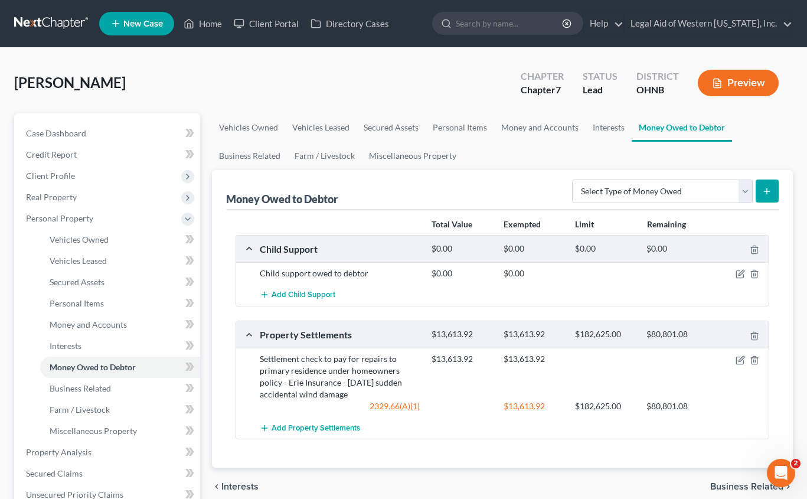
click at [662, 483] on span "Business Related" at bounding box center [746, 486] width 73 height 9
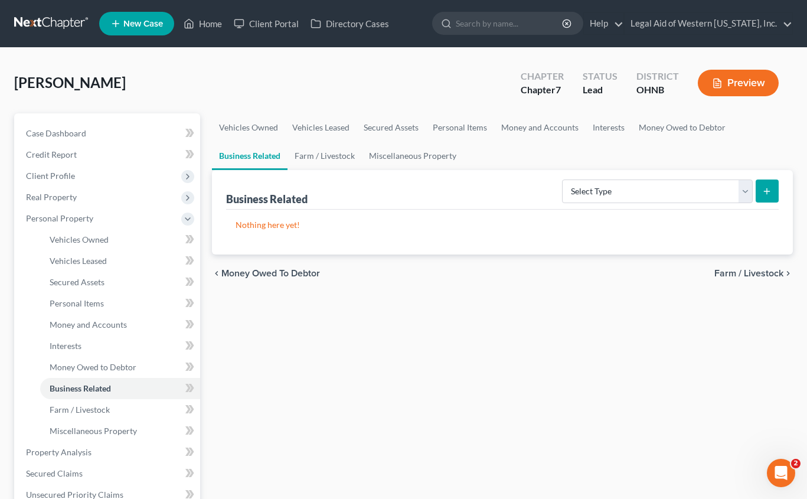
click at [662, 269] on span "Farm / Livestock" at bounding box center [748, 273] width 69 height 9
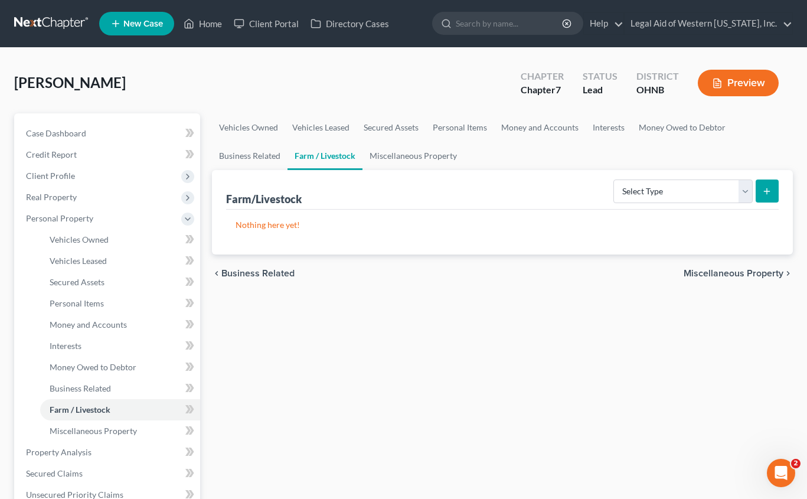
click at [284, 274] on span "Business Related" at bounding box center [257, 273] width 73 height 9
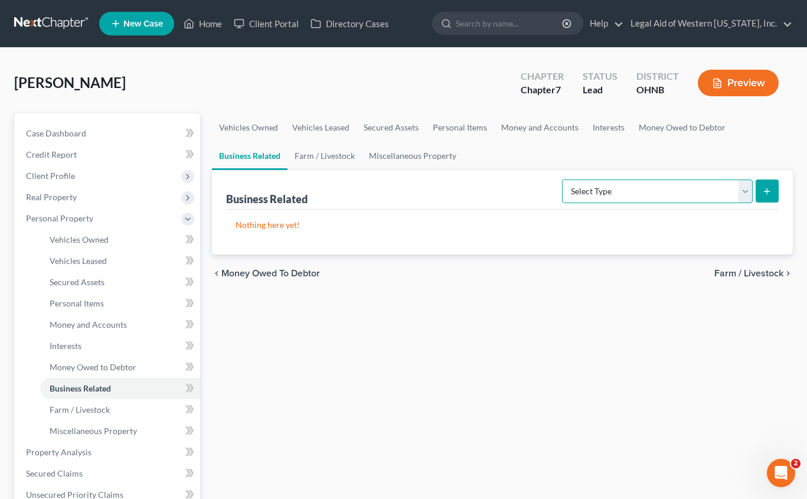
click at [662, 197] on select "Select Type Customer Lists Franchises Inventory Licenses Machinery Office Equip…" at bounding box center [657, 191] width 191 height 24
click at [662, 272] on span "Farm / Livestock" at bounding box center [748, 273] width 69 height 9
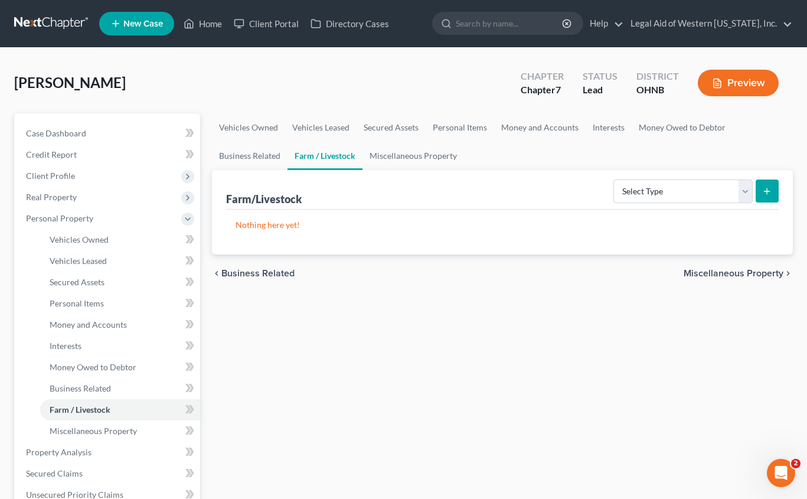
click at [662, 272] on span "Miscellaneous Property" at bounding box center [733, 273] width 100 height 9
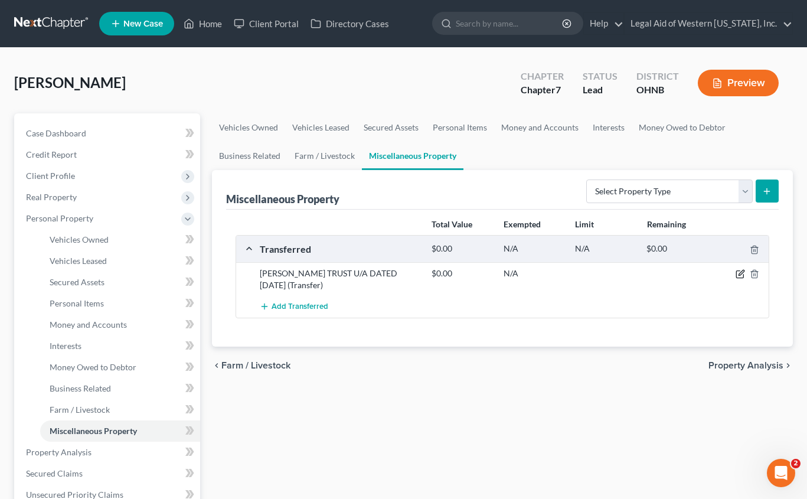
click at [662, 273] on icon "button" at bounding box center [739, 273] width 9 height 9
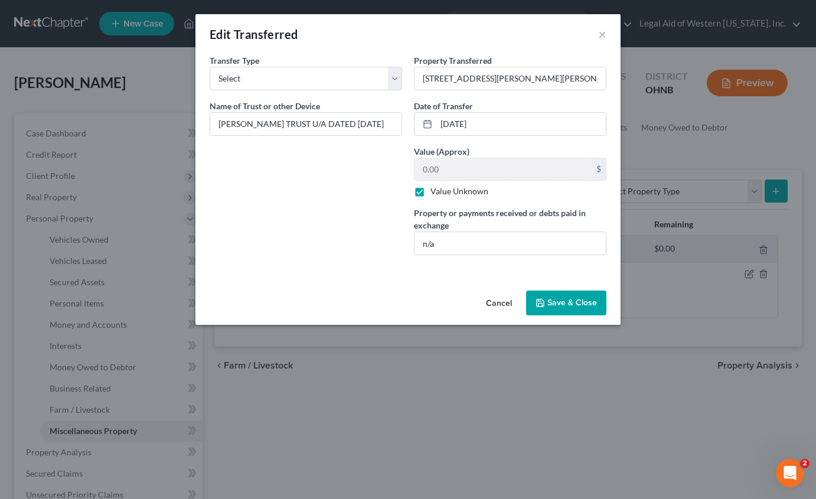
click at [499, 303] on button "Cancel" at bounding box center [498, 304] width 45 height 24
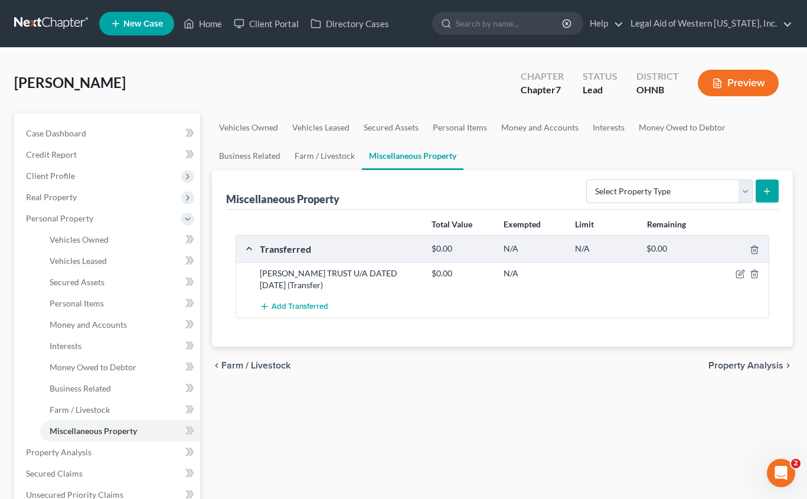
click at [662, 361] on span "Property Analysis" at bounding box center [745, 365] width 75 height 9
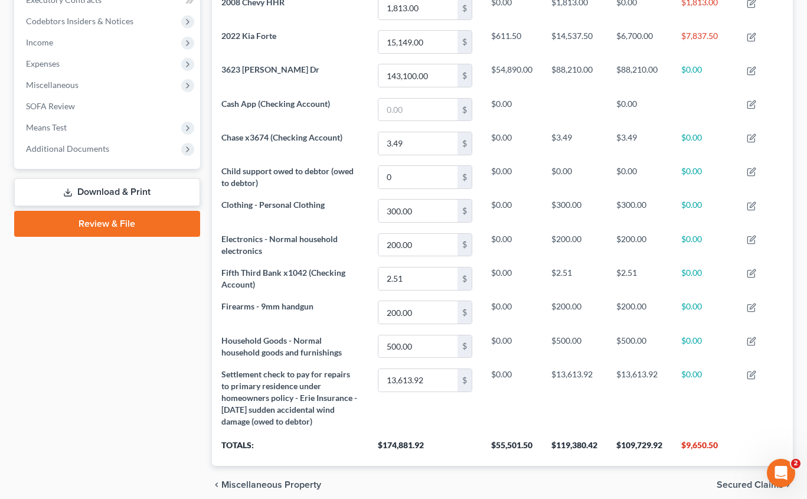
scroll to position [395, 0]
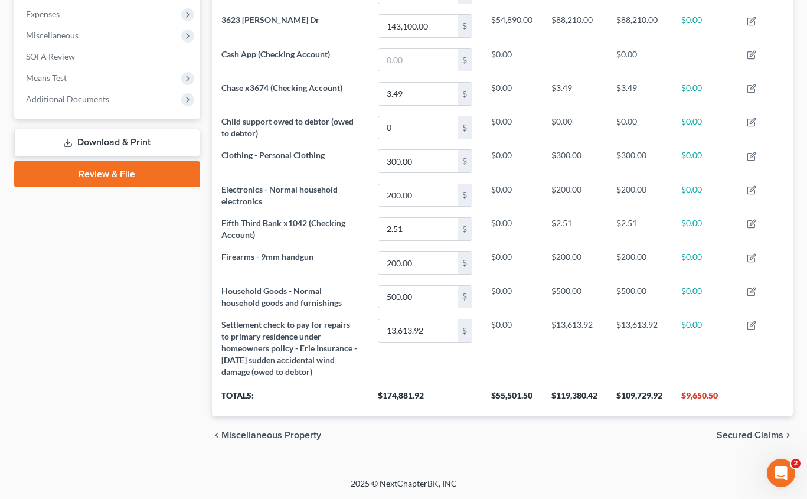
click at [662, 434] on span "Secured Claims" at bounding box center [749, 434] width 67 height 9
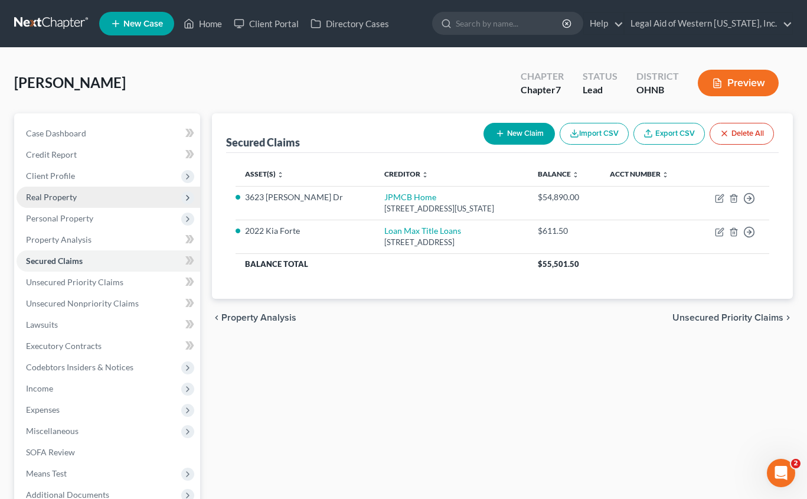
click at [90, 198] on span "Real Property" at bounding box center [109, 196] width 184 height 21
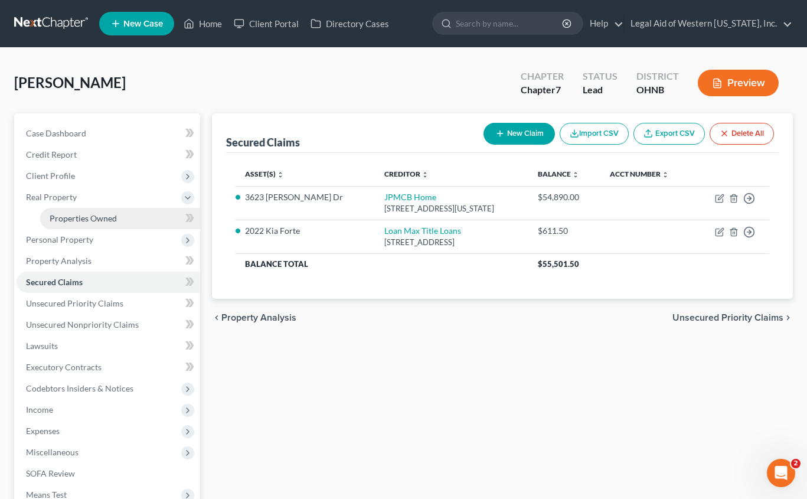
click at [101, 216] on span "Properties Owned" at bounding box center [83, 218] width 67 height 10
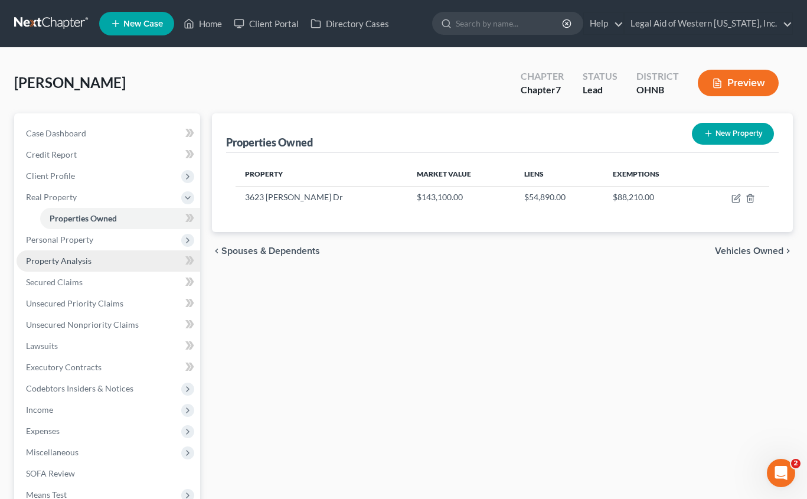
click at [103, 264] on link "Property Analysis" at bounding box center [109, 260] width 184 height 21
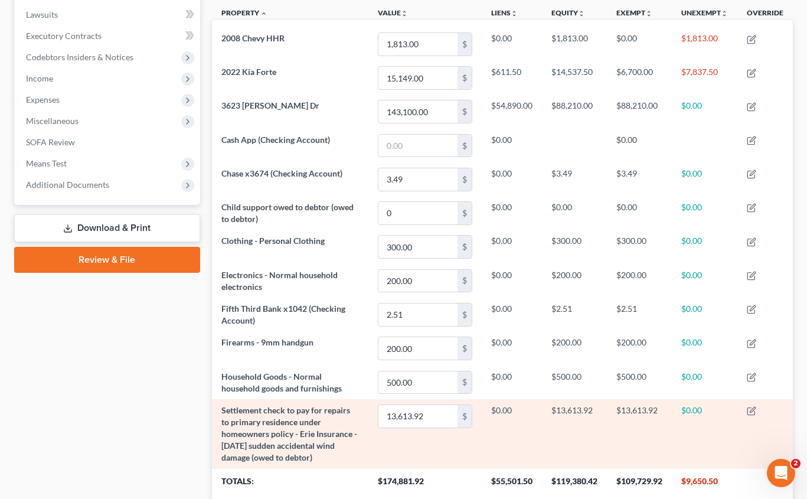
scroll to position [395, 0]
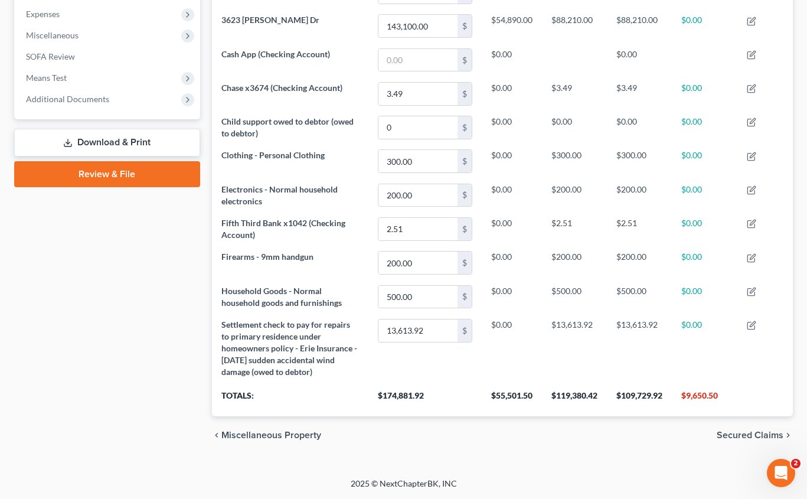
click at [662, 434] on span "Secured Claims" at bounding box center [749, 434] width 67 height 9
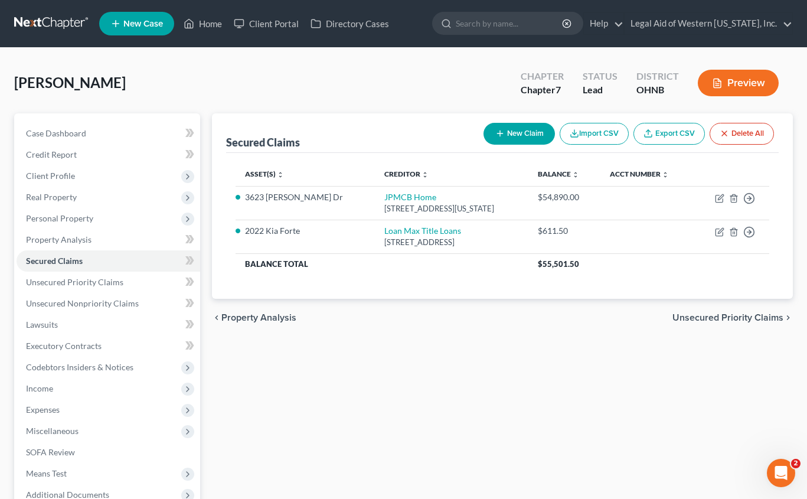
click at [662, 313] on span "Unsecured Priority Claims" at bounding box center [727, 317] width 111 height 9
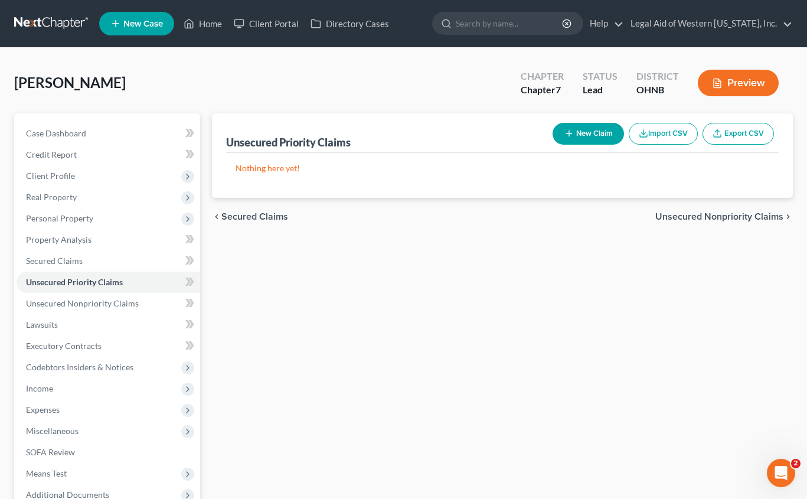
click at [662, 215] on span "Unsecured Nonpriority Claims" at bounding box center [719, 216] width 128 height 9
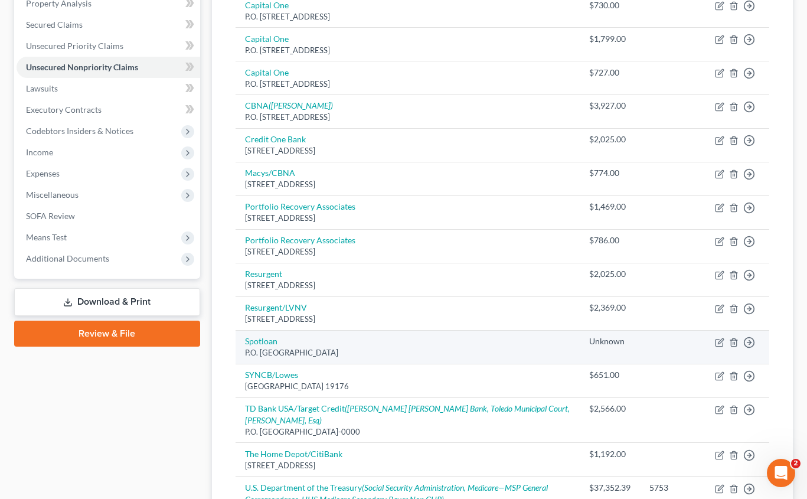
scroll to position [387, 0]
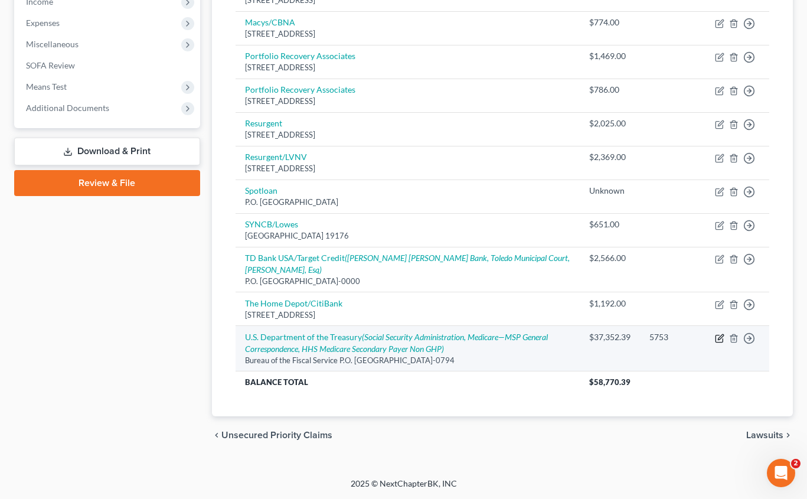
click at [662, 339] on icon "button" at bounding box center [718, 338] width 7 height 7
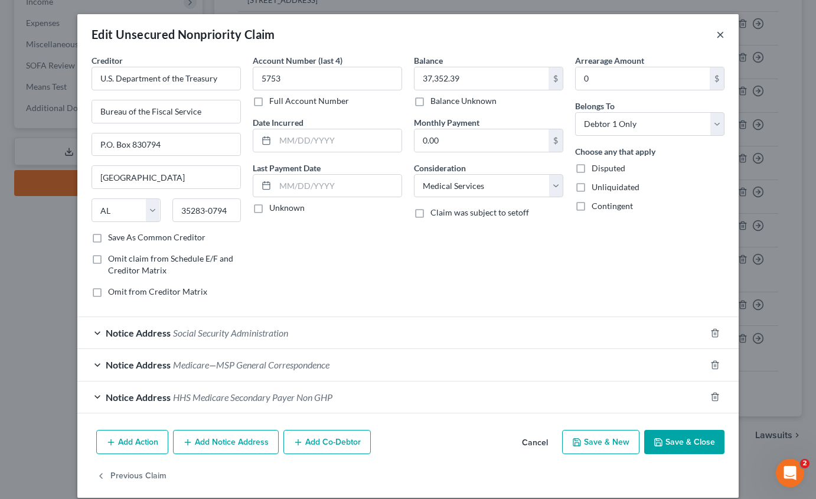
click at [662, 36] on button "×" at bounding box center [720, 34] width 8 height 14
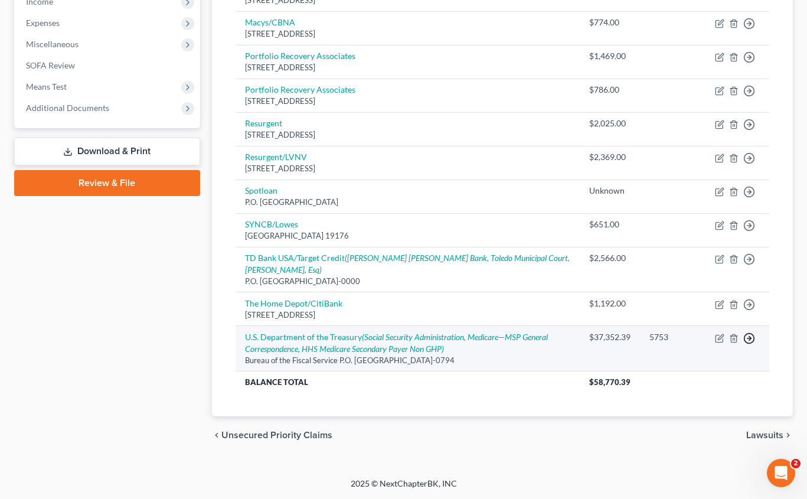
click at [662, 338] on line "button" at bounding box center [749, 338] width 4 height 0
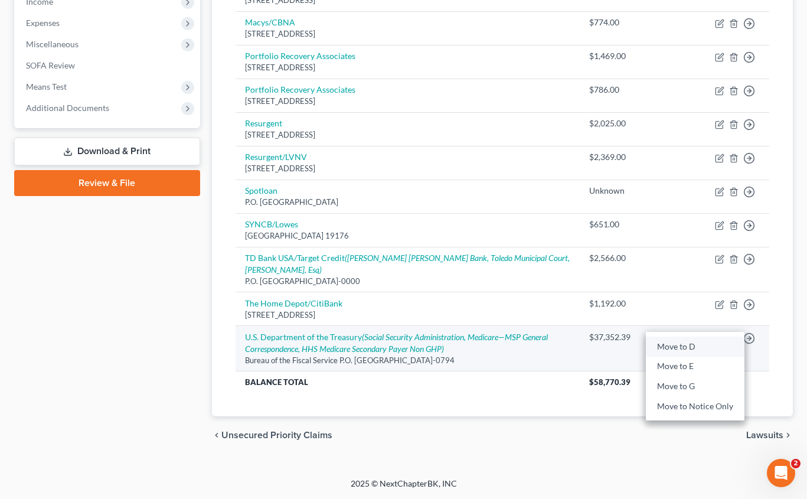
click at [662, 347] on link "Move to D" at bounding box center [695, 346] width 99 height 20
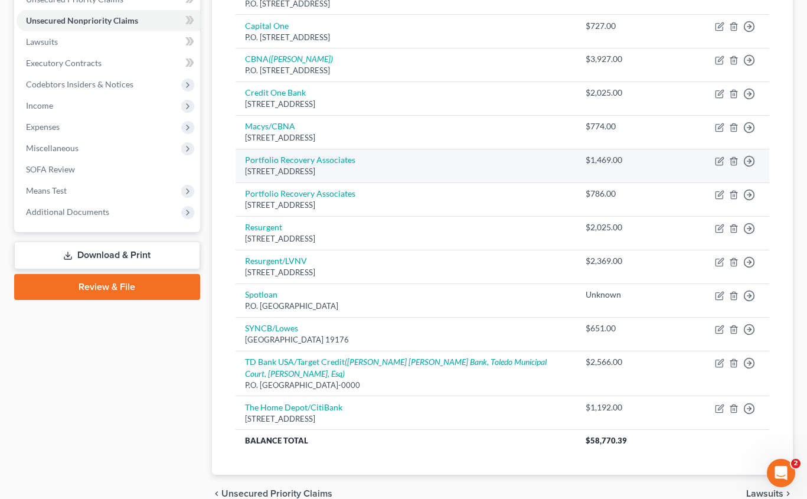
scroll to position [164, 0]
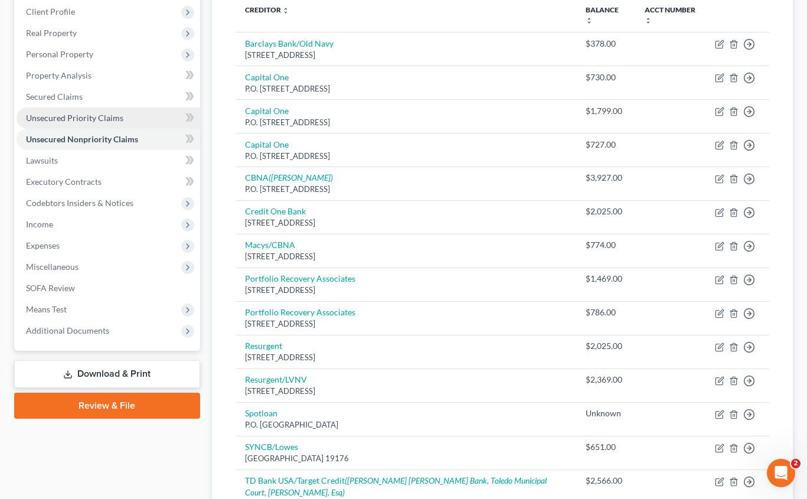
click at [101, 117] on span "Unsecured Priority Claims" at bounding box center [74, 118] width 97 height 10
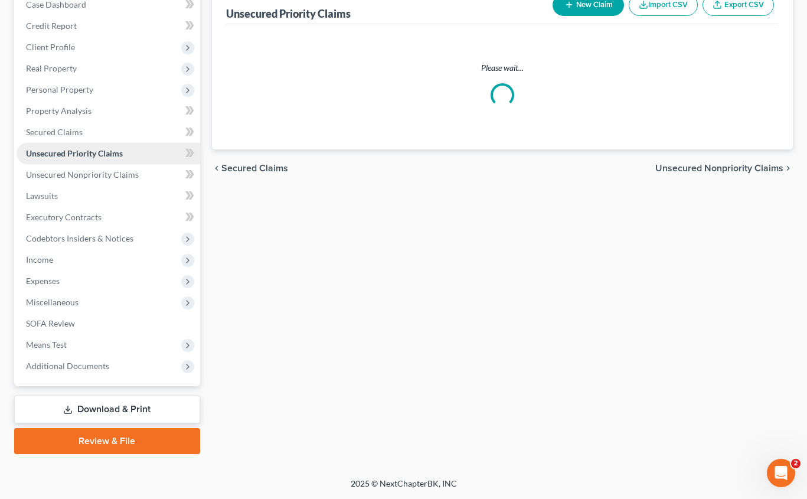
scroll to position [84, 0]
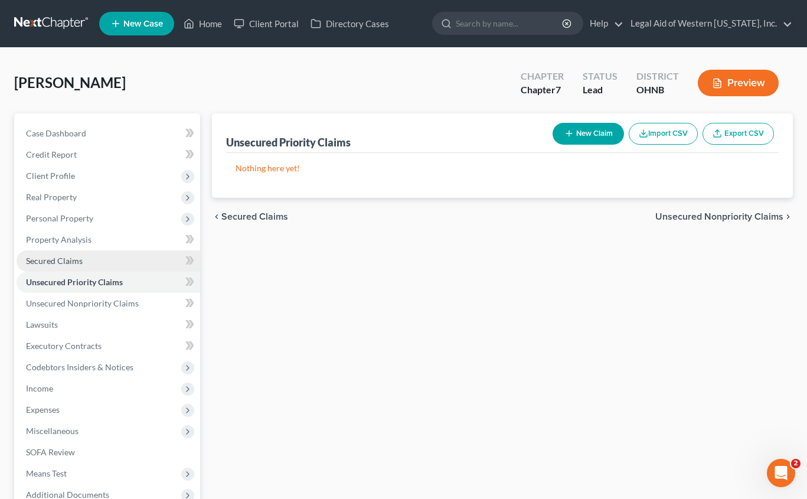
click at [97, 266] on link "Secured Claims" at bounding box center [109, 260] width 184 height 21
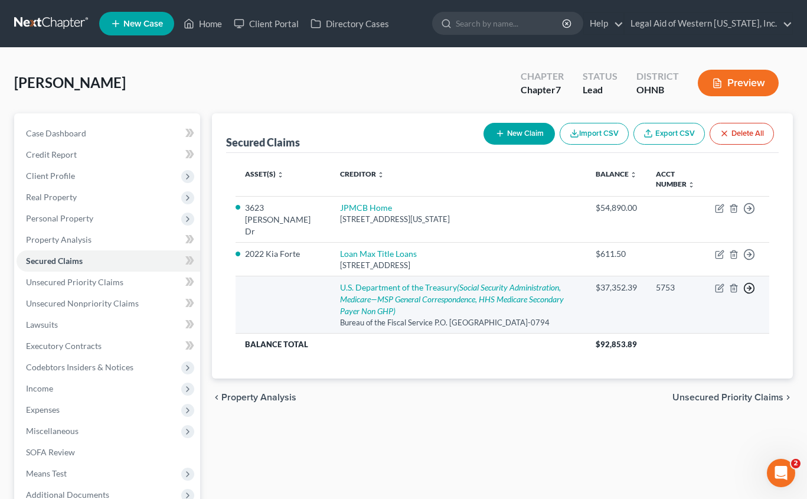
click at [662, 286] on polyline "button" at bounding box center [750, 288] width 2 height 4
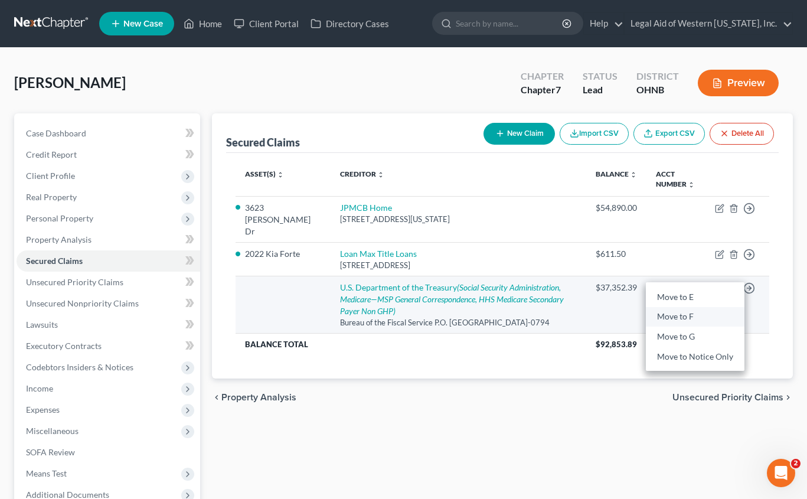
click at [662, 307] on link "Move to F" at bounding box center [695, 317] width 99 height 20
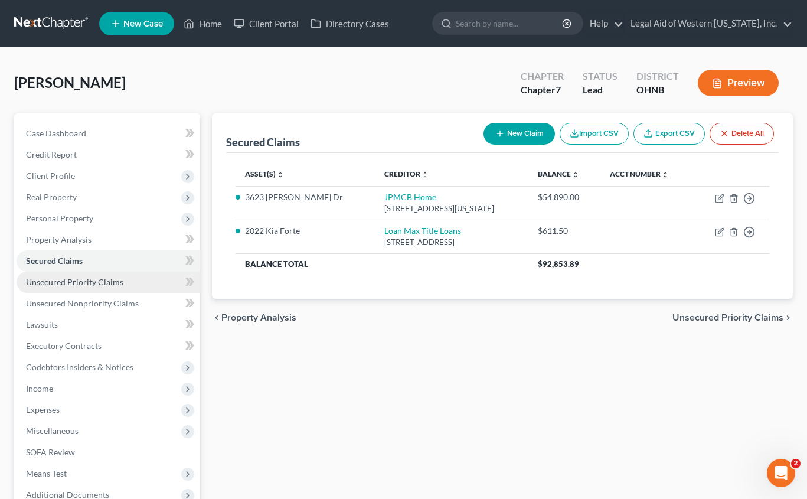
click at [65, 280] on span "Unsecured Priority Claims" at bounding box center [74, 282] width 97 height 10
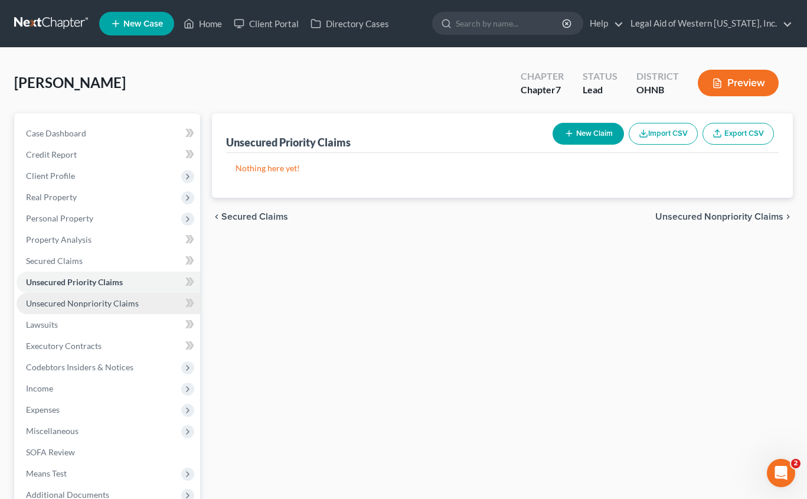
click at [93, 306] on span "Unsecured Nonpriority Claims" at bounding box center [82, 303] width 113 height 10
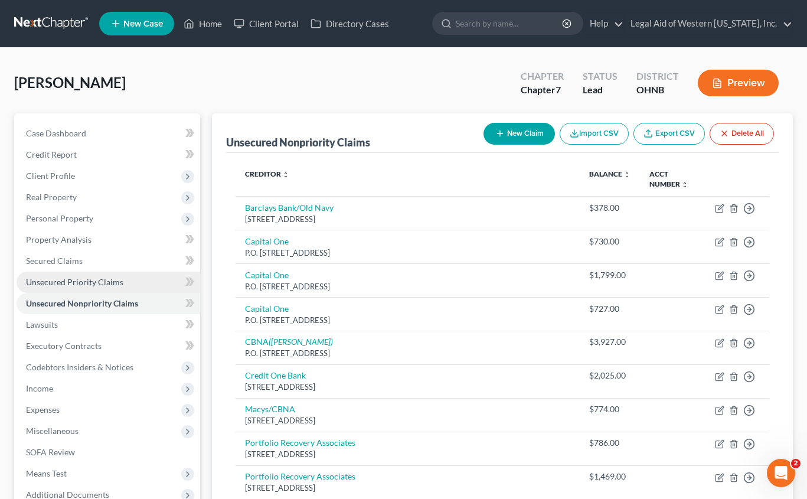
click at [98, 283] on span "Unsecured Priority Claims" at bounding box center [74, 282] width 97 height 10
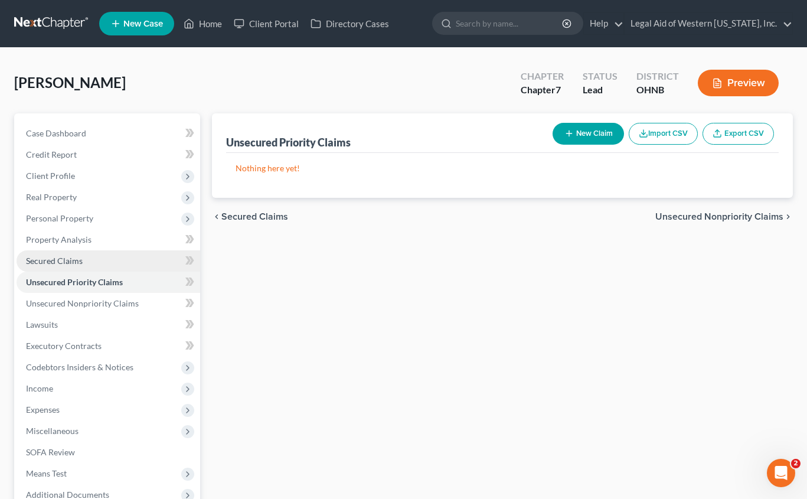
click at [97, 263] on link "Secured Claims" at bounding box center [109, 260] width 184 height 21
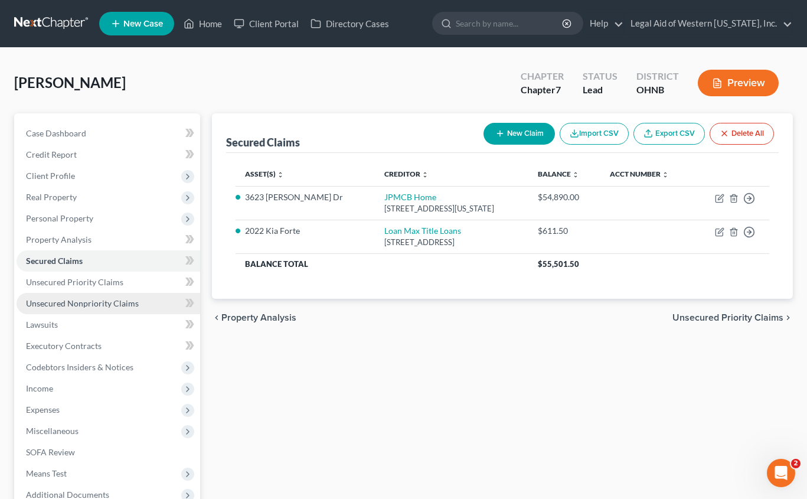
click at [100, 306] on span "Unsecured Nonpriority Claims" at bounding box center [82, 303] width 113 height 10
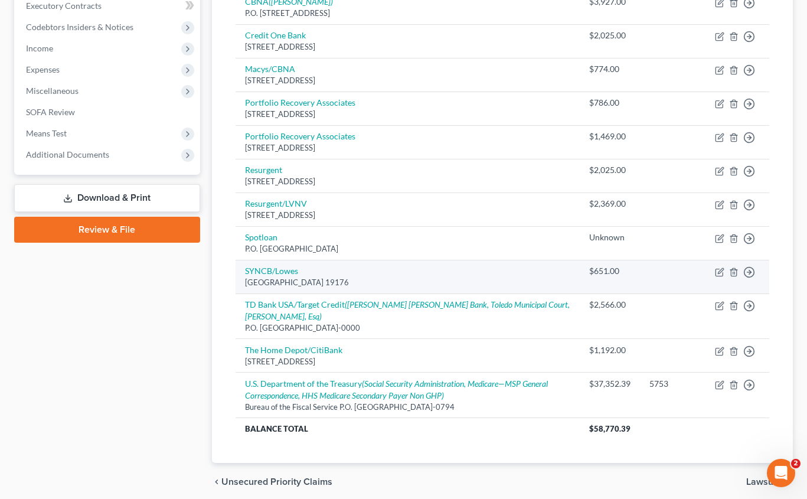
scroll to position [387, 0]
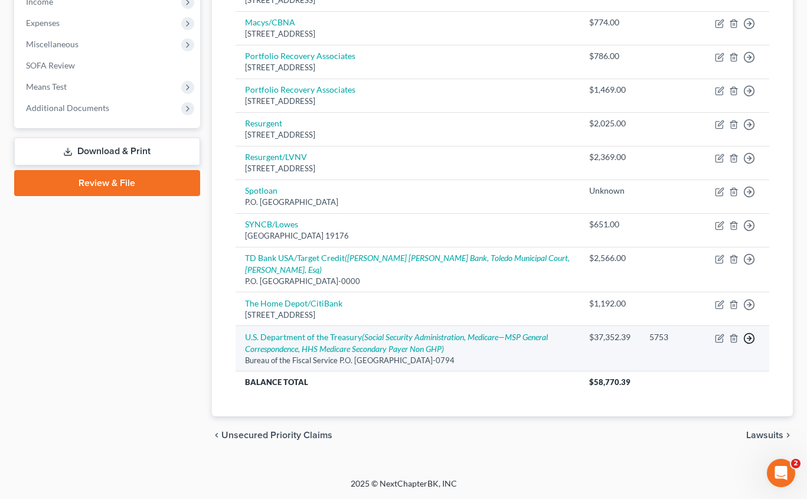
click at [662, 339] on polyline "button" at bounding box center [750, 338] width 2 height 4
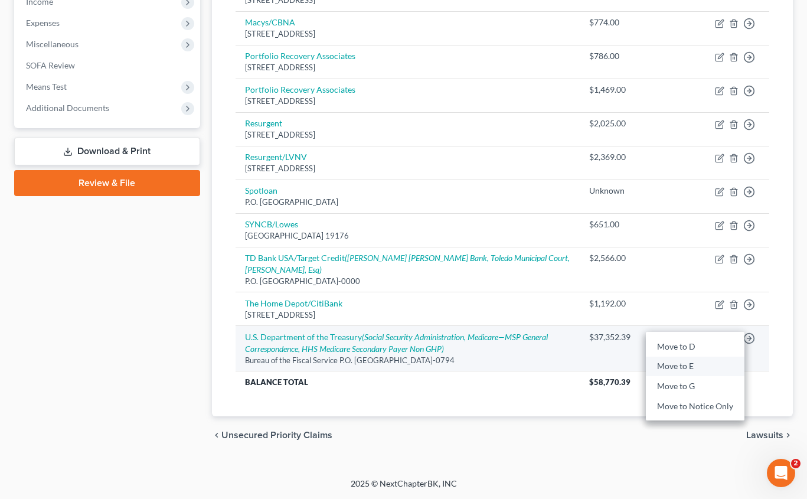
click at [662, 366] on link "Move to E" at bounding box center [695, 366] width 99 height 20
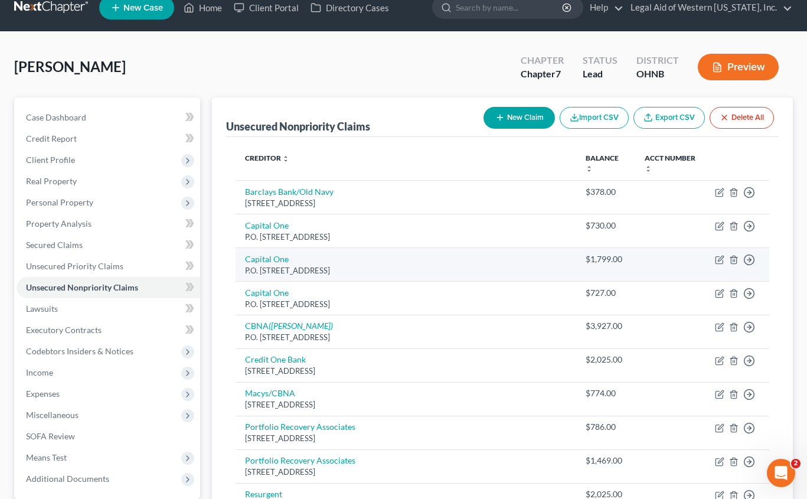
scroll to position [0, 0]
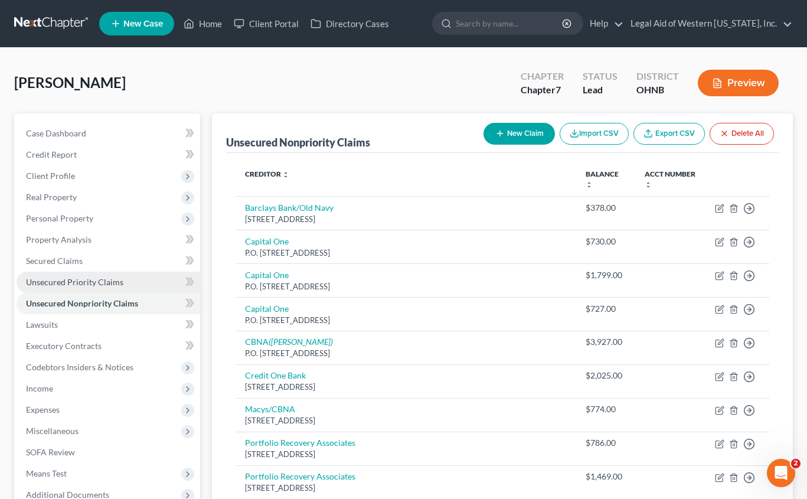
click at [103, 283] on span "Unsecured Priority Claims" at bounding box center [74, 282] width 97 height 10
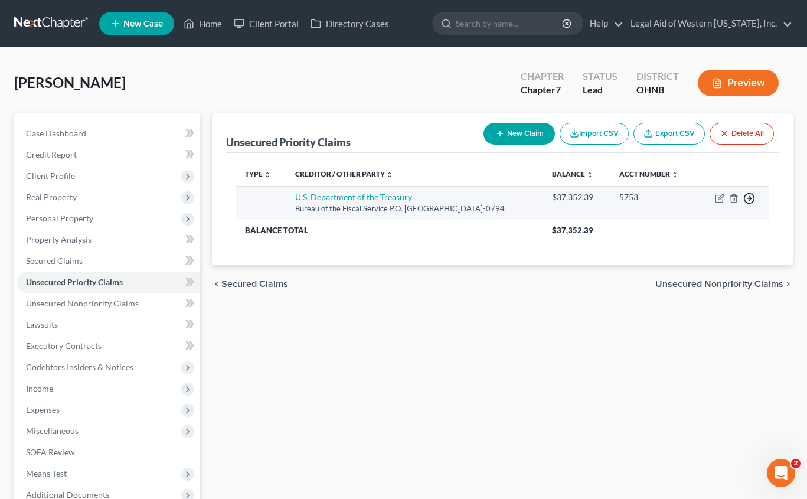
click at [662, 195] on icon "button" at bounding box center [749, 198] width 12 height 12
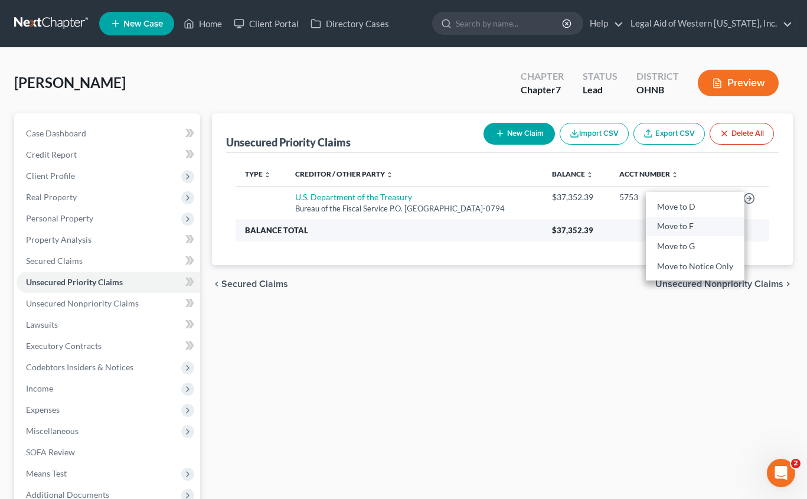
click at [662, 221] on link "Move to F" at bounding box center [695, 227] width 99 height 20
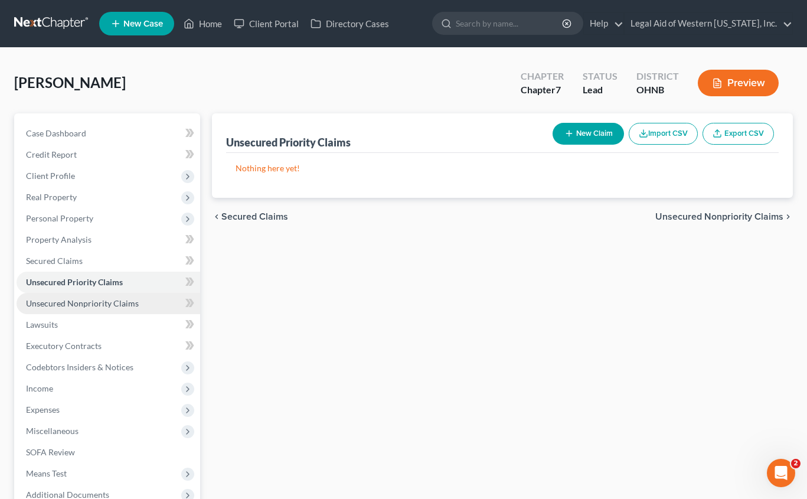
click at [109, 299] on span "Unsecured Nonpriority Claims" at bounding box center [82, 303] width 113 height 10
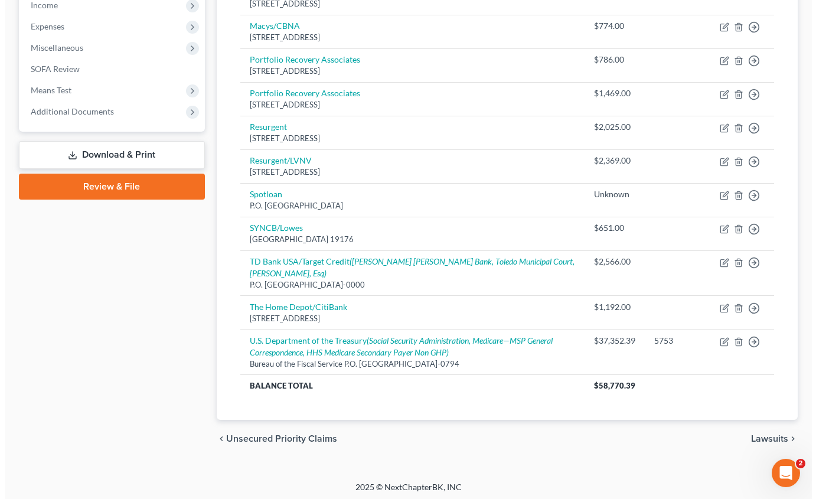
scroll to position [387, 0]
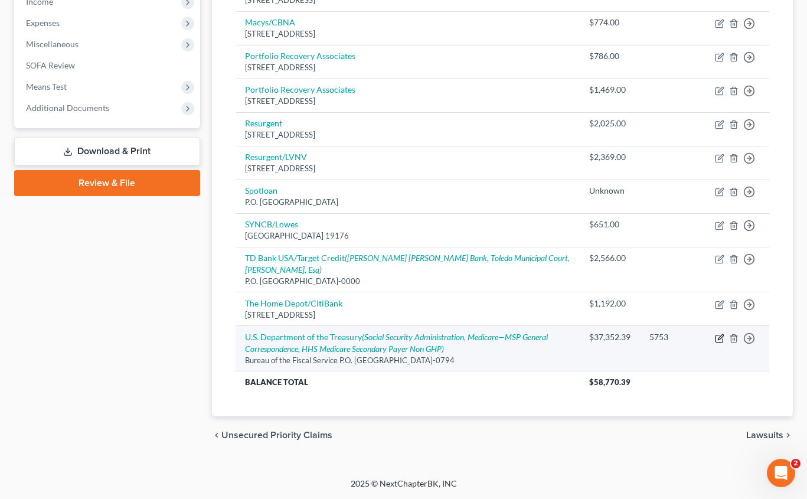
click at [662, 336] on icon "button" at bounding box center [719, 337] width 9 height 9
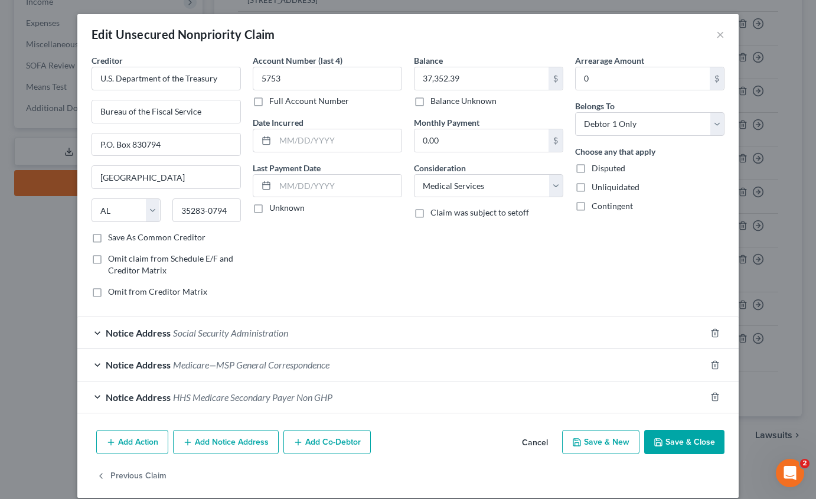
click at [198, 336] on span "Social Security Administration" at bounding box center [230, 332] width 115 height 11
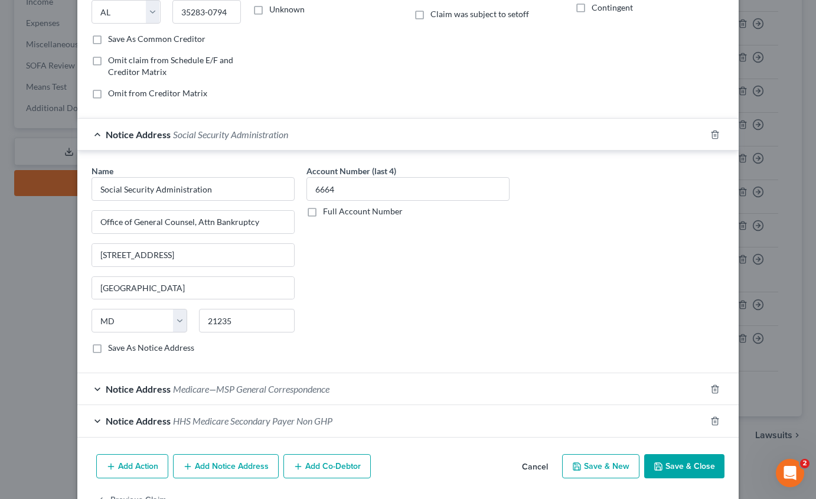
scroll to position [235, 0]
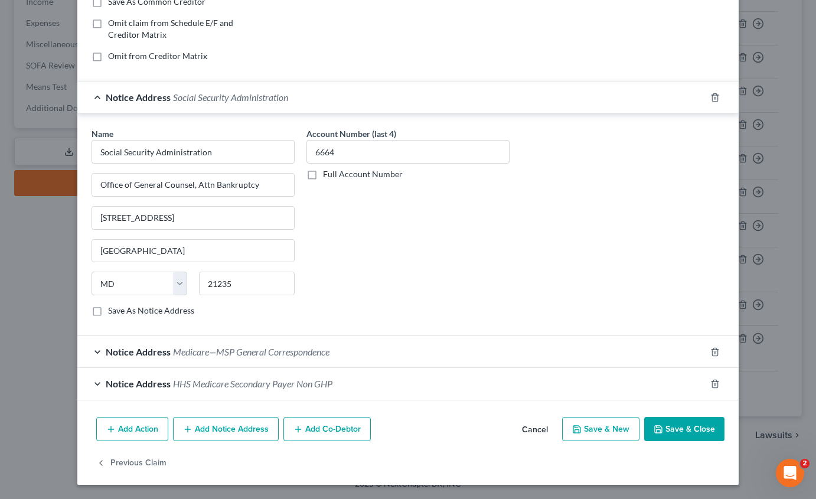
click at [216, 353] on span "Medicare—MSP General Correspondence" at bounding box center [251, 351] width 156 height 11
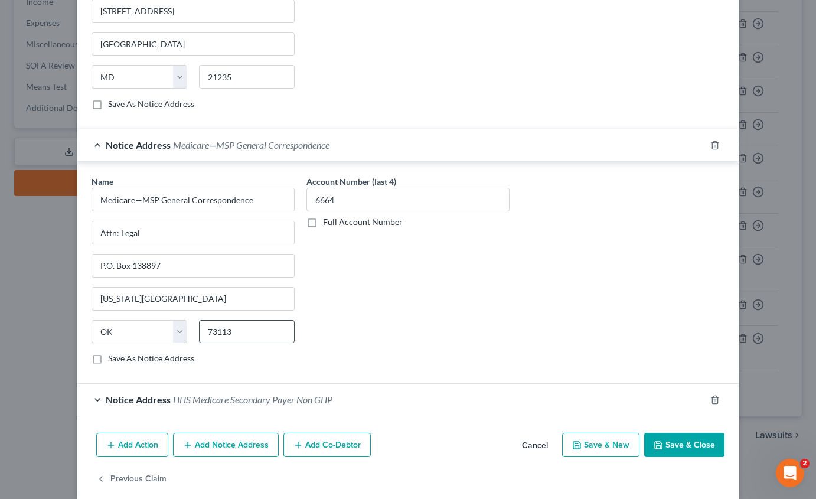
scroll to position [458, 0]
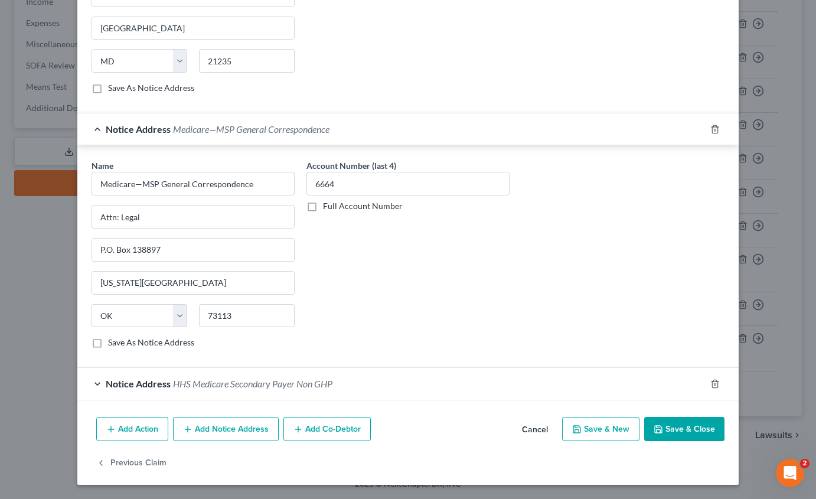
click at [243, 376] on div "Notice Address HHS Medicare Secondary Payer Non GHP" at bounding box center [391, 383] width 628 height 31
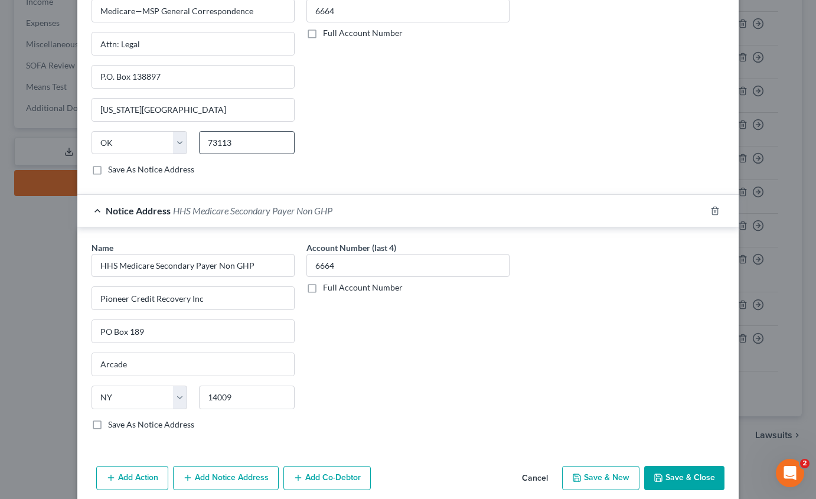
scroll to position [635, 0]
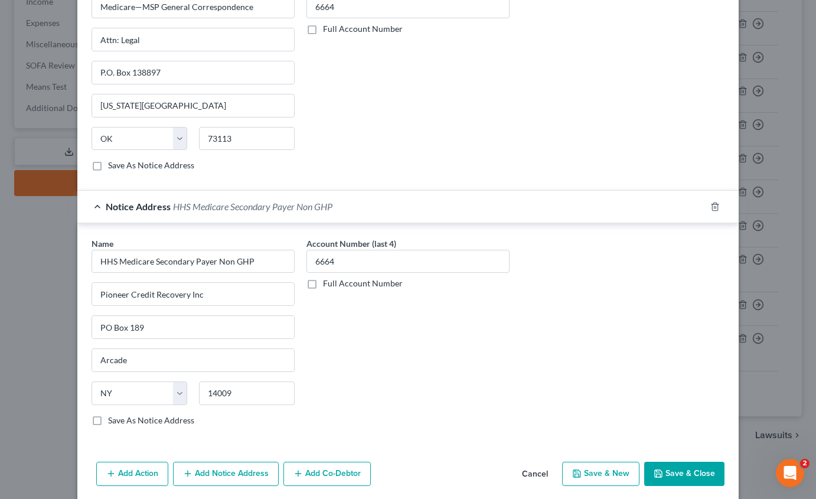
click at [205, 477] on button "Add Notice Address" at bounding box center [226, 473] width 106 height 25
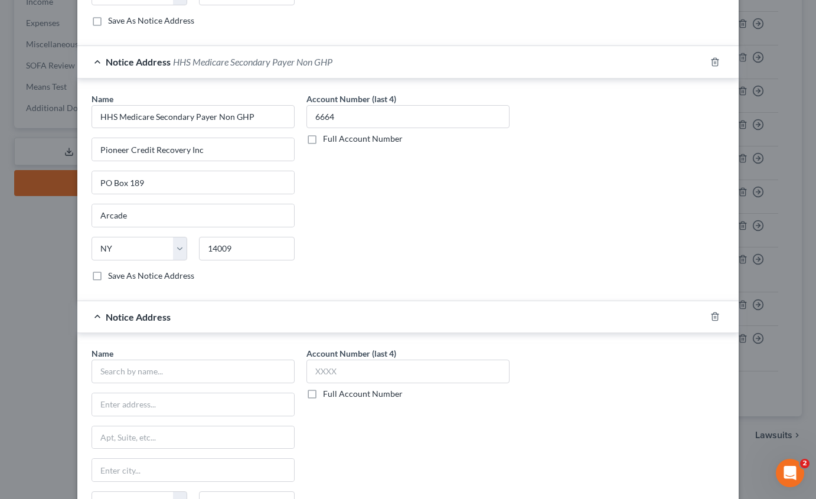
scroll to position [812, 0]
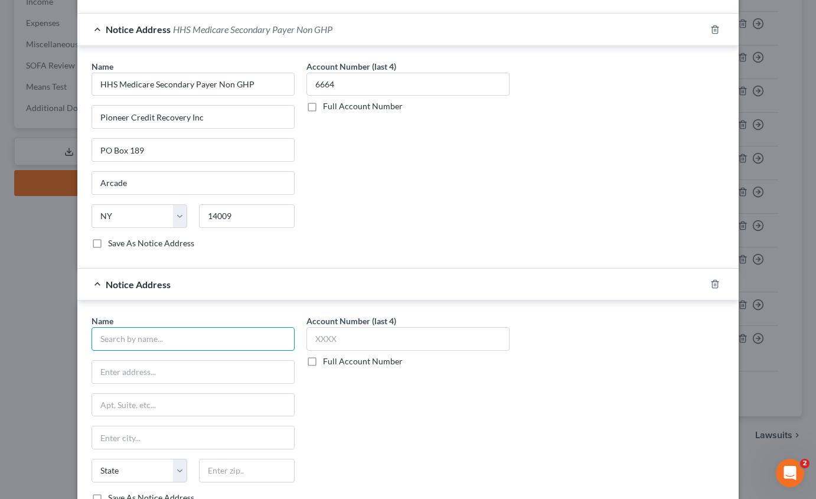
click at [137, 340] on input "text" at bounding box center [192, 339] width 203 height 24
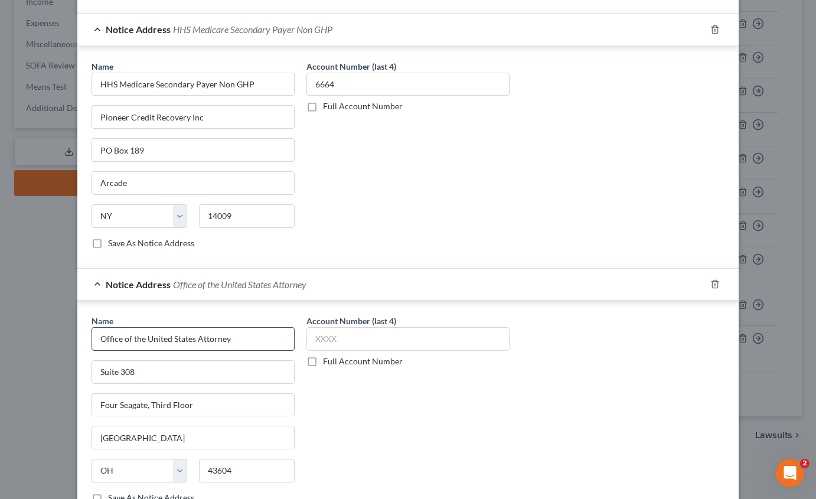
scroll to position [813, 0]
click at [329, 340] on input "text" at bounding box center [407, 338] width 203 height 24
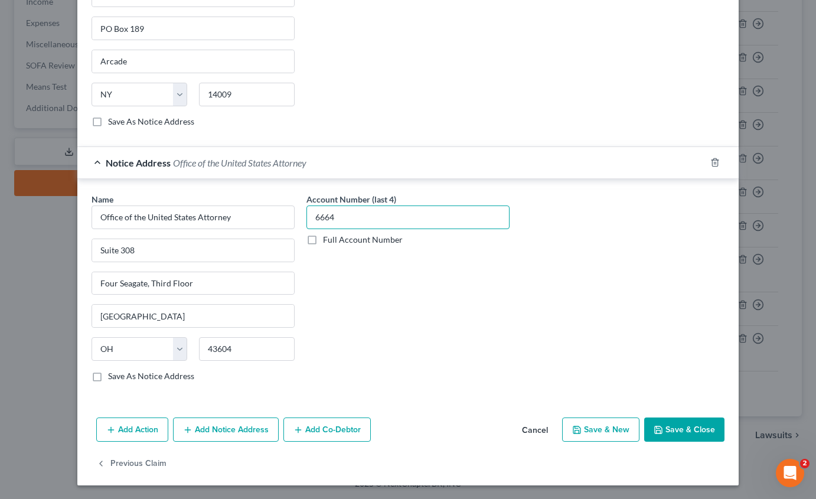
scroll to position [934, 0]
click at [218, 430] on button "Add Notice Address" at bounding box center [226, 429] width 106 height 25
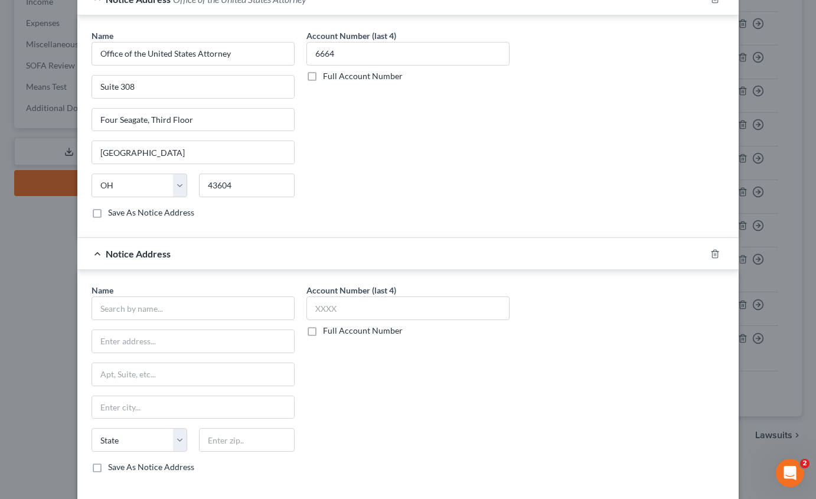
scroll to position [1111, 0]
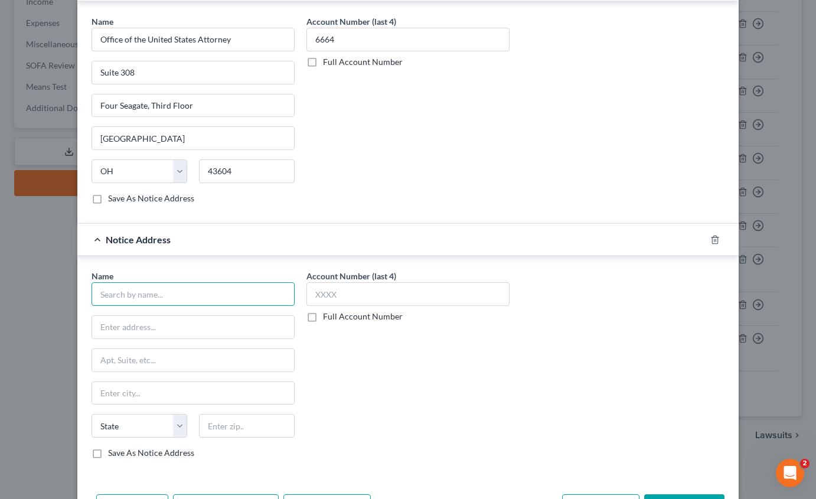
click at [145, 294] on input "text" at bounding box center [192, 294] width 203 height 24
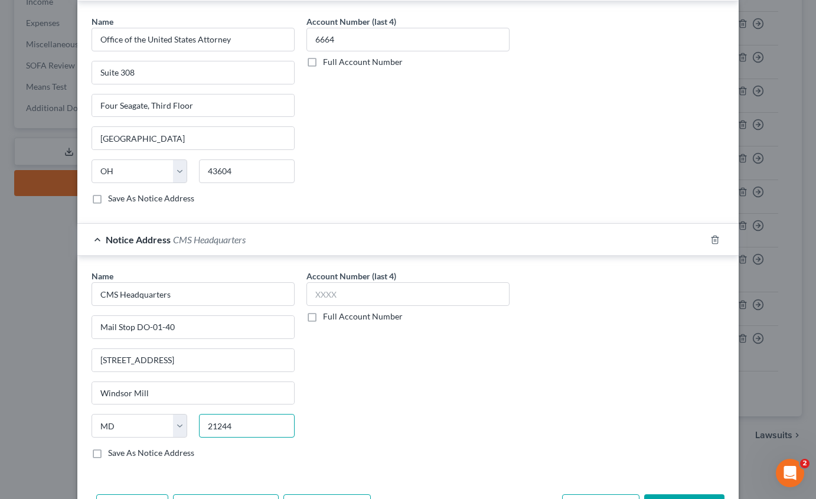
click at [251, 427] on input "21244" at bounding box center [247, 426] width 96 height 24
click at [358, 299] on input "text" at bounding box center [407, 294] width 203 height 24
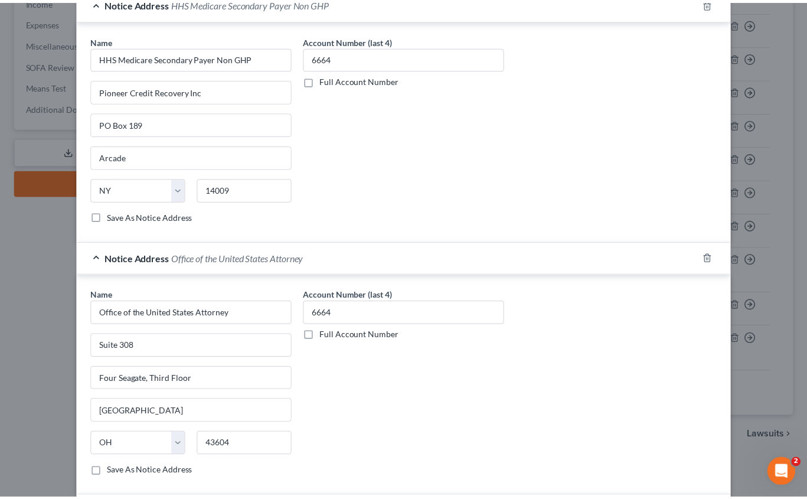
scroll to position [1188, 0]
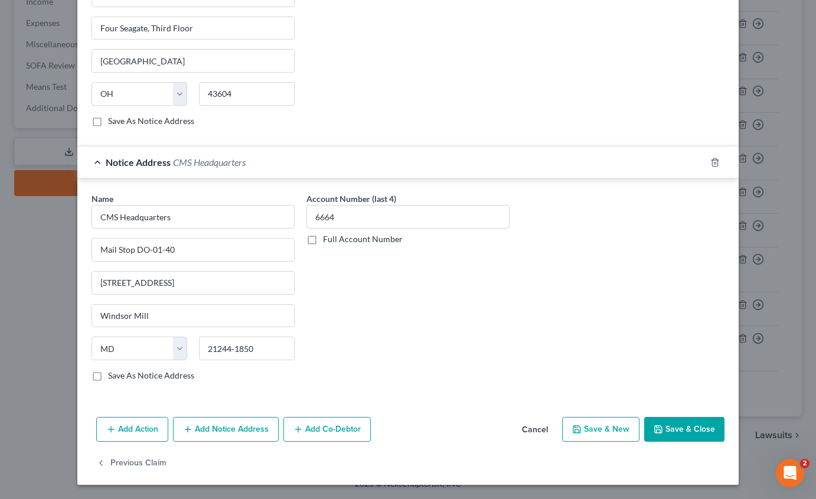
drag, startPoint x: 674, startPoint y: 430, endPoint x: 682, endPoint y: 429, distance: 7.2
click at [662, 430] on button "Save & Close" at bounding box center [684, 429] width 80 height 25
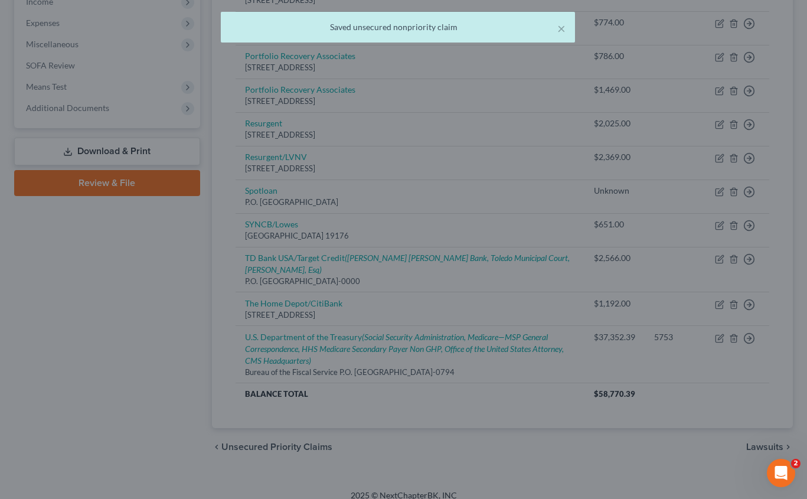
scroll to position [0, 0]
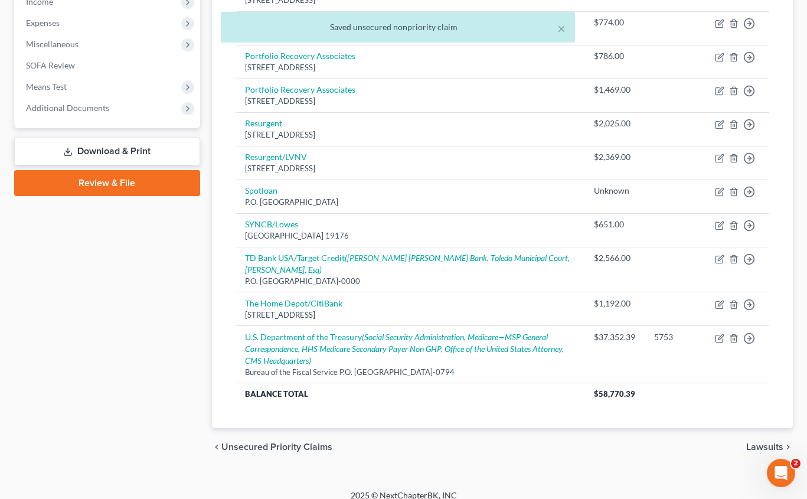
click at [138, 315] on div "Case Dashboard Payments Invoices Payments Payments Credit Report Client Profile" at bounding box center [107, 96] width 198 height 739
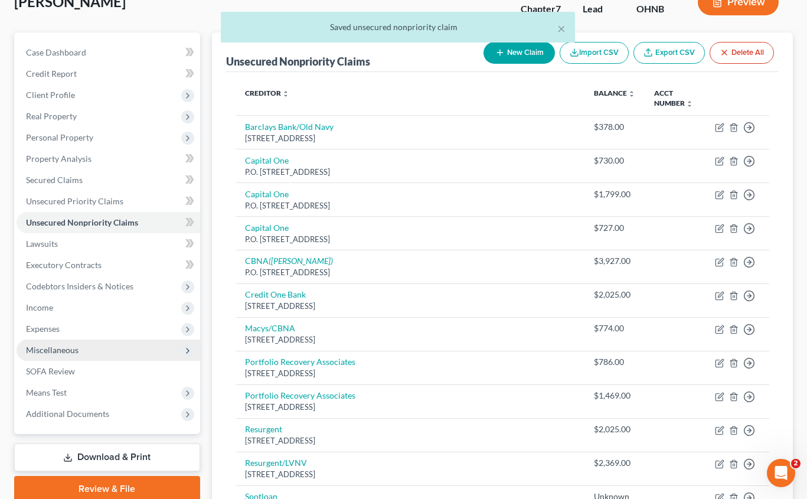
scroll to position [236, 0]
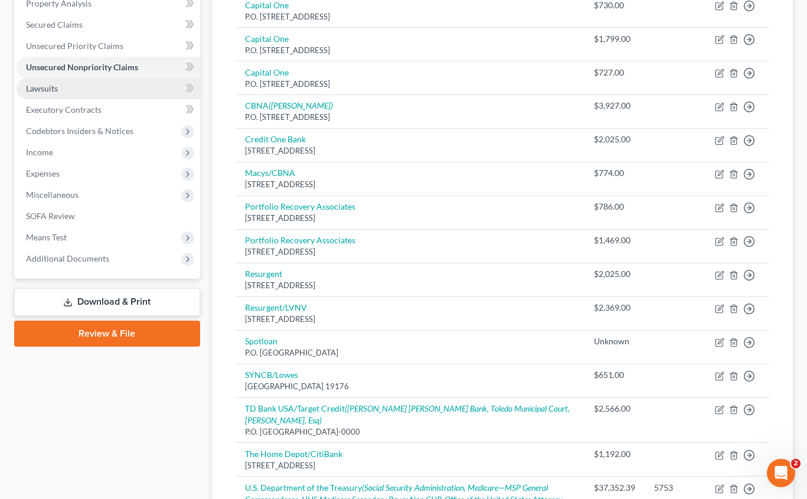
click at [93, 90] on link "Lawsuits" at bounding box center [109, 88] width 184 height 21
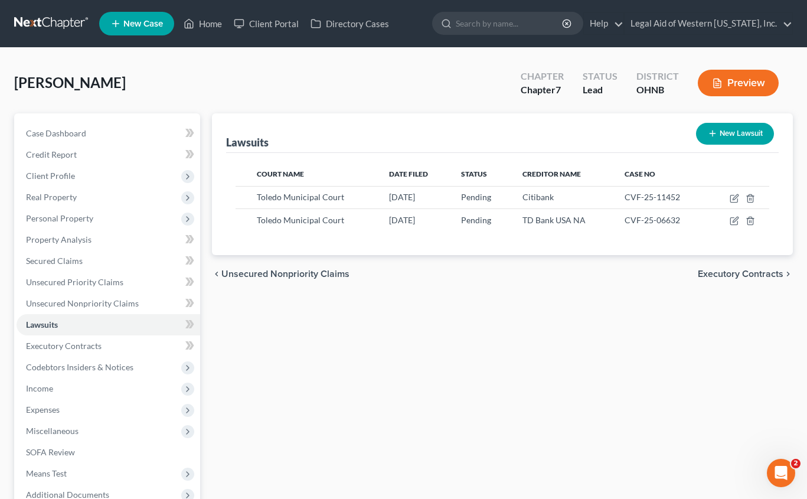
click at [662, 270] on span "Executory Contracts" at bounding box center [741, 273] width 86 height 9
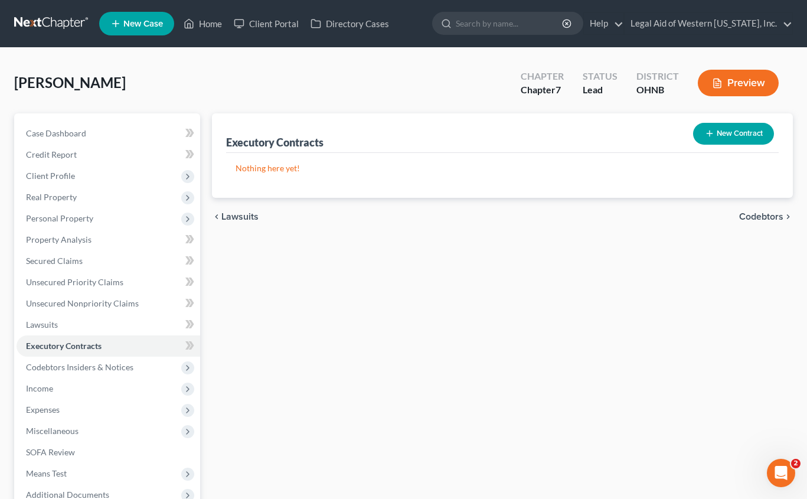
click at [662, 216] on span "Codebtors" at bounding box center [761, 216] width 44 height 9
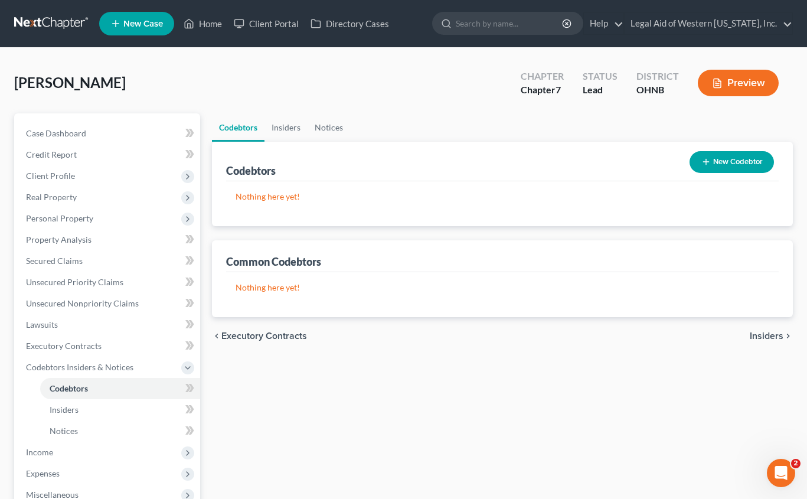
click at [662, 335] on span "Insiders" at bounding box center [766, 335] width 34 height 9
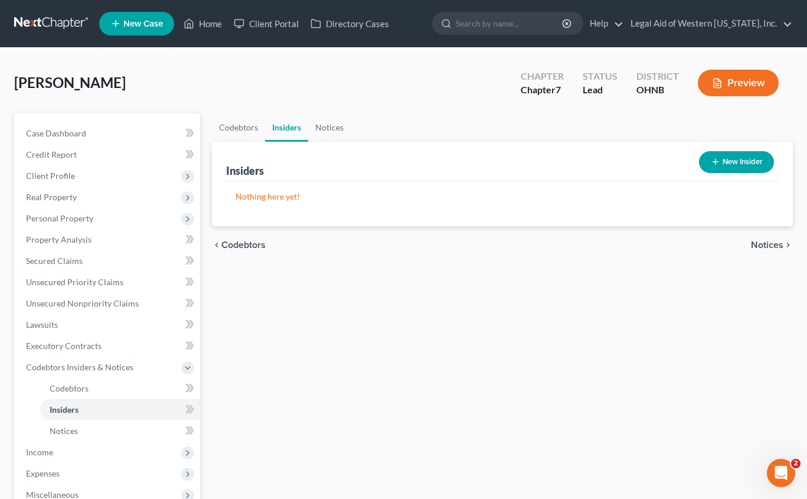
click at [662, 243] on span "Notices" at bounding box center [767, 244] width 32 height 9
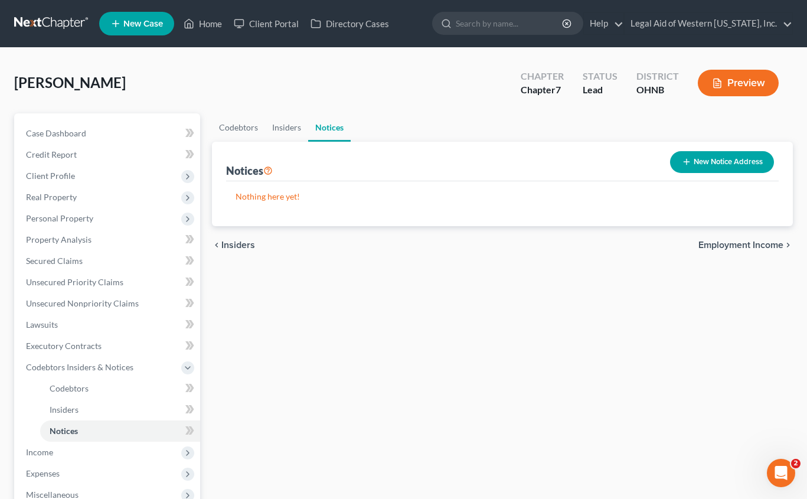
click at [662, 244] on span "Employment Income" at bounding box center [740, 244] width 85 height 9
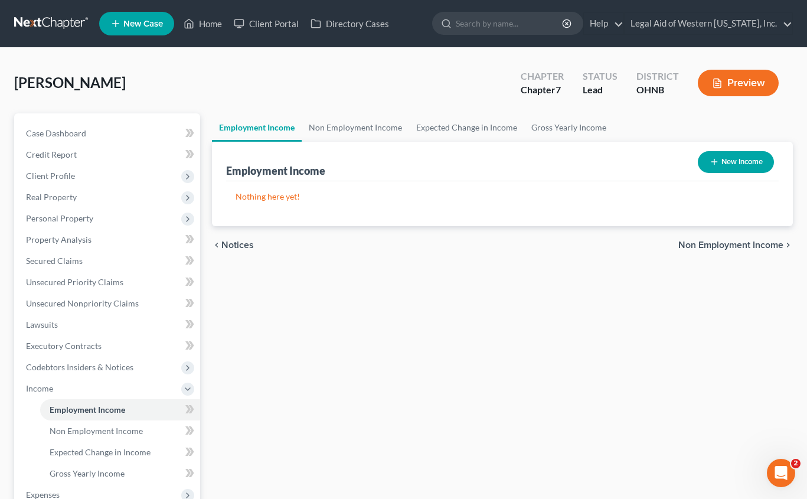
click at [662, 244] on span "Non Employment Income" at bounding box center [730, 244] width 105 height 9
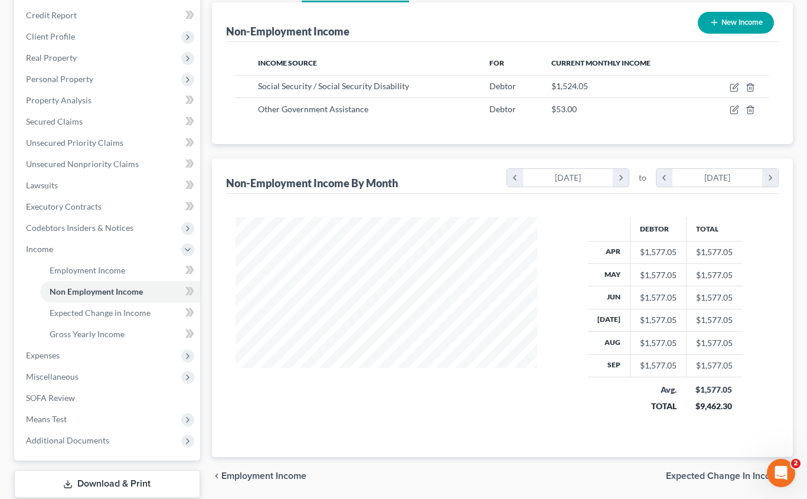
scroll to position [177, 0]
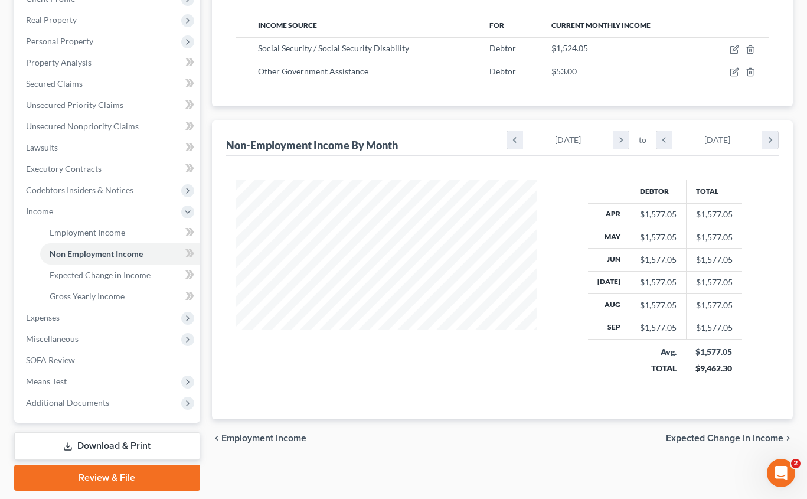
click at [662, 437] on span "Expected Change in Income" at bounding box center [724, 437] width 117 height 9
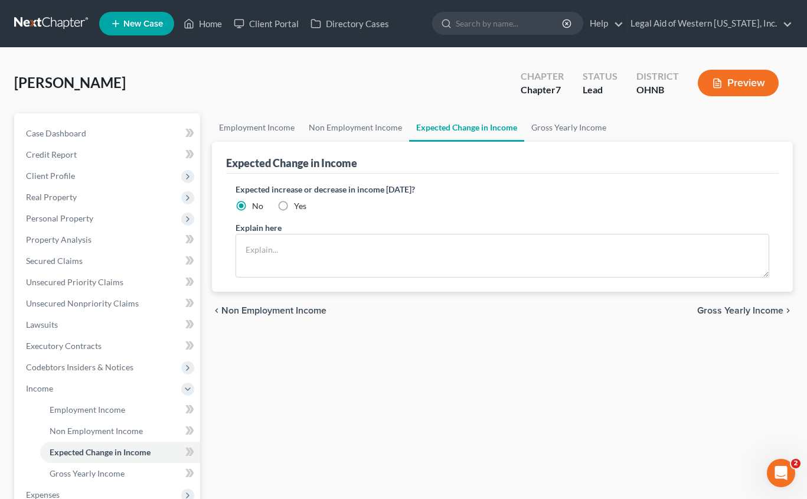
click at [662, 309] on span "Gross Yearly Income" at bounding box center [740, 310] width 86 height 9
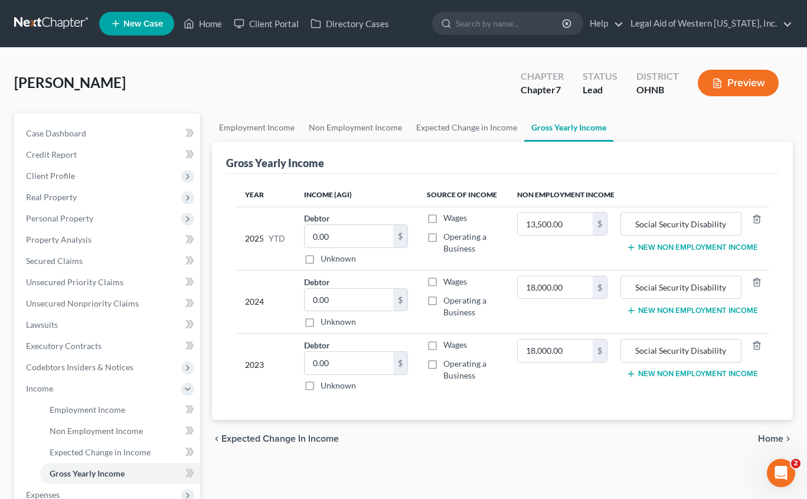
click at [662, 436] on span "Home" at bounding box center [770, 438] width 25 height 9
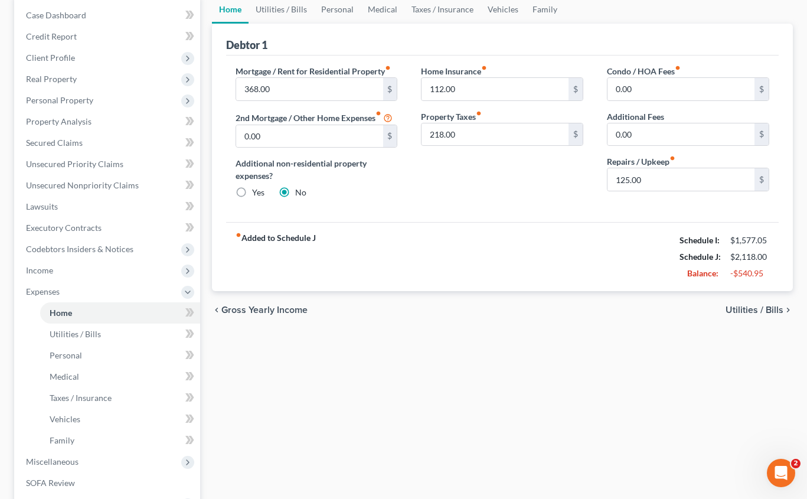
click at [662, 311] on span "Utilities / Bills" at bounding box center [754, 309] width 58 height 9
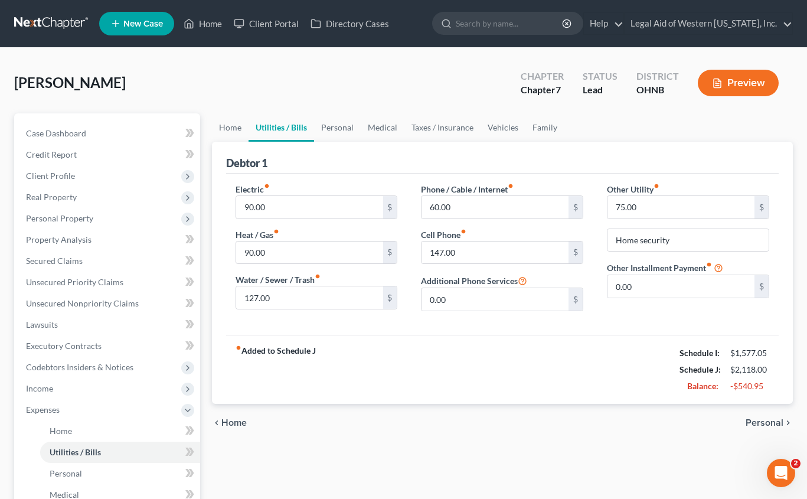
click at [662, 421] on span "Personal" at bounding box center [764, 422] width 38 height 9
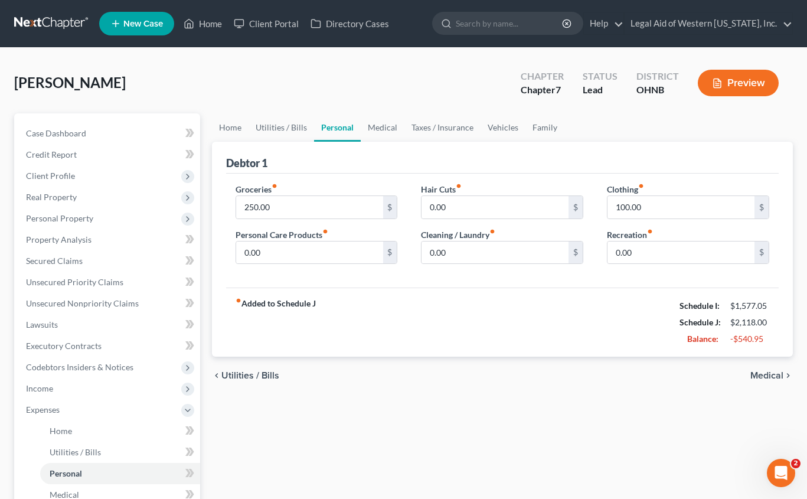
click at [662, 374] on span "Medical" at bounding box center [766, 375] width 33 height 9
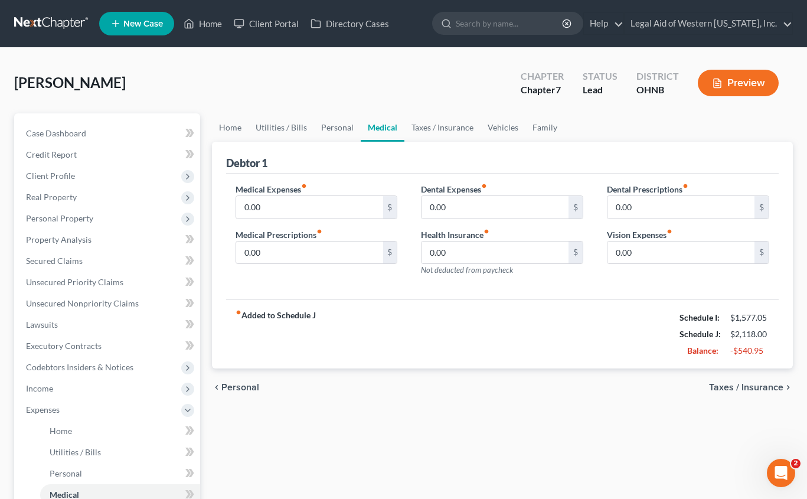
click at [662, 385] on span "Taxes / Insurance" at bounding box center [746, 386] width 74 height 9
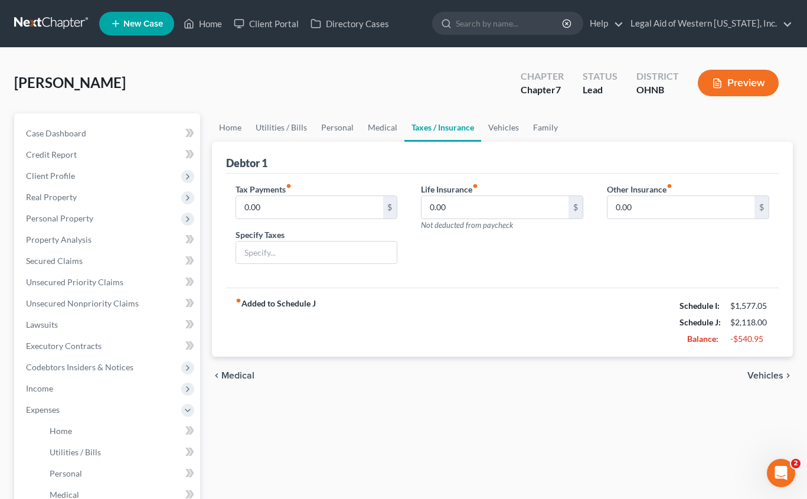
click at [662, 375] on span "Vehicles" at bounding box center [765, 375] width 36 height 9
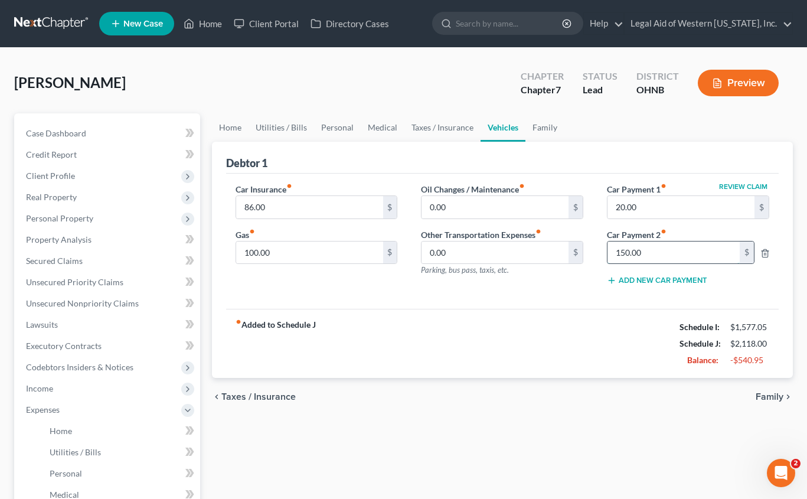
click at [662, 254] on input "150.00" at bounding box center [673, 252] width 132 height 22
click at [662, 249] on icon "button" at bounding box center [764, 252] width 9 height 9
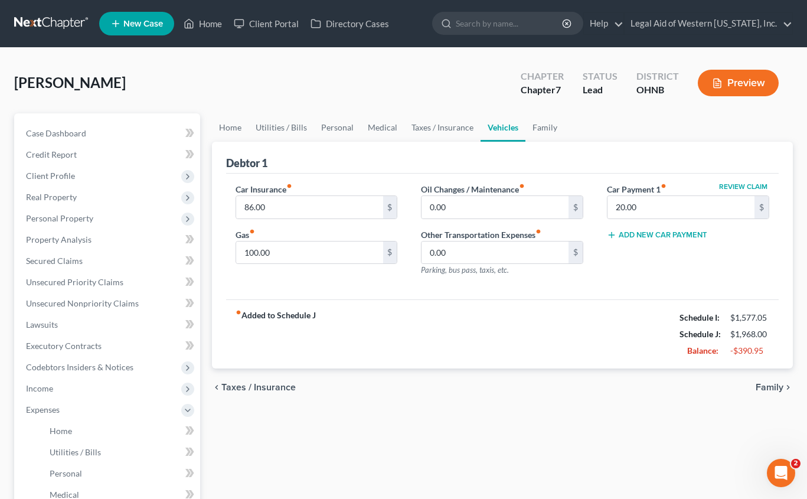
click at [662, 385] on span "Family" at bounding box center [769, 386] width 28 height 9
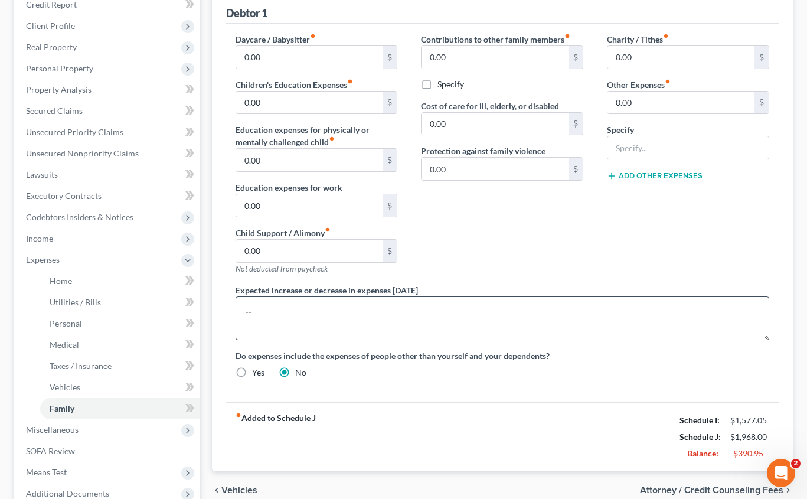
scroll to position [177, 0]
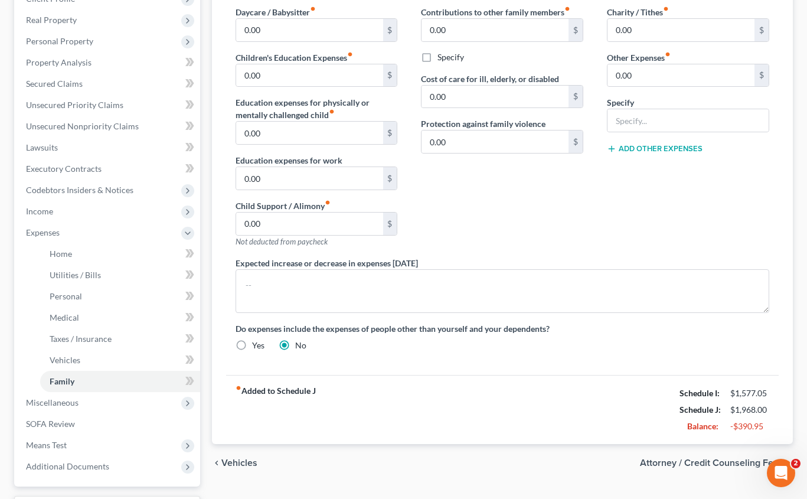
click at [248, 464] on span "Vehicles" at bounding box center [239, 462] width 36 height 9
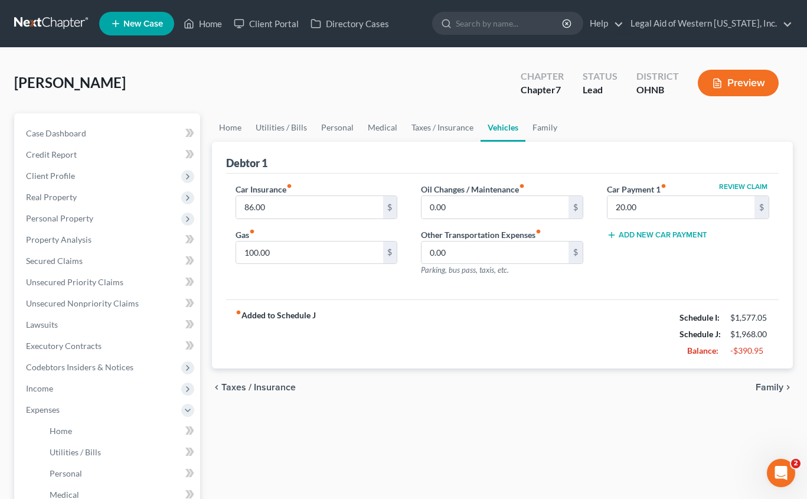
click at [662, 390] on span "Family" at bounding box center [769, 386] width 28 height 9
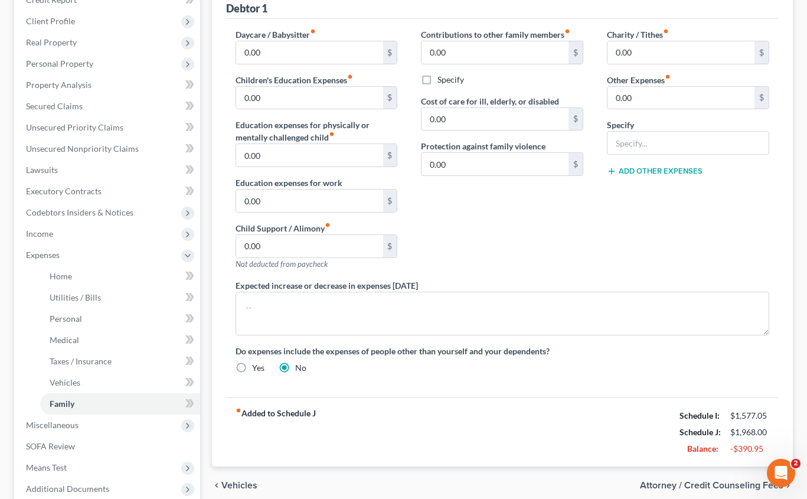
scroll to position [177, 0]
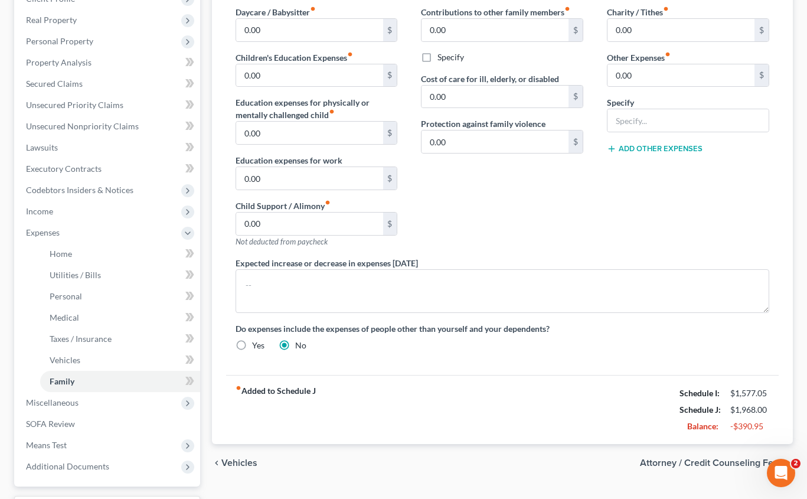
click at [246, 459] on span "Vehicles" at bounding box center [239, 462] width 36 height 9
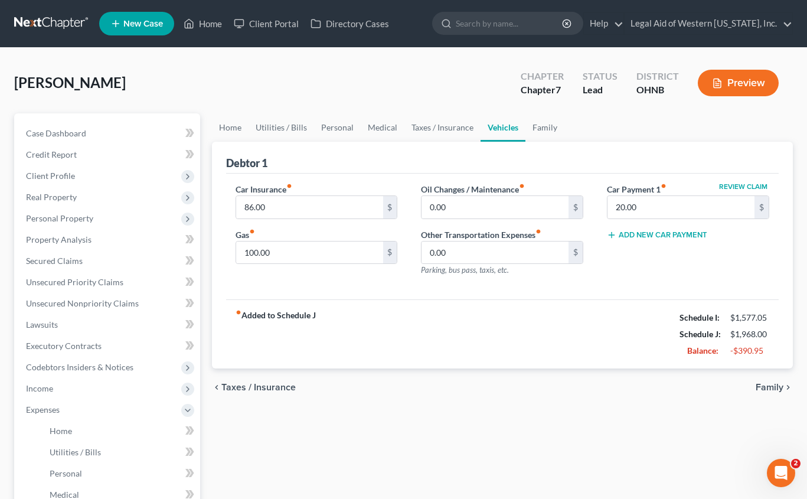
click at [253, 387] on span "Taxes / Insurance" at bounding box center [258, 386] width 74 height 9
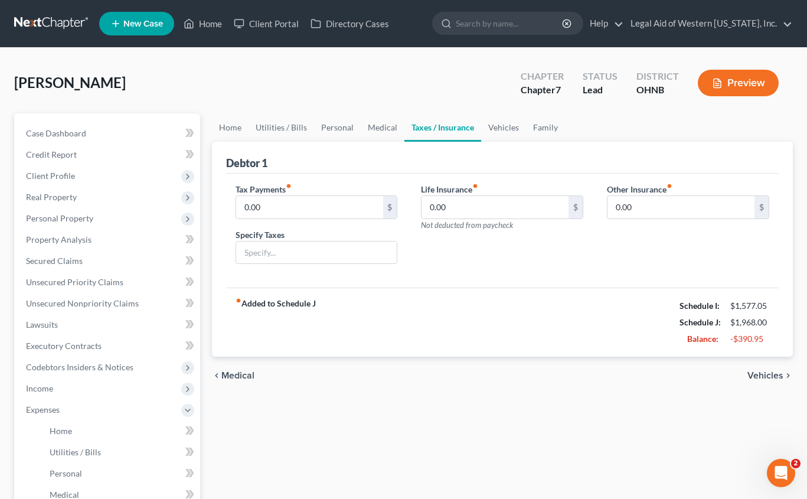
click at [255, 378] on div "chevron_left Medical Vehicles chevron_right" at bounding box center [502, 375] width 581 height 38
click at [240, 373] on span "Medical" at bounding box center [237, 375] width 33 height 9
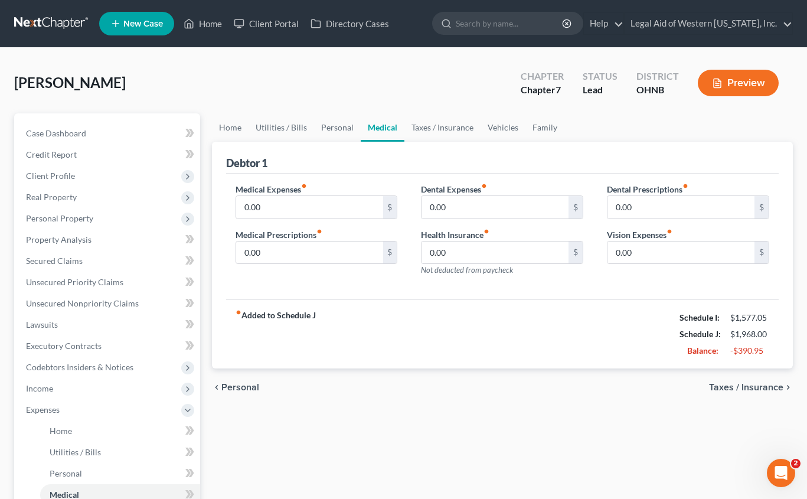
click at [240, 380] on div "chevron_left Personal Taxes / Insurance chevron_right" at bounding box center [502, 387] width 581 height 38
click at [240, 383] on span "Personal" at bounding box center [240, 386] width 38 height 9
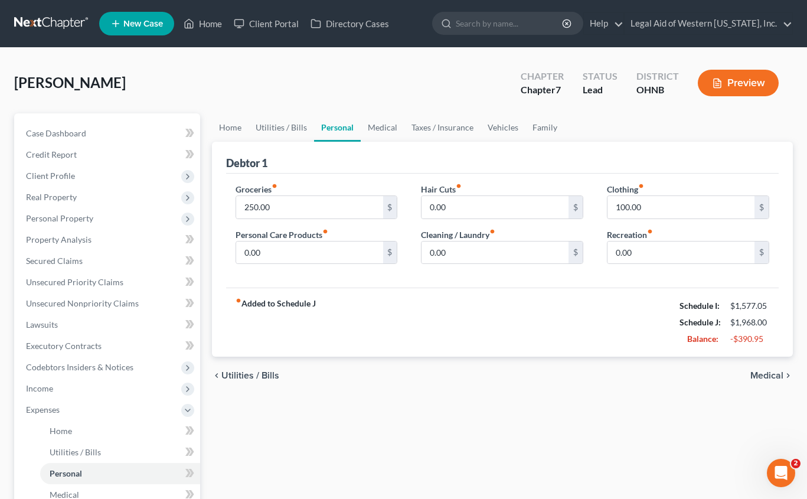
click at [240, 375] on span "Utilities / Bills" at bounding box center [250, 375] width 58 height 9
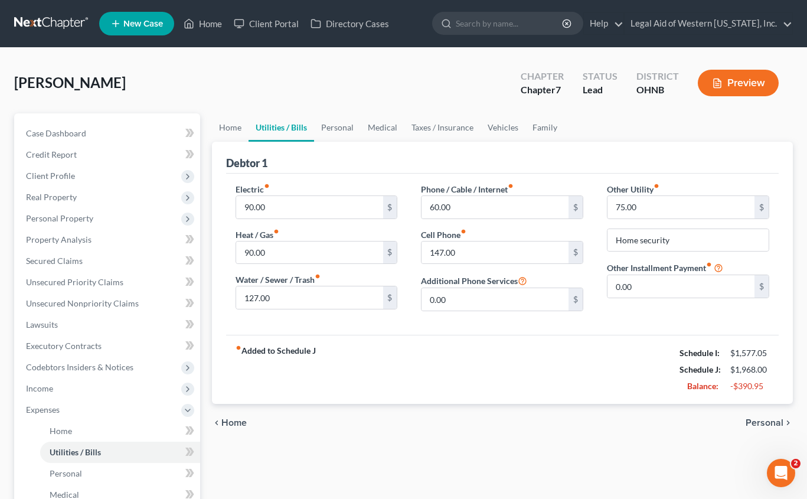
click at [235, 424] on span "Home" at bounding box center [233, 422] width 25 height 9
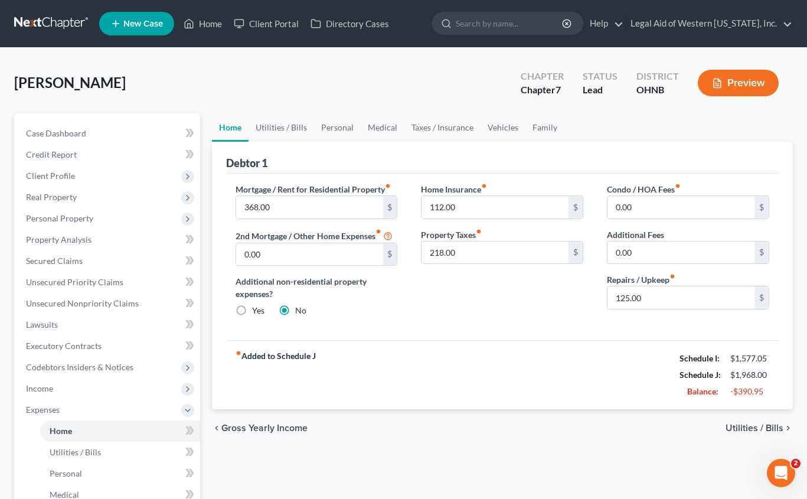
click at [662, 424] on span "Utilities / Bills" at bounding box center [754, 427] width 58 height 9
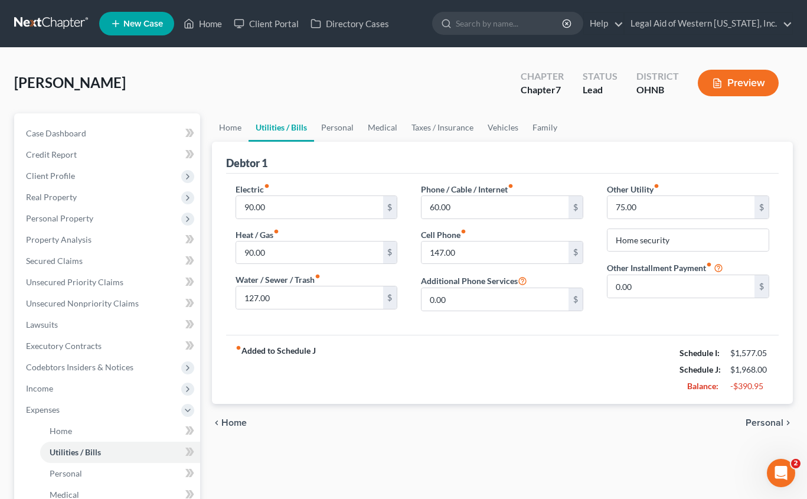
click at [662, 423] on span "Personal" at bounding box center [764, 422] width 38 height 9
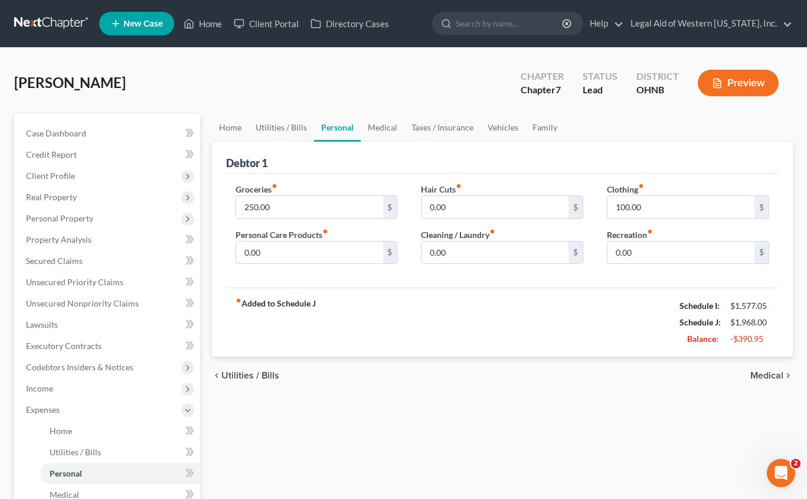
click at [662, 376] on span "Medical" at bounding box center [766, 375] width 33 height 9
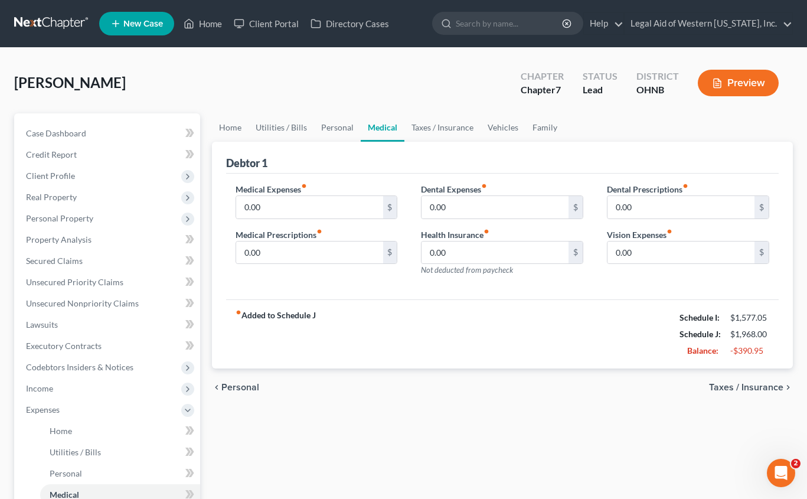
click at [662, 387] on span "Taxes / Insurance" at bounding box center [746, 386] width 74 height 9
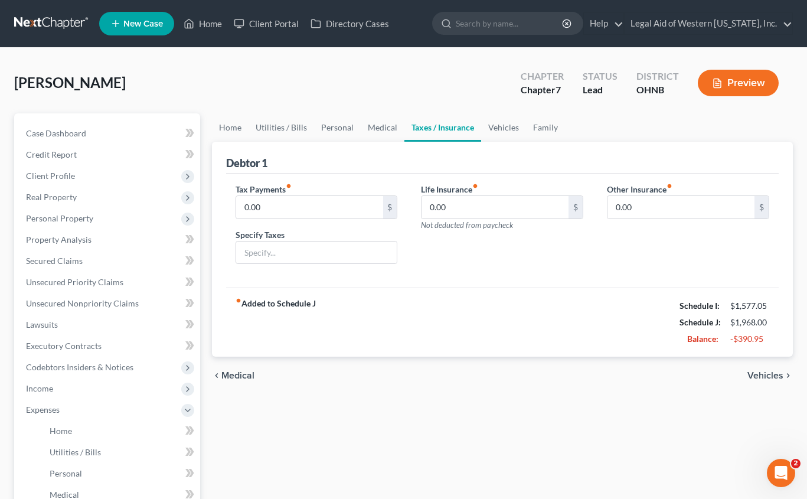
click at [662, 372] on span "Vehicles" at bounding box center [765, 375] width 36 height 9
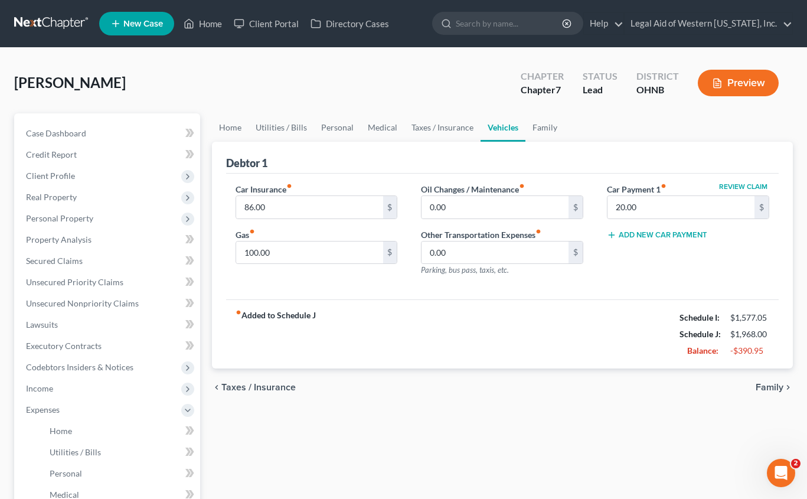
click at [662, 388] on span "Family" at bounding box center [769, 386] width 28 height 9
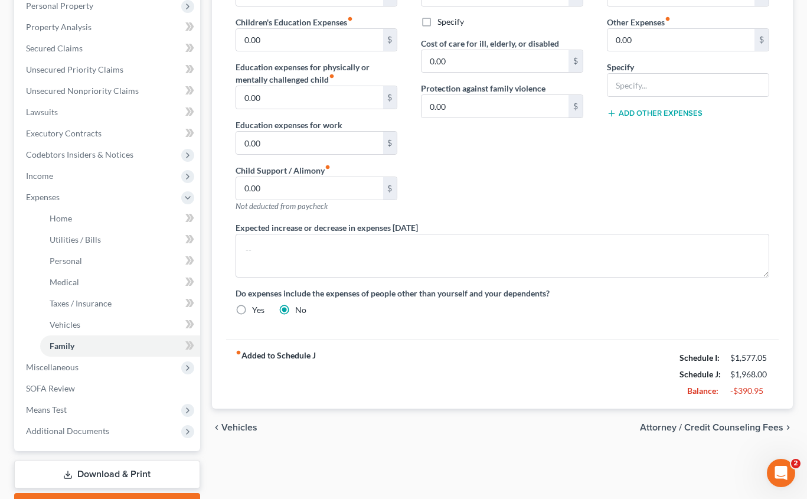
scroll to position [236, 0]
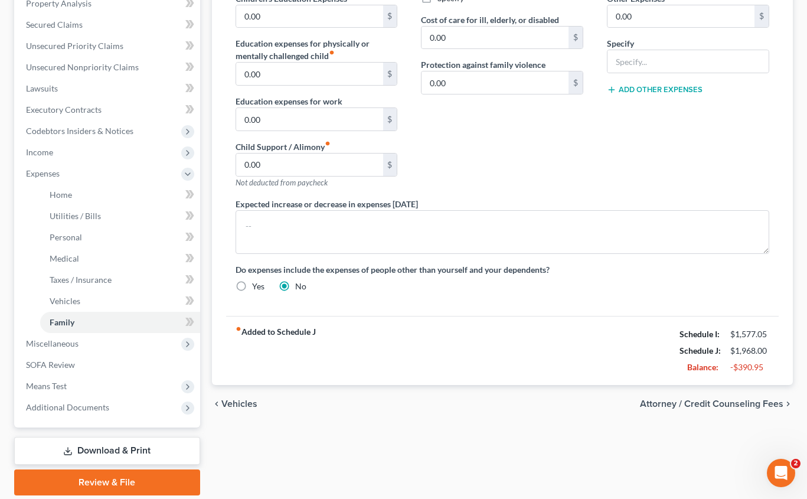
click at [662, 405] on span "Attorney / Credit Counseling Fees" at bounding box center [711, 403] width 143 height 9
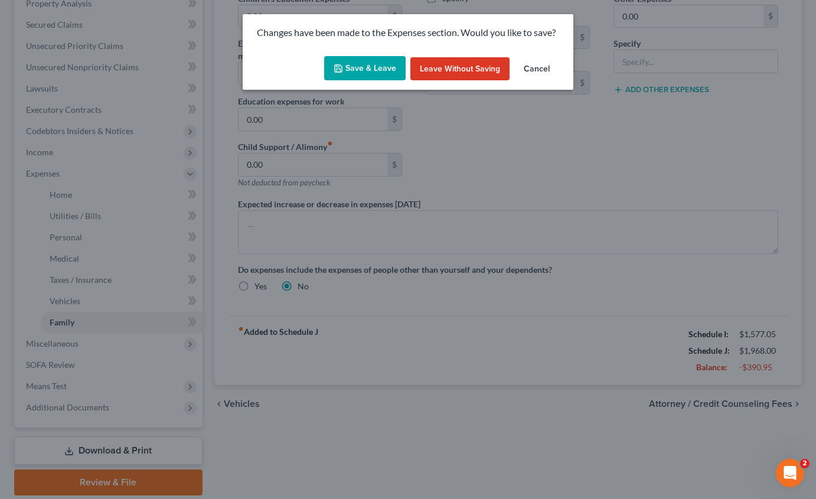
click at [392, 62] on button "Save & Leave" at bounding box center [364, 68] width 81 height 25
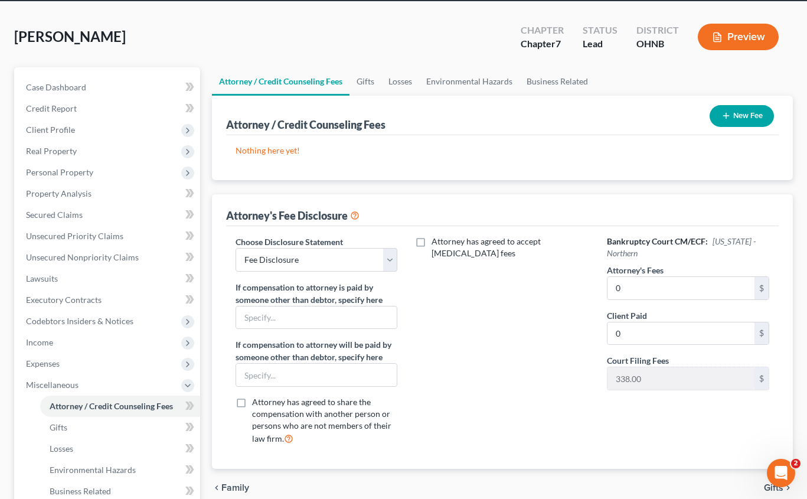
scroll to position [177, 0]
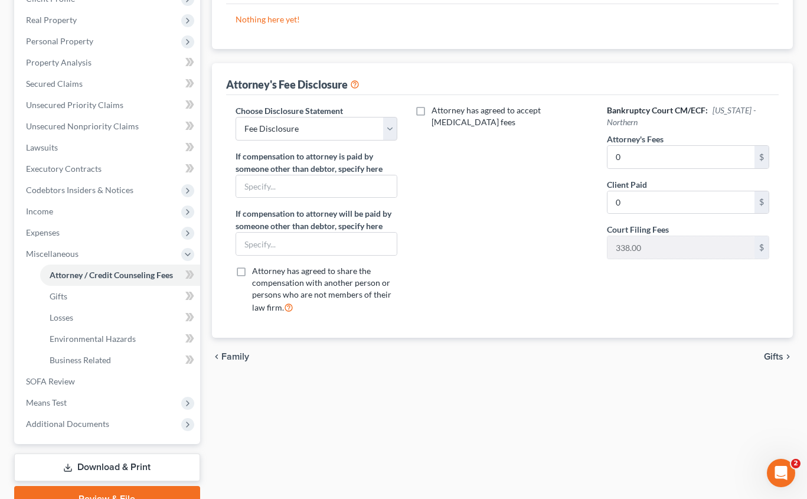
click at [662, 354] on span "Gifts" at bounding box center [773, 356] width 19 height 9
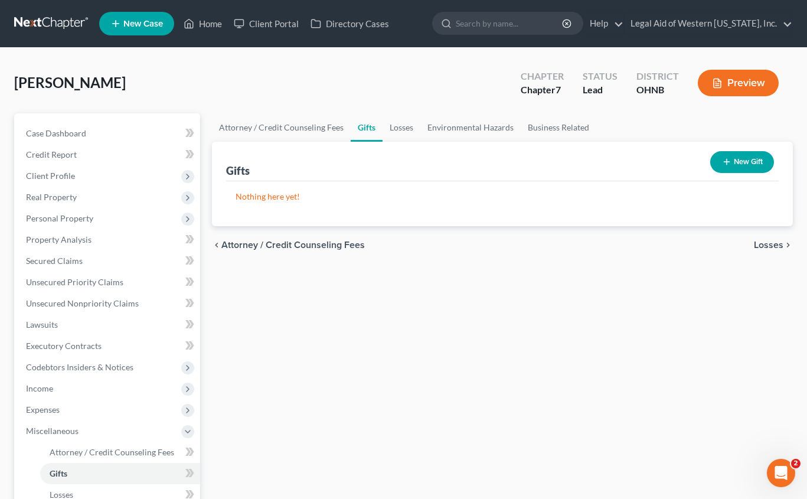
click at [662, 240] on span "Losses" at bounding box center [769, 244] width 30 height 9
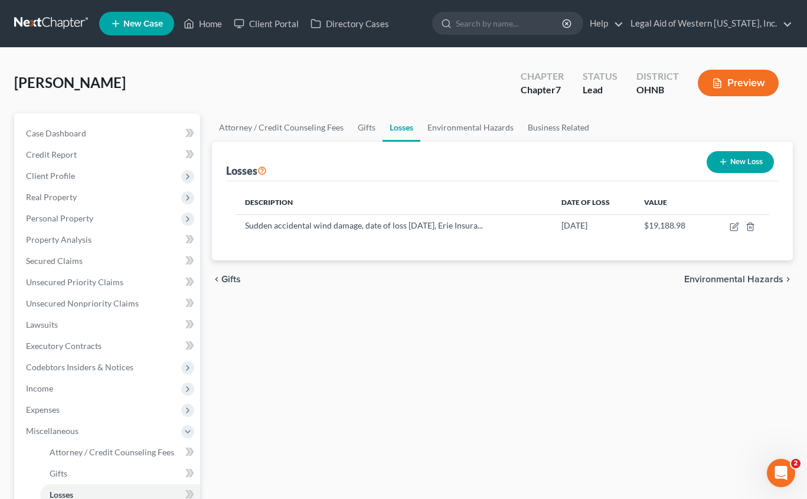
click at [662, 280] on span "Environmental Hazards" at bounding box center [733, 278] width 99 height 9
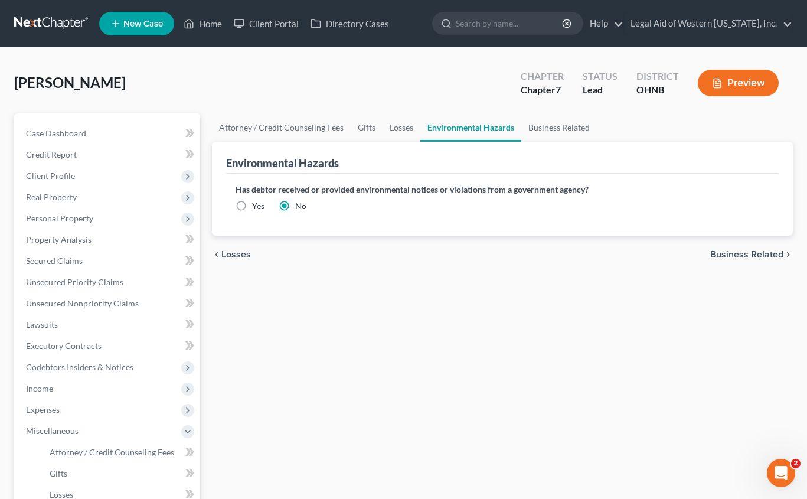
click at [662, 253] on span "Business Related" at bounding box center [746, 254] width 73 height 9
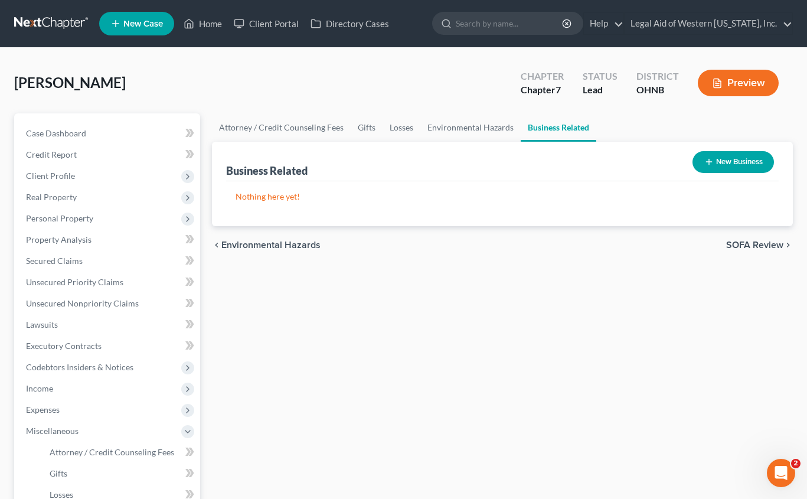
click at [662, 245] on span "SOFA Review" at bounding box center [754, 244] width 57 height 9
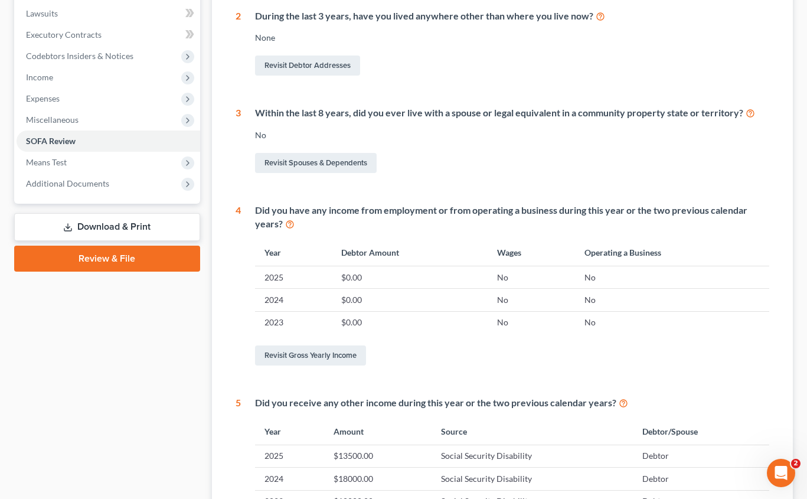
scroll to position [472, 0]
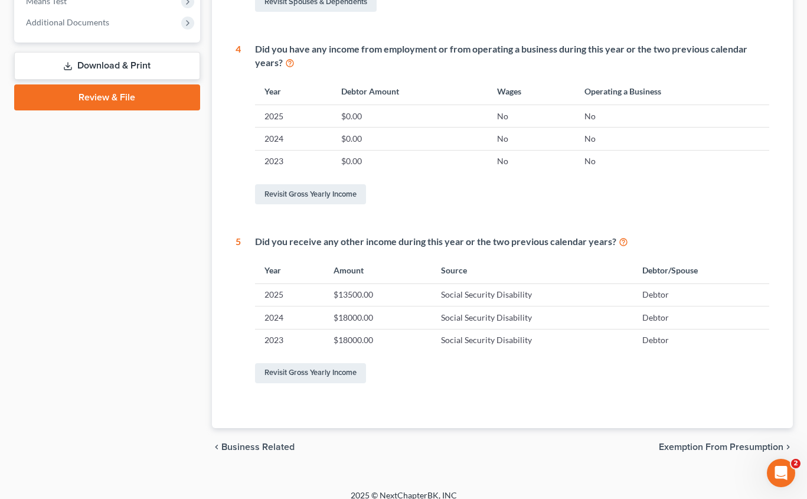
click at [662, 448] on span "Exemption from Presumption" at bounding box center [721, 446] width 125 height 9
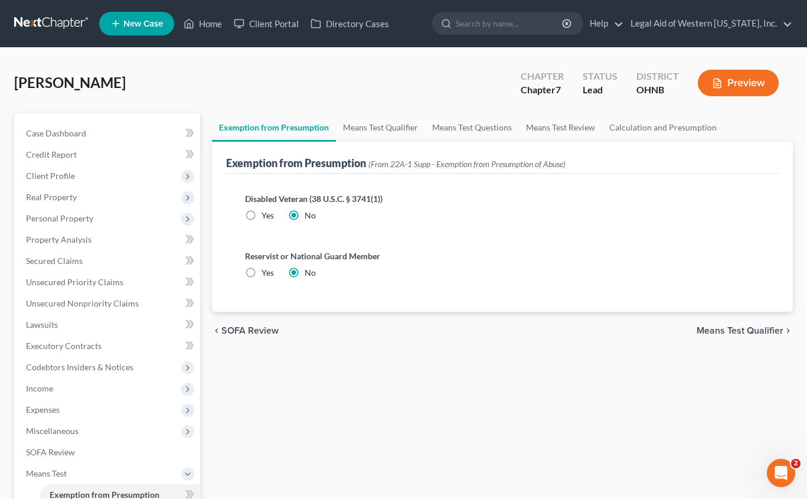
click at [662, 336] on div "chevron_left SOFA Review Means Test Qualifier chevron_right" at bounding box center [502, 331] width 581 height 38
click at [662, 332] on span "Means Test Qualifier" at bounding box center [739, 330] width 87 height 9
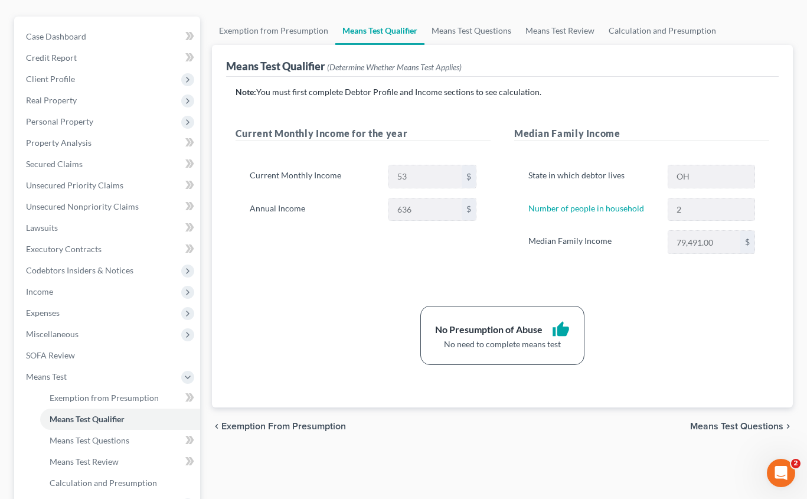
scroll to position [235, 0]
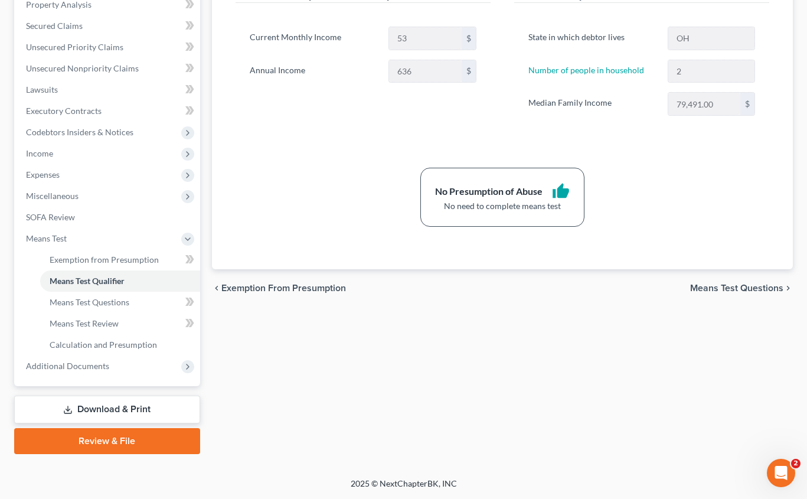
click at [662, 289] on span "Means Test Questions" at bounding box center [736, 287] width 93 height 9
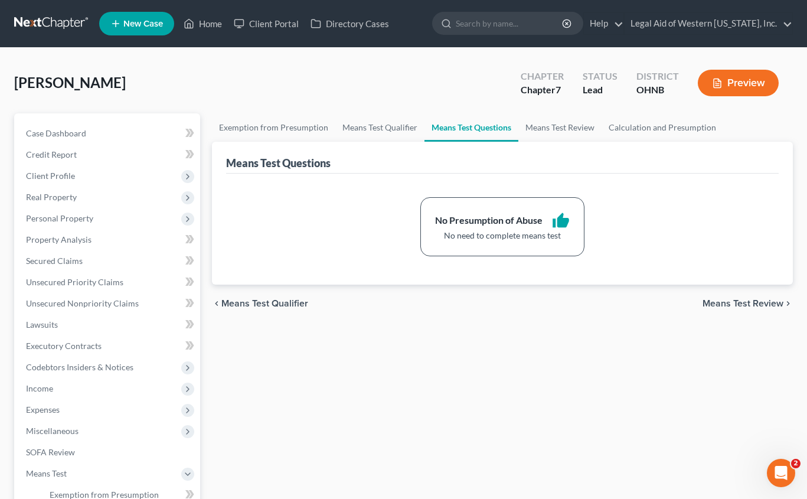
click at [662, 306] on span "Means Test Review" at bounding box center [742, 303] width 81 height 9
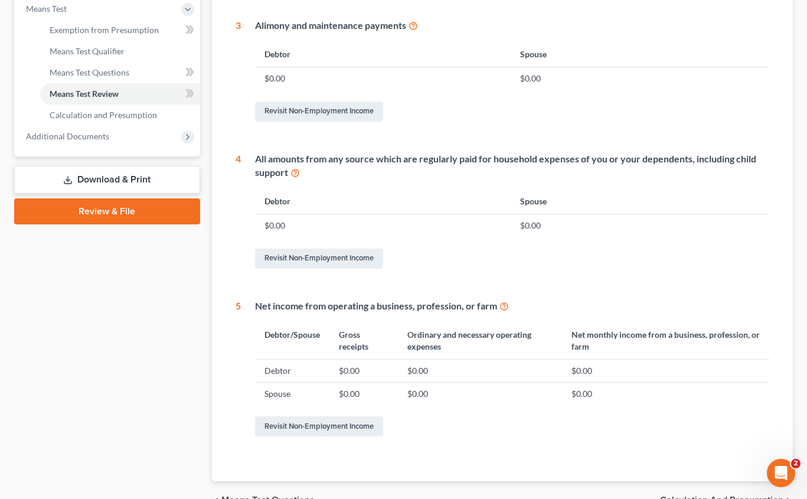
scroll to position [529, 0]
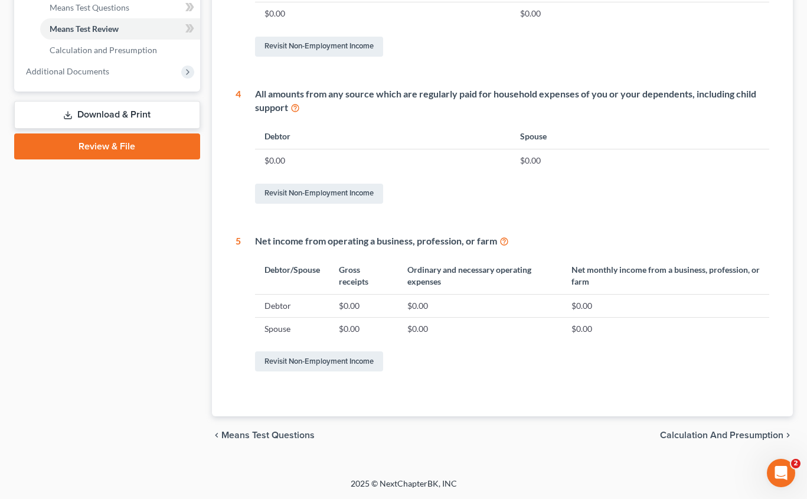
click at [662, 437] on span "Calculation and Presumption" at bounding box center [721, 434] width 123 height 9
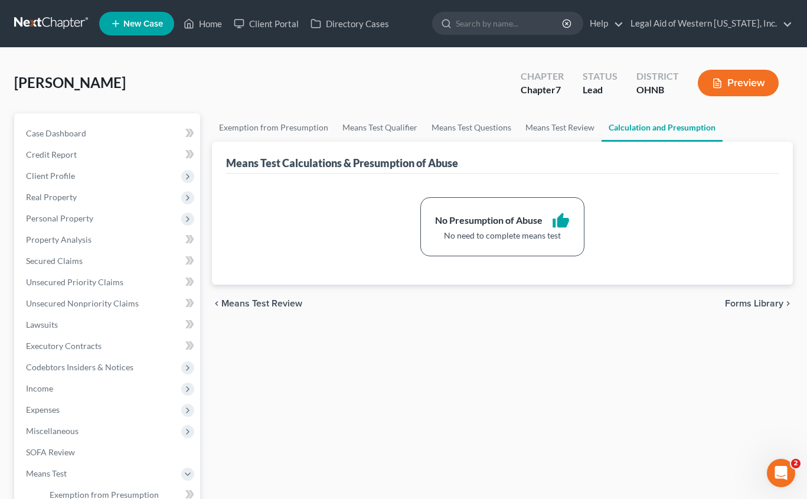
click at [662, 304] on span "Forms Library" at bounding box center [754, 303] width 58 height 9
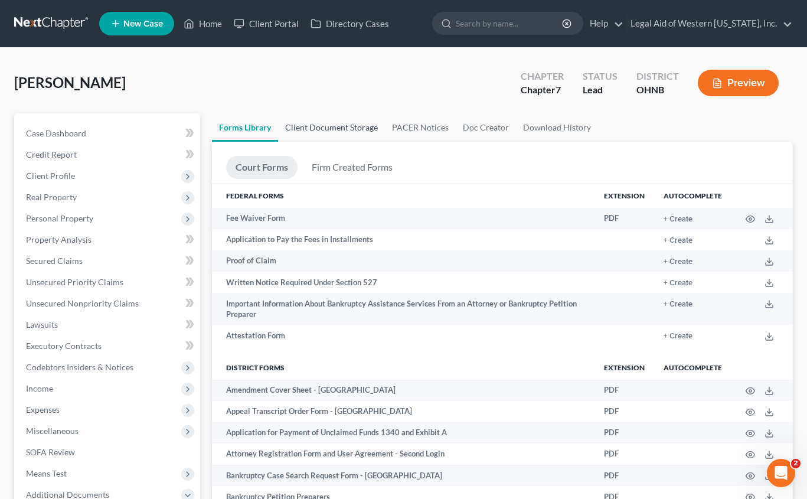
click at [353, 125] on link "Client Document Storage" at bounding box center [331, 127] width 107 height 28
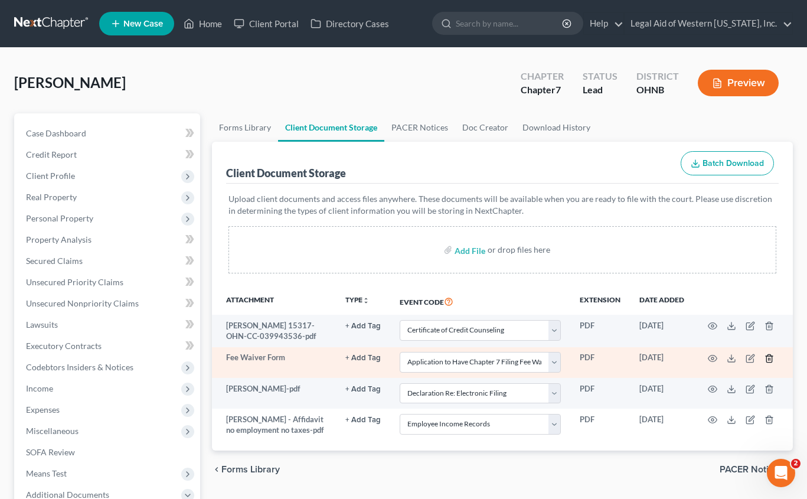
click at [662, 359] on line "button" at bounding box center [770, 359] width 0 height 2
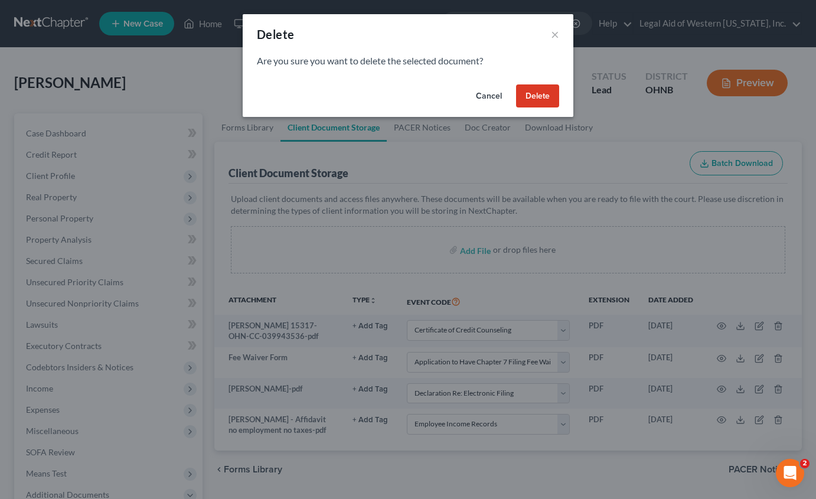
click at [539, 91] on button "Delete" at bounding box center [537, 96] width 43 height 24
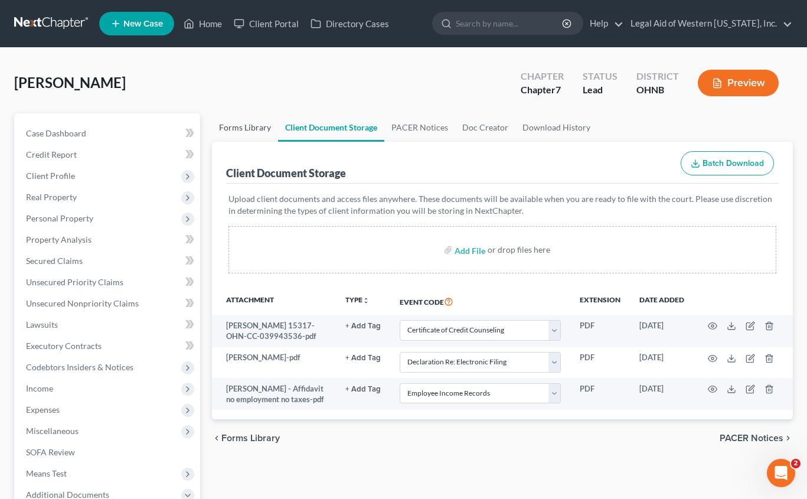
click at [261, 125] on link "Forms Library" at bounding box center [245, 127] width 66 height 28
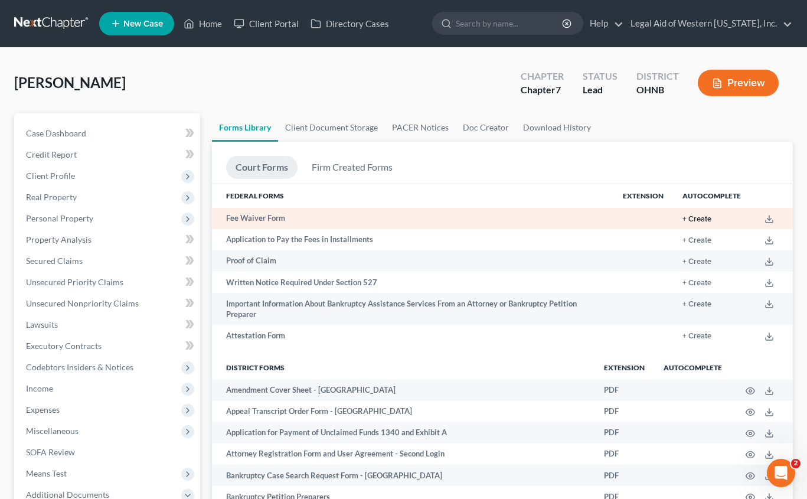
click at [662, 216] on button "+ Create" at bounding box center [696, 219] width 29 height 8
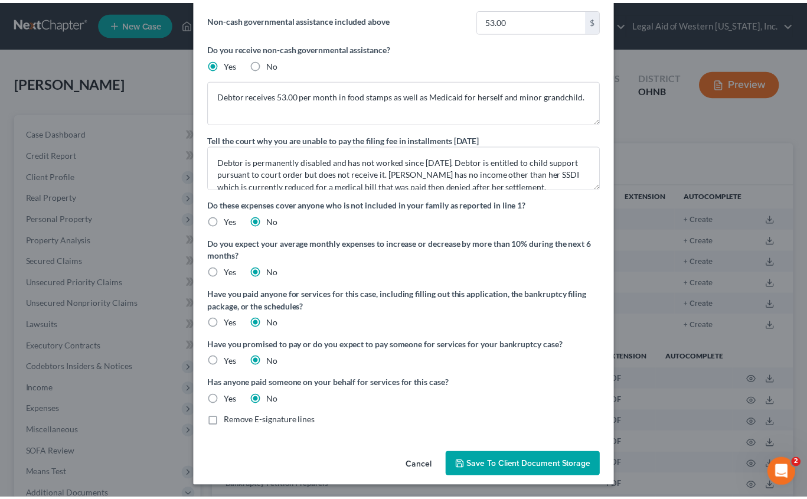
scroll to position [100, 0]
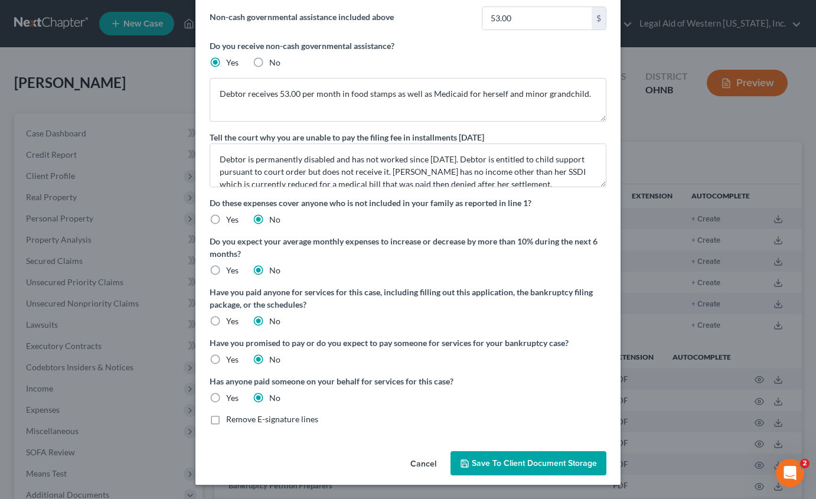
click at [510, 461] on span "Save to Client Document Storage" at bounding box center [534, 463] width 125 height 10
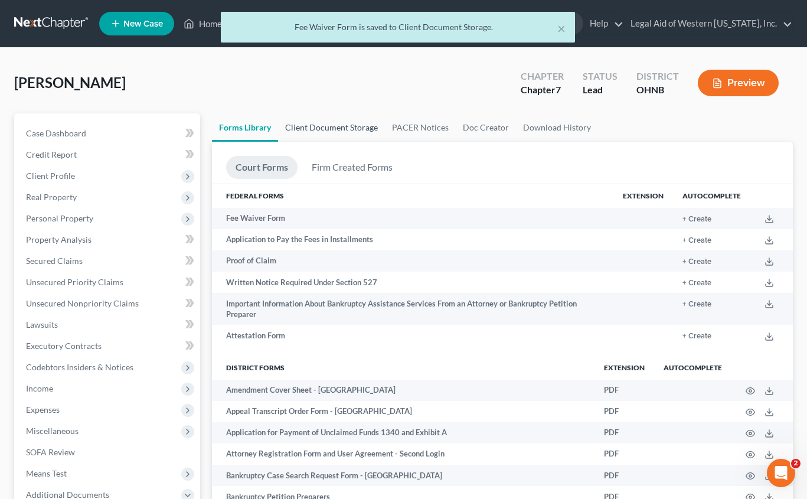
click at [336, 127] on link "Client Document Storage" at bounding box center [331, 127] width 107 height 28
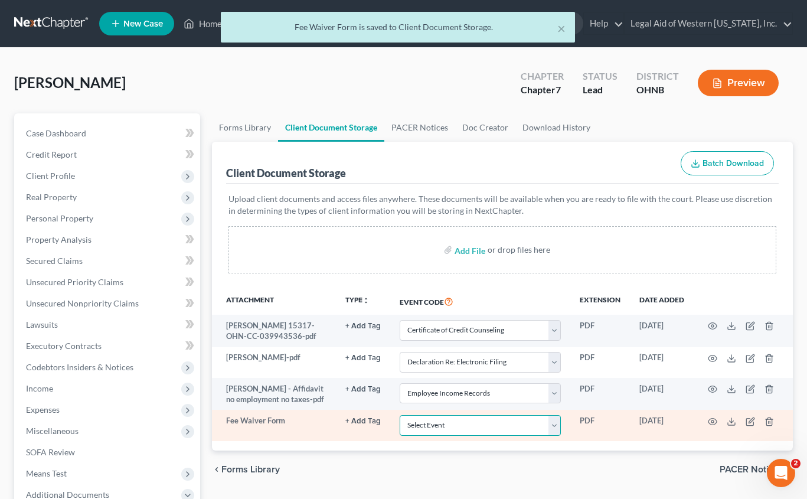
click at [470, 424] on select "Select Event 20 Largest Unsecured Creditors Amended List of Creditors (Fee) Ame…" at bounding box center [480, 425] width 161 height 21
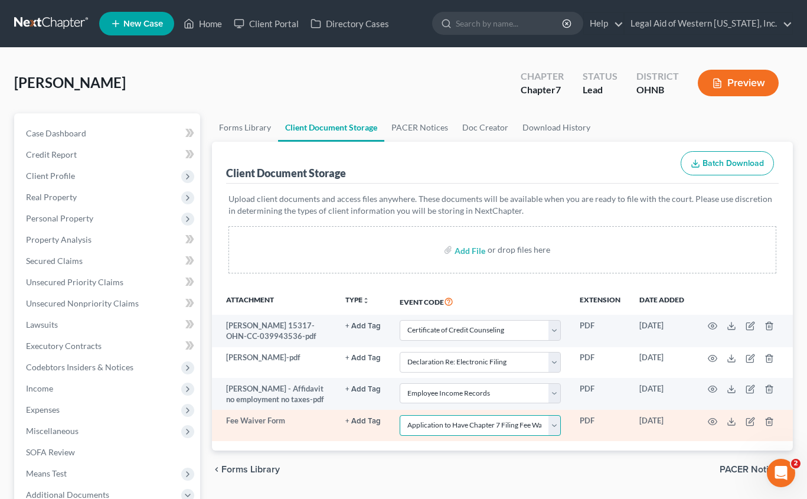
click at [400, 415] on select "Select Event 20 Largest Unsecured Creditors Amended List of Creditors (Fee) Ame…" at bounding box center [480, 425] width 161 height 21
click at [662, 422] on icon "button" at bounding box center [712, 421] width 9 height 9
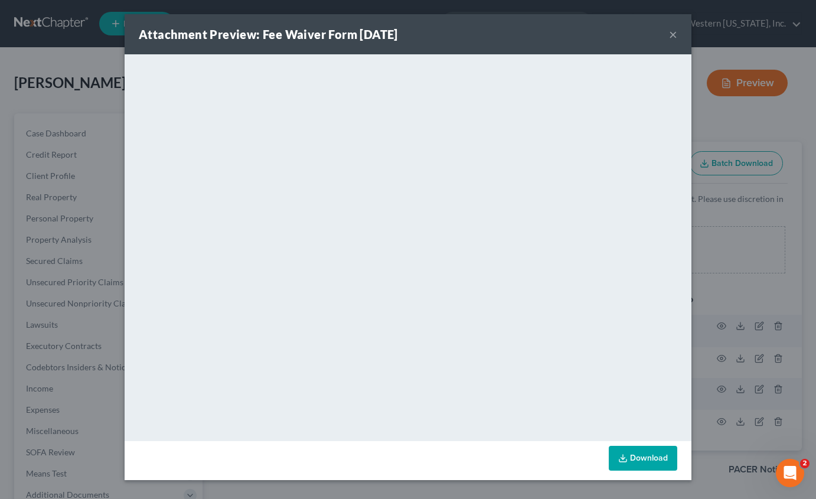
click at [662, 34] on button "×" at bounding box center [673, 34] width 8 height 14
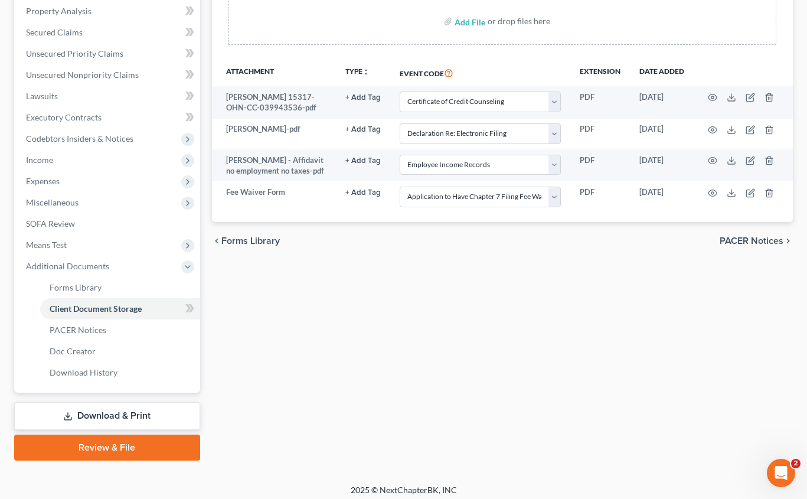
scroll to position [235, 0]
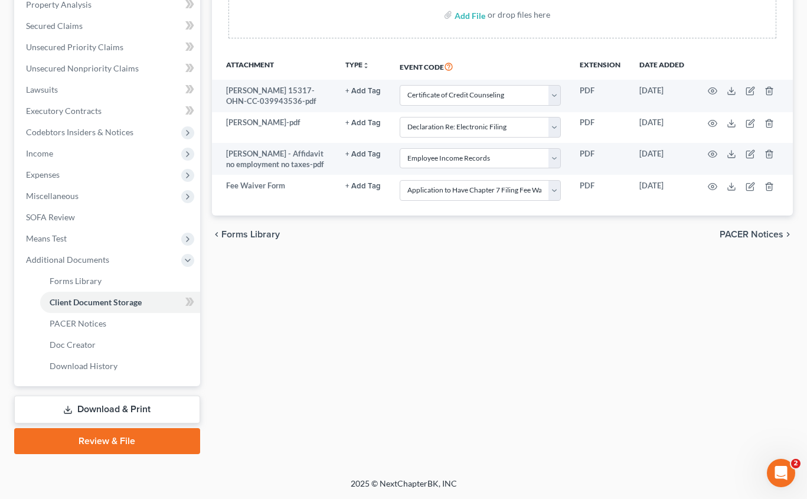
click at [662, 230] on span "PACER Notices" at bounding box center [751, 234] width 64 height 9
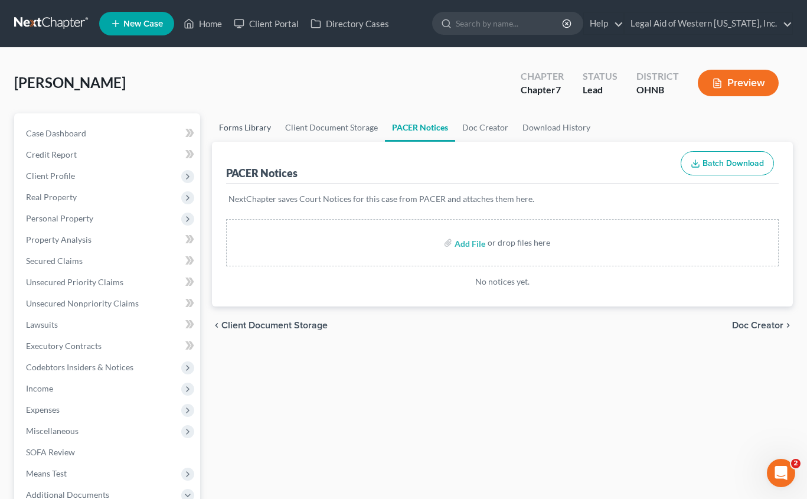
click at [248, 121] on link "Forms Library" at bounding box center [245, 127] width 66 height 28
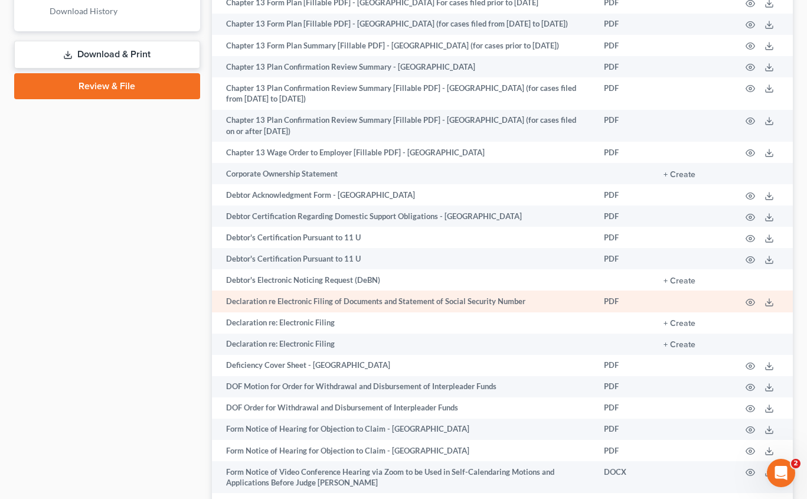
scroll to position [590, 0]
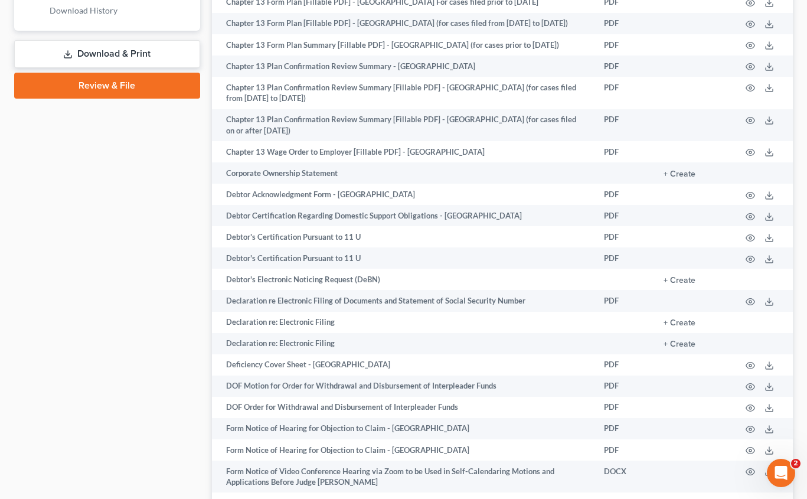
click at [132, 86] on link "Review & File" at bounding box center [107, 86] width 186 height 26
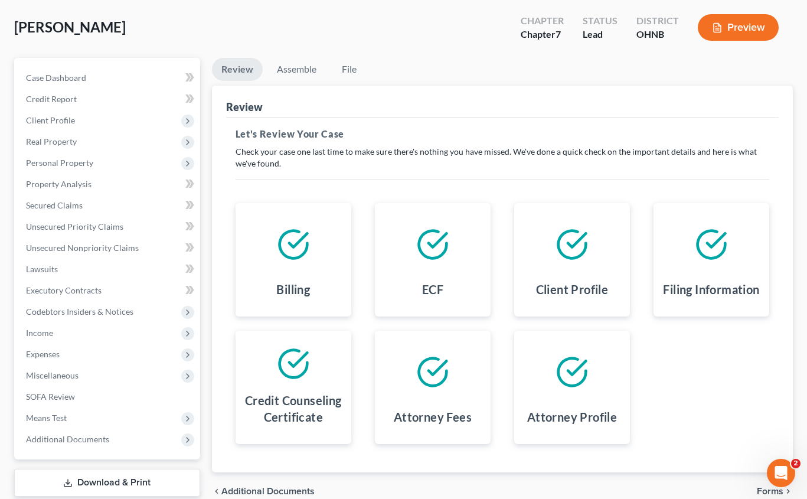
scroll to position [129, 0]
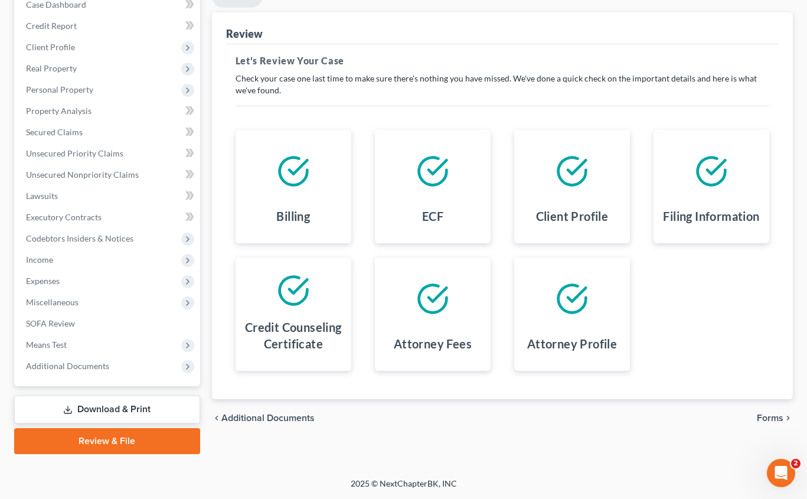
click at [662, 423] on span "Forms" at bounding box center [770, 417] width 27 height 9
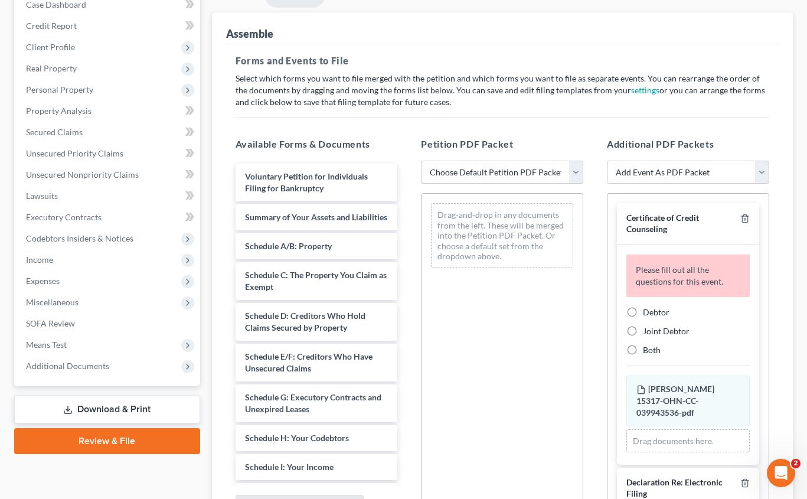
drag, startPoint x: 544, startPoint y: 173, endPoint x: 529, endPoint y: 184, distance: 18.5
click at [544, 173] on select "Choose Default Petition PDF Packet Complete Bankruptcy Petition (all forms and …" at bounding box center [502, 173] width 162 height 24
click at [421, 161] on select "Choose Default Petition PDF Packet Complete Bankruptcy Petition (all forms and …" at bounding box center [502, 173] width 162 height 24
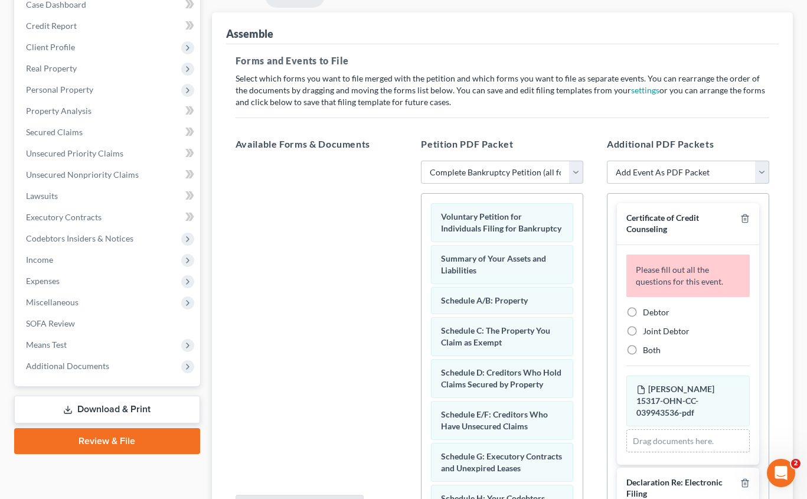
click at [643, 315] on label "Debtor" at bounding box center [656, 312] width 27 height 12
click at [647, 314] on input "Debtor" at bounding box center [651, 310] width 8 height 8
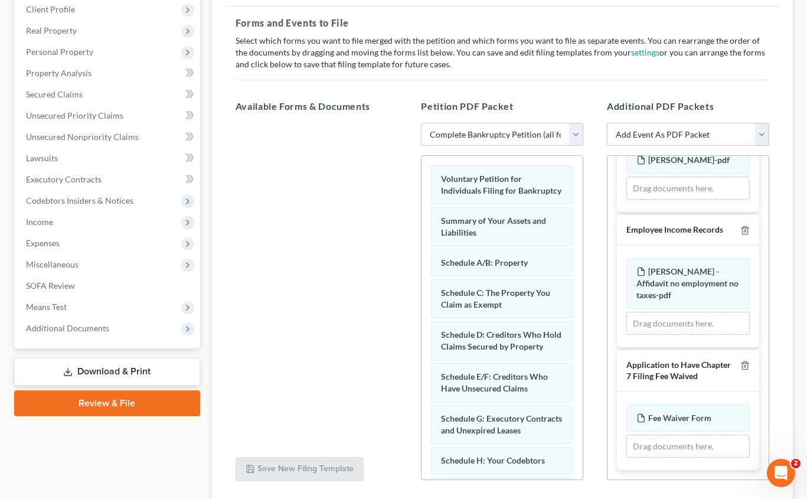
scroll to position [254, 0]
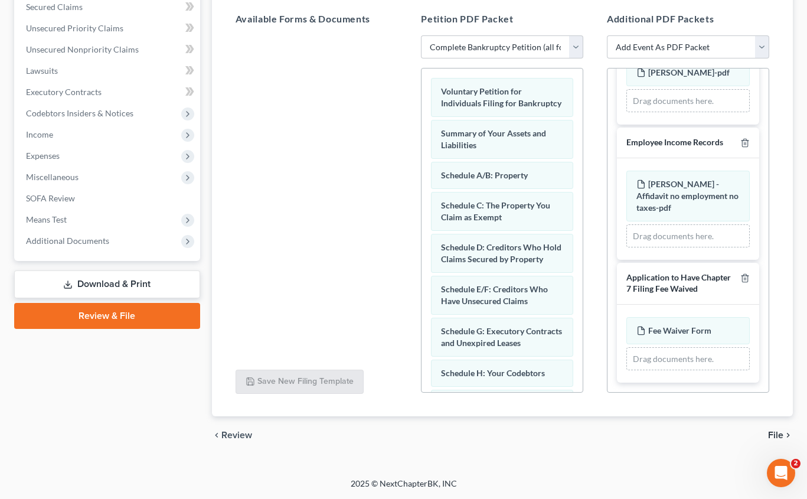
click at [662, 433] on span "File" at bounding box center [775, 434] width 15 height 9
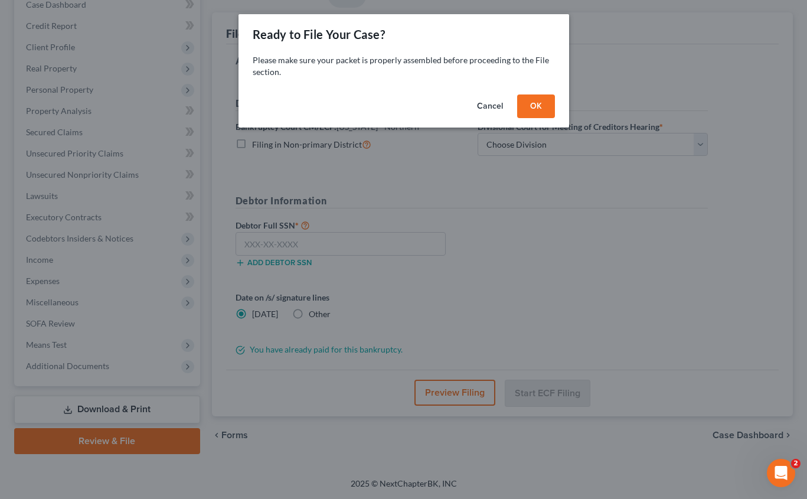
scroll to position [129, 0]
click at [540, 104] on button "OK" at bounding box center [540, 106] width 38 height 24
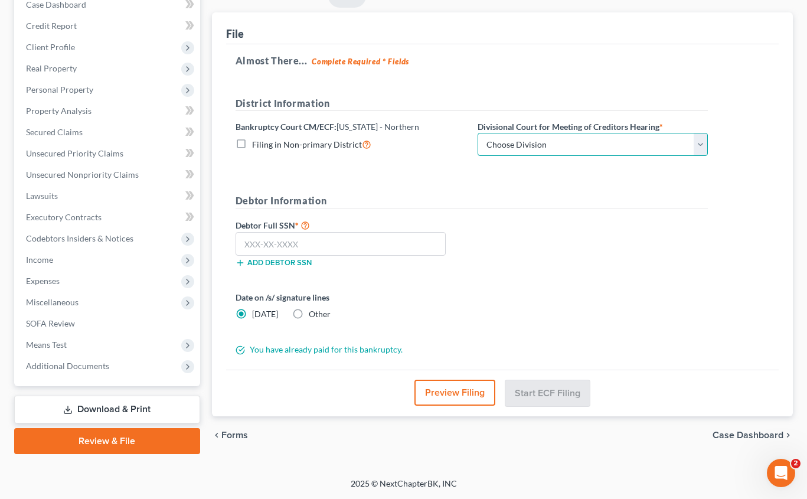
drag, startPoint x: 531, startPoint y: 142, endPoint x: 525, endPoint y: 157, distance: 16.4
click at [531, 142] on select "Choose Division Akron [GEOGRAPHIC_DATA] [GEOGRAPHIC_DATA] [GEOGRAPHIC_DATA] [GE…" at bounding box center [592, 145] width 230 height 24
click at [477, 133] on select "Choose Division Akron [GEOGRAPHIC_DATA] [GEOGRAPHIC_DATA] [GEOGRAPHIC_DATA] [GE…" at bounding box center [592, 145] width 230 height 24
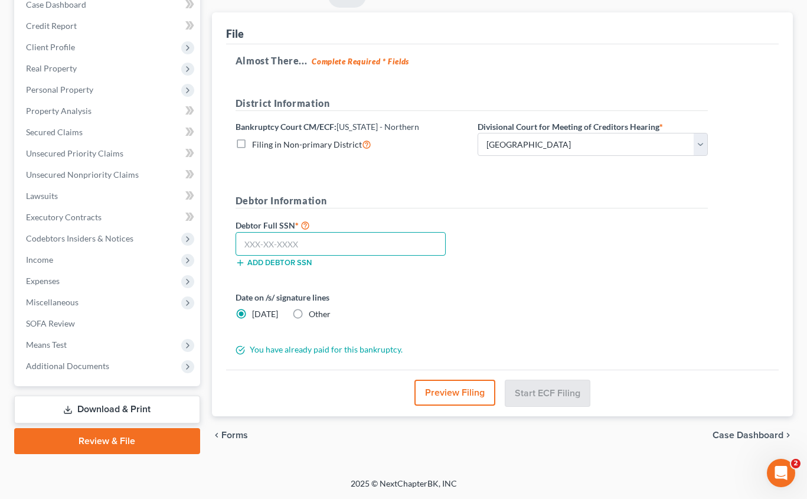
click at [314, 245] on input "text" at bounding box center [340, 244] width 210 height 24
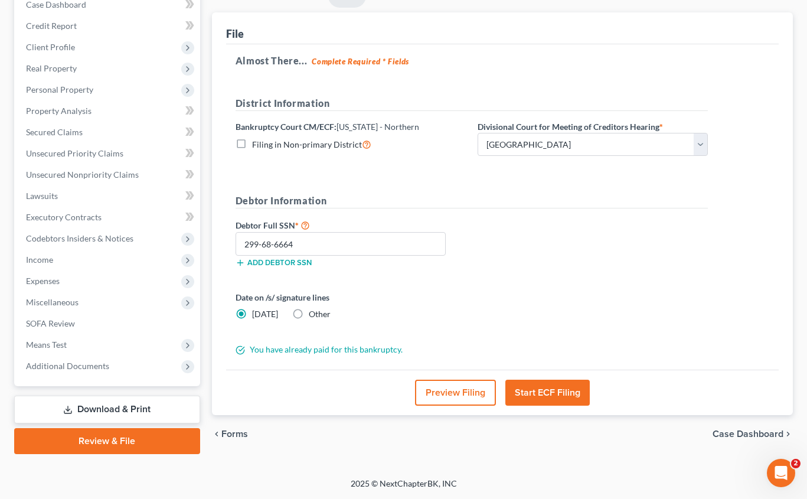
click at [545, 393] on button "Start ECF Filing" at bounding box center [547, 392] width 84 height 26
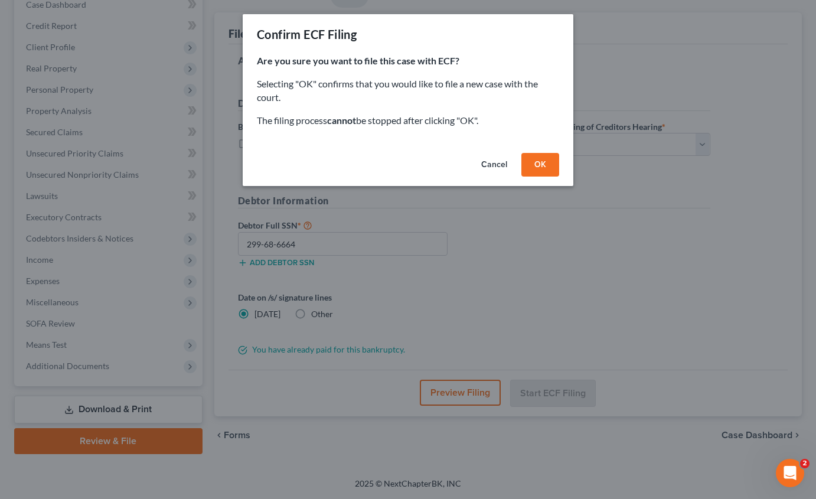
click at [533, 166] on button "OK" at bounding box center [540, 165] width 38 height 24
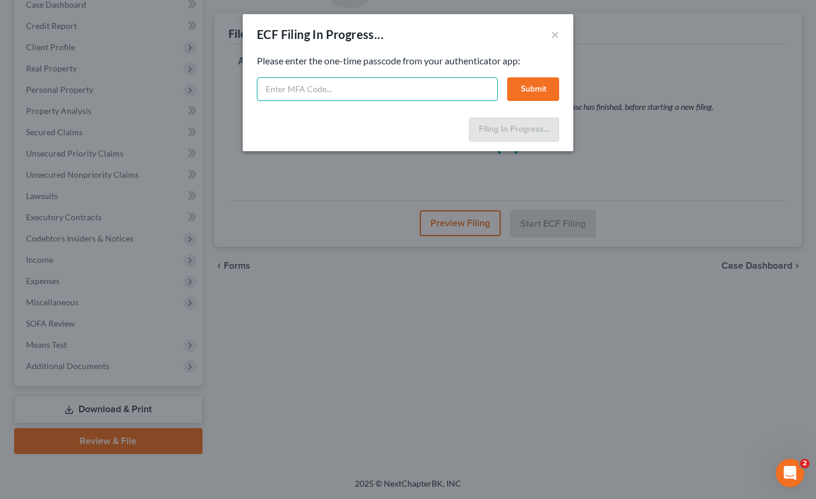
click at [319, 86] on input "text" at bounding box center [377, 89] width 241 height 24
click at [539, 84] on button "Submit" at bounding box center [533, 89] width 52 height 24
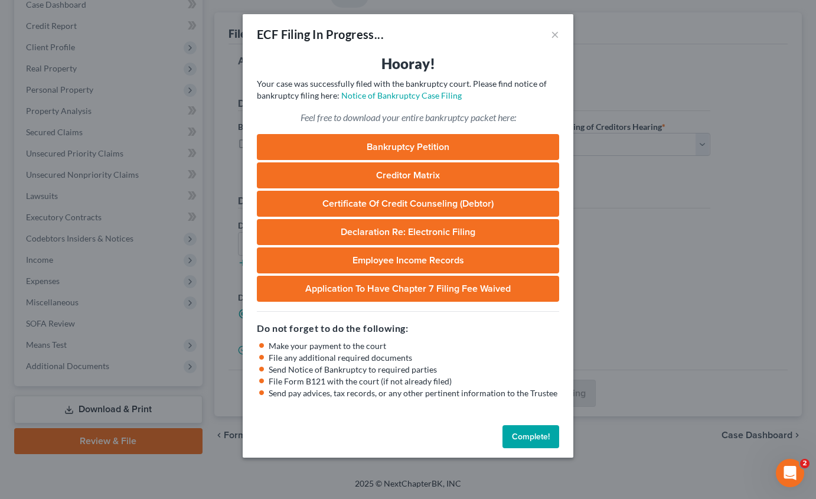
click at [535, 440] on button "Complete!" at bounding box center [530, 437] width 57 height 24
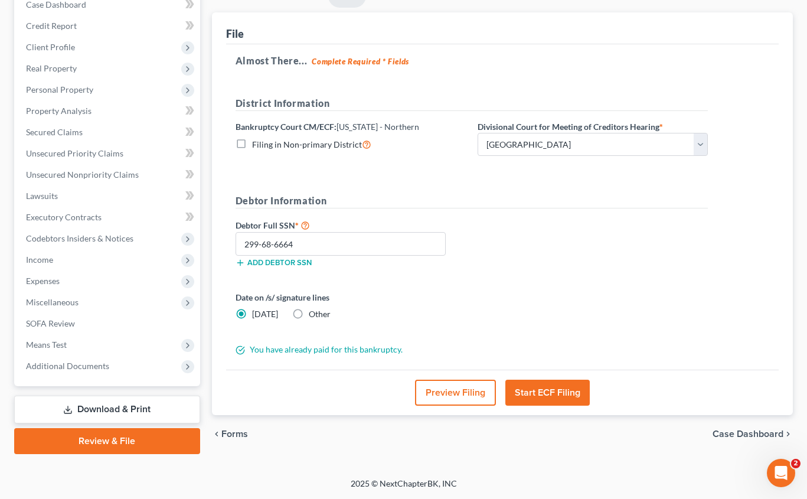
click at [101, 408] on link "Download & Print" at bounding box center [107, 409] width 186 height 28
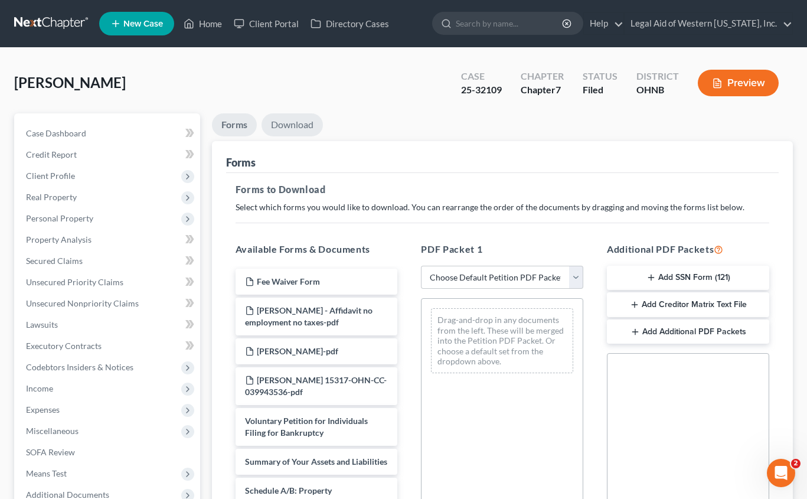
click at [303, 128] on link "Download" at bounding box center [291, 124] width 61 height 23
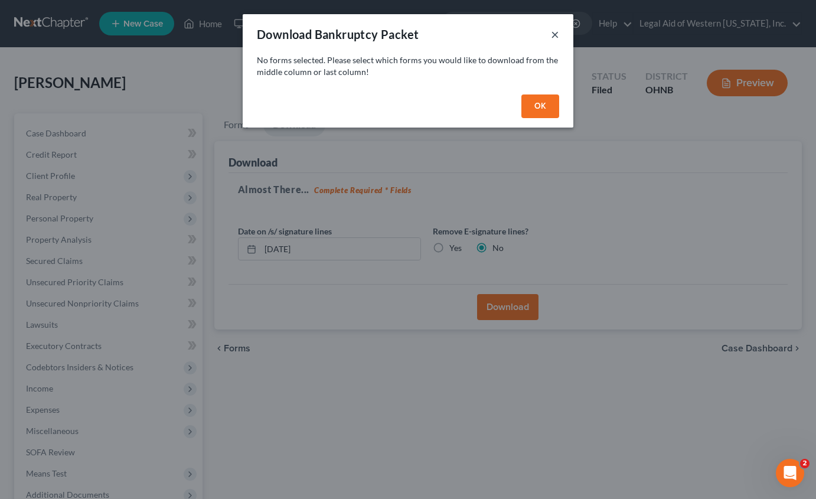
click at [554, 33] on button "×" at bounding box center [555, 34] width 8 height 14
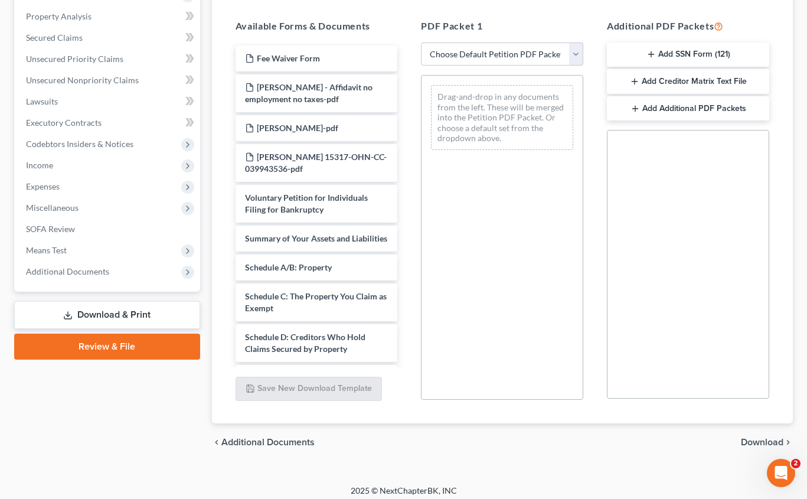
scroll to position [230, 0]
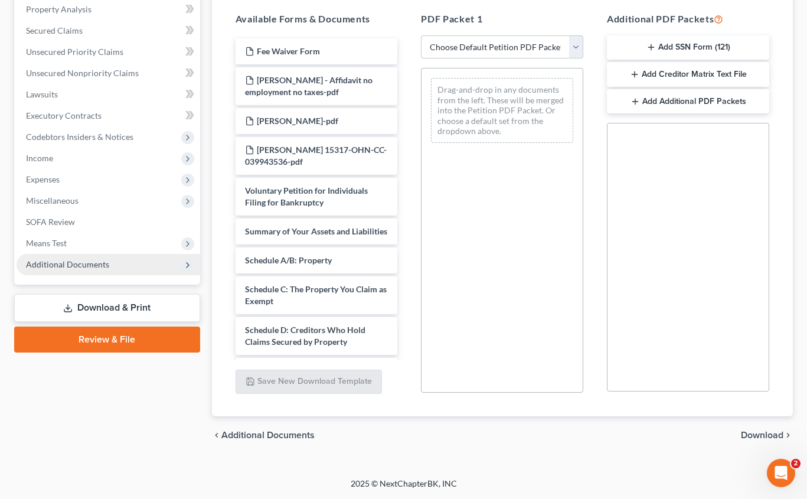
click at [94, 261] on span "Additional Documents" at bounding box center [67, 264] width 83 height 10
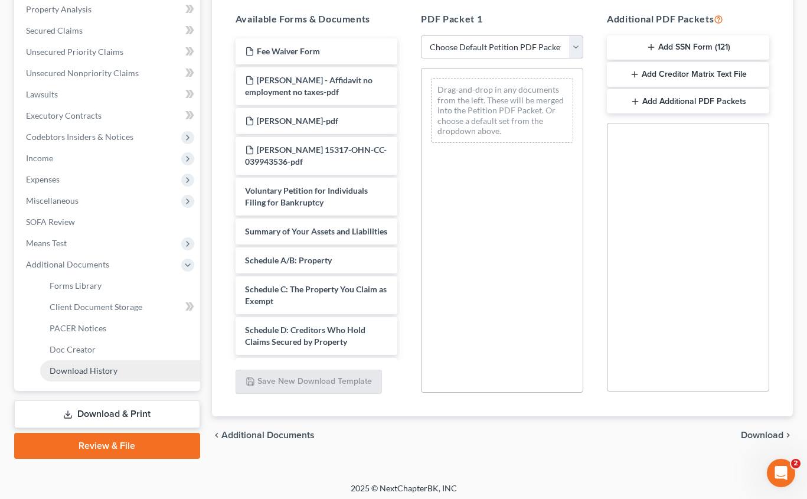
click at [101, 371] on span "Download History" at bounding box center [84, 370] width 68 height 10
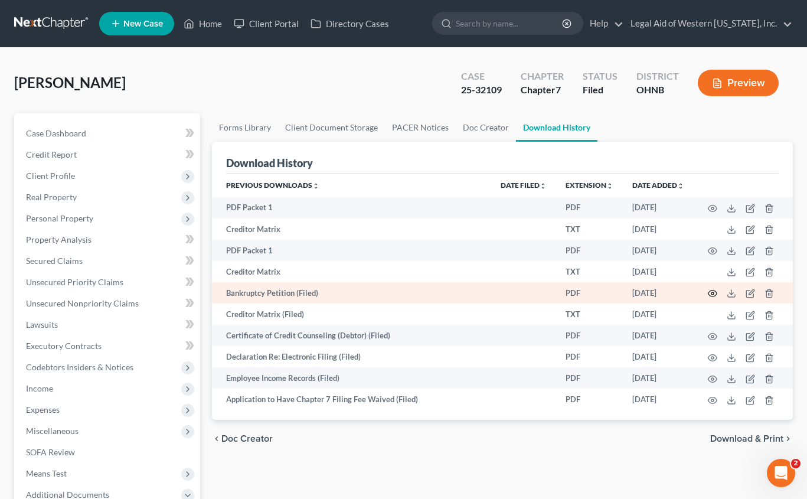
click at [662, 292] on icon "button" at bounding box center [712, 293] width 9 height 9
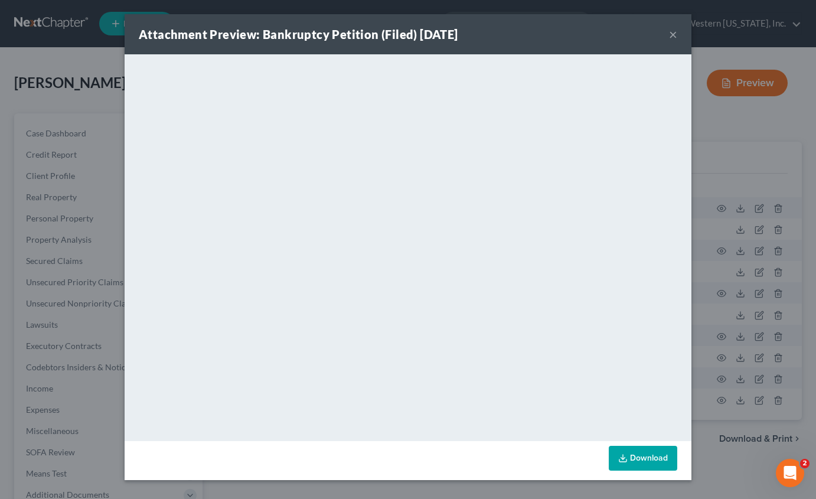
click at [662, 32] on button "×" at bounding box center [673, 34] width 8 height 14
